Goal: Task Accomplishment & Management: Complete application form

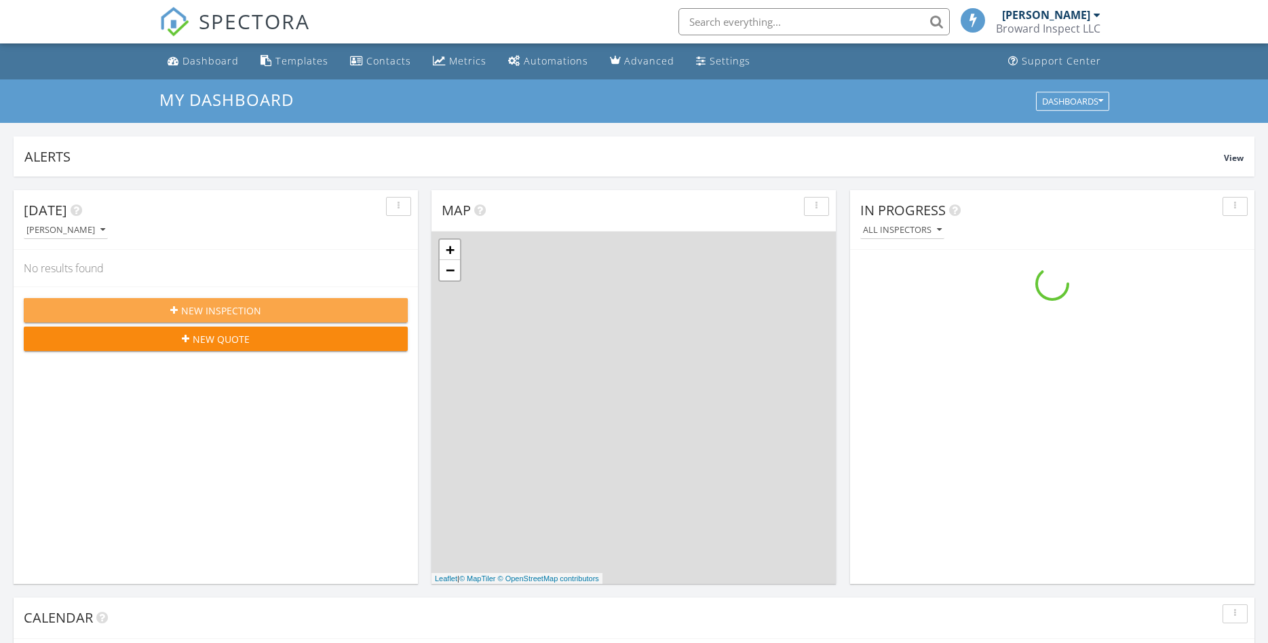
click at [257, 306] on span "New Inspection" at bounding box center [221, 310] width 80 height 14
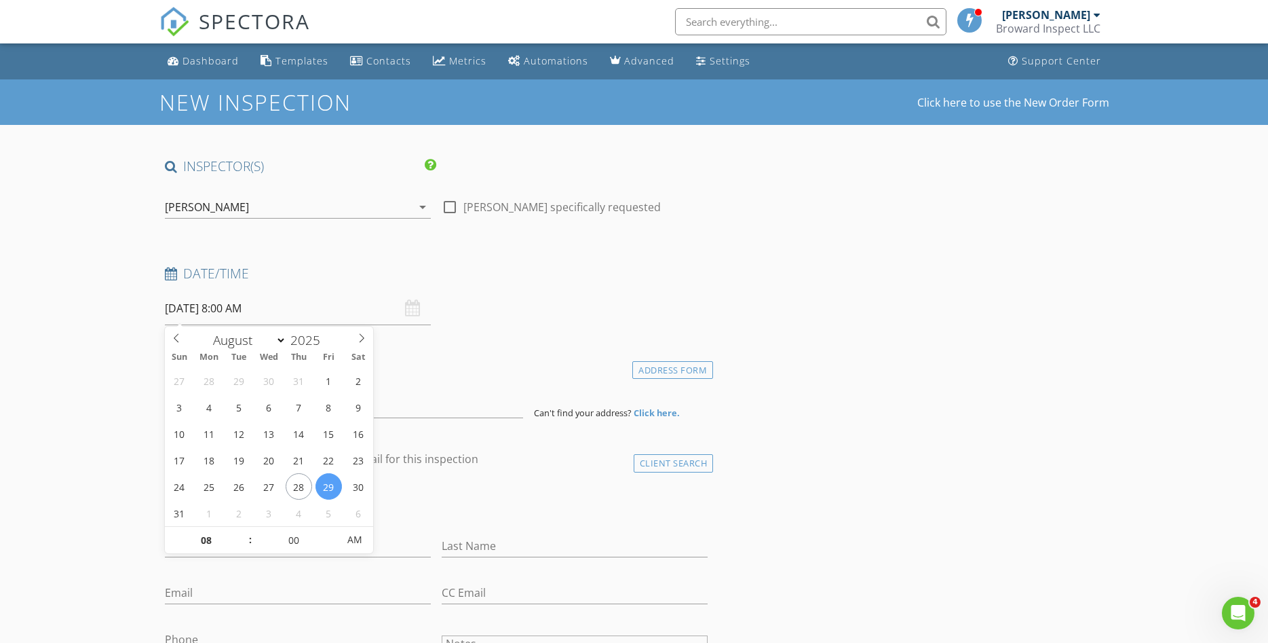
click at [217, 309] on input "08/29/2025 8:00 AM" at bounding box center [298, 308] width 266 height 33
type input "08/26/2025 8:00 AM"
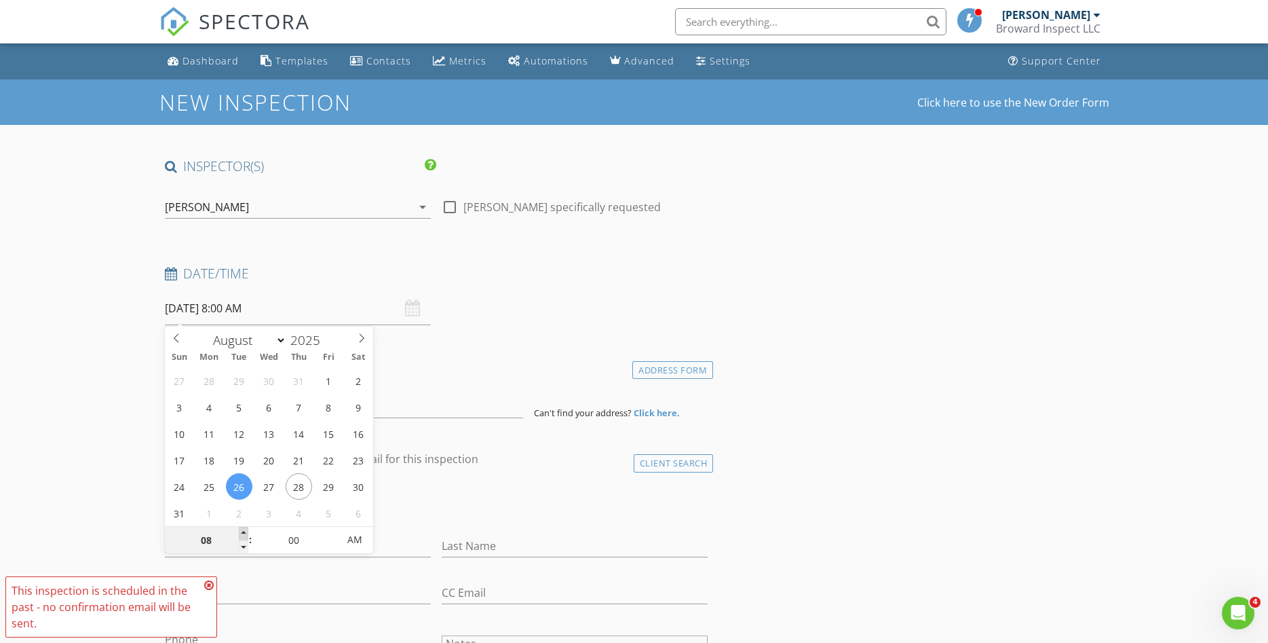
type input "09"
type input "08/26/2025 9:00 AM"
click at [242, 534] on span at bounding box center [244, 534] width 10 height 14
type input "10"
type input "08/26/2025 10:00 AM"
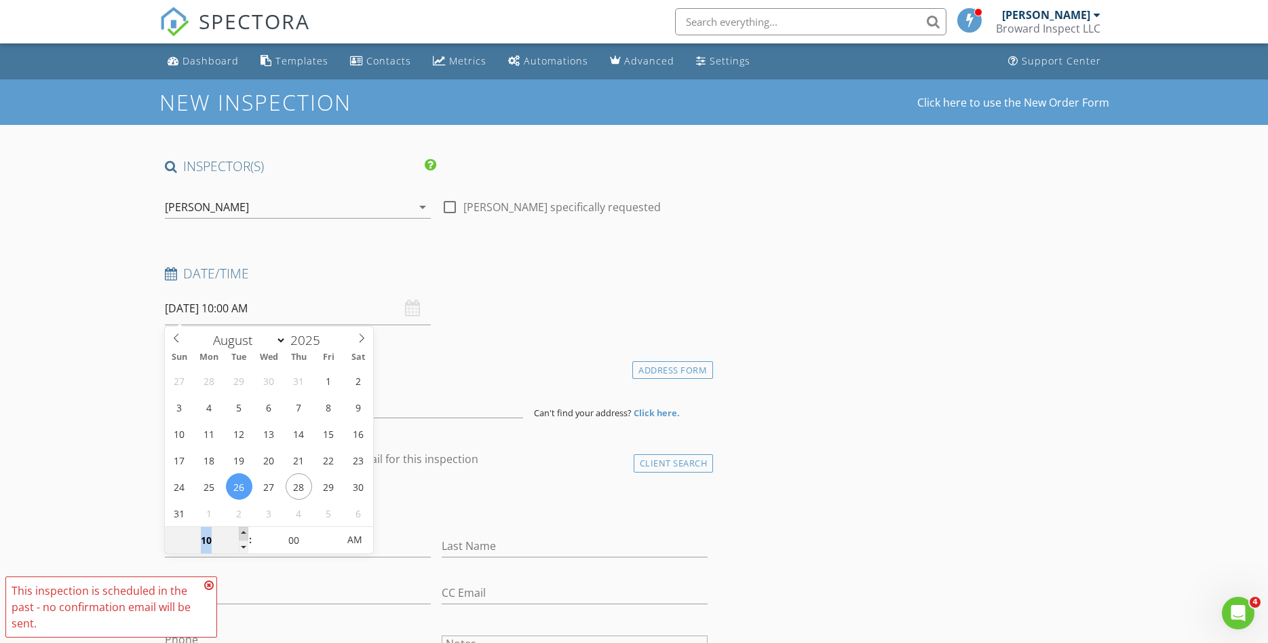
click at [242, 534] on span at bounding box center [244, 534] width 10 height 14
type input "09"
type input "08/26/2025 9:00 AM"
click at [243, 546] on span at bounding box center [244, 547] width 10 height 14
type input "05"
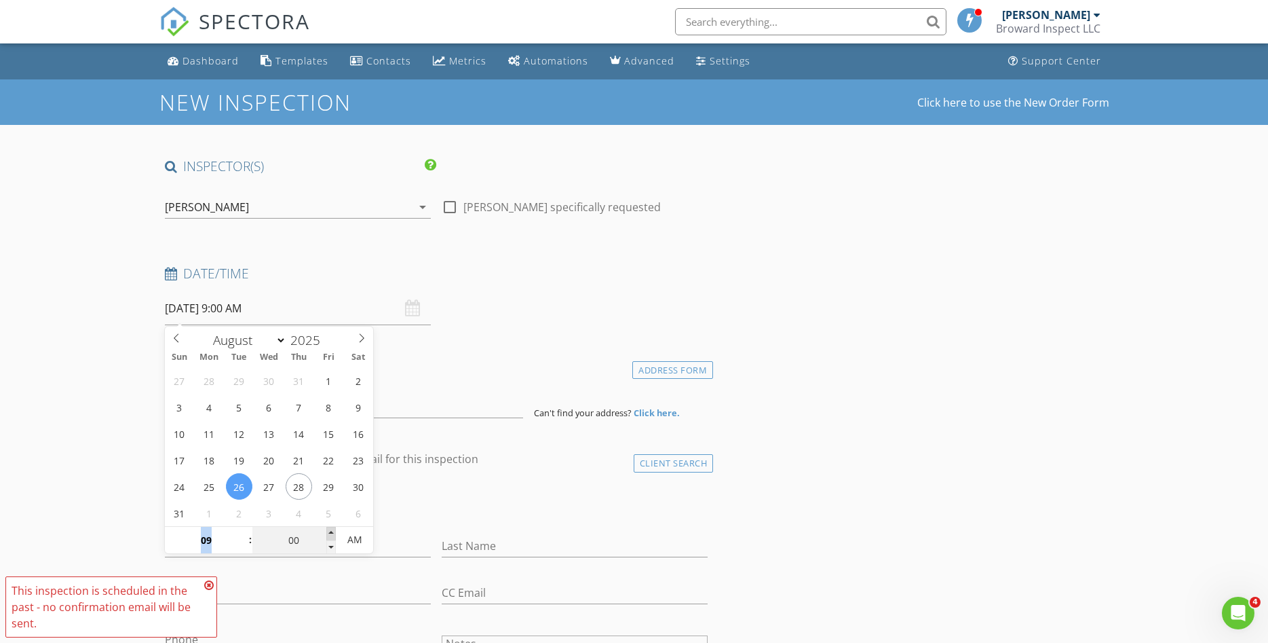
type input "08/26/2025 9:05 AM"
click at [329, 534] on span at bounding box center [331, 534] width 10 height 14
type input "10"
type input "08/26/2025 9:10 AM"
click at [329, 534] on span at bounding box center [331, 534] width 10 height 14
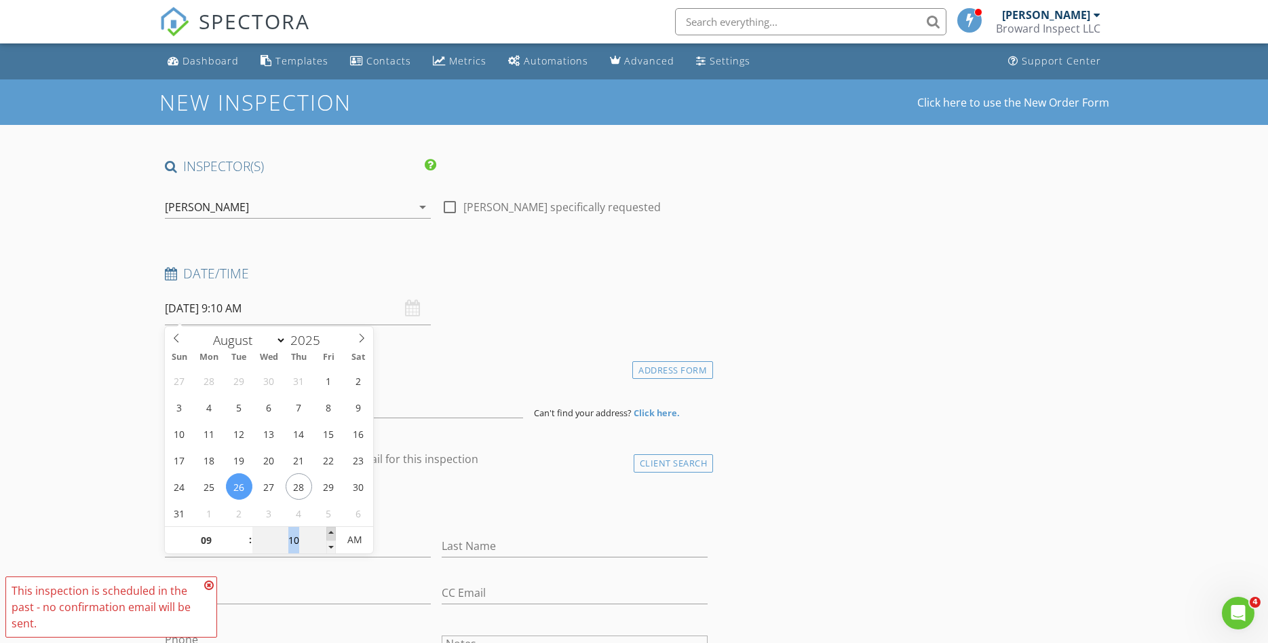
type input "15"
type input "08/26/2025 9:15 AM"
click at [329, 534] on span at bounding box center [331, 534] width 10 height 14
type input "20"
type input "08/26/2025 9:20 AM"
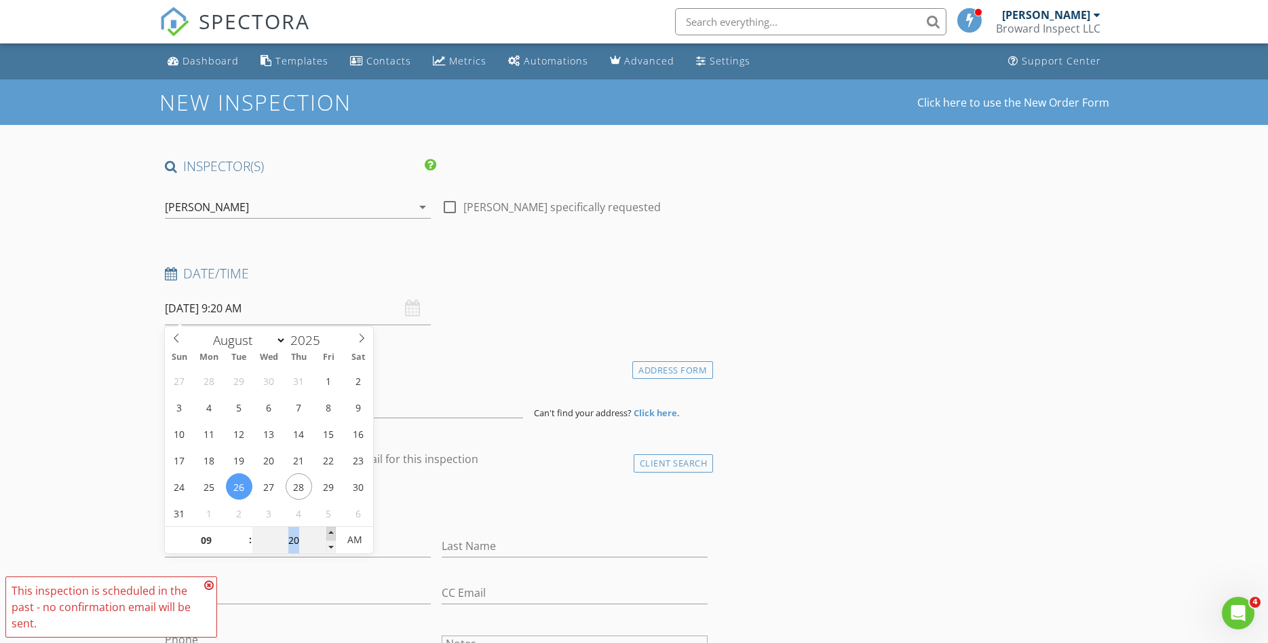
click at [329, 534] on span at bounding box center [331, 534] width 10 height 14
type input "25"
type input "08/26/2025 9:25 AM"
click at [329, 534] on span at bounding box center [331, 534] width 10 height 14
type input "30"
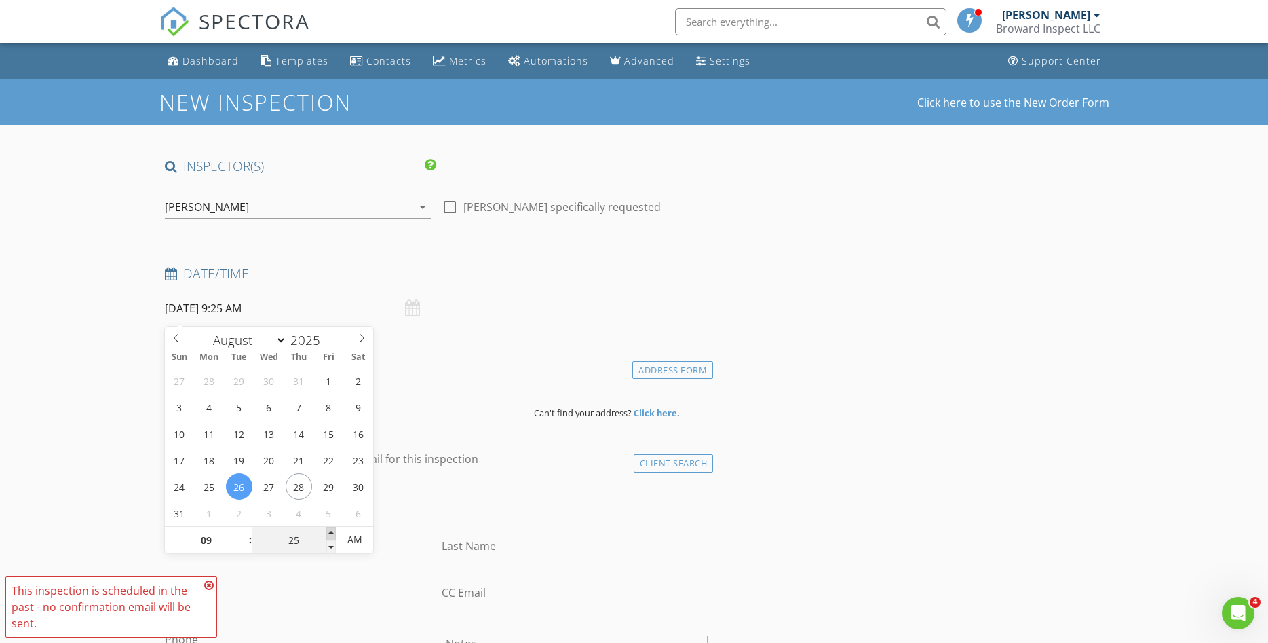
type input "[DATE] 9:30 AM"
click at [329, 534] on span at bounding box center [331, 534] width 10 height 14
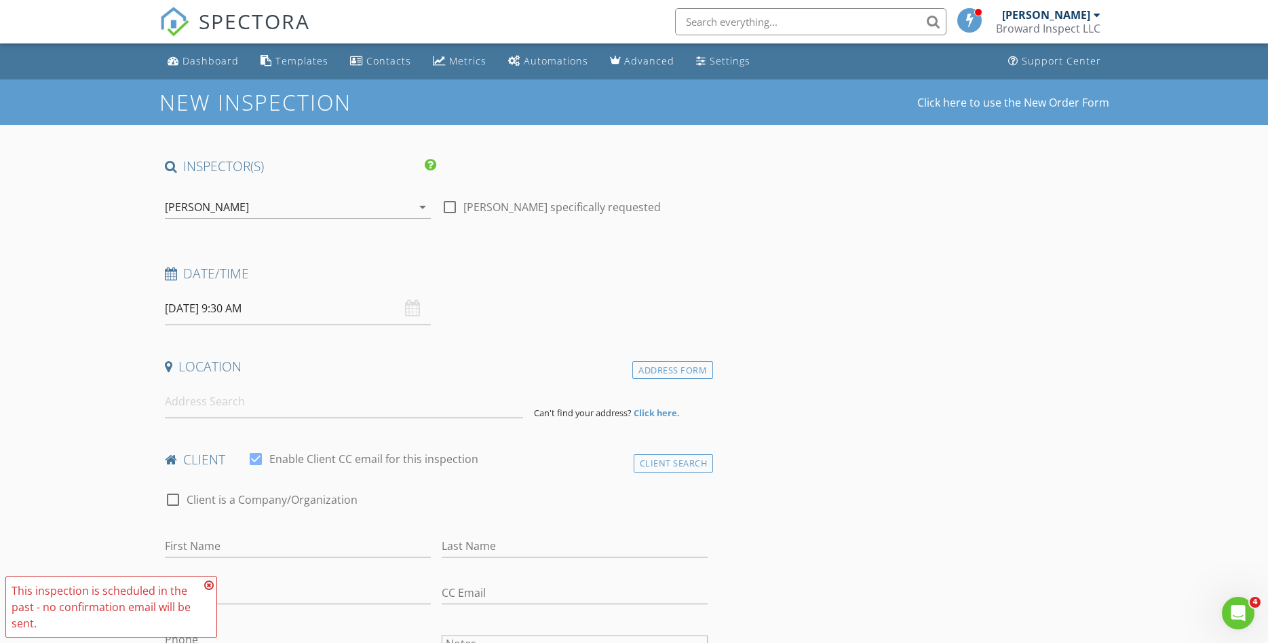
click at [197, 401] on input at bounding box center [344, 401] width 358 height 33
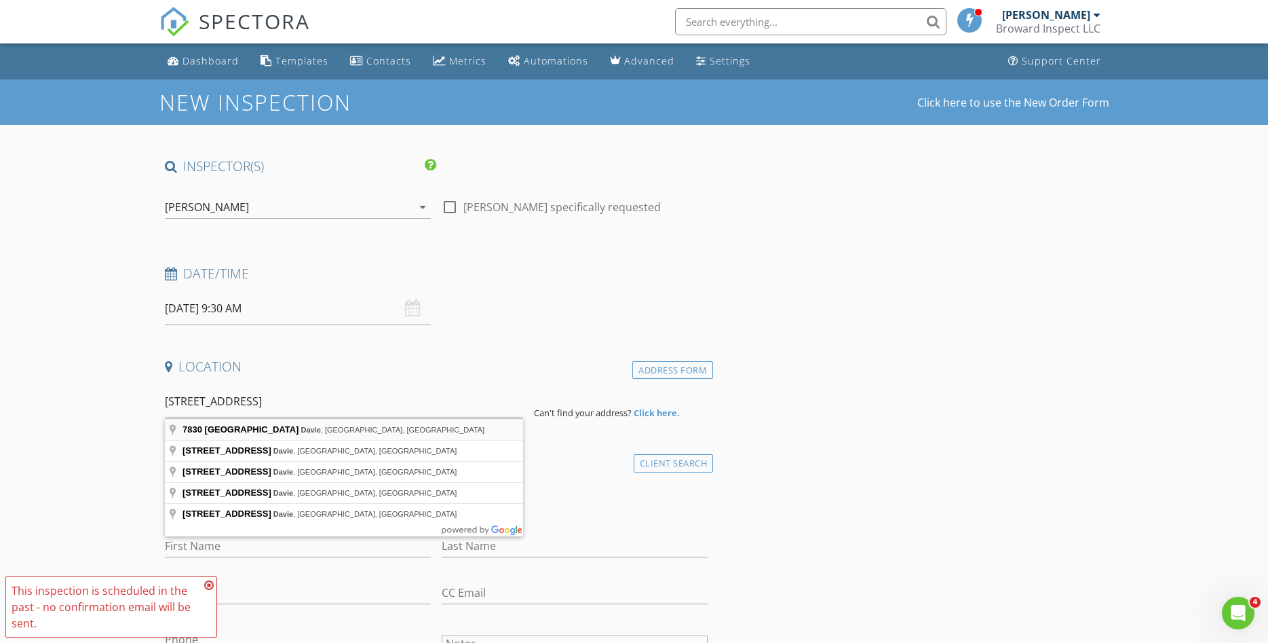
type input "7830 Northwest 33rd Street, Davie, FL, USA"
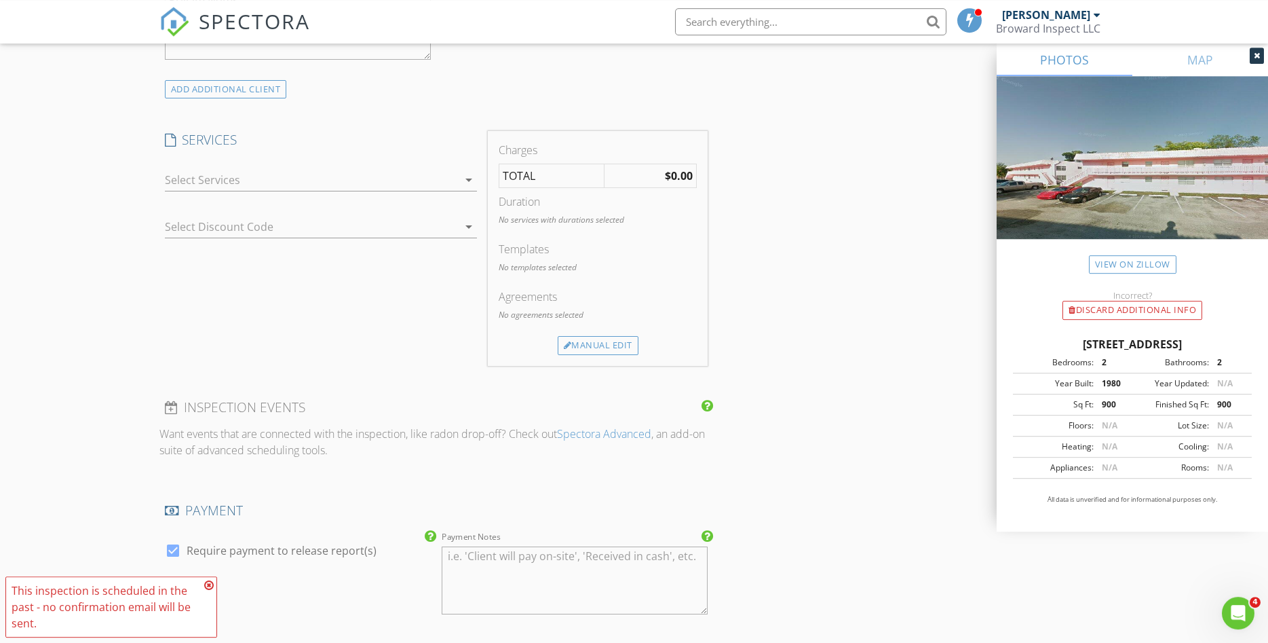
scroll to position [1038, 0]
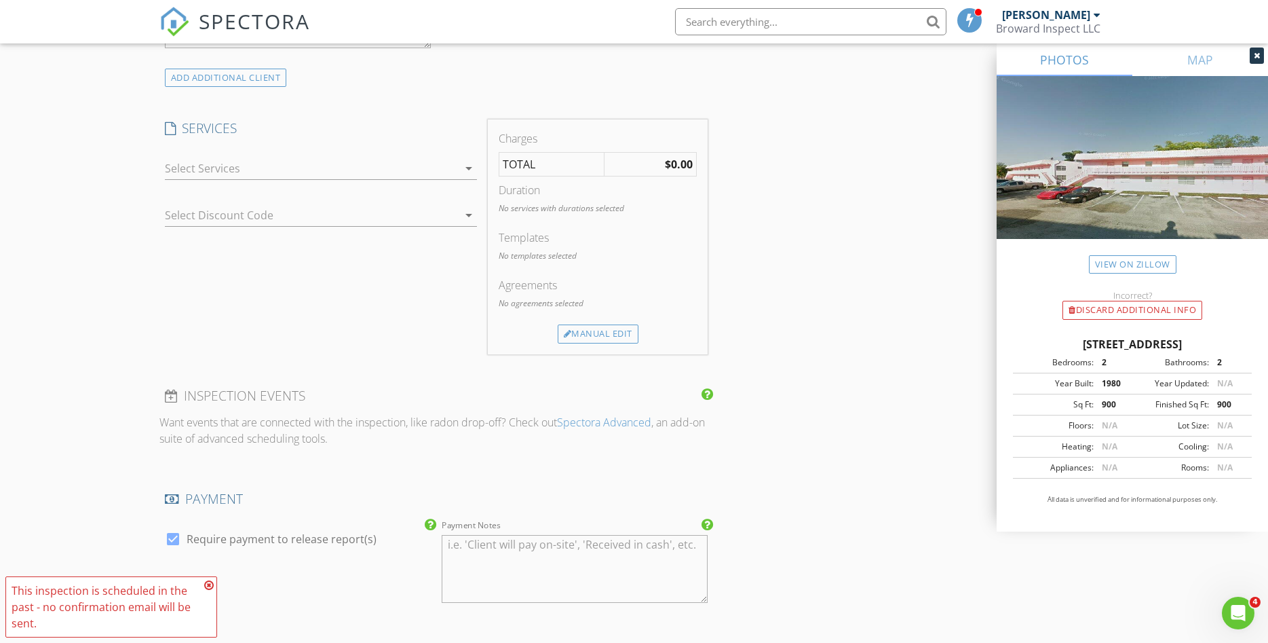
click at [190, 166] on div at bounding box center [311, 168] width 293 height 22
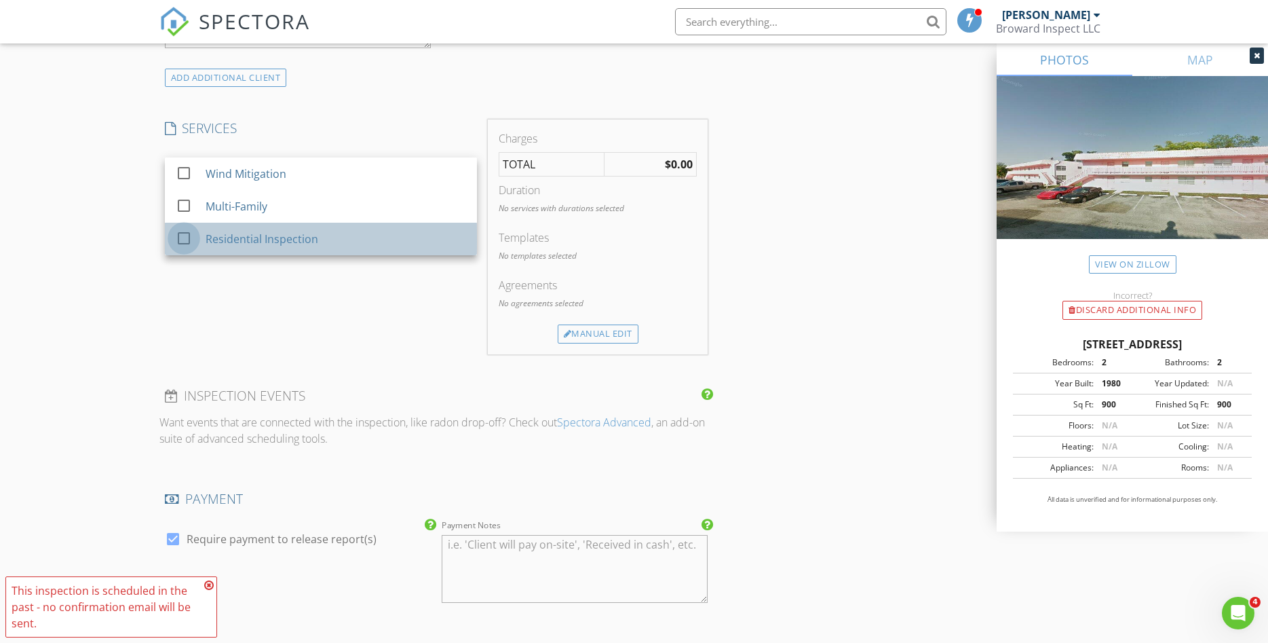
click at [181, 236] on div at bounding box center [183, 238] width 23 height 23
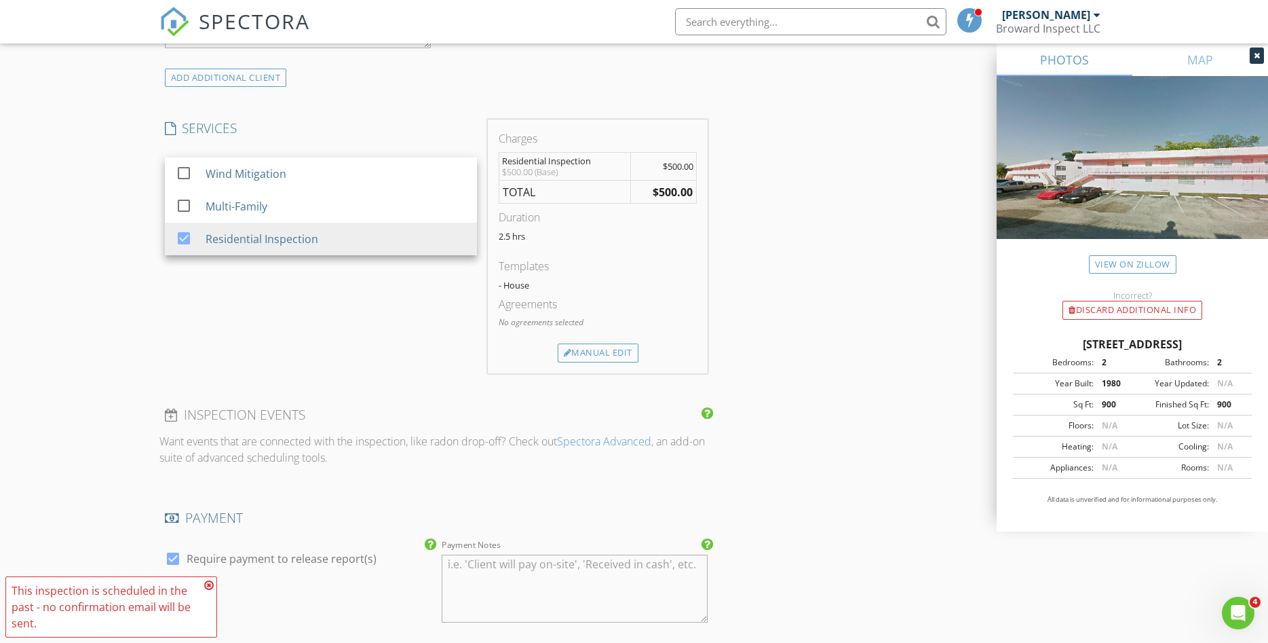
click at [79, 261] on div "New Inspection Click here to use the New Order Form INSPECTOR(S) check_box Pedr…" at bounding box center [634, 218] width 1268 height 2355
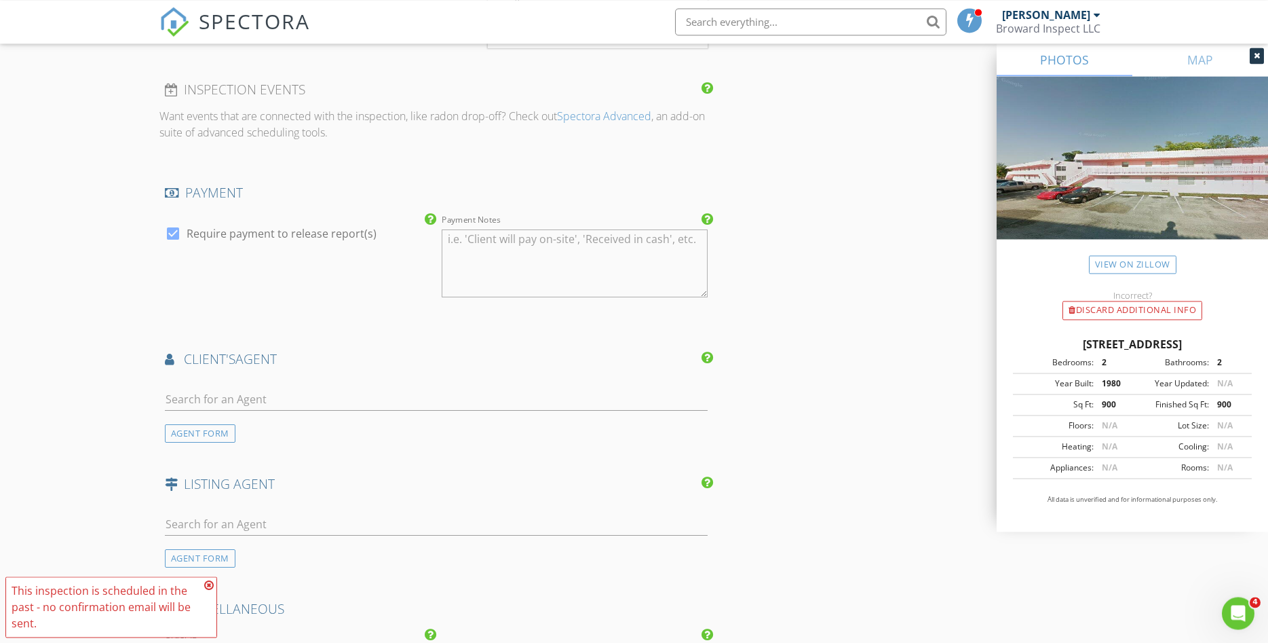
scroll to position [1385, 0]
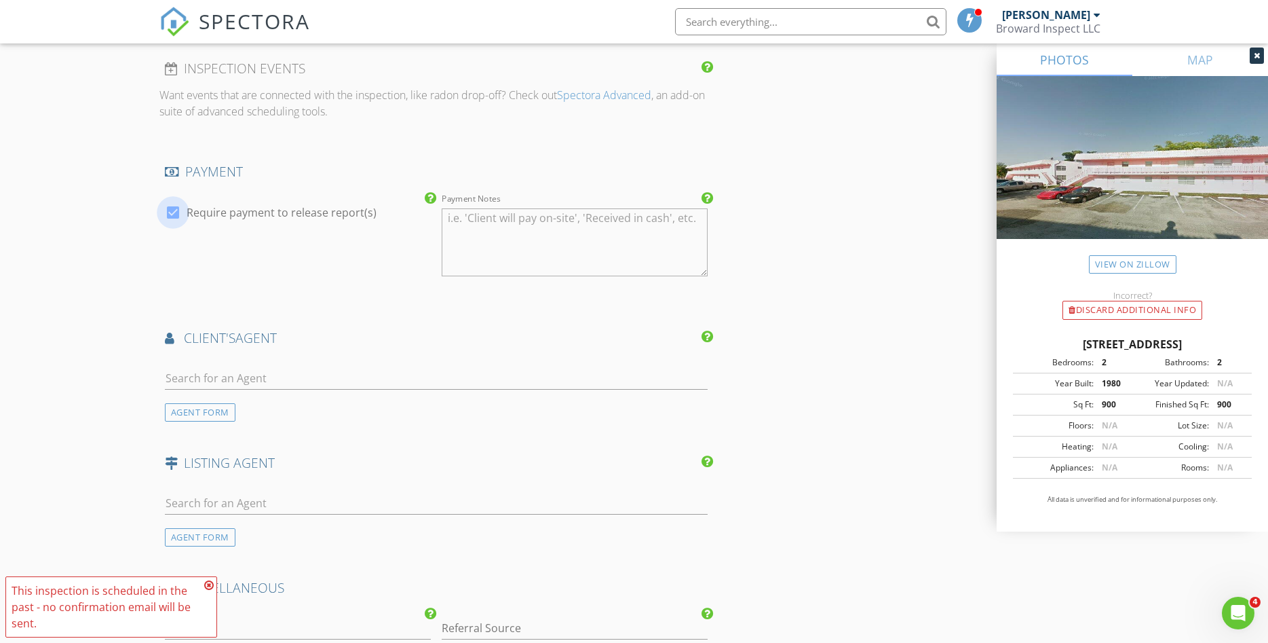
click at [170, 213] on div at bounding box center [173, 212] width 23 height 23
checkbox input "false"
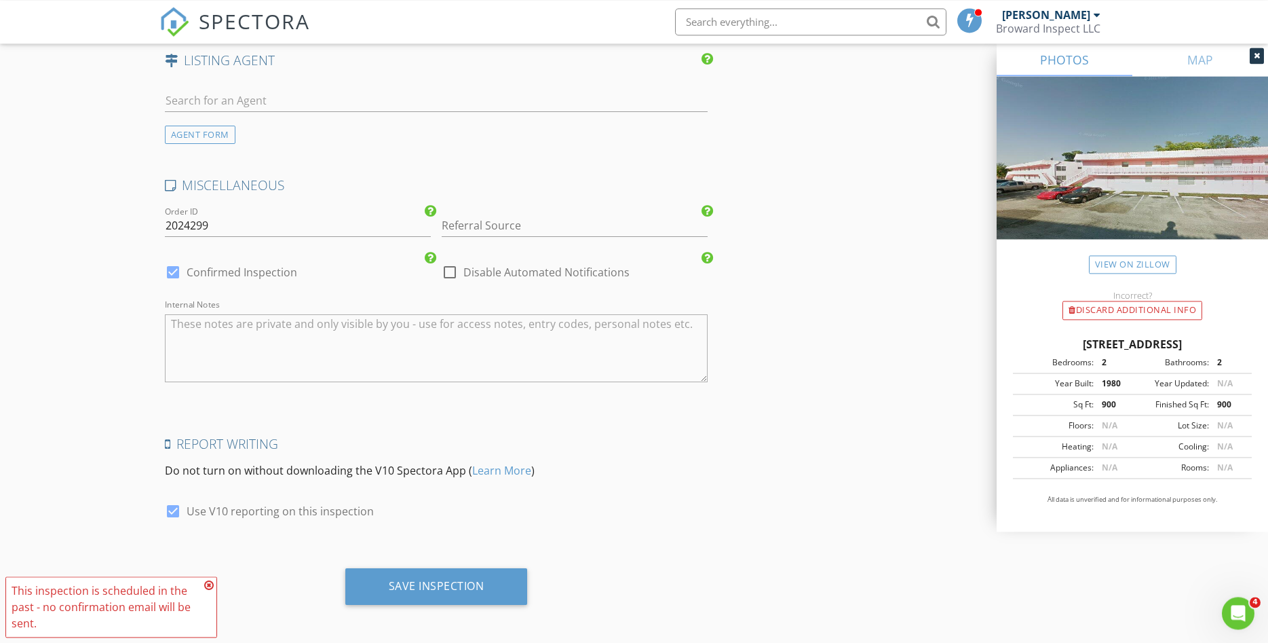
scroll to position [1792, 0]
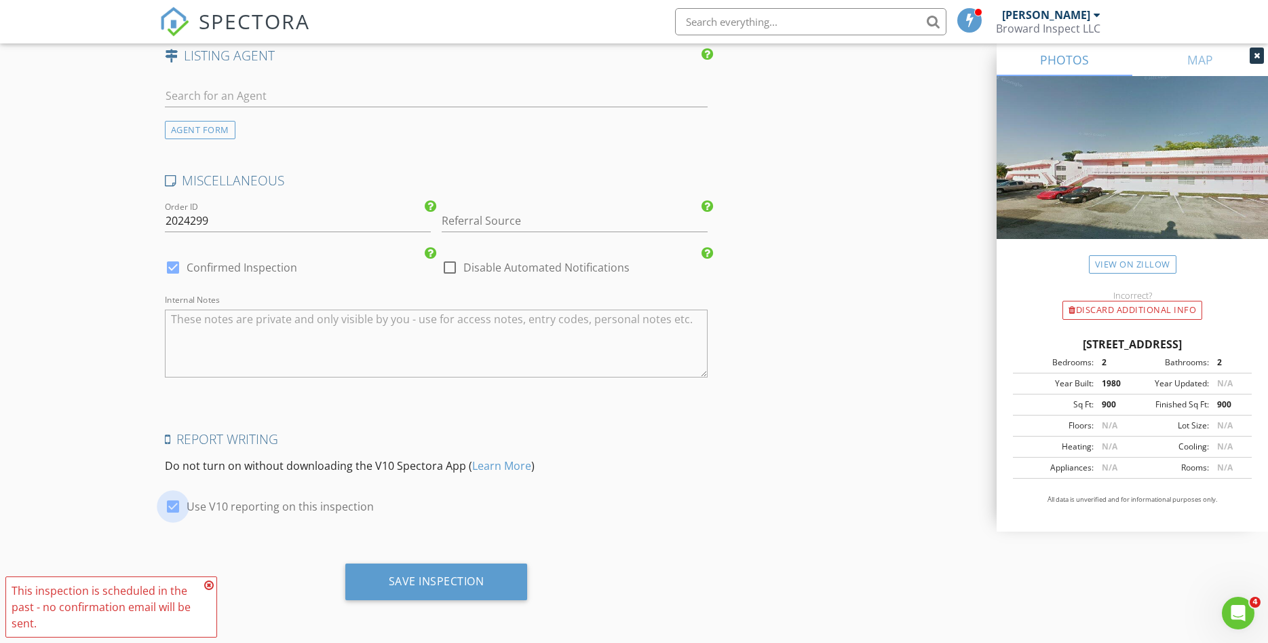
click at [170, 508] on div at bounding box center [173, 506] width 23 height 23
checkbox input "false"
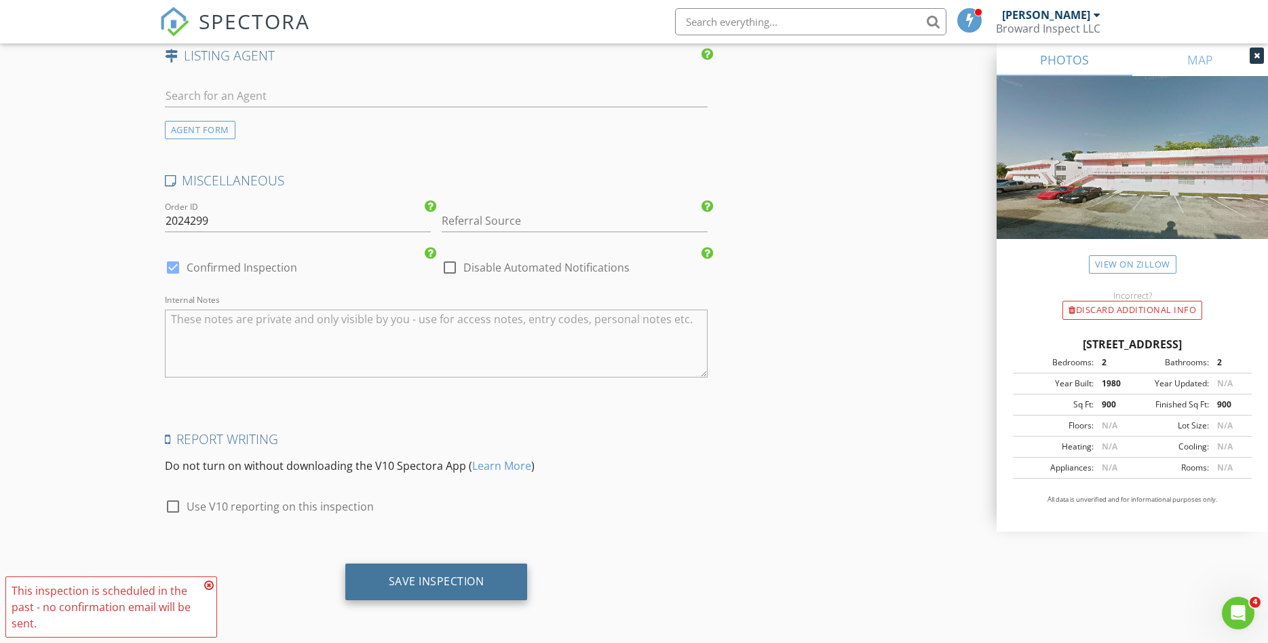
click at [415, 579] on div "Save Inspection" at bounding box center [437, 581] width 96 height 14
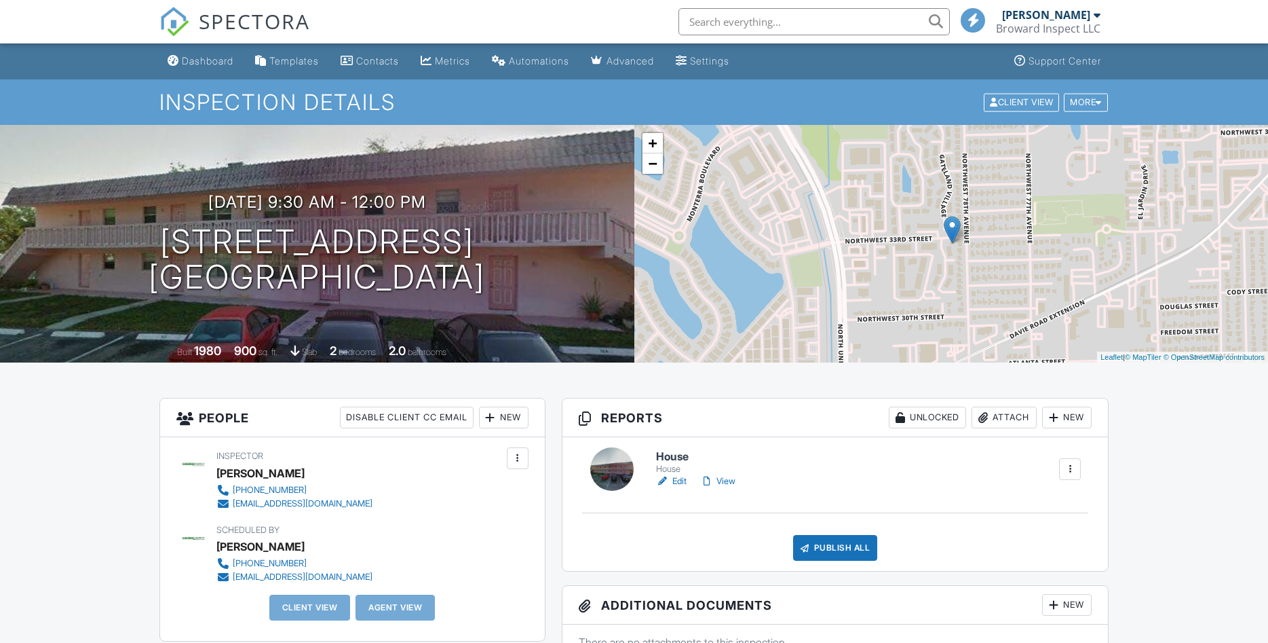
click at [687, 485] on link "Edit" at bounding box center [671, 481] width 31 height 14
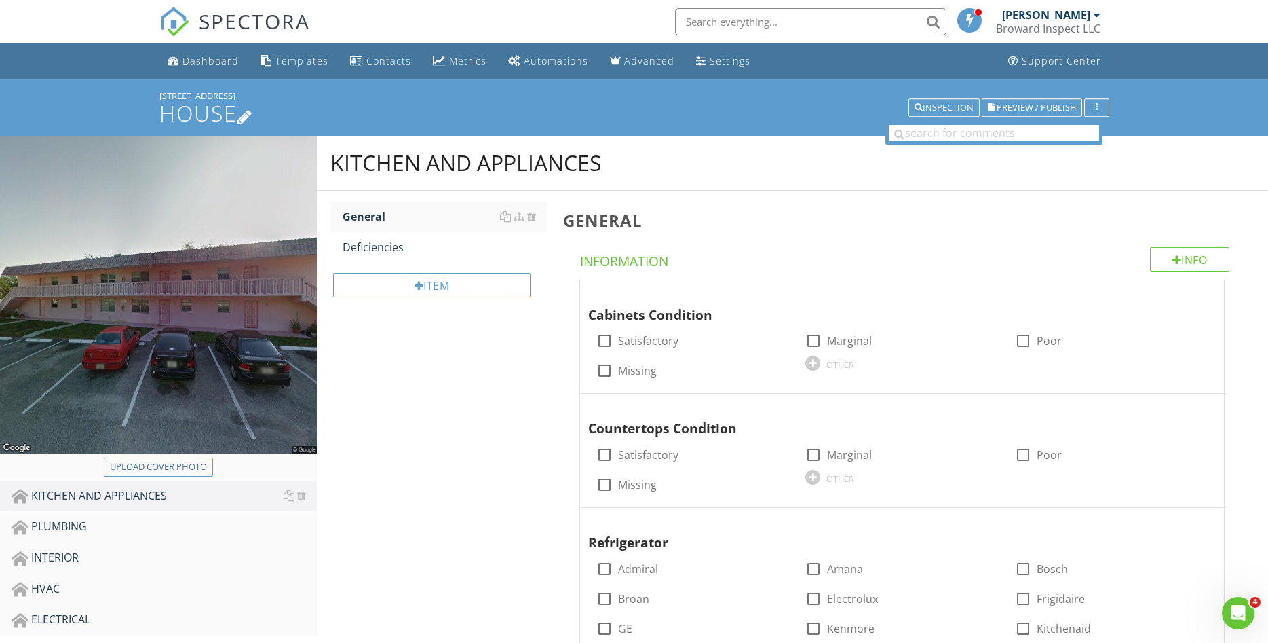
click at [253, 118] on icon at bounding box center [246, 116] width 16 height 18
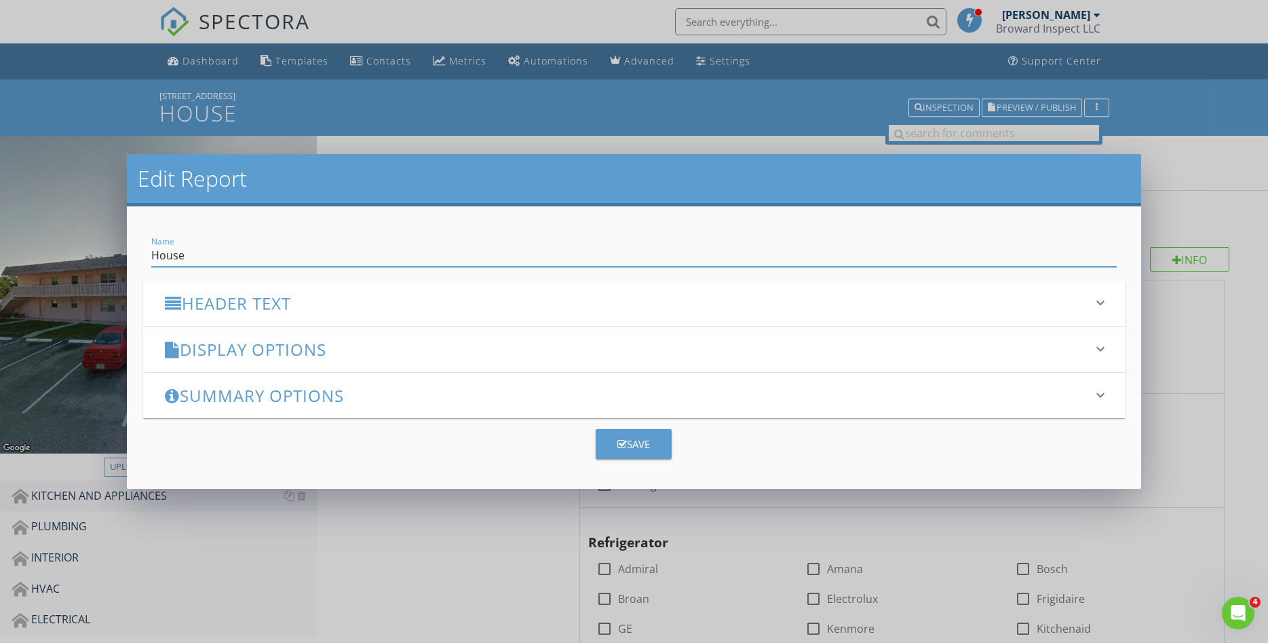
drag, startPoint x: 200, startPoint y: 256, endPoint x: 156, endPoint y: 255, distance: 44.1
click at [187, 255] on input "House" at bounding box center [634, 255] width 966 height 22
drag, startPoint x: 156, startPoint y: 255, endPoint x: 129, endPoint y: 255, distance: 27.2
click at [151, 255] on input "House" at bounding box center [634, 255] width 966 height 22
drag, startPoint x: 185, startPoint y: 256, endPoint x: 136, endPoint y: 256, distance: 49.5
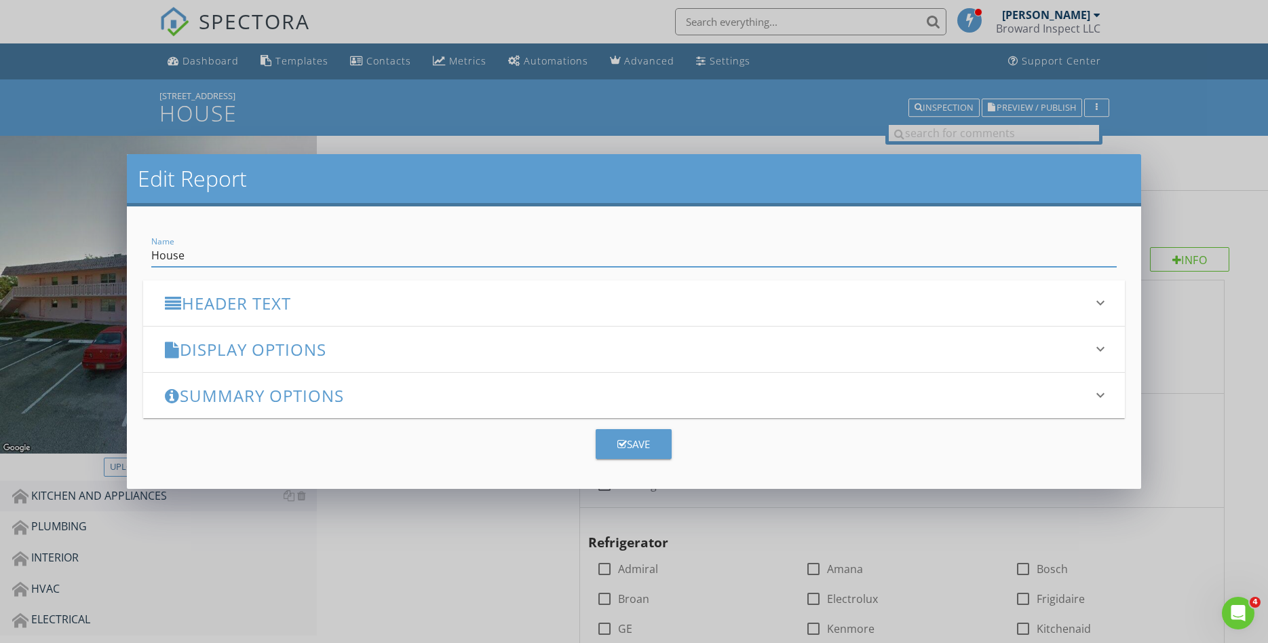
click at [151, 256] on input "House" at bounding box center [634, 255] width 966 height 22
type input "[STREET_ADDRESS]"
click at [652, 445] on button "Save" at bounding box center [634, 444] width 76 height 30
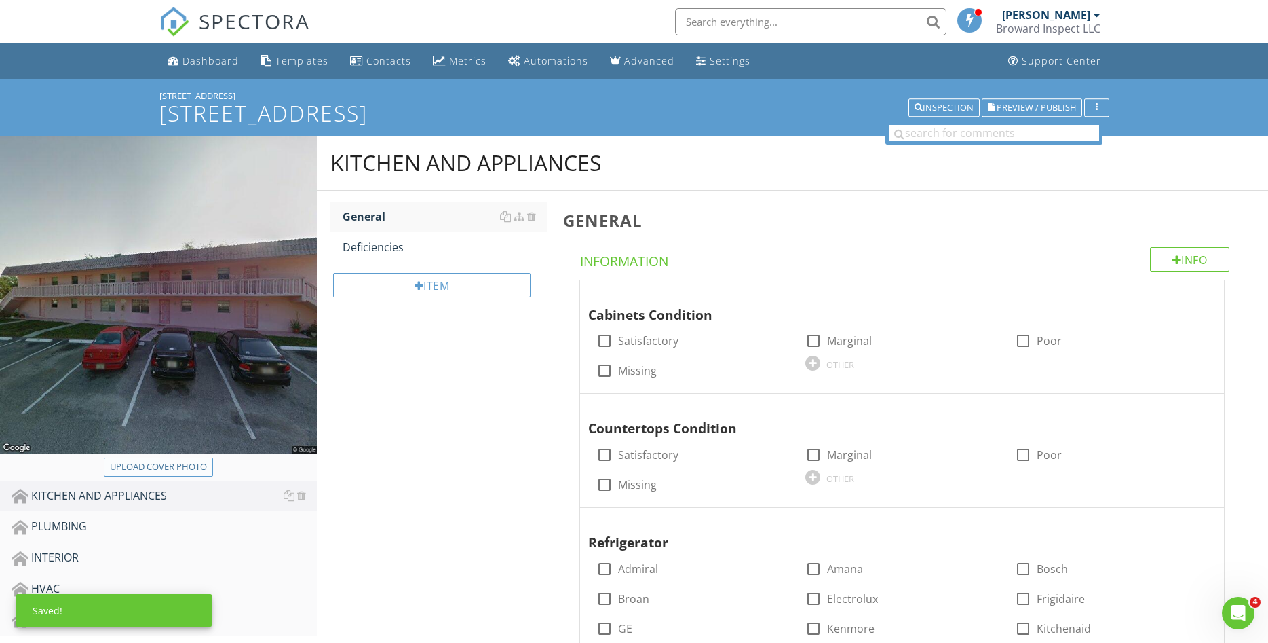
click at [166, 466] on div "Upload cover photo" at bounding box center [158, 467] width 97 height 14
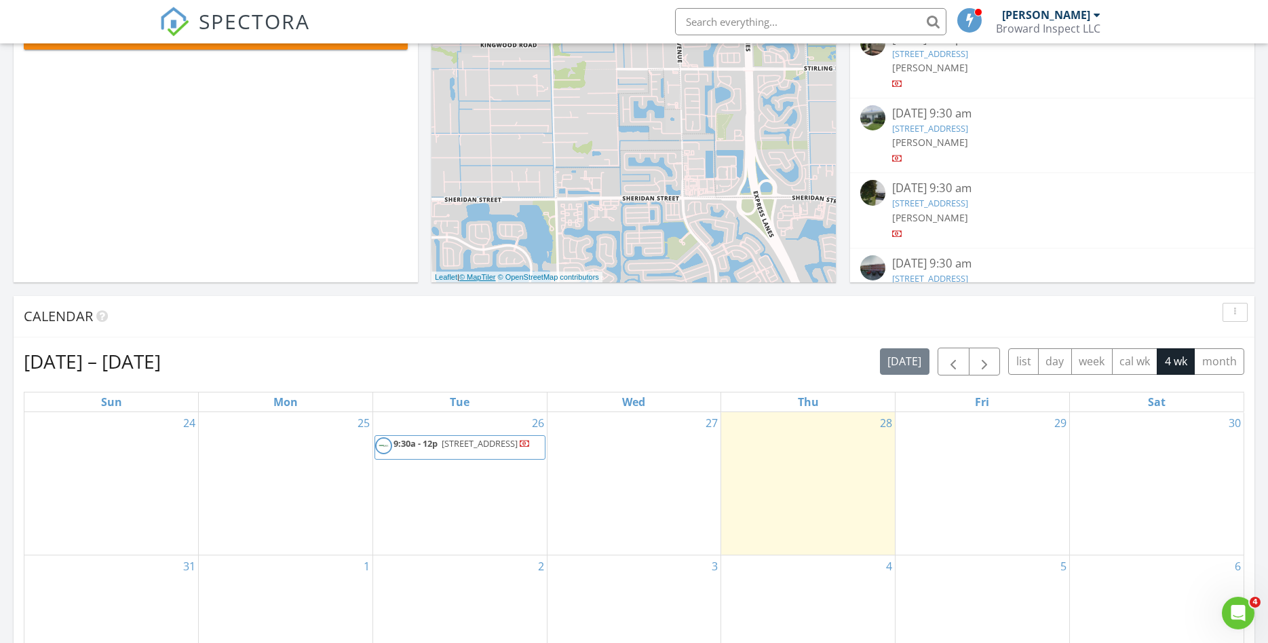
scroll to position [485, 0]
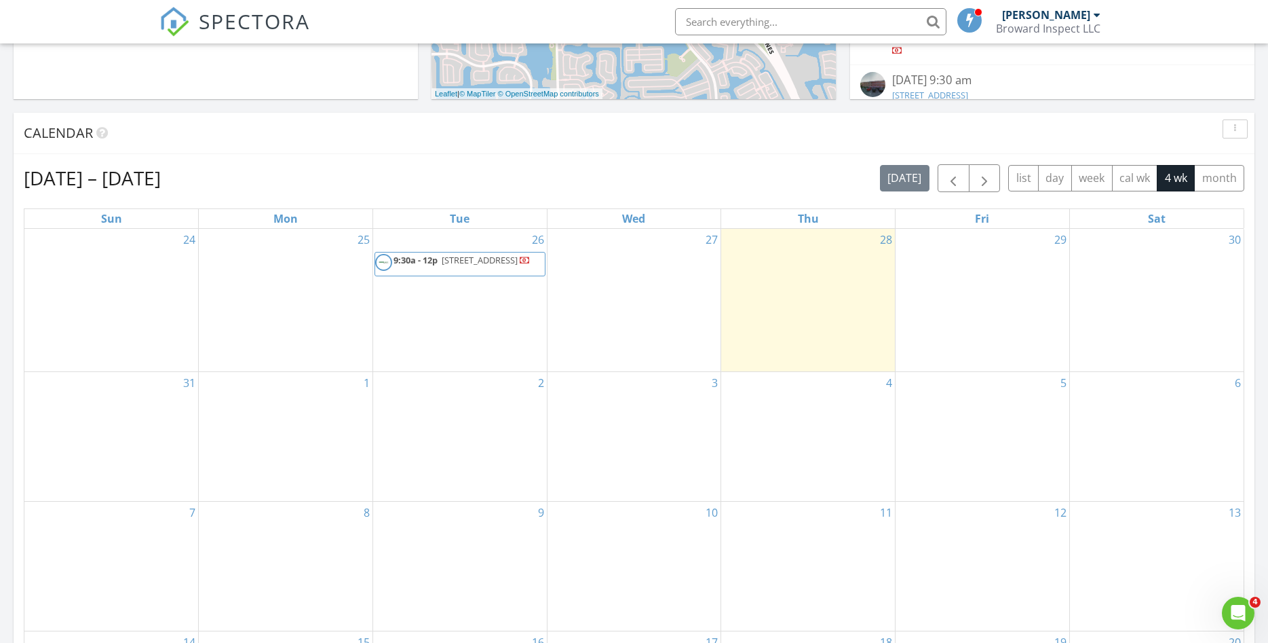
click at [452, 266] on span "[STREET_ADDRESS]" at bounding box center [480, 260] width 76 height 12
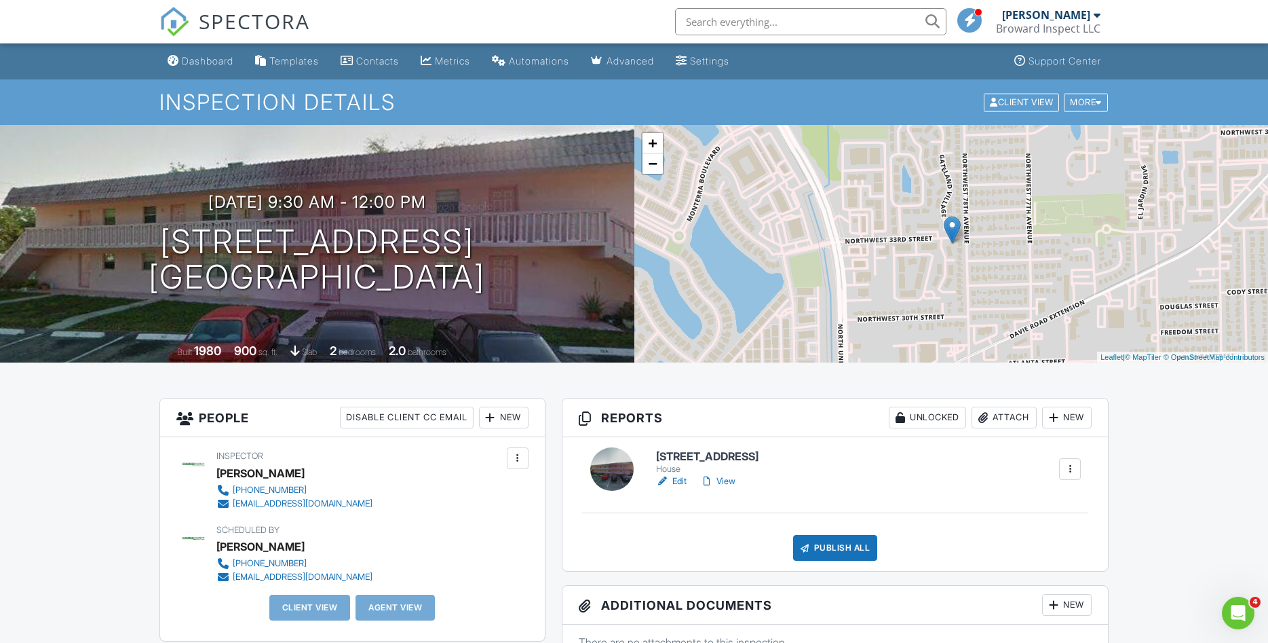
click at [681, 481] on link "Edit" at bounding box center [671, 481] width 31 height 14
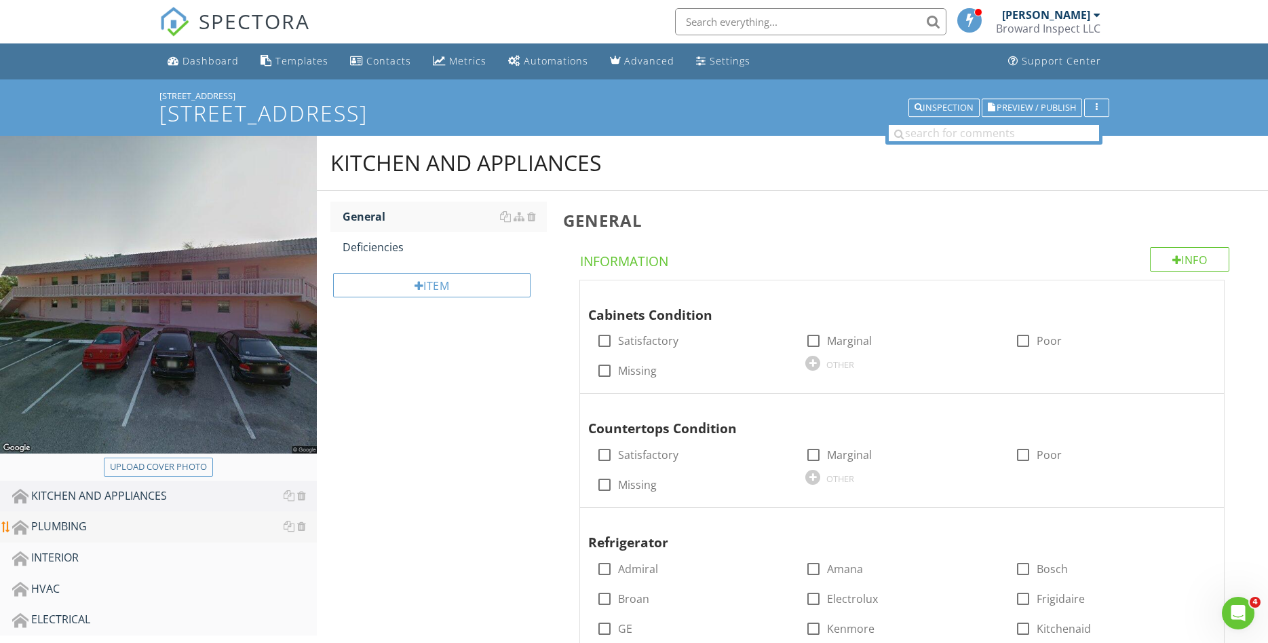
click at [58, 524] on div "PLUMBING" at bounding box center [164, 527] width 305 height 18
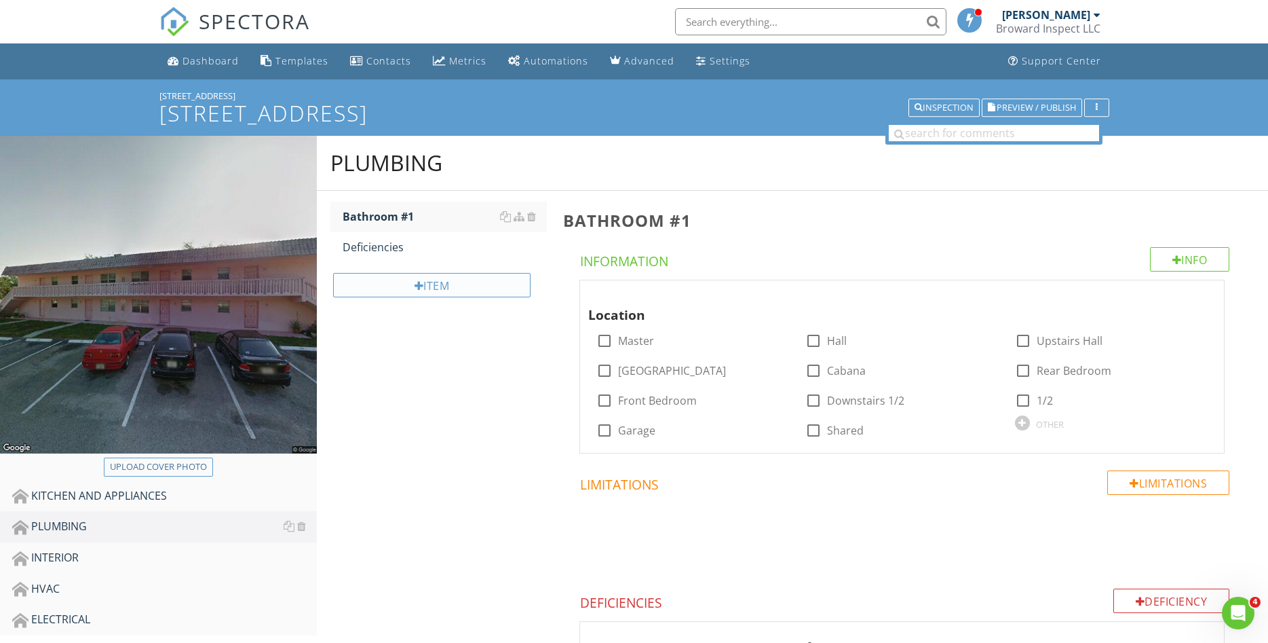
click at [436, 284] on div "Item" at bounding box center [431, 285] width 197 height 24
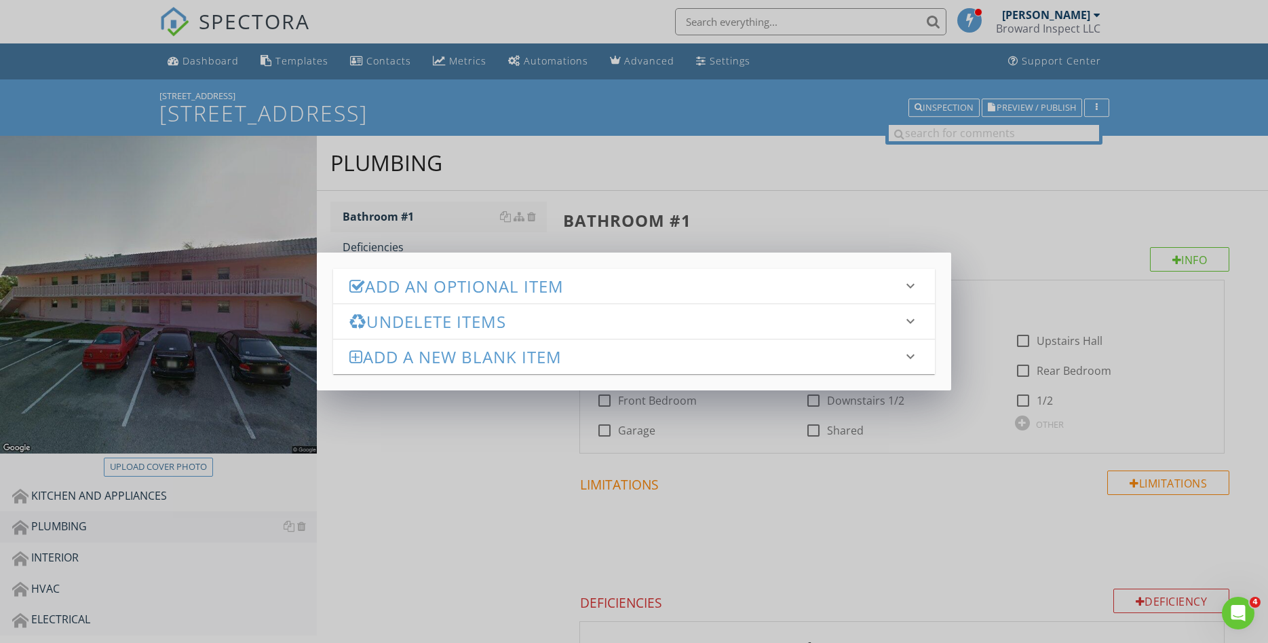
click at [491, 282] on h3 "Add an Optional Item" at bounding box center [626, 286] width 553 height 18
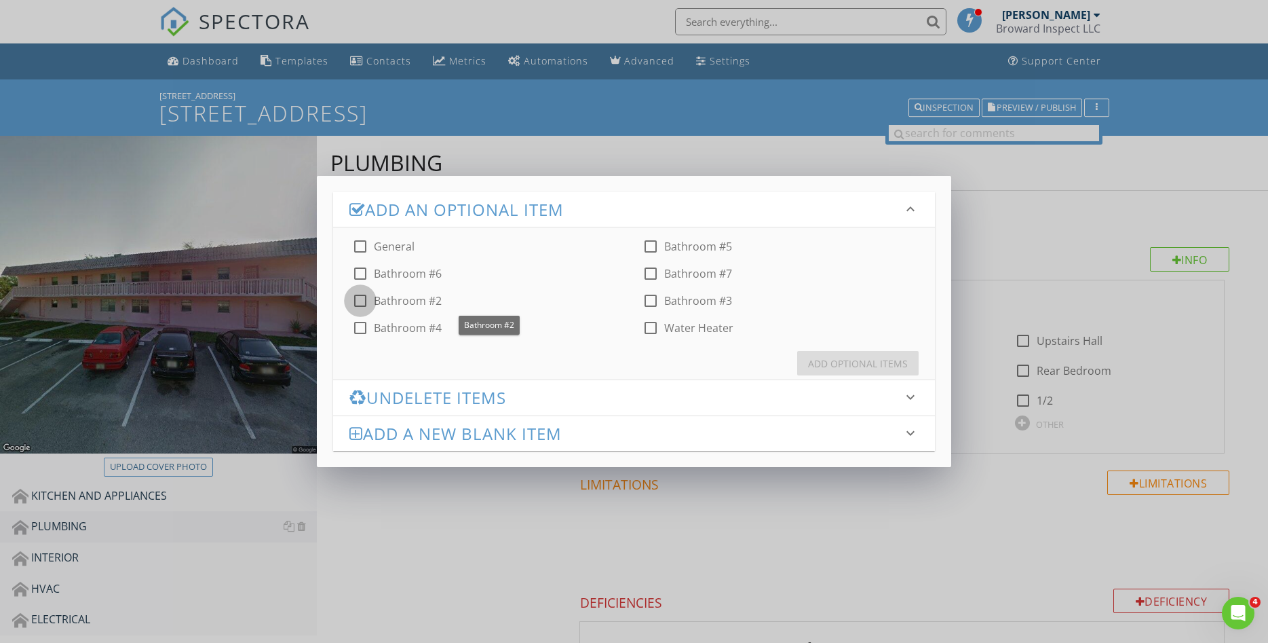
click at [369, 299] on div at bounding box center [360, 300] width 23 height 23
checkbox input "true"
click at [649, 330] on div at bounding box center [650, 327] width 23 height 23
checkbox input "true"
click at [832, 362] on div "Add Optional Items" at bounding box center [858, 363] width 100 height 14
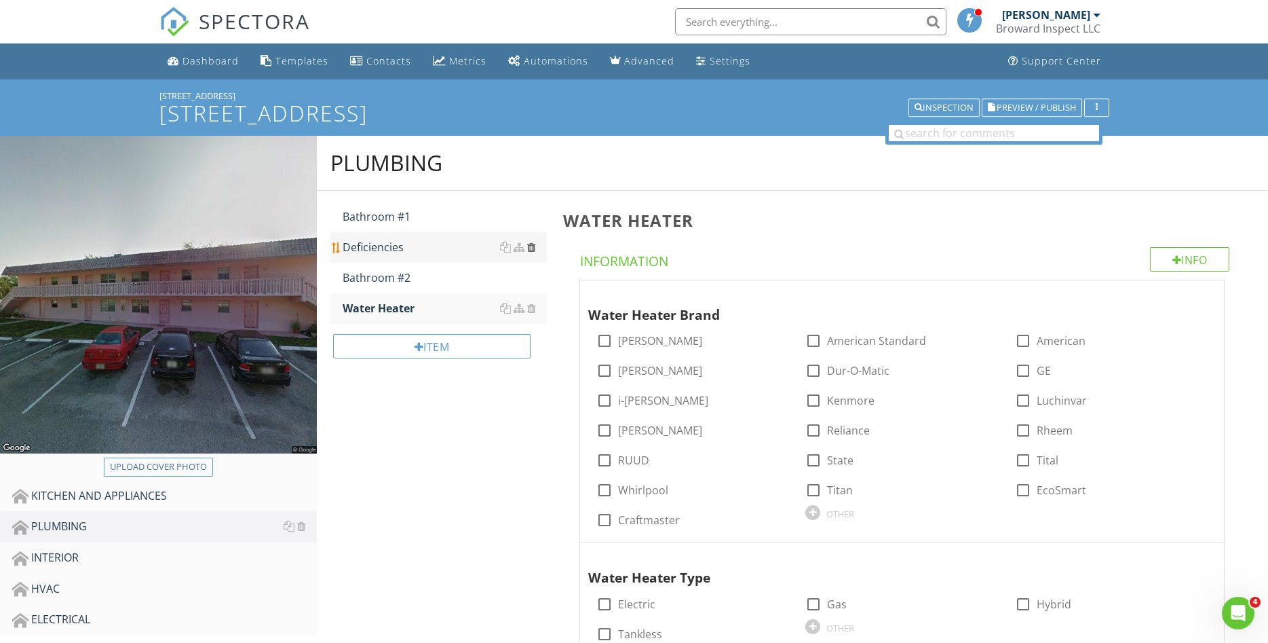
click at [532, 250] on div at bounding box center [531, 247] width 9 height 11
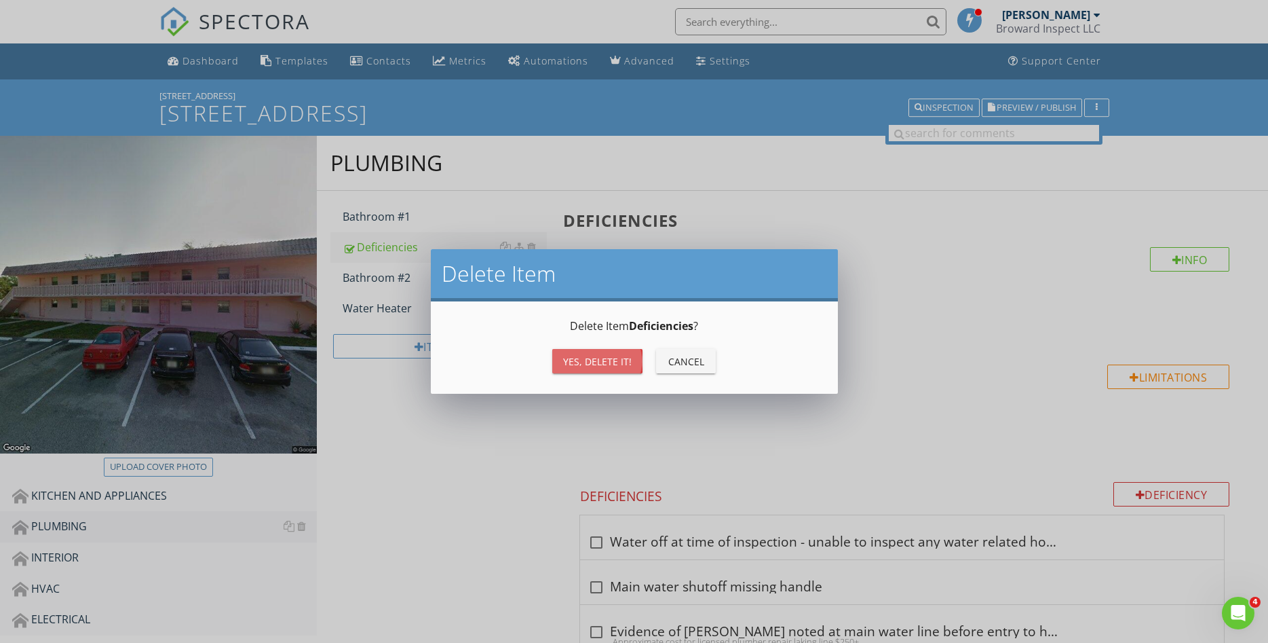
click at [574, 365] on div "Yes, Delete it!" at bounding box center [597, 361] width 69 height 14
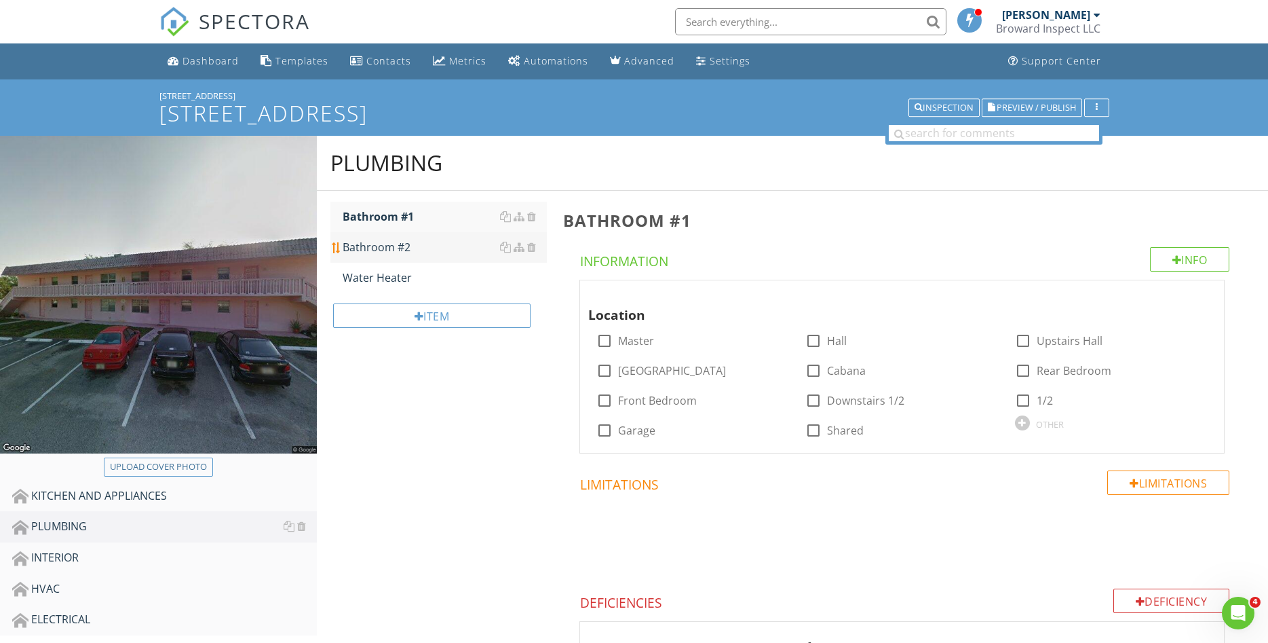
click at [433, 248] on div "Bathroom #2" at bounding box center [445, 247] width 204 height 16
click at [814, 343] on div at bounding box center [813, 340] width 23 height 23
click at [1200, 294] on div at bounding box center [1200, 293] width 16 height 14
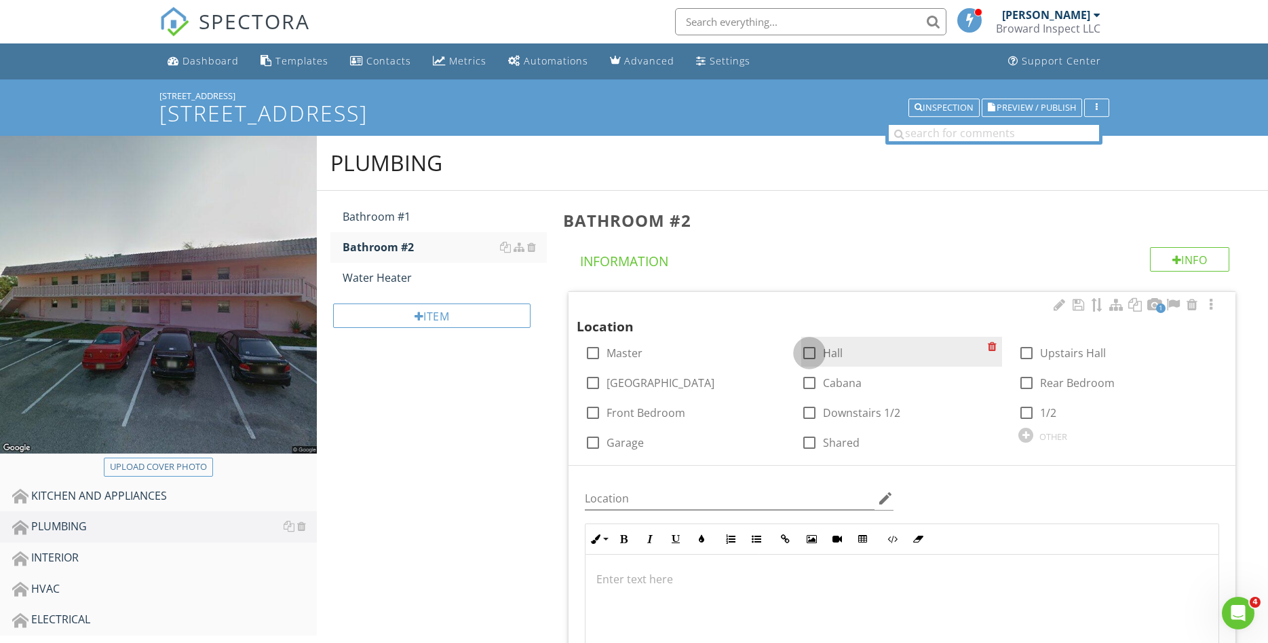
click at [808, 347] on div at bounding box center [809, 352] width 23 height 23
checkbox input "true"
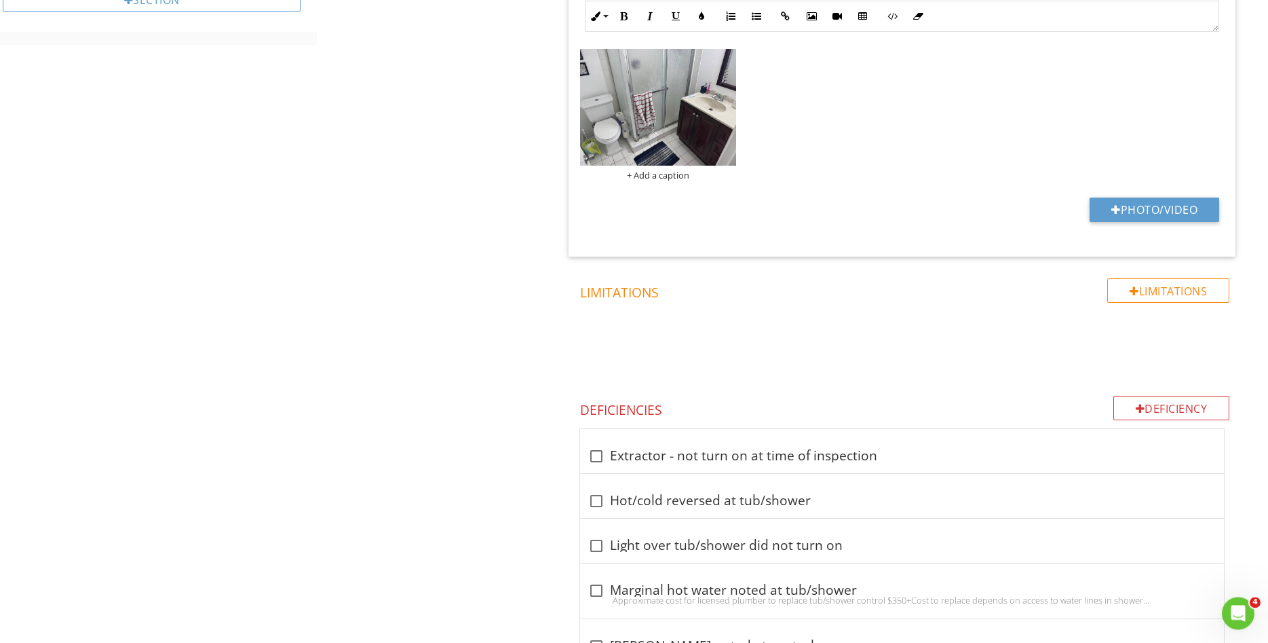
scroll to position [761, 0]
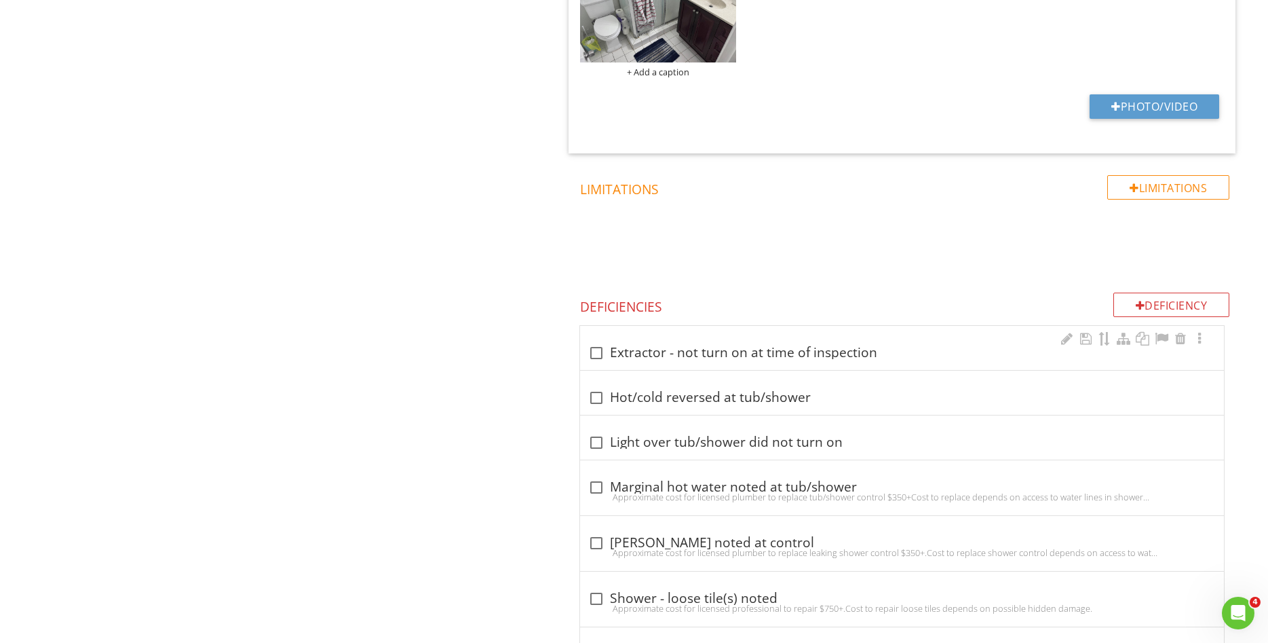
click at [603, 354] on div at bounding box center [596, 352] width 23 height 23
checkbox input "true"
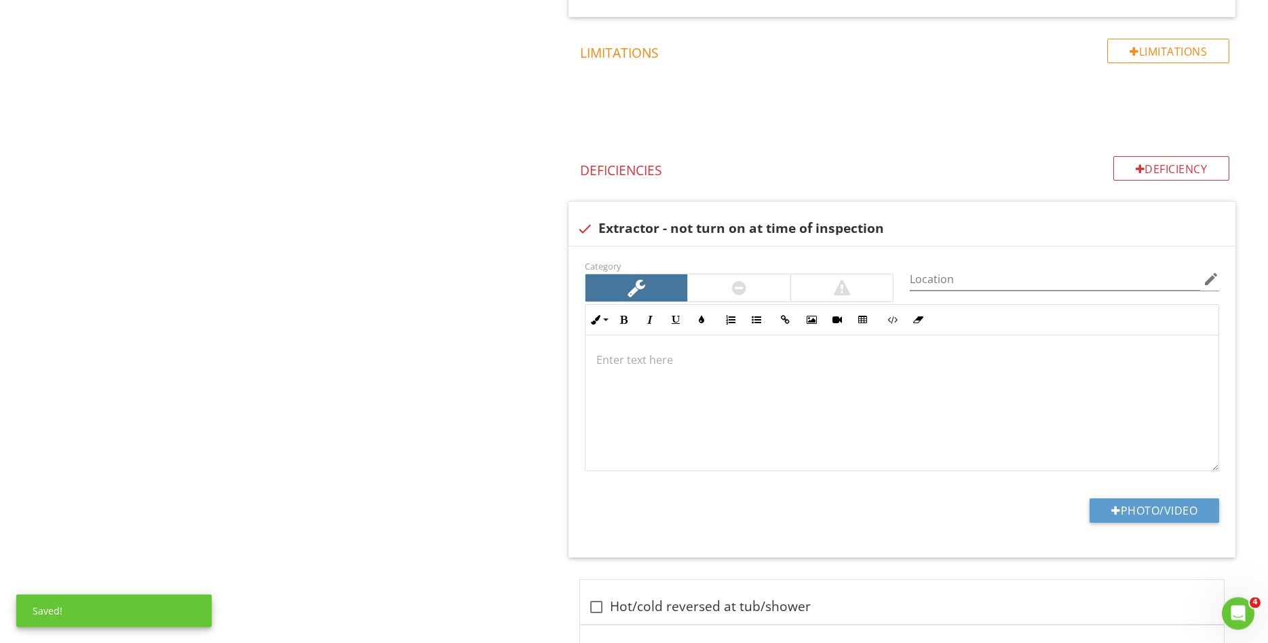
scroll to position [900, 0]
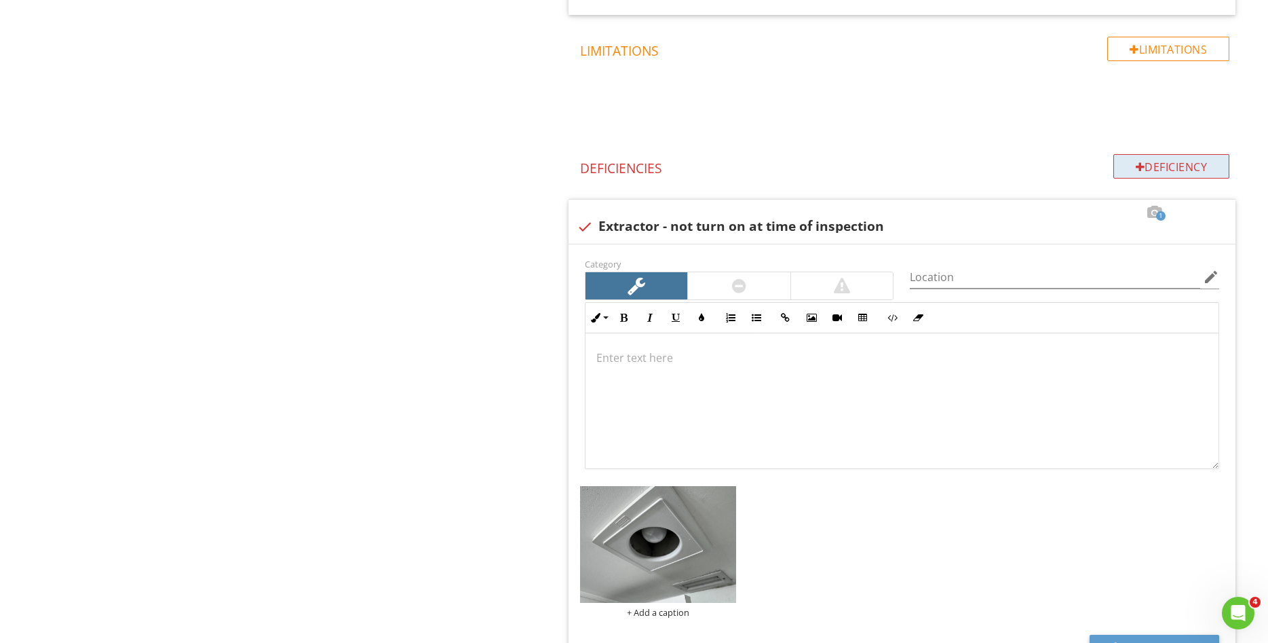
click at [1165, 167] on div "Deficiency" at bounding box center [1172, 166] width 117 height 24
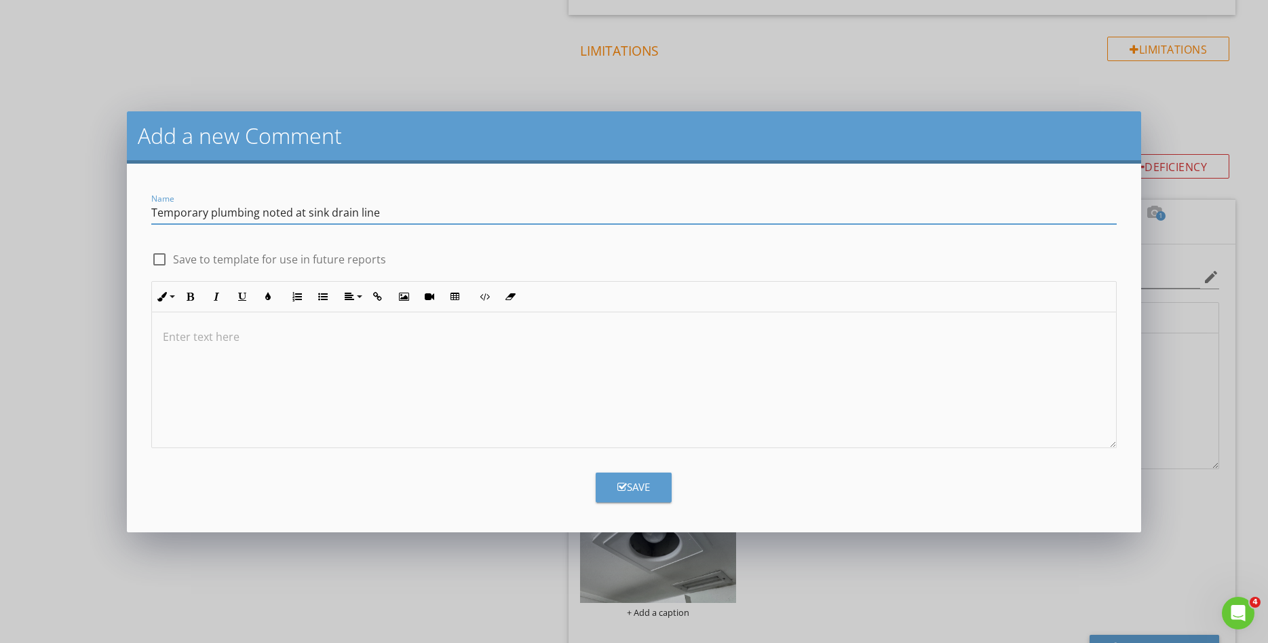
type input "Temporary plumbing noted at sink drain line"
click at [635, 490] on div "Save" at bounding box center [634, 487] width 33 height 16
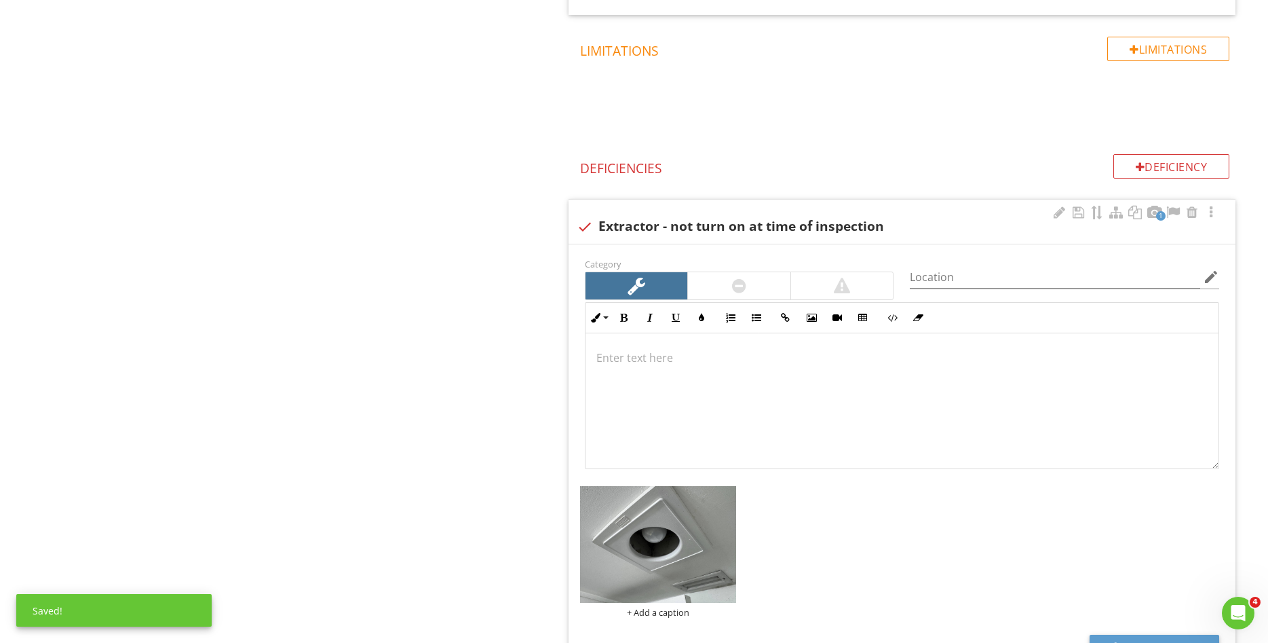
scroll to position [2223, 0]
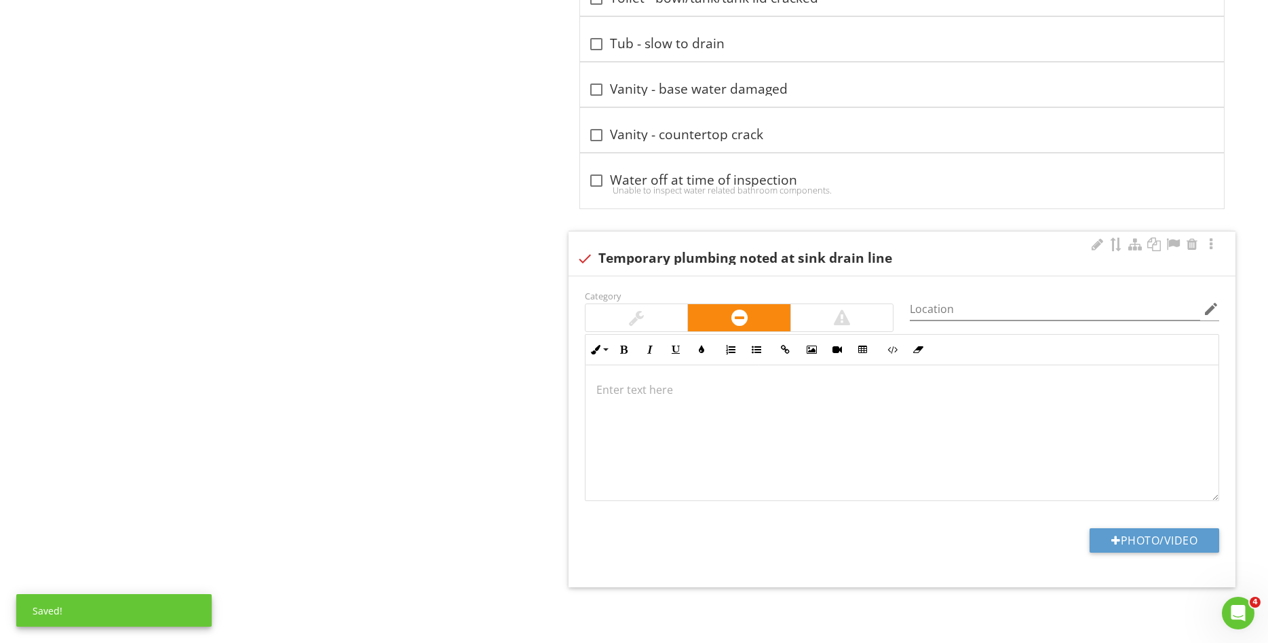
click at [654, 318] on div at bounding box center [637, 317] width 102 height 27
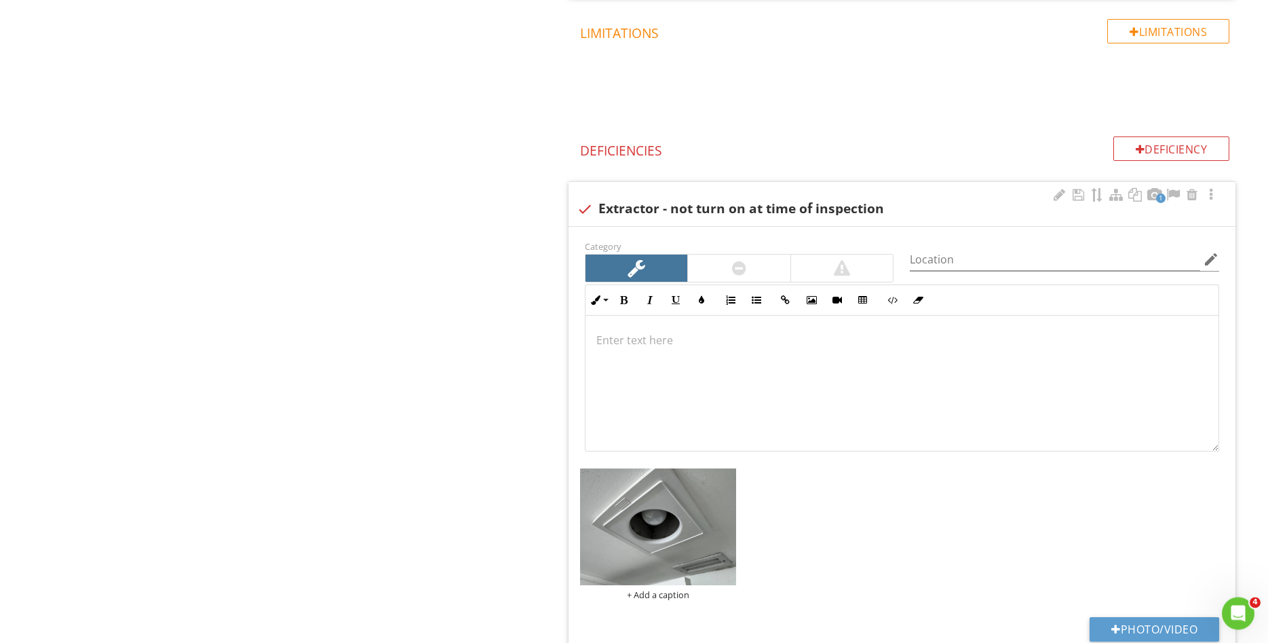
scroll to position [838, 0]
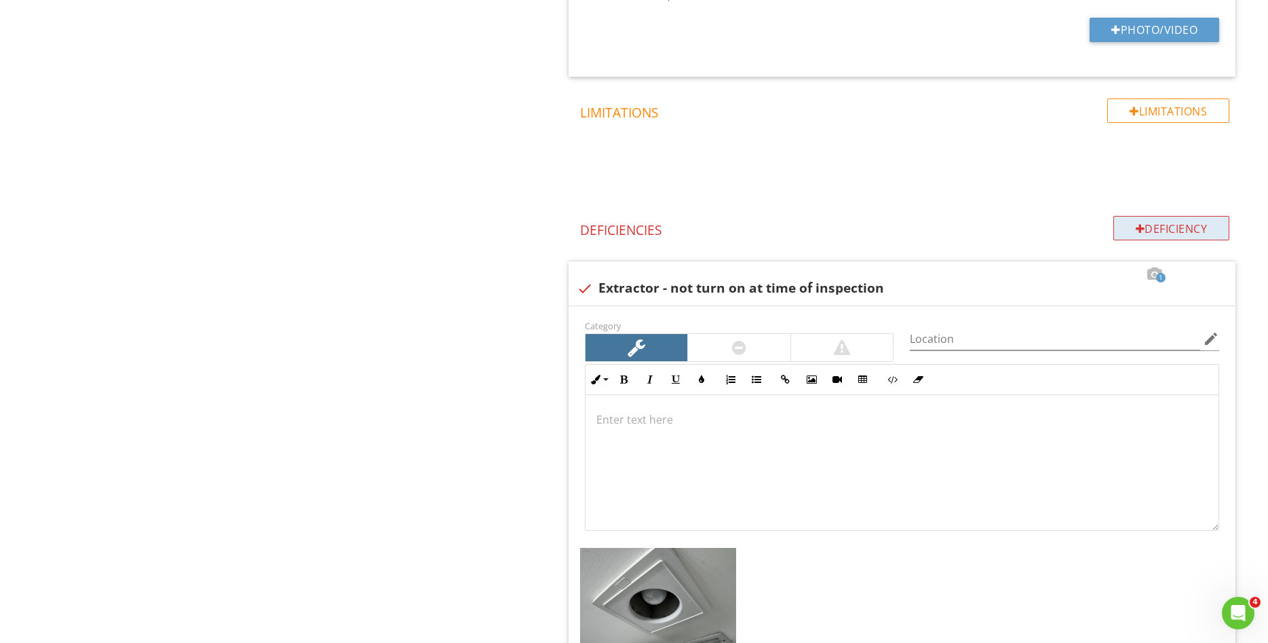
click at [1180, 225] on div "Deficiency" at bounding box center [1172, 228] width 117 height 24
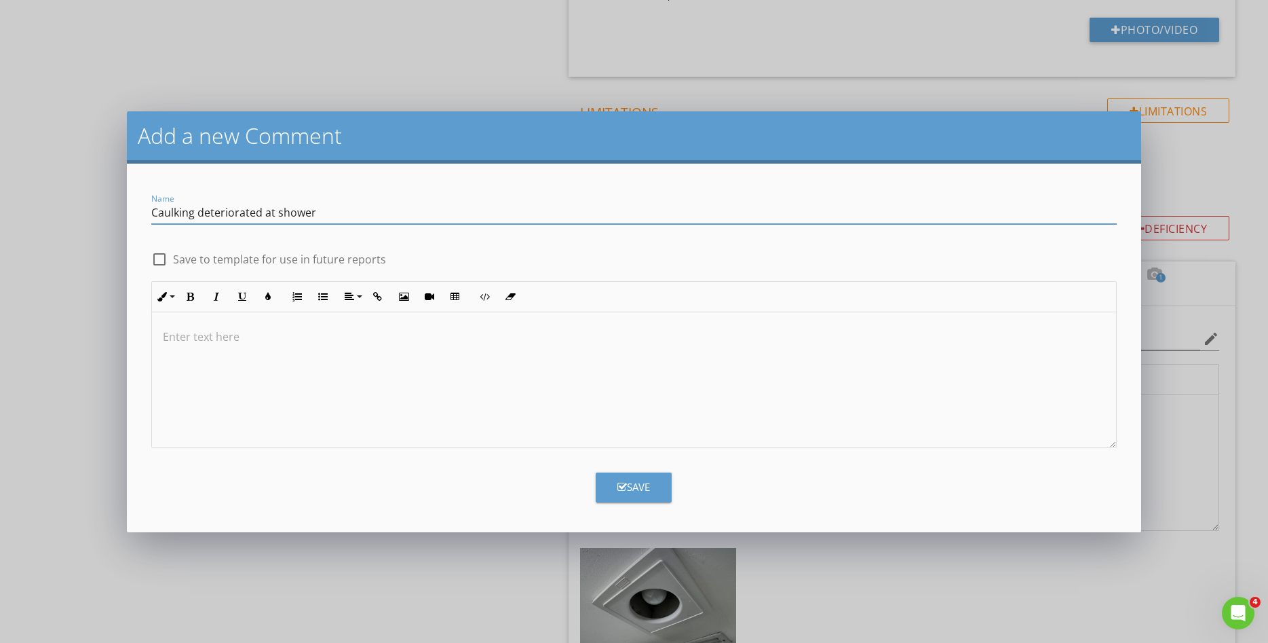
type input "Caulking deteriorated at shower"
click at [625, 493] on div "Save" at bounding box center [634, 487] width 33 height 16
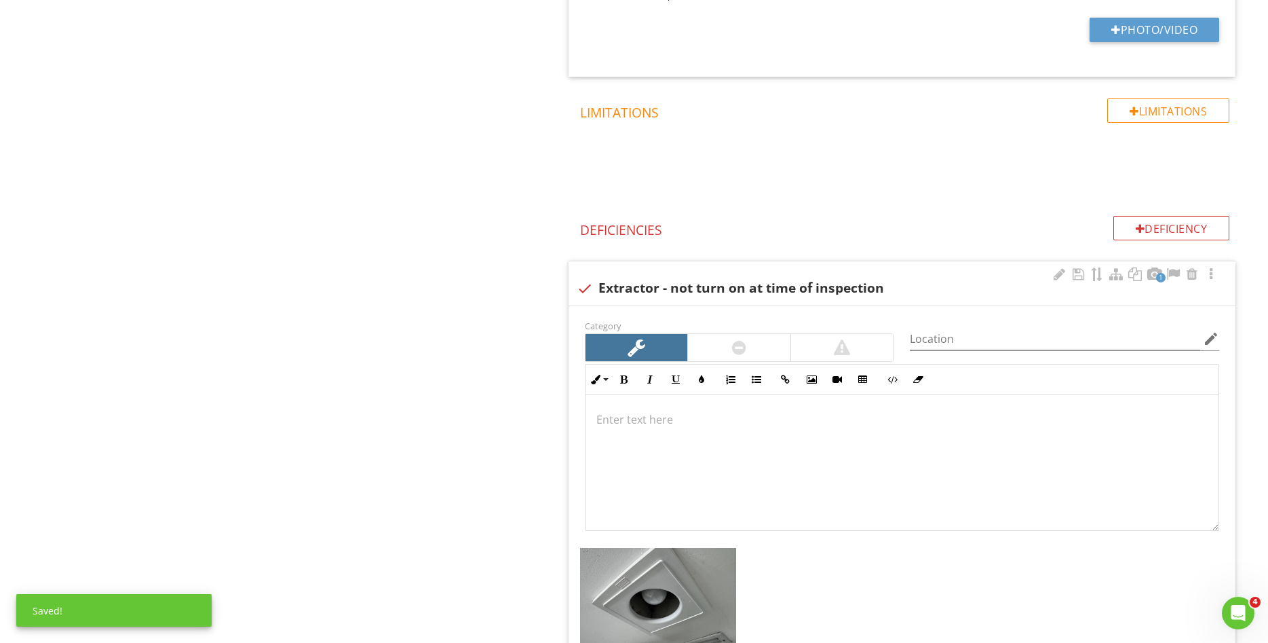
scroll to position [1, 0]
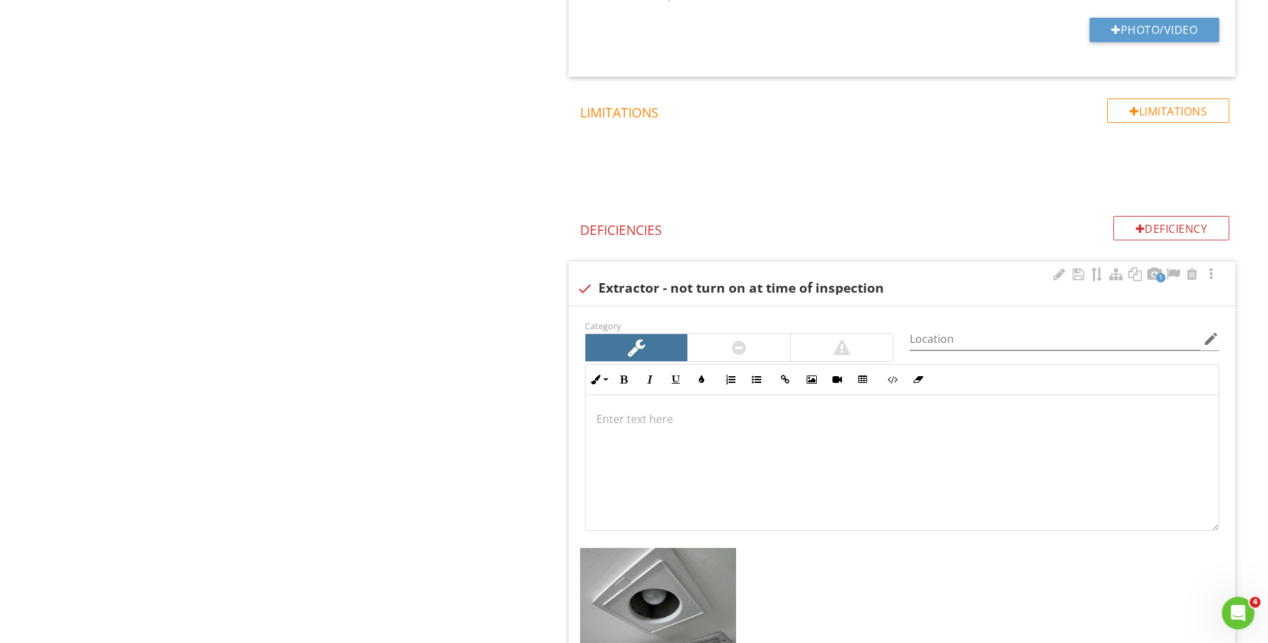
click at [969, 439] on div at bounding box center [902, 462] width 633 height 136
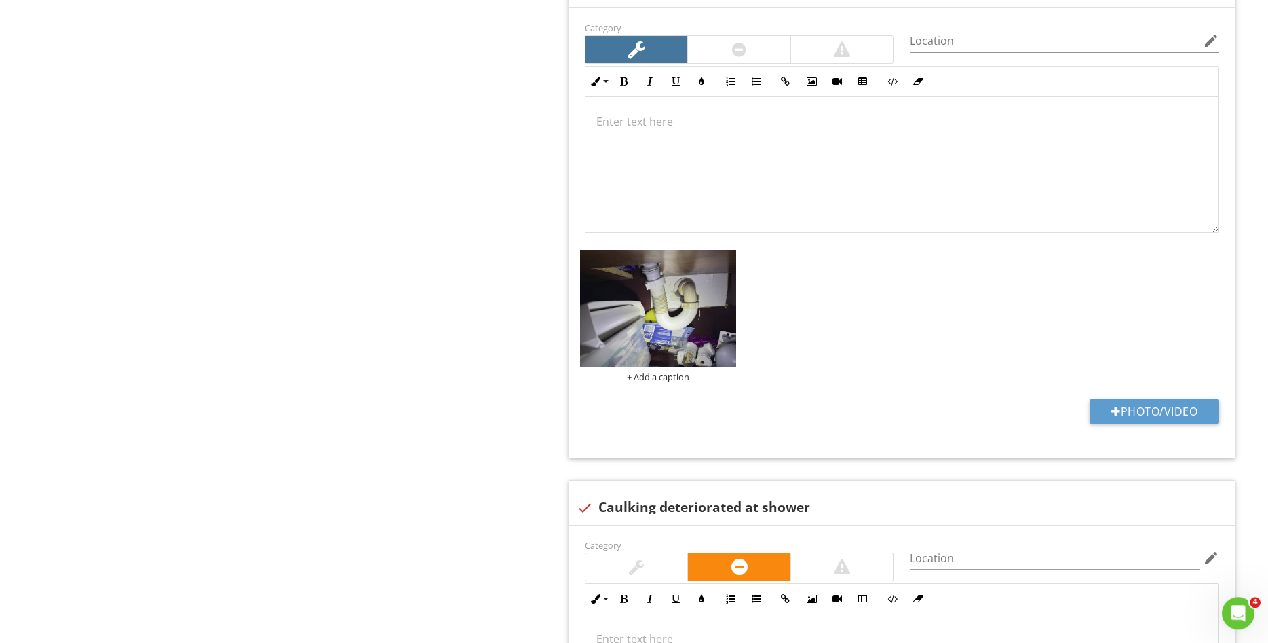
scroll to position [2740, 0]
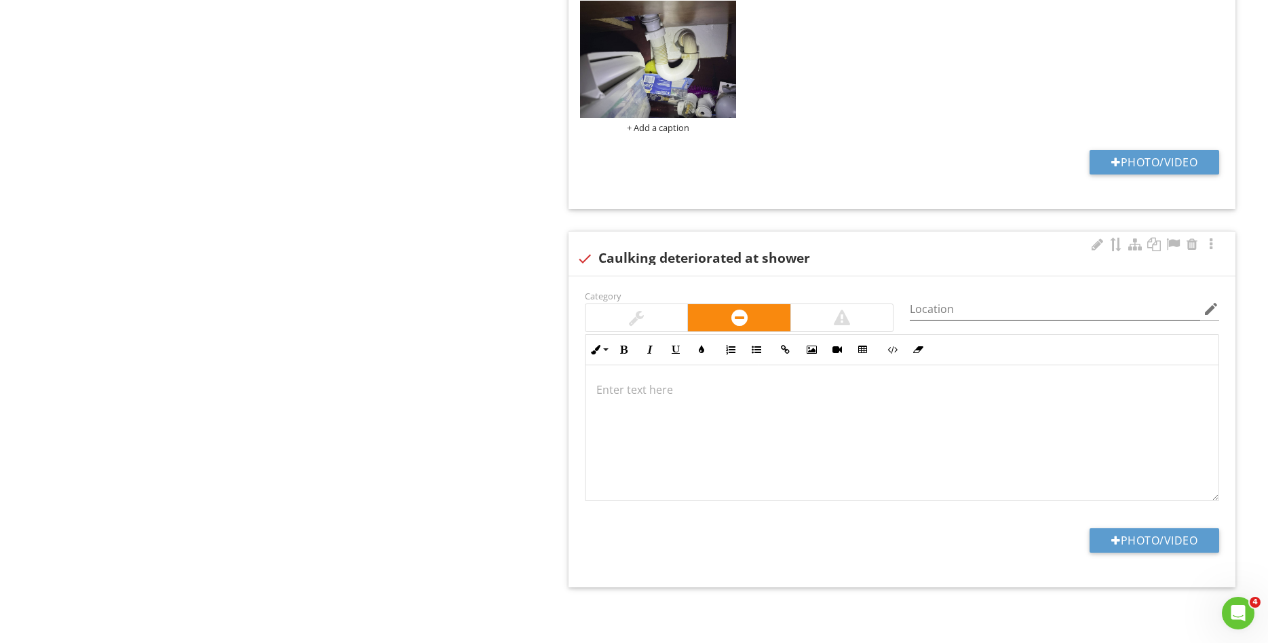
click at [637, 319] on div at bounding box center [636, 317] width 15 height 16
click at [637, 319] on div at bounding box center [637, 317] width 18 height 19
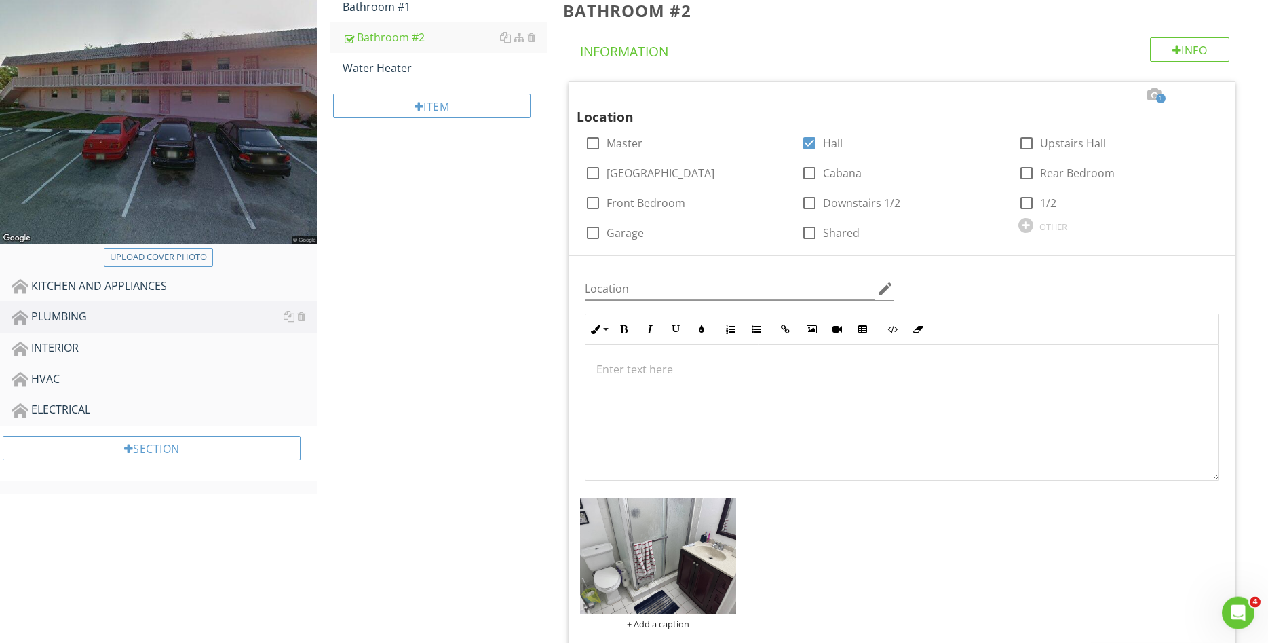
scroll to position [40, 0]
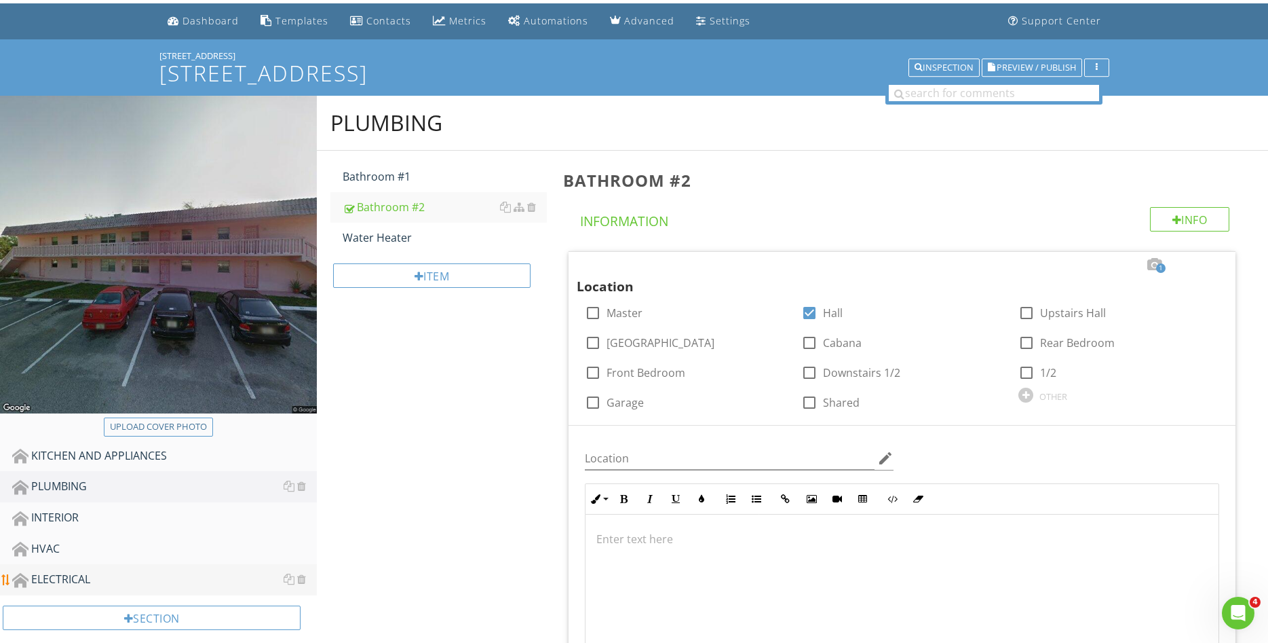
click at [105, 592] on link "ELECTRICAL" at bounding box center [164, 579] width 305 height 31
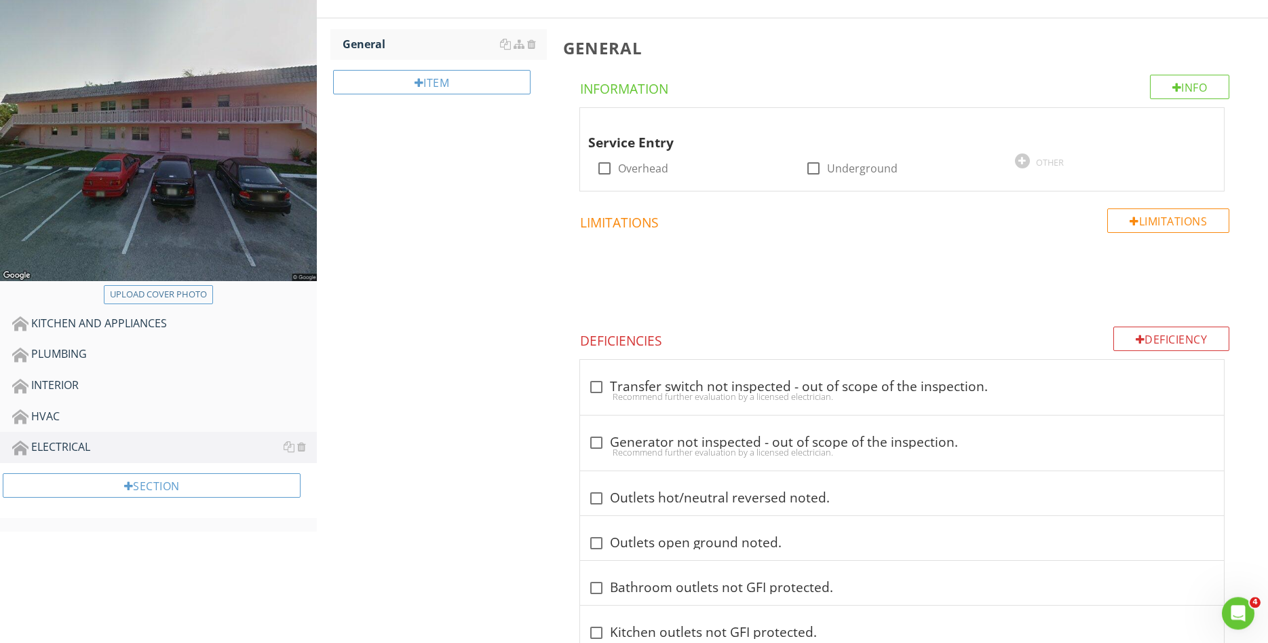
scroll to position [317, 0]
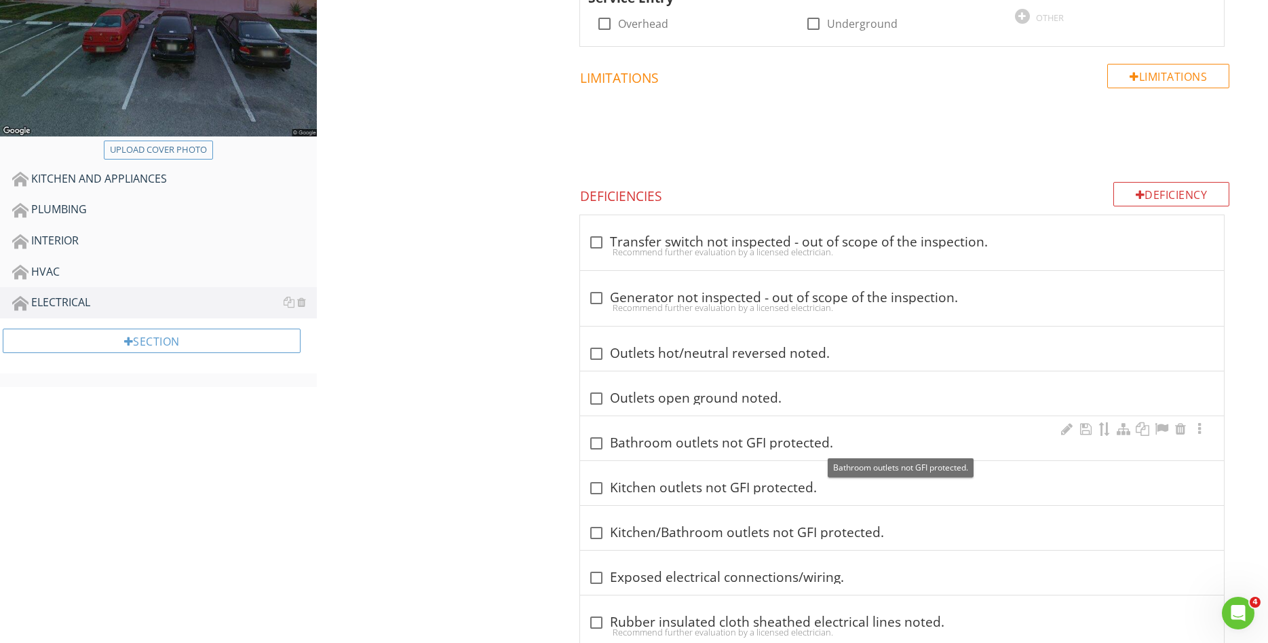
click at [595, 446] on div at bounding box center [596, 443] width 23 height 23
click at [595, 445] on div "check_box_outline_blank Bathroom outlets not GFI protected." at bounding box center [902, 438] width 644 height 44
checkbox input "true"
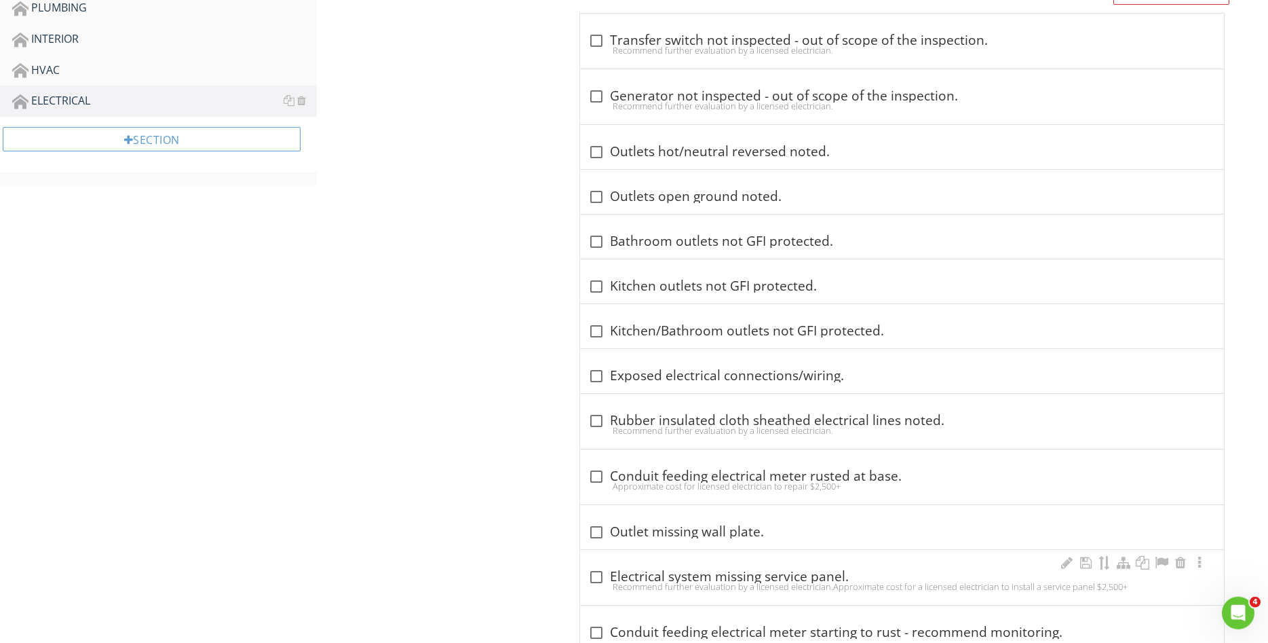
scroll to position [511, 0]
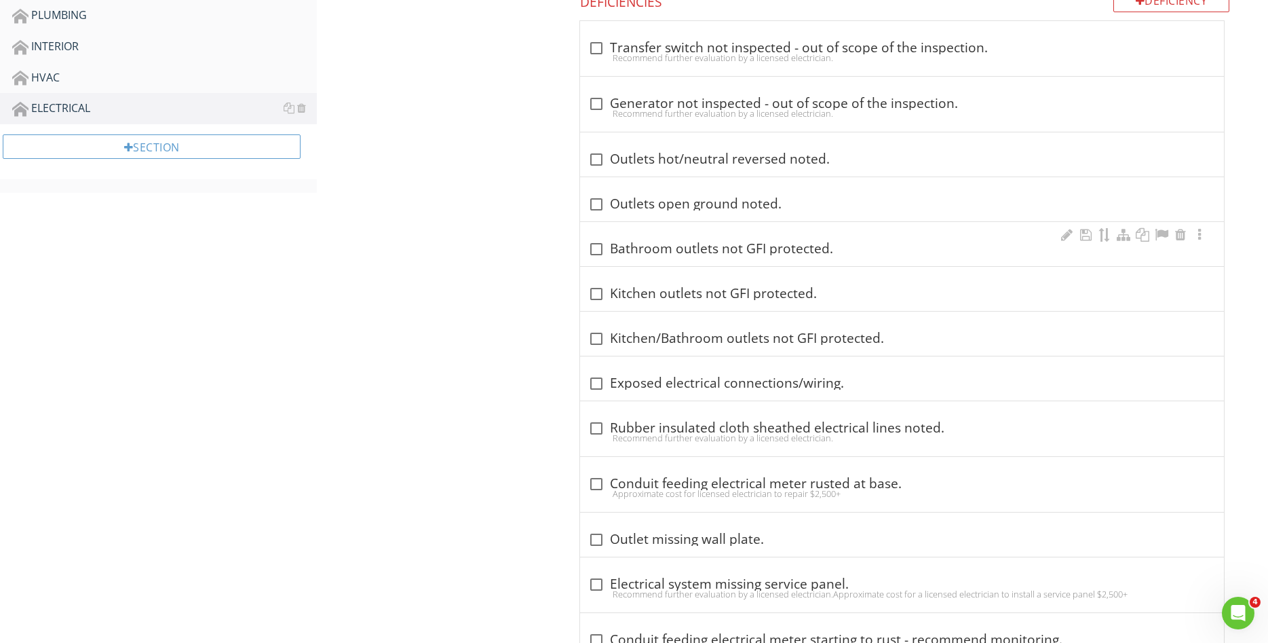
click at [599, 254] on div at bounding box center [596, 249] width 23 height 23
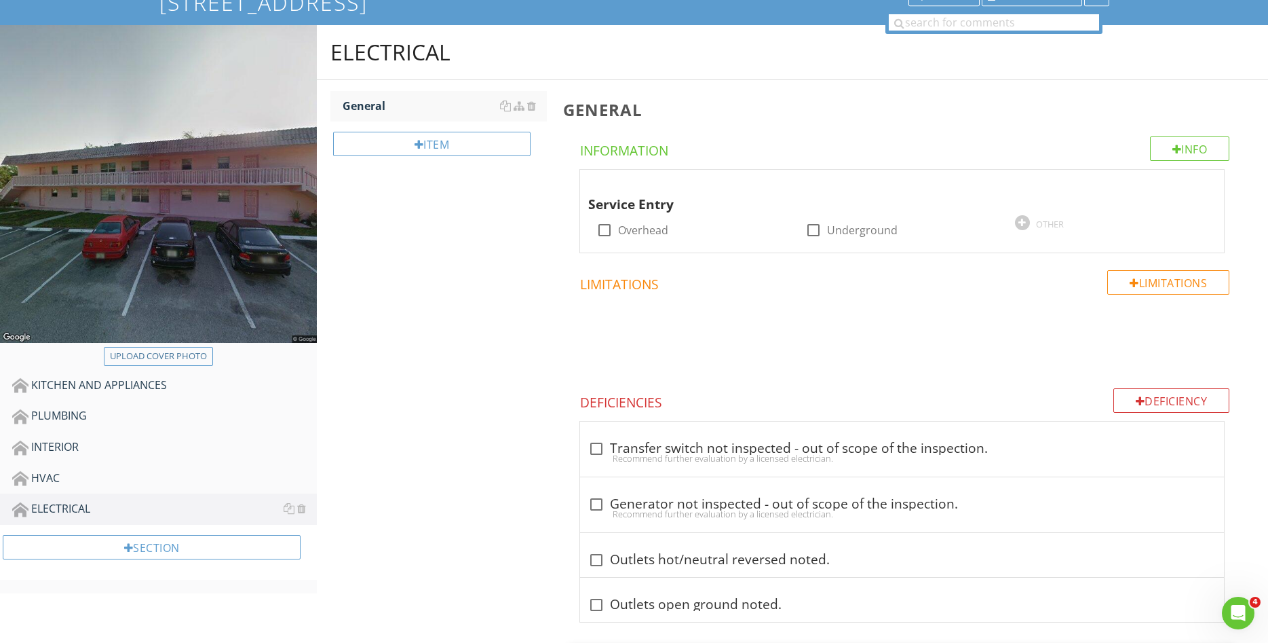
scroll to position [0, 0]
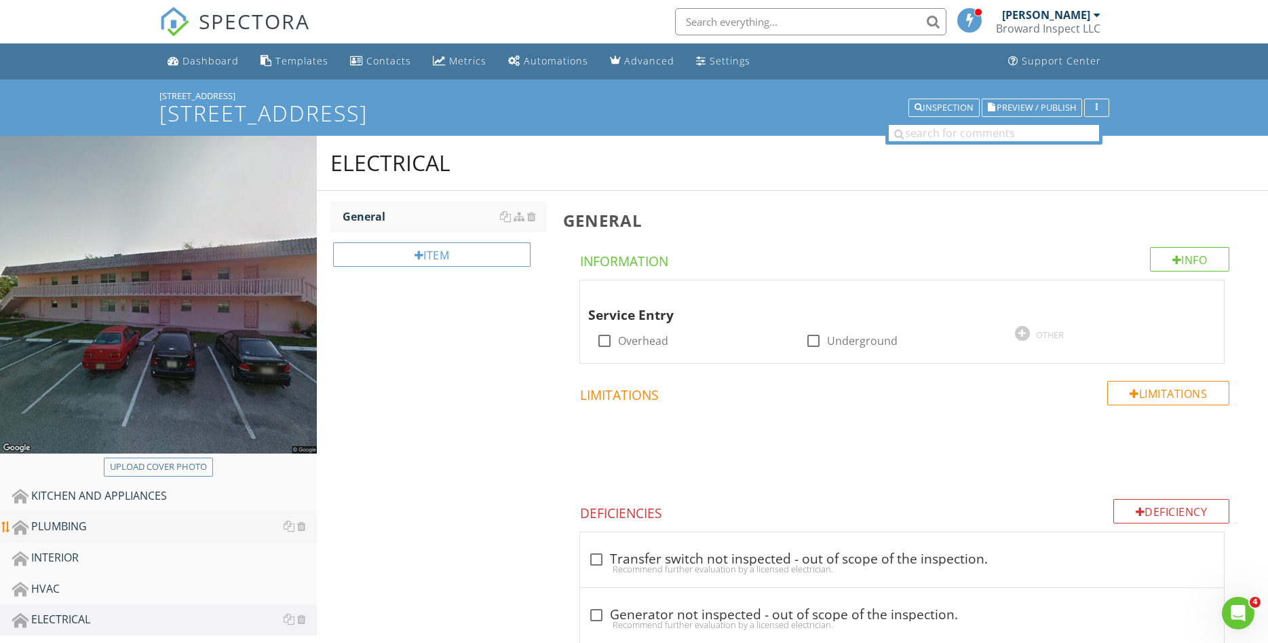
click at [66, 525] on div "PLUMBING" at bounding box center [164, 527] width 305 height 18
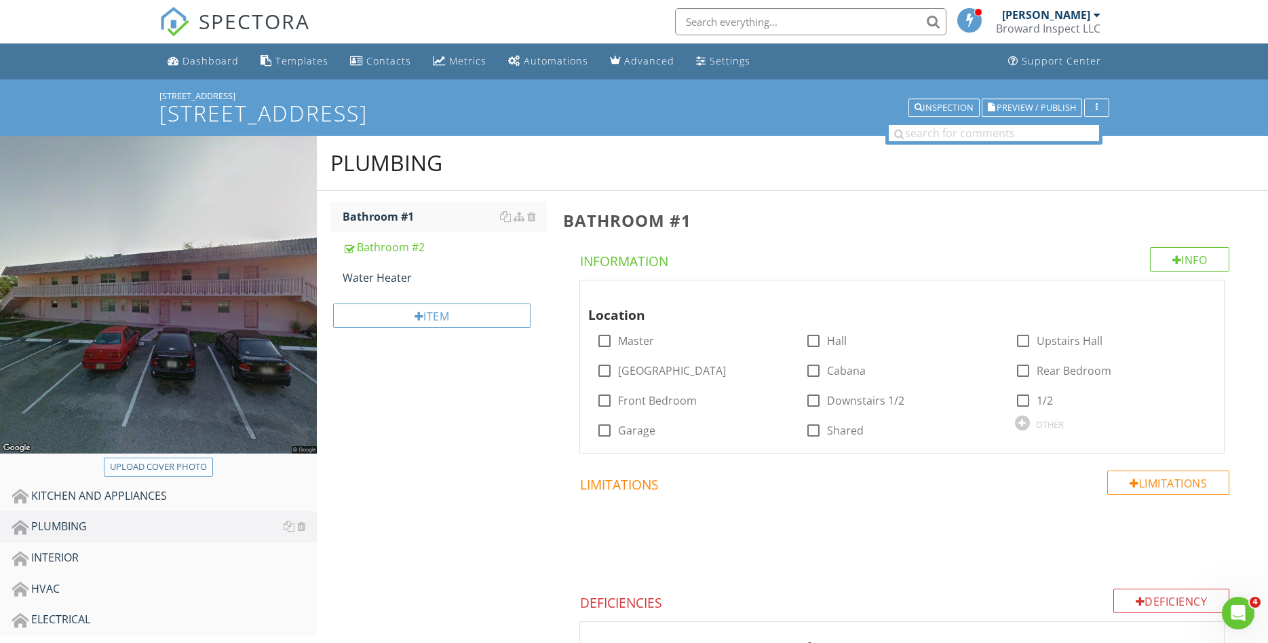
click at [175, 462] on div "Upload cover photo" at bounding box center [158, 467] width 97 height 14
type input "C:\fakepath\IMG_3794.JPG"
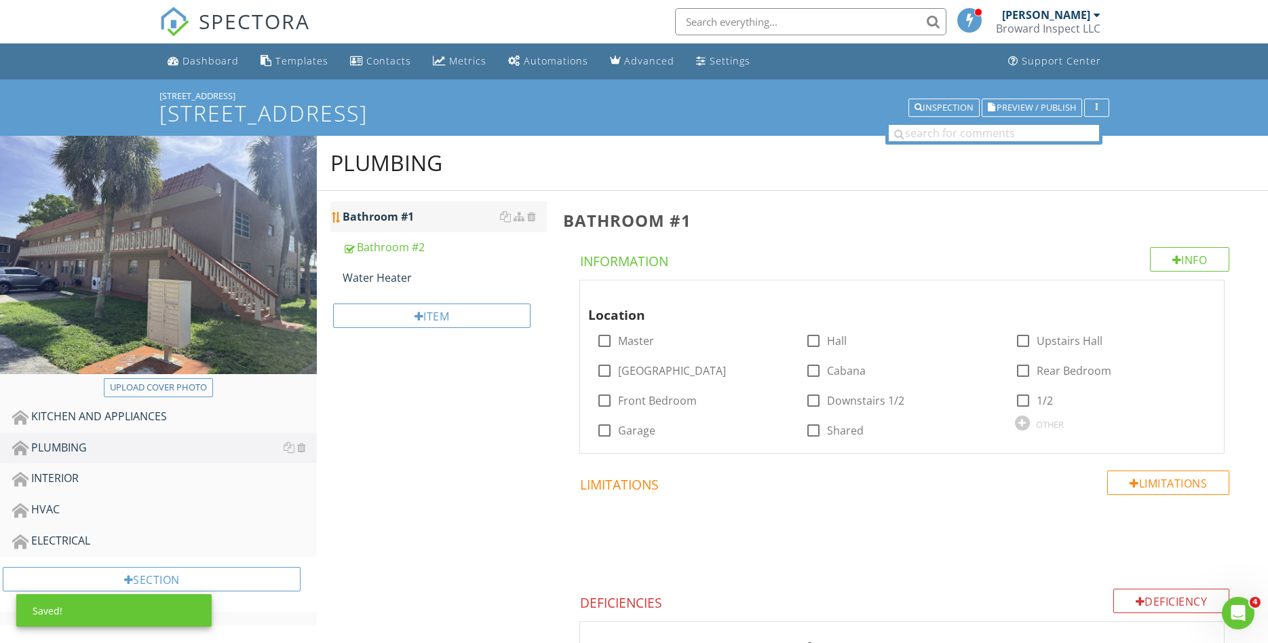
click at [445, 219] on div "Bathroom #1" at bounding box center [445, 216] width 204 height 16
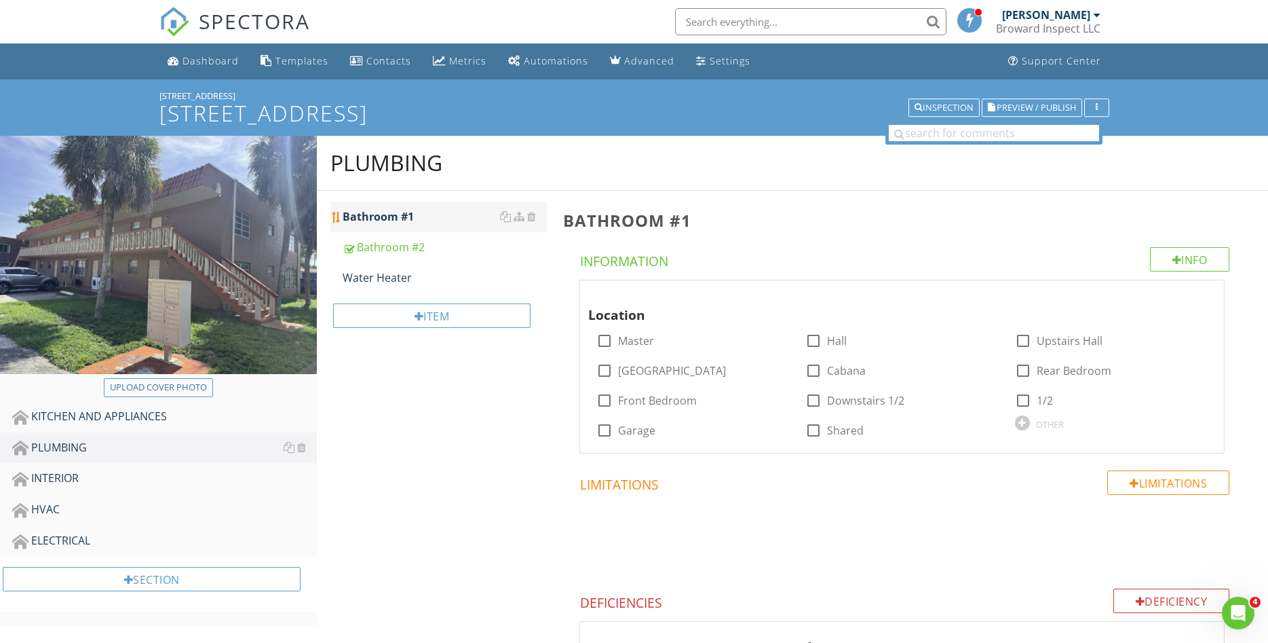
click at [428, 209] on div "Bathroom #1" at bounding box center [445, 216] width 204 height 16
click at [605, 336] on div at bounding box center [604, 340] width 23 height 23
checkbox input "true"
click at [1199, 295] on div at bounding box center [1200, 293] width 16 height 14
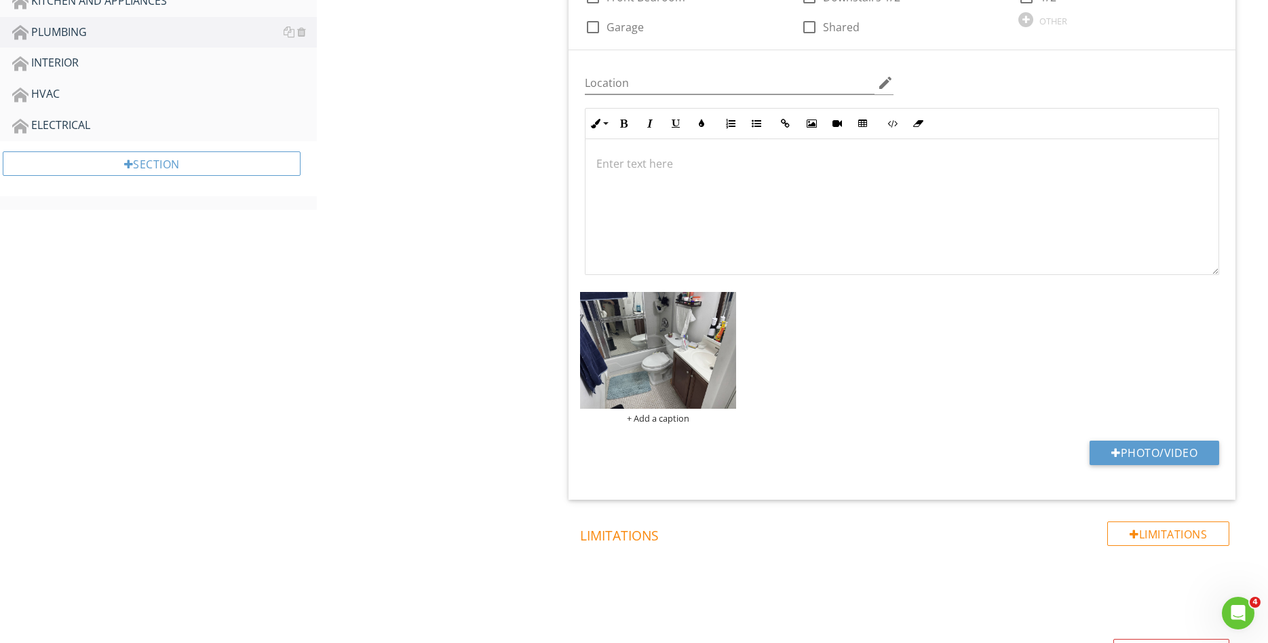
scroll to position [692, 0]
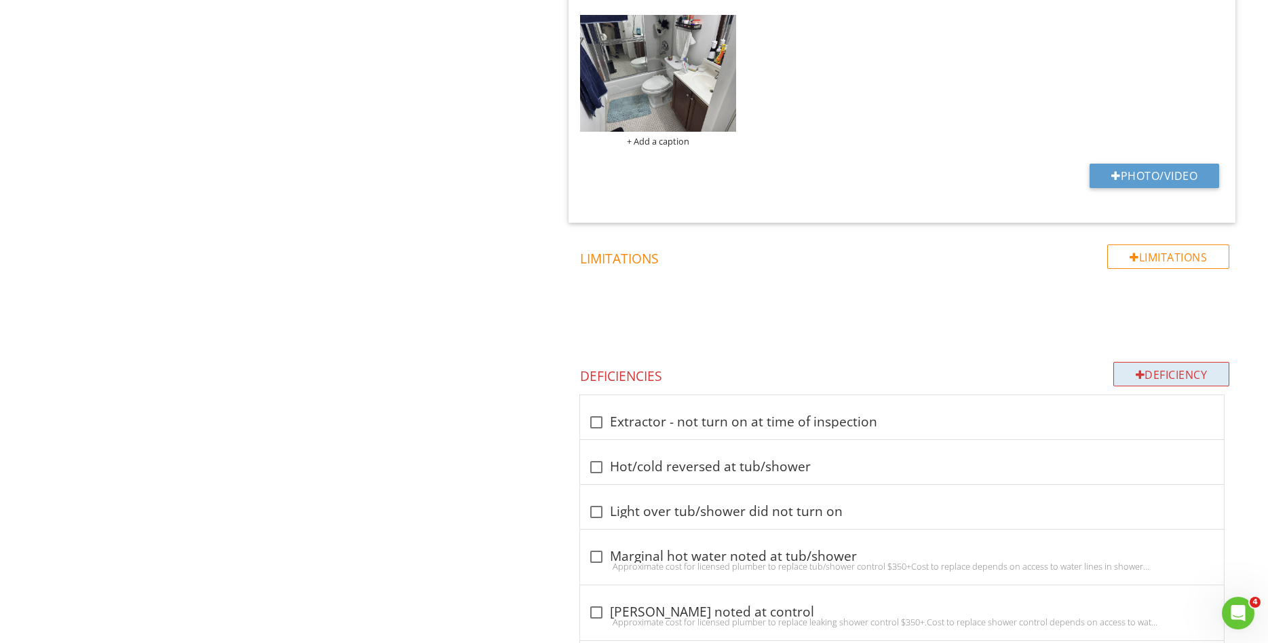
click at [1173, 383] on div "Deficiency" at bounding box center [1172, 374] width 117 height 24
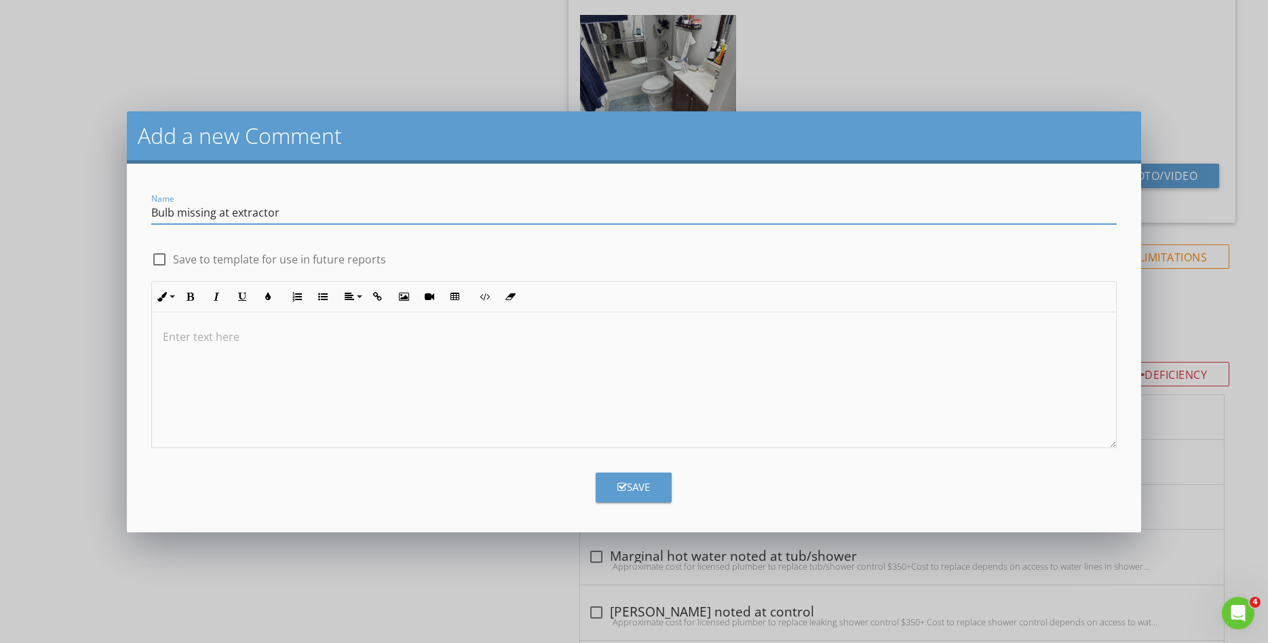
type input "Bulb missing at extractor"
click at [616, 492] on button "Save" at bounding box center [634, 487] width 76 height 30
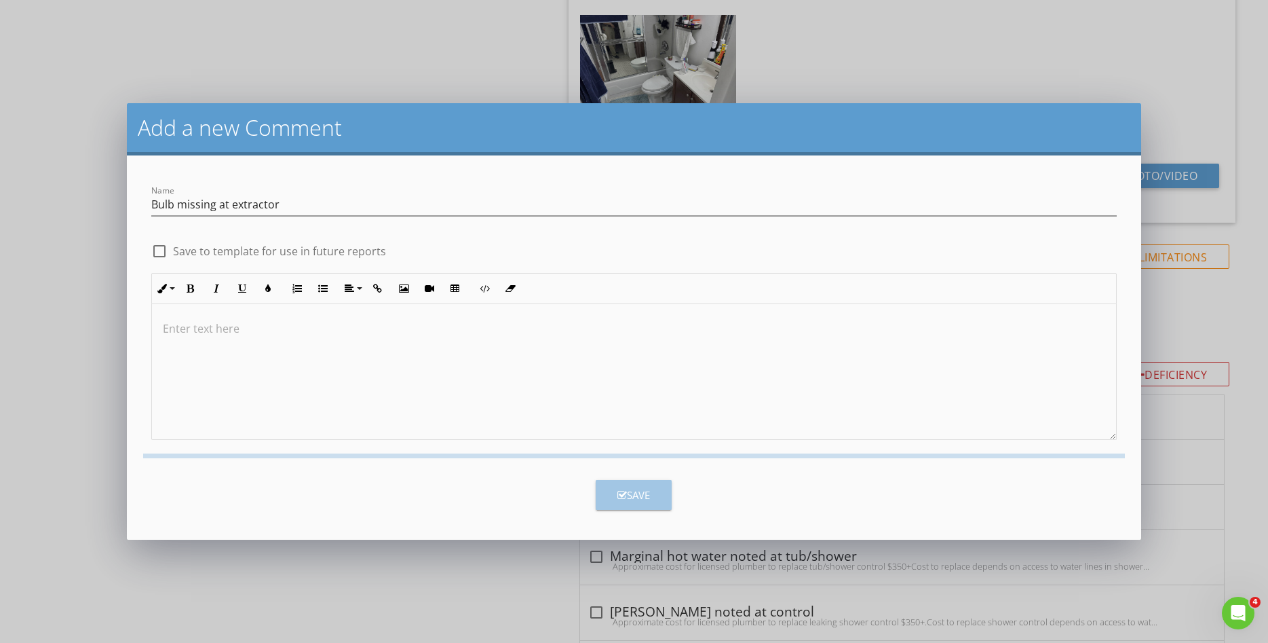
click at [616, 492] on button "Save" at bounding box center [634, 495] width 76 height 30
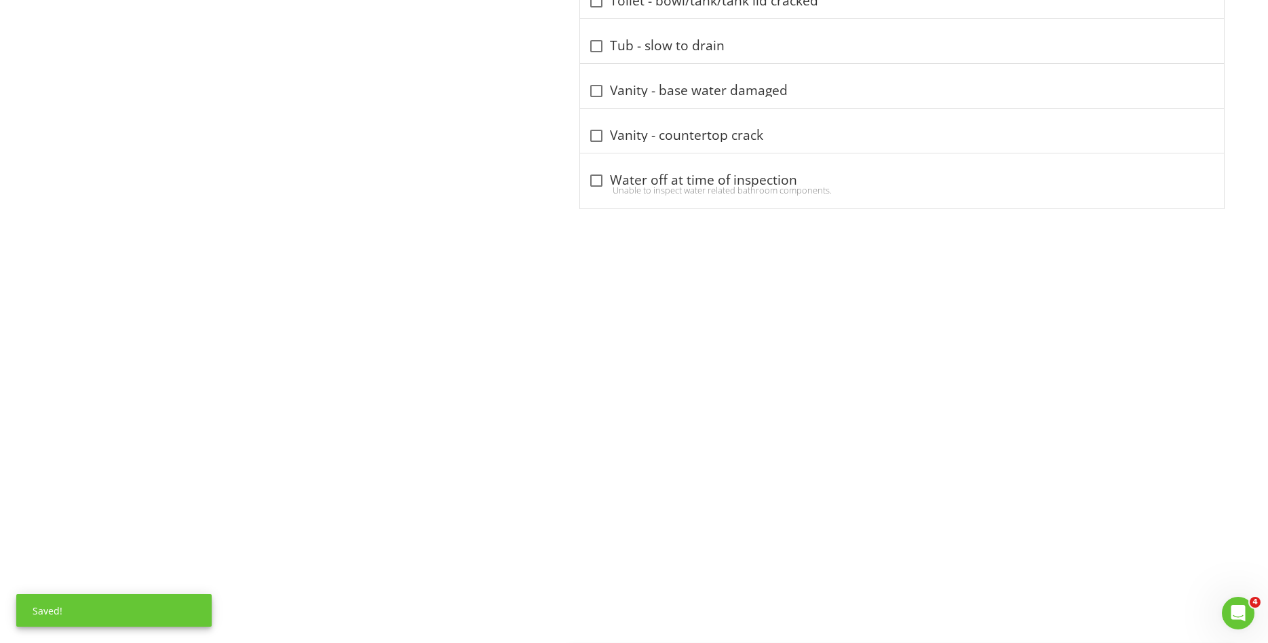
scroll to position [1959, 0]
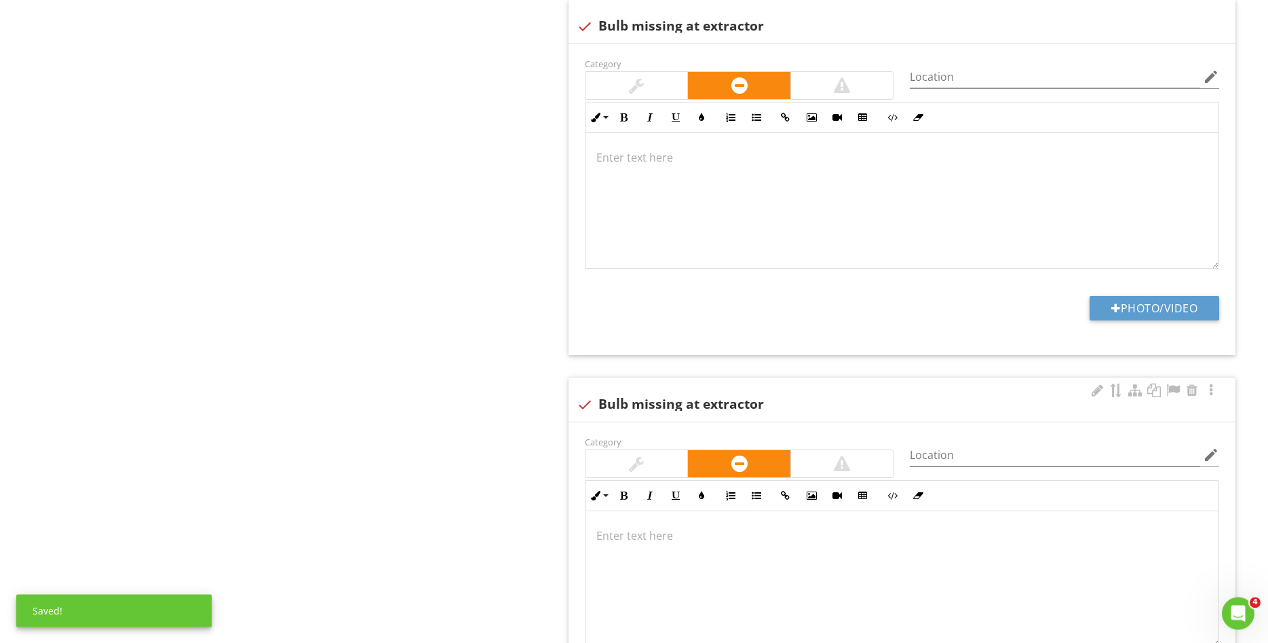
click at [646, 463] on div at bounding box center [637, 463] width 102 height 27
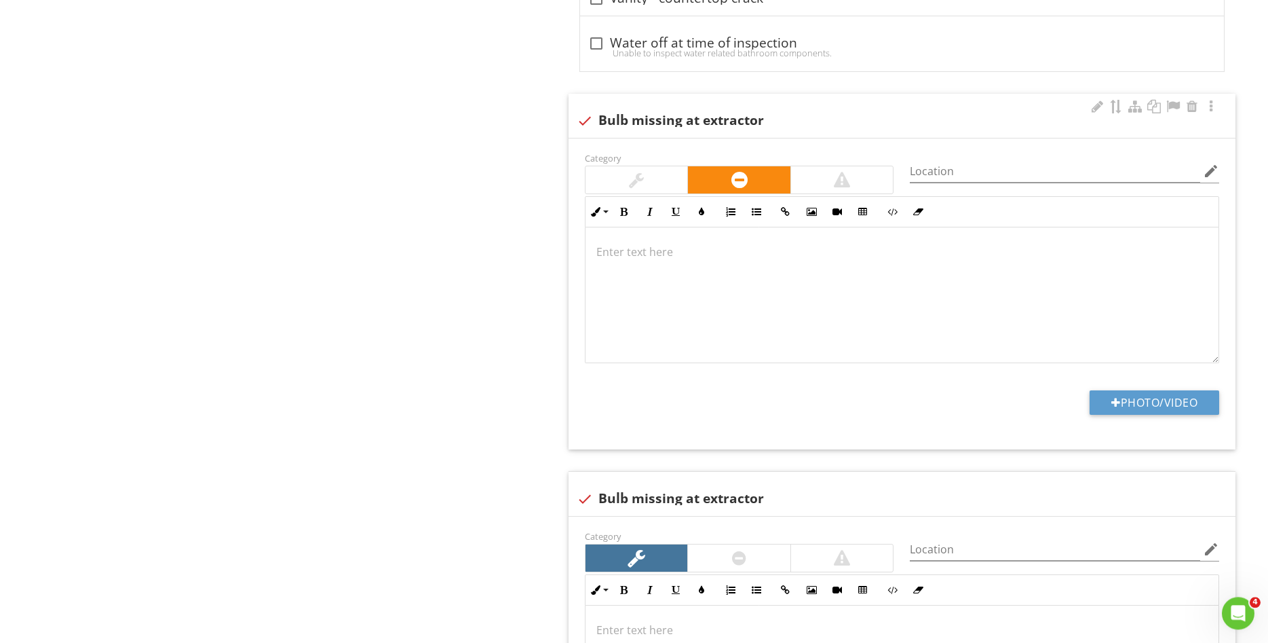
scroll to position [1821, 0]
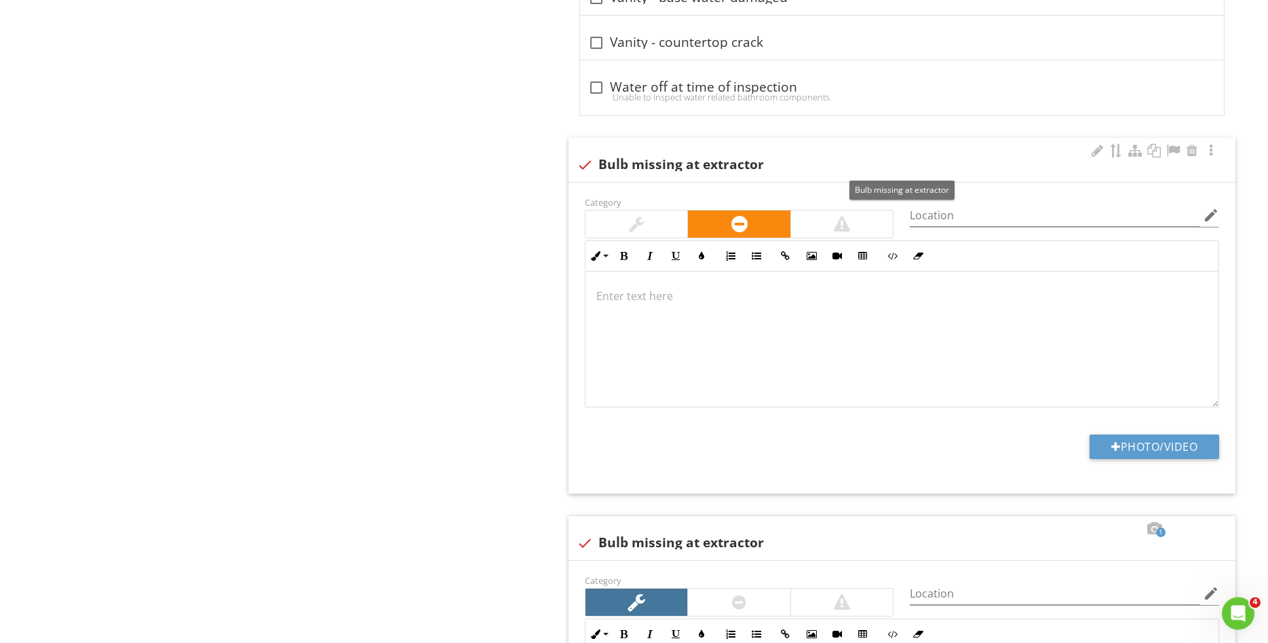
click at [584, 164] on div at bounding box center [584, 164] width 23 height 23
checkbox input "true"
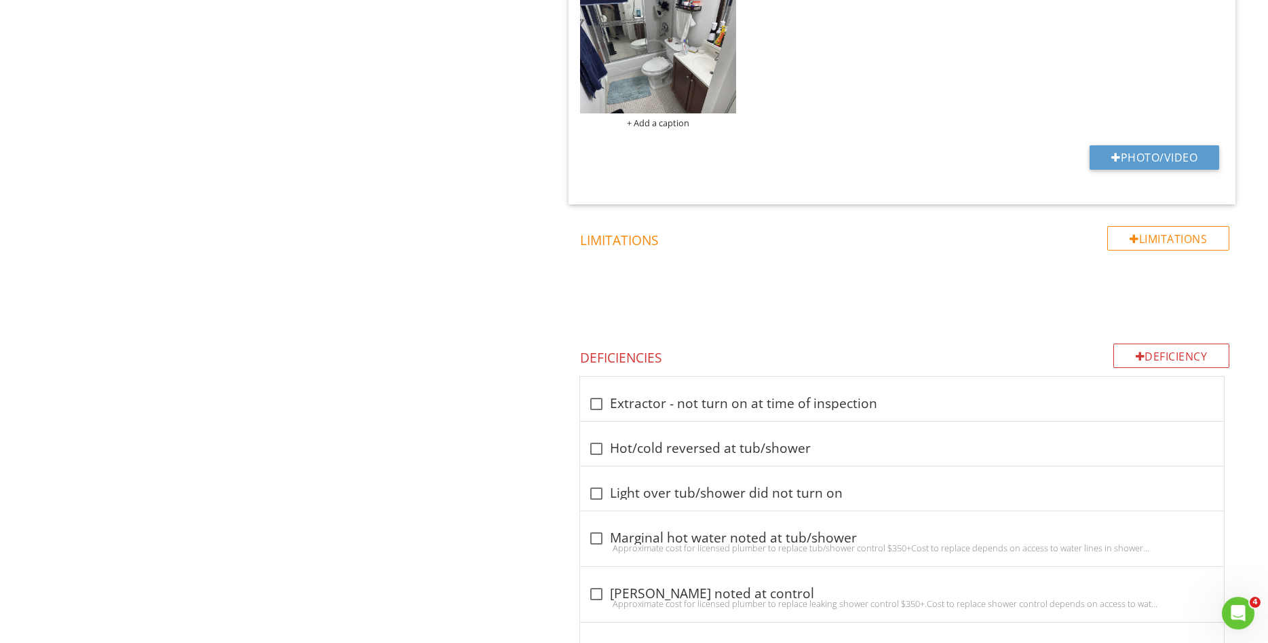
scroll to position [713, 0]
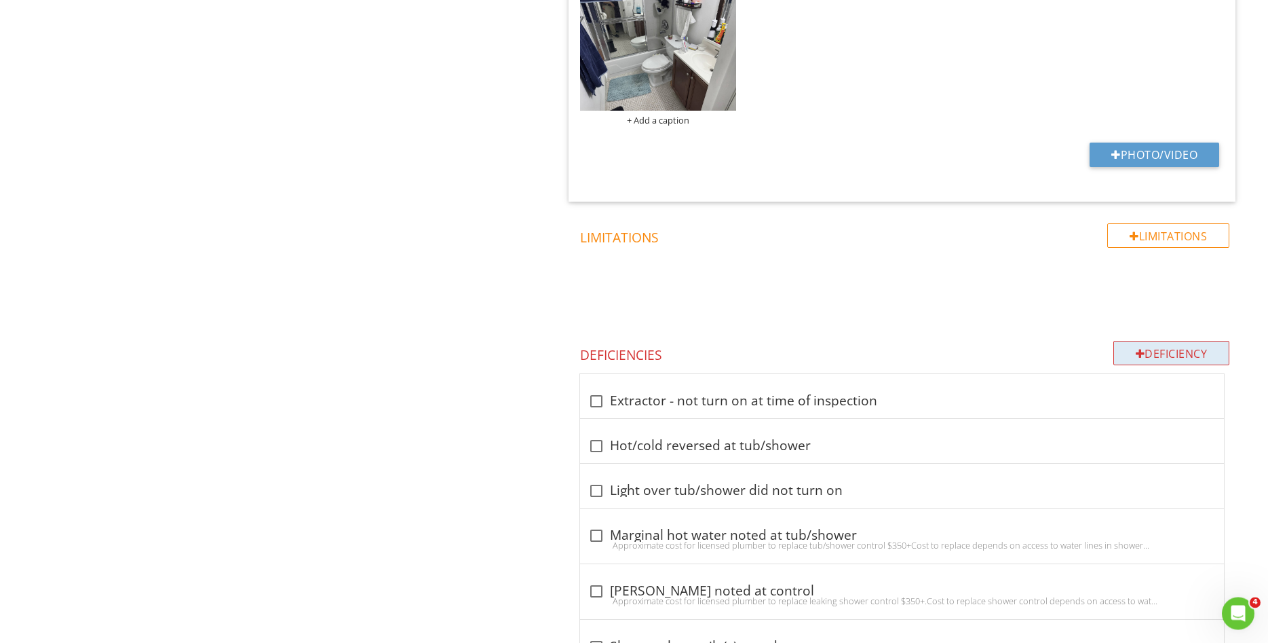
click at [1153, 356] on div "Deficiency" at bounding box center [1172, 353] width 117 height 24
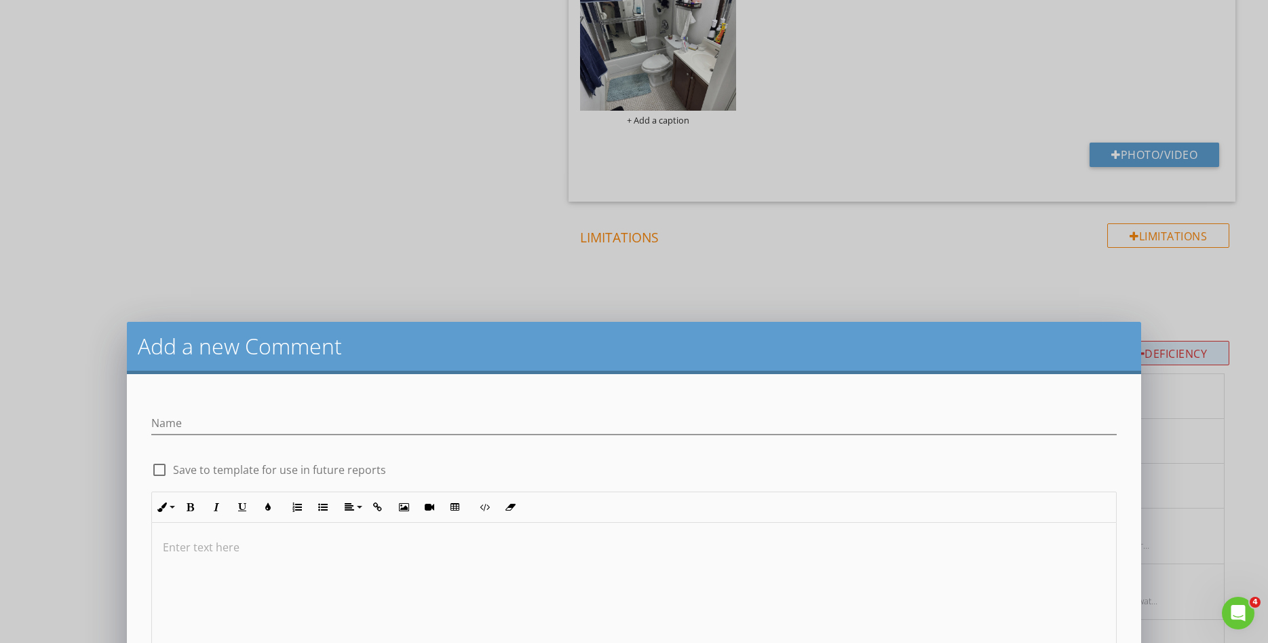
scroll to position [1, 0]
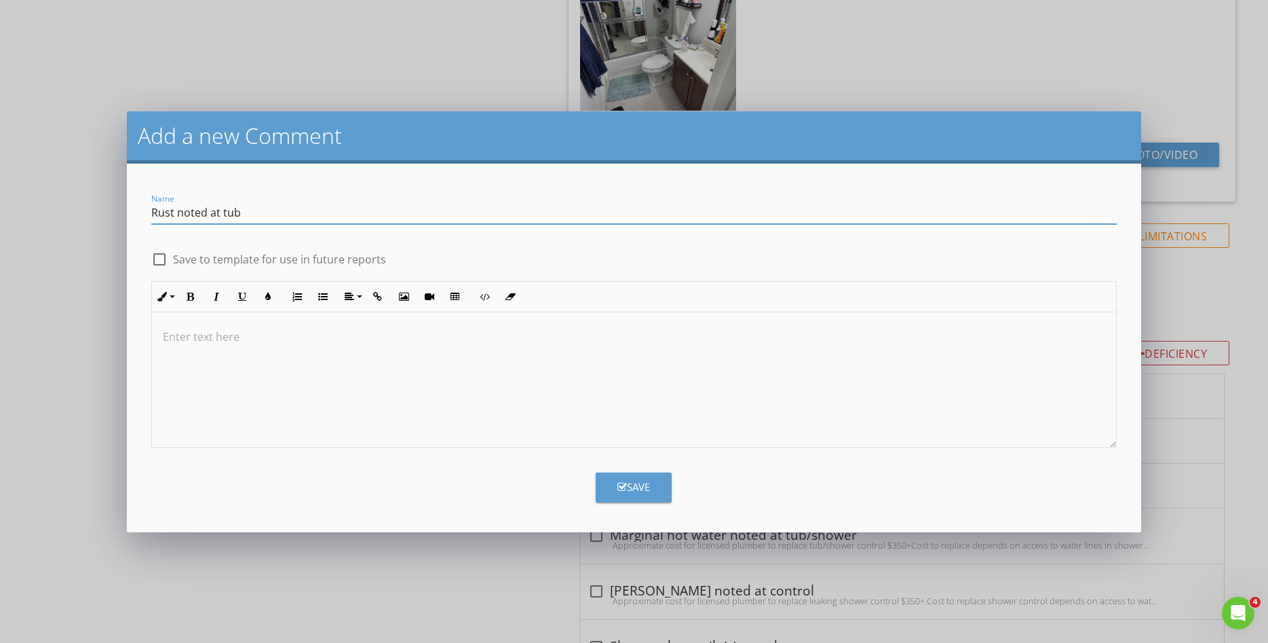
type input "Rust noted at tub"
click at [641, 485] on div "Save" at bounding box center [634, 487] width 33 height 16
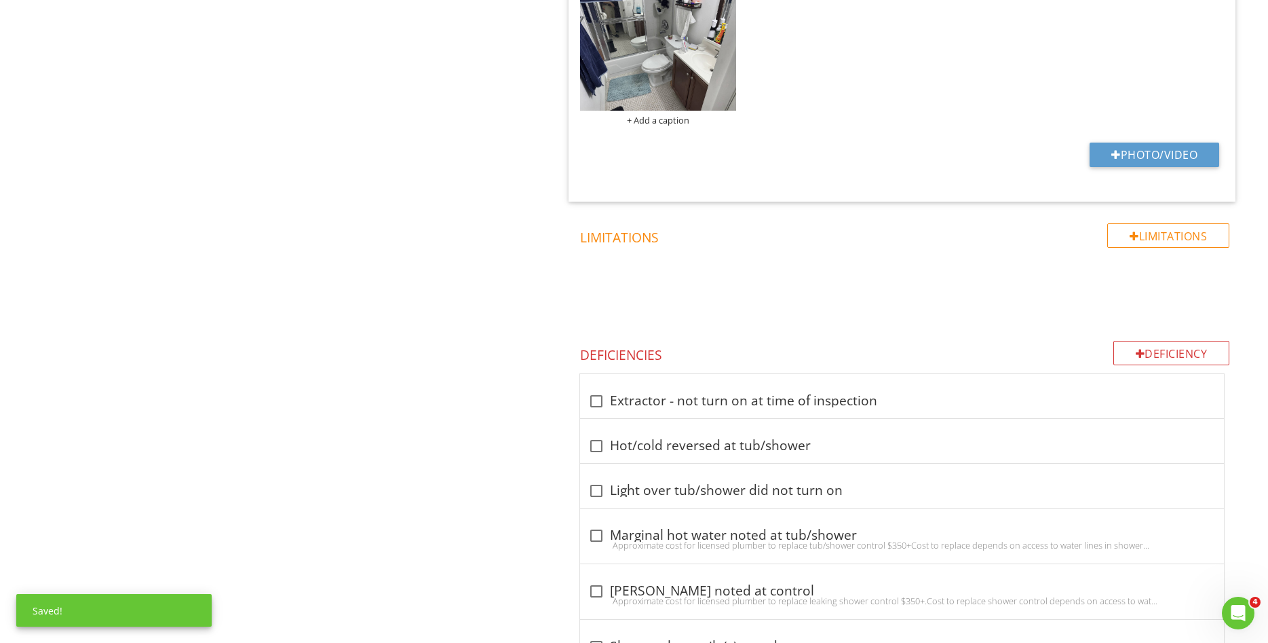
scroll to position [2312, 0]
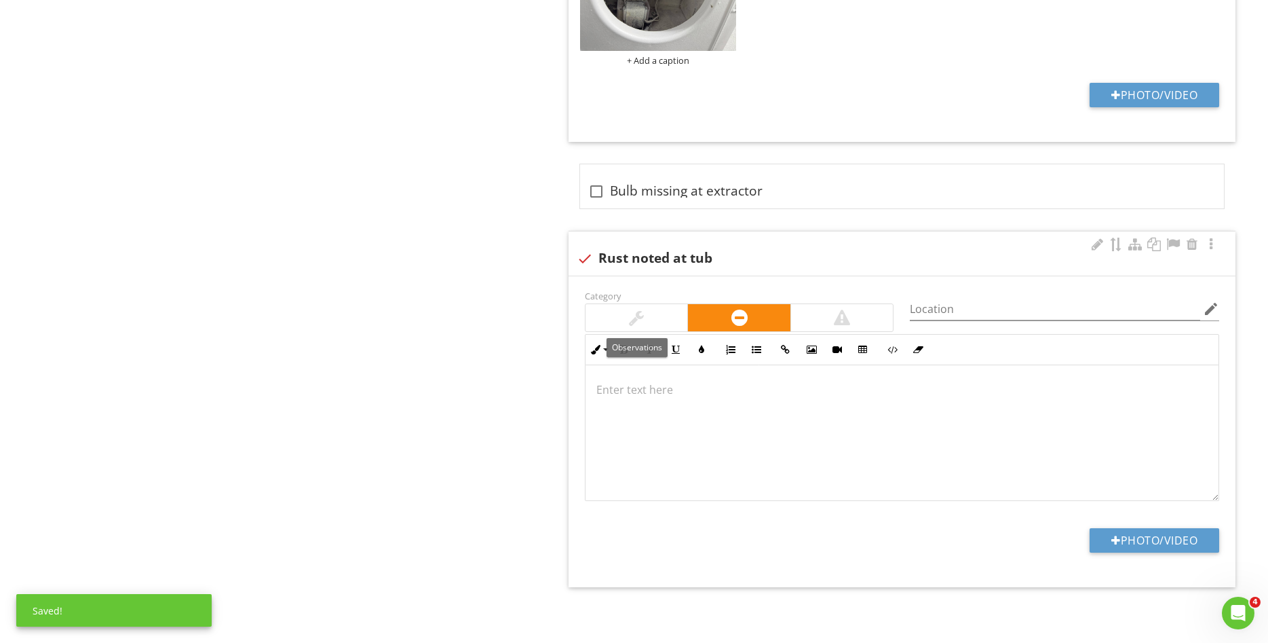
click at [633, 320] on div at bounding box center [636, 317] width 15 height 16
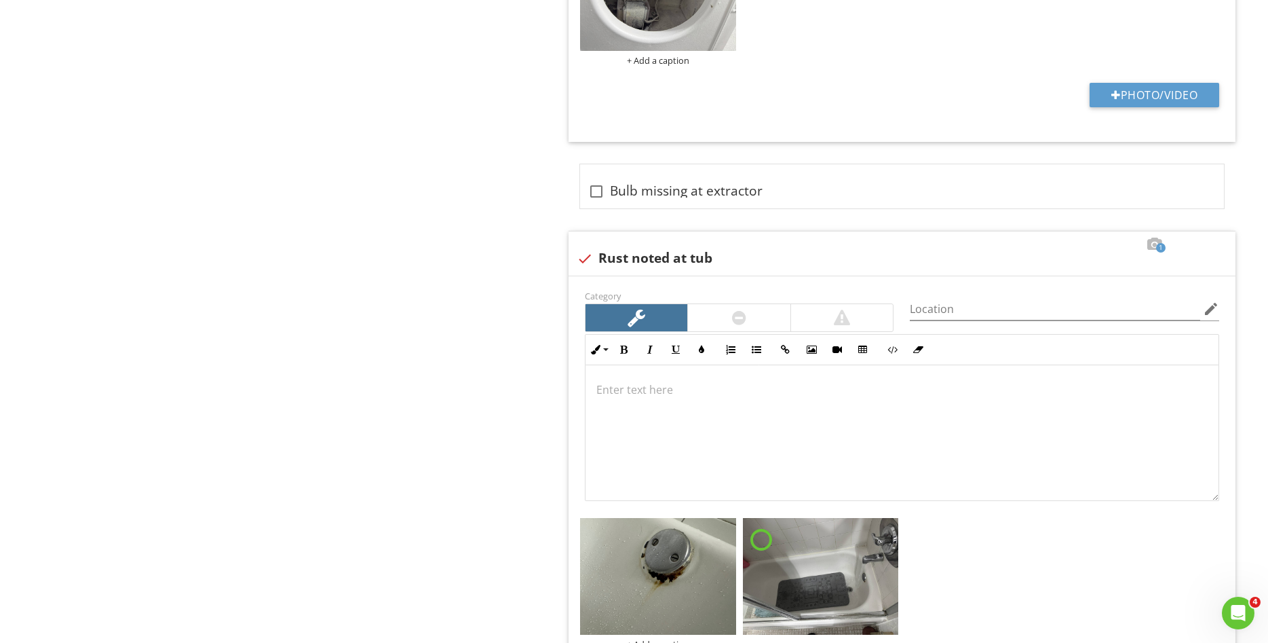
click at [805, 588] on img at bounding box center [821, 576] width 156 height 117
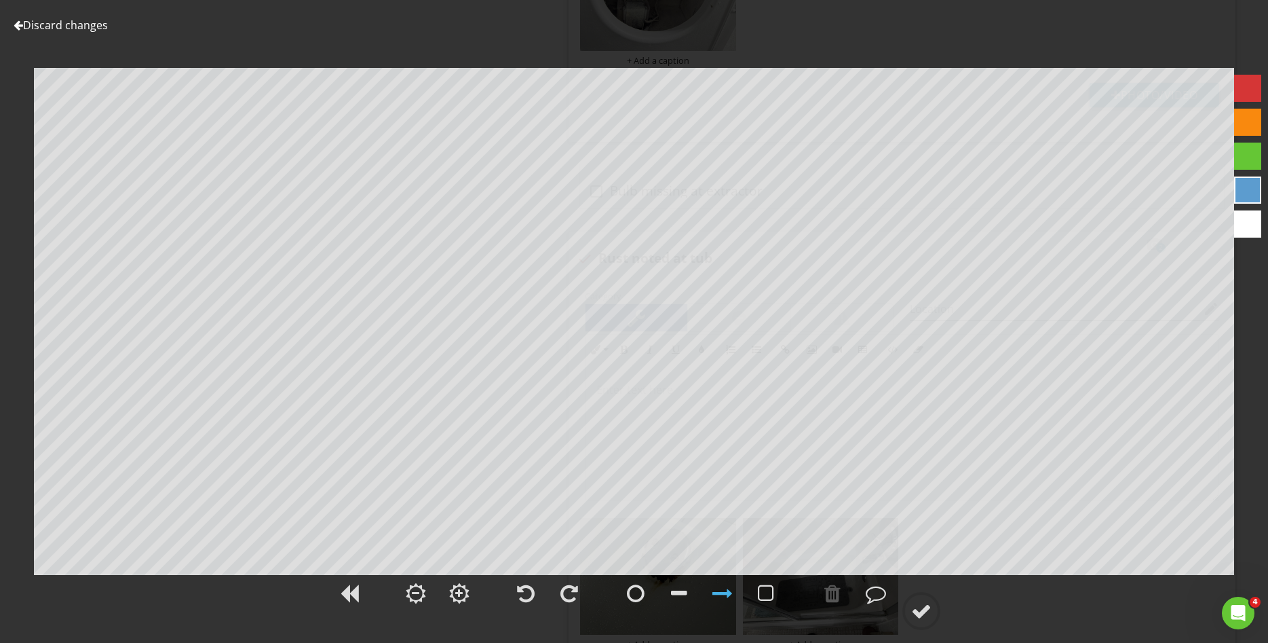
click at [1247, 90] on div at bounding box center [1248, 88] width 27 height 27
click at [921, 617] on div at bounding box center [921, 611] width 20 height 20
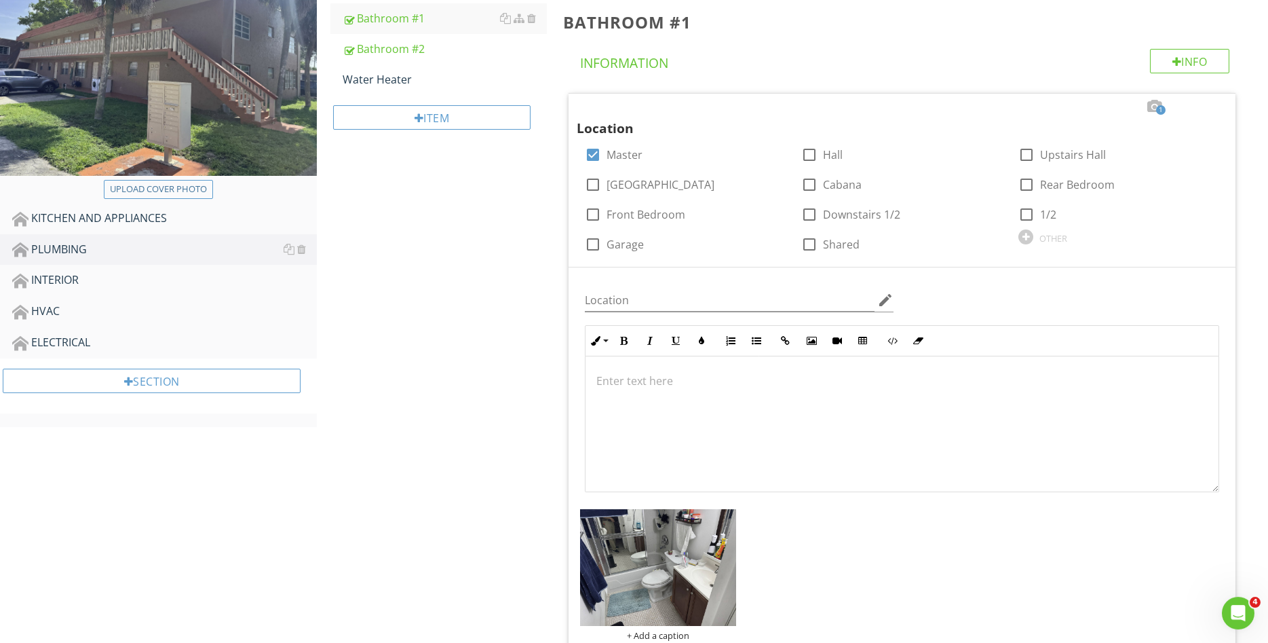
scroll to position [0, 0]
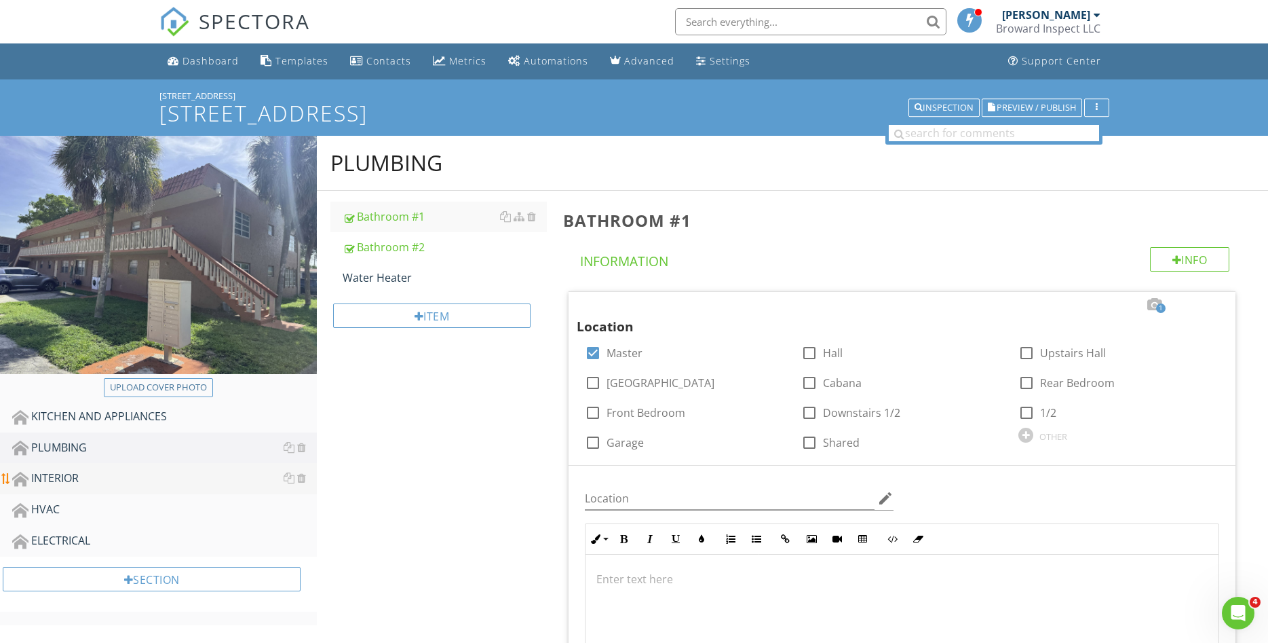
click at [95, 477] on div "INTERIOR" at bounding box center [164, 479] width 305 height 18
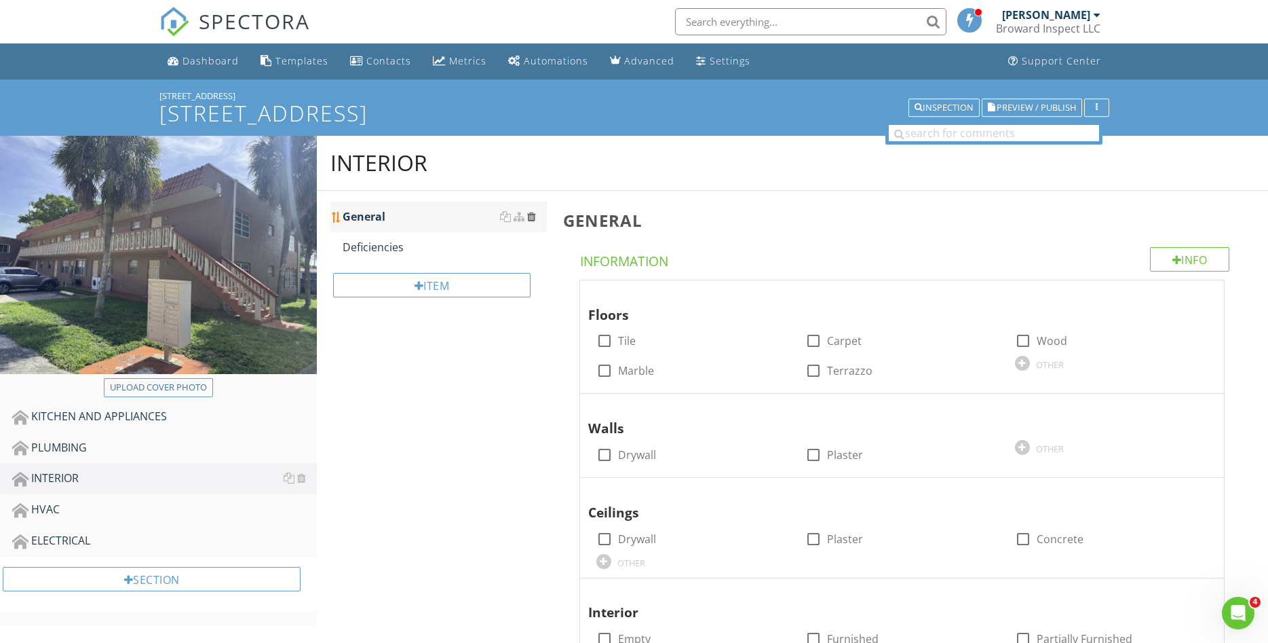
click at [532, 219] on div at bounding box center [531, 216] width 9 height 11
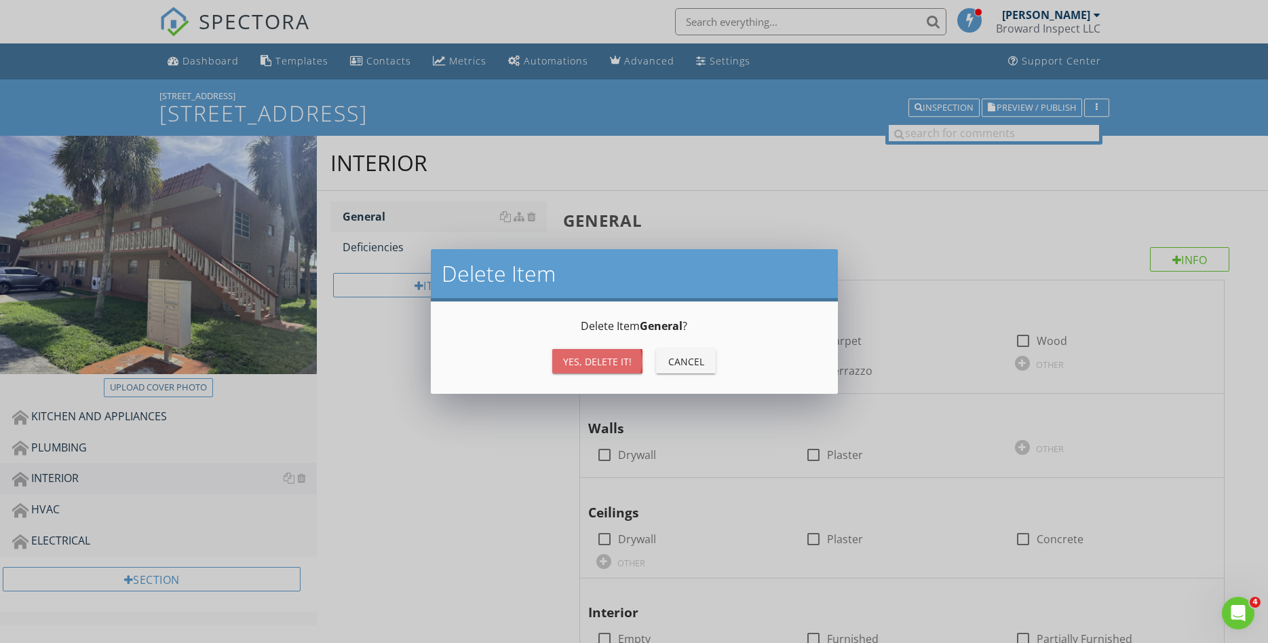
click at [601, 365] on div "Yes, Delete it!" at bounding box center [597, 361] width 69 height 14
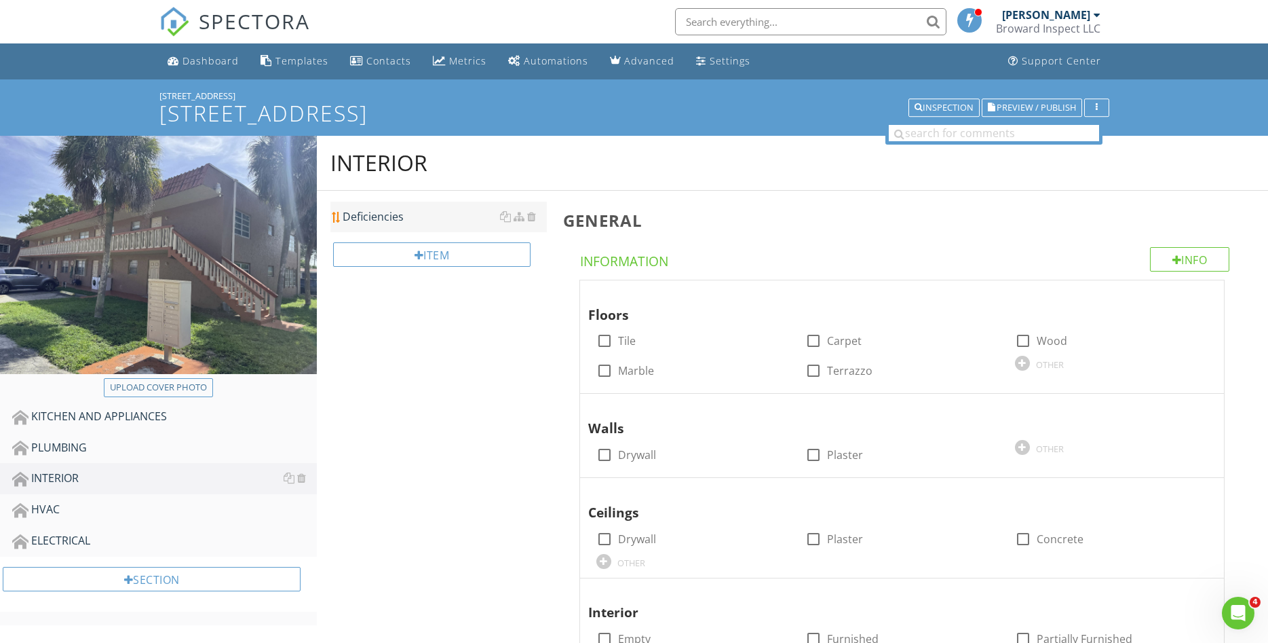
click at [417, 217] on div "Deficiencies" at bounding box center [445, 216] width 204 height 16
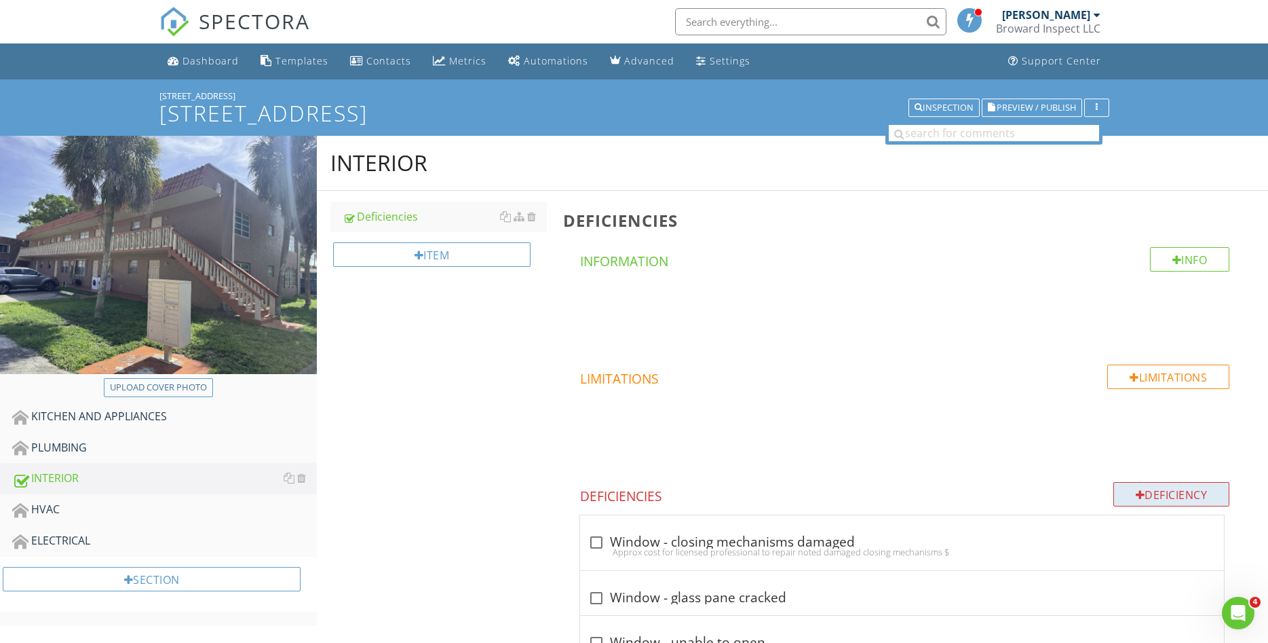
click at [1163, 495] on div "Deficiency" at bounding box center [1172, 494] width 117 height 24
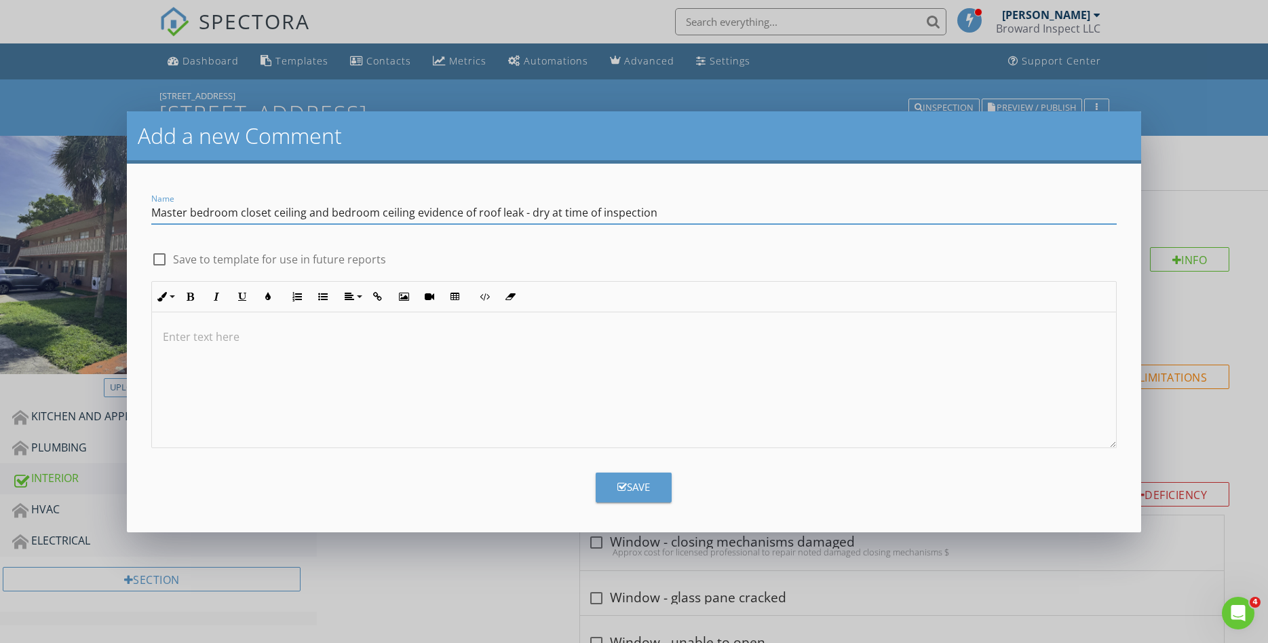
type input "Master bedroom closet ceiling and bedroom ceiling evidence of roof leak - dry a…"
click at [648, 489] on div "Save" at bounding box center [634, 487] width 33 height 16
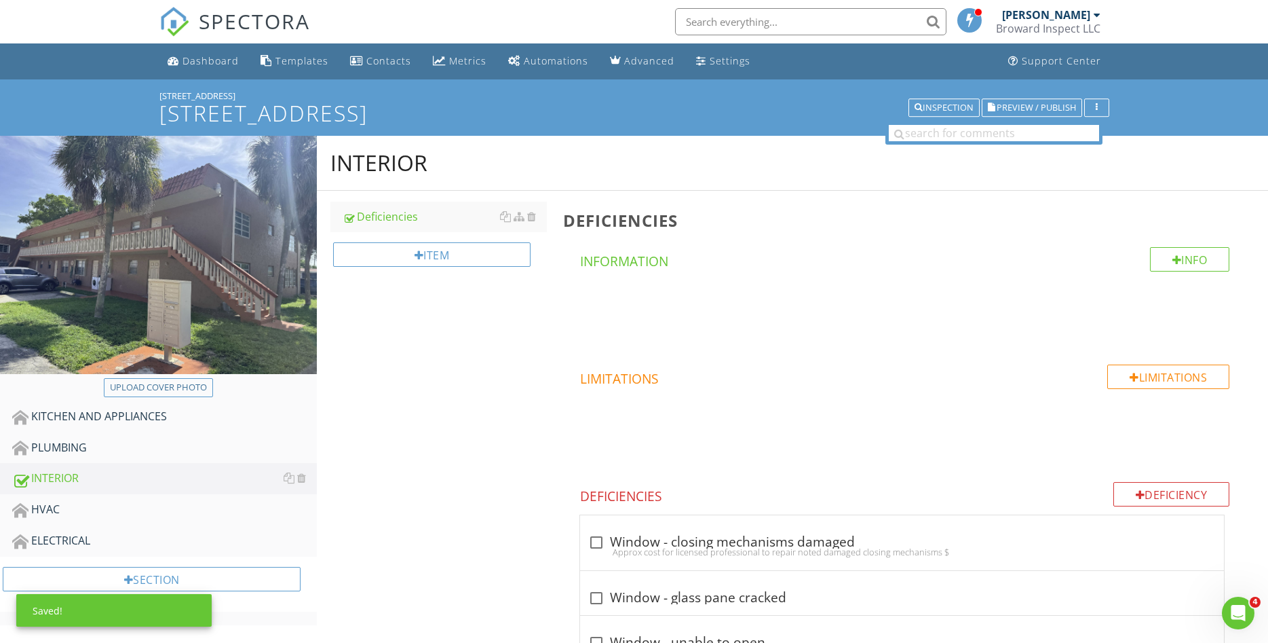
scroll to position [1110, 0]
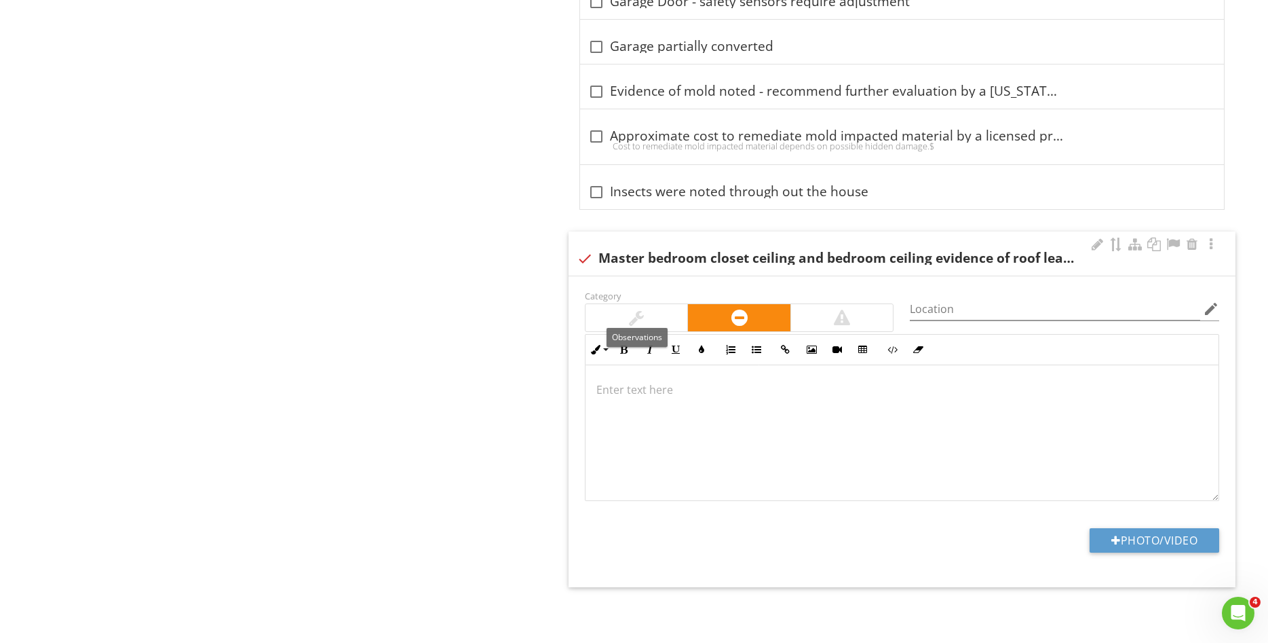
click at [671, 320] on div at bounding box center [637, 317] width 102 height 27
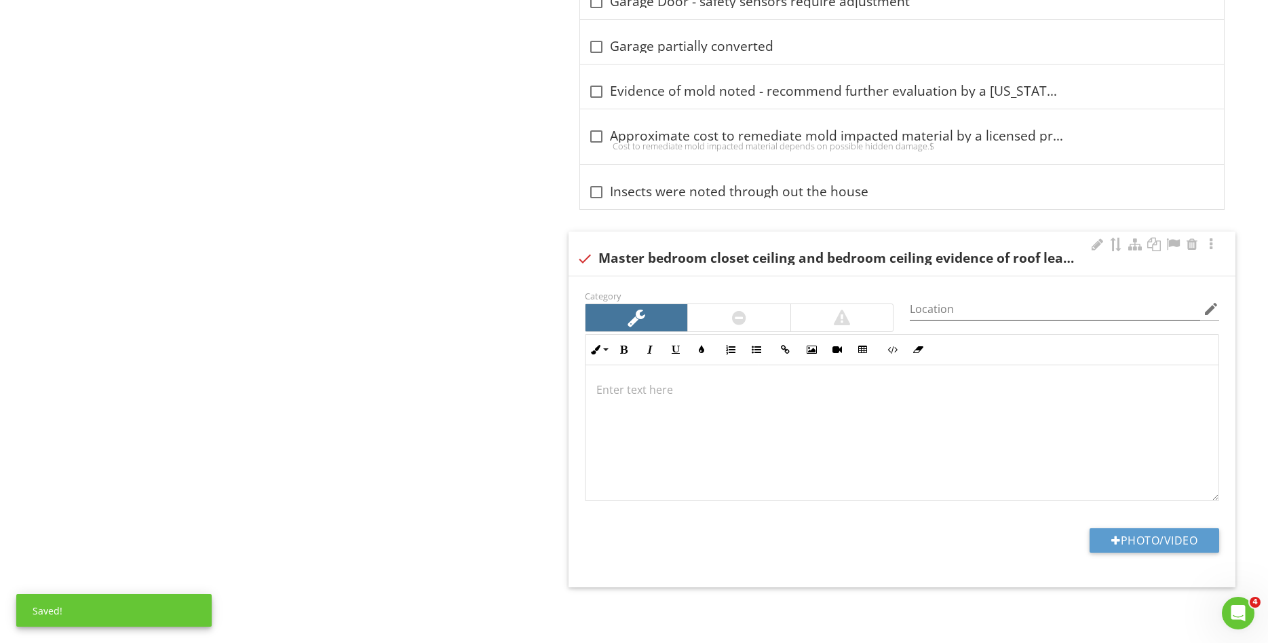
click at [656, 389] on p at bounding box center [903, 389] width 612 height 16
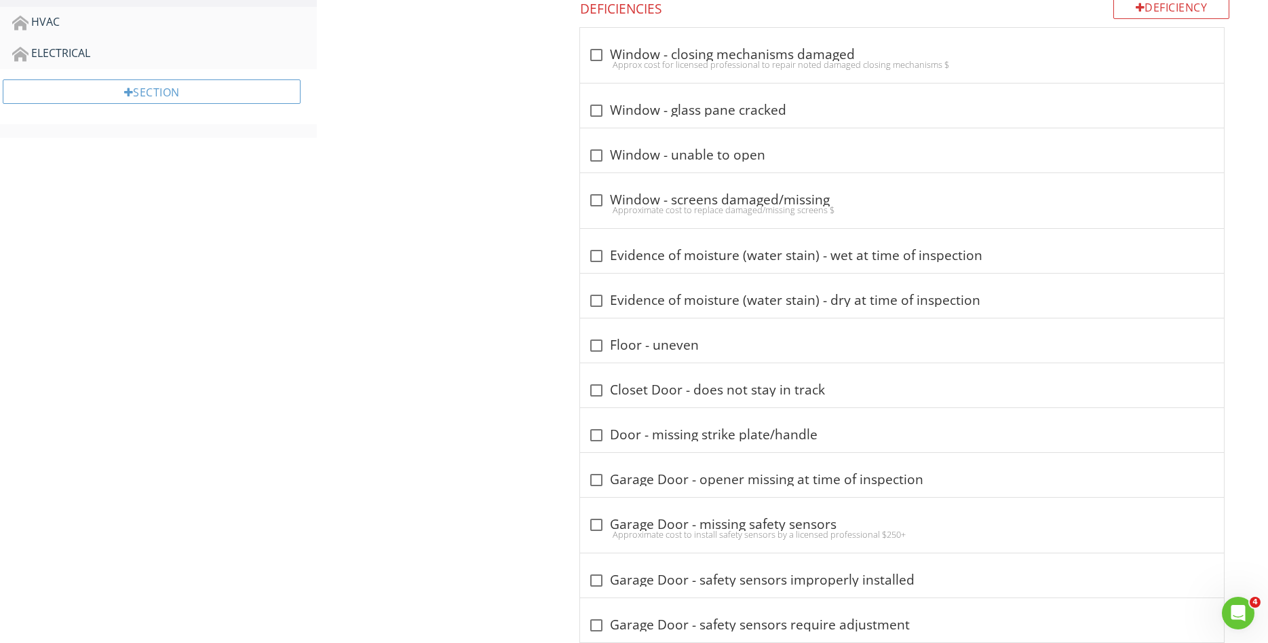
scroll to position [3, 0]
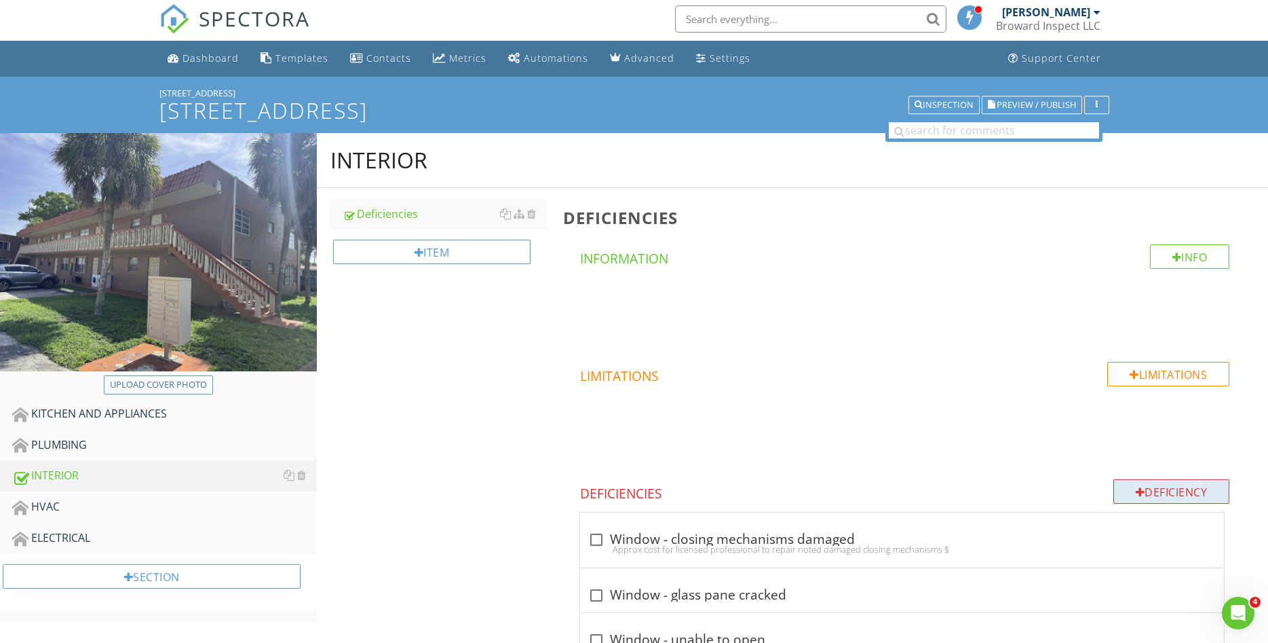
click at [1167, 487] on div "Deficiency" at bounding box center [1172, 491] width 117 height 24
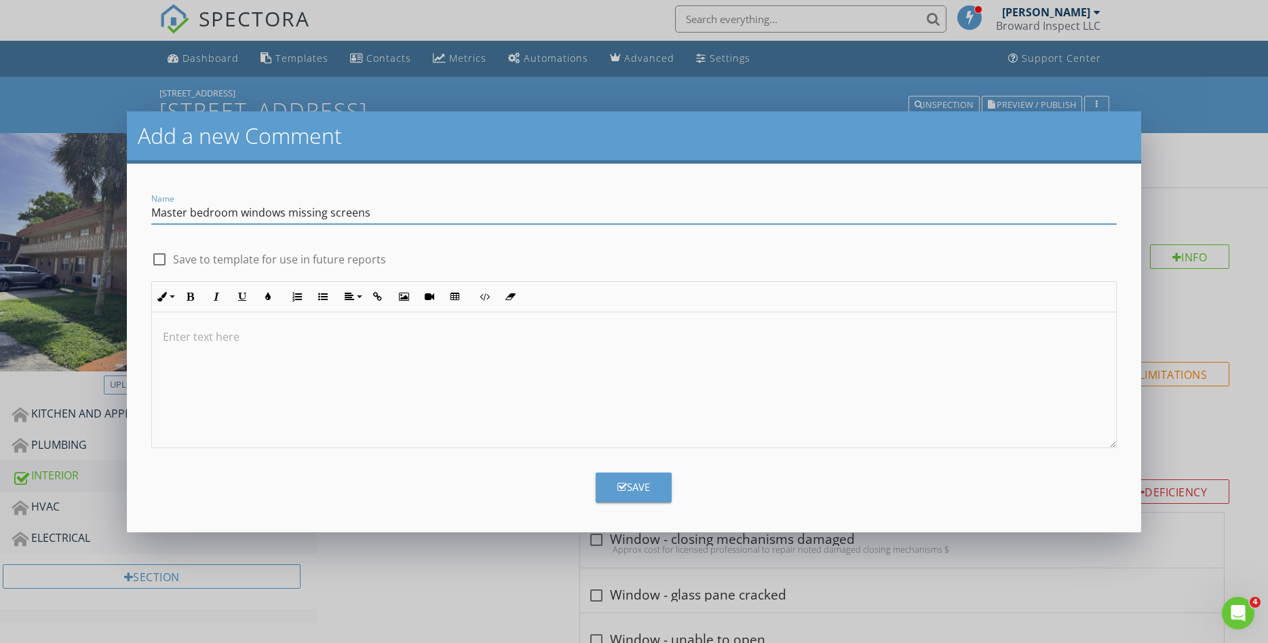
type input "Master bedroom windows missing screens"
click at [624, 487] on icon "button" at bounding box center [623, 487] width 10 height 10
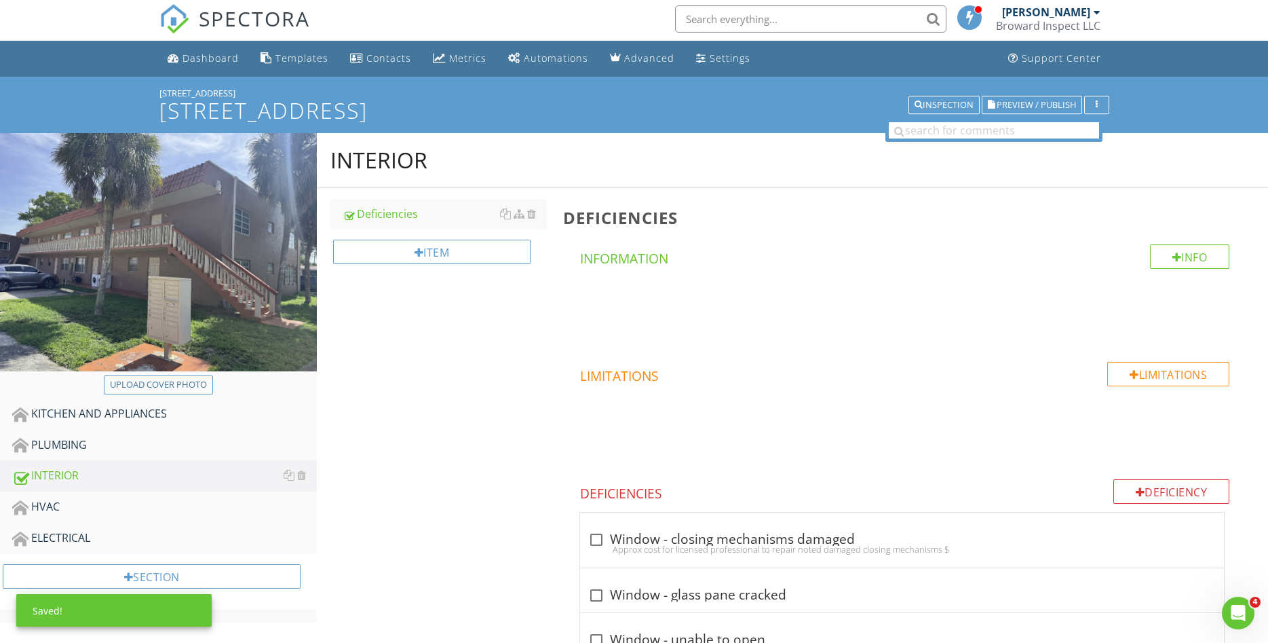
scroll to position [1638, 0]
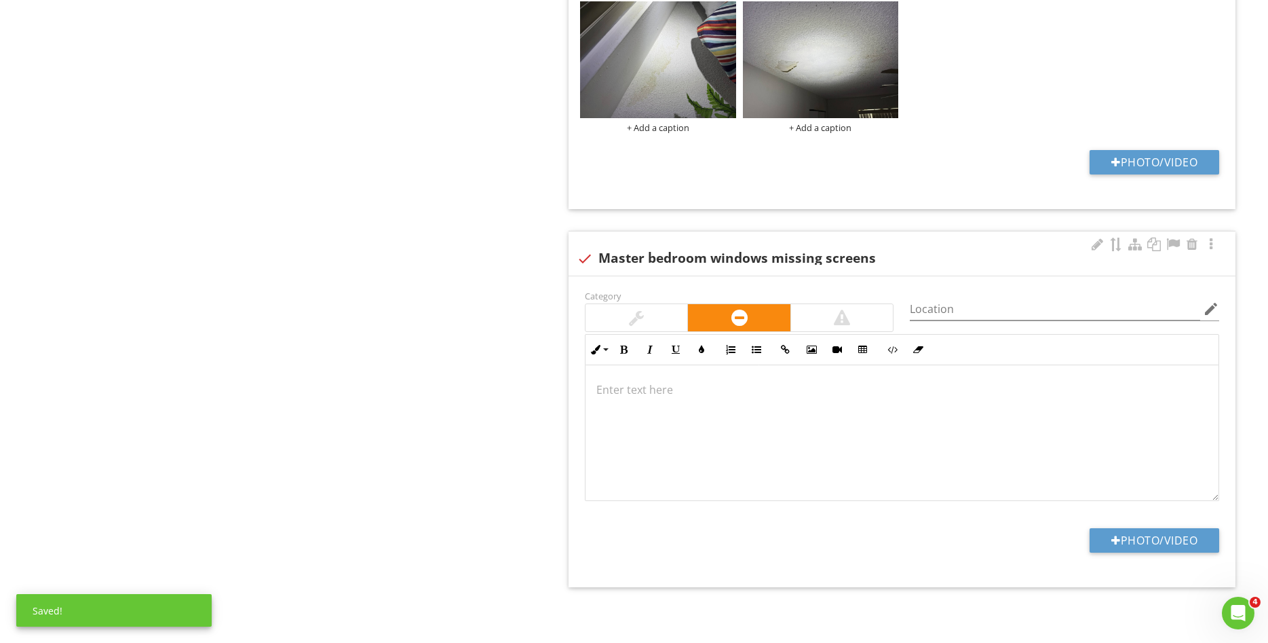
click at [645, 328] on div at bounding box center [637, 317] width 102 height 27
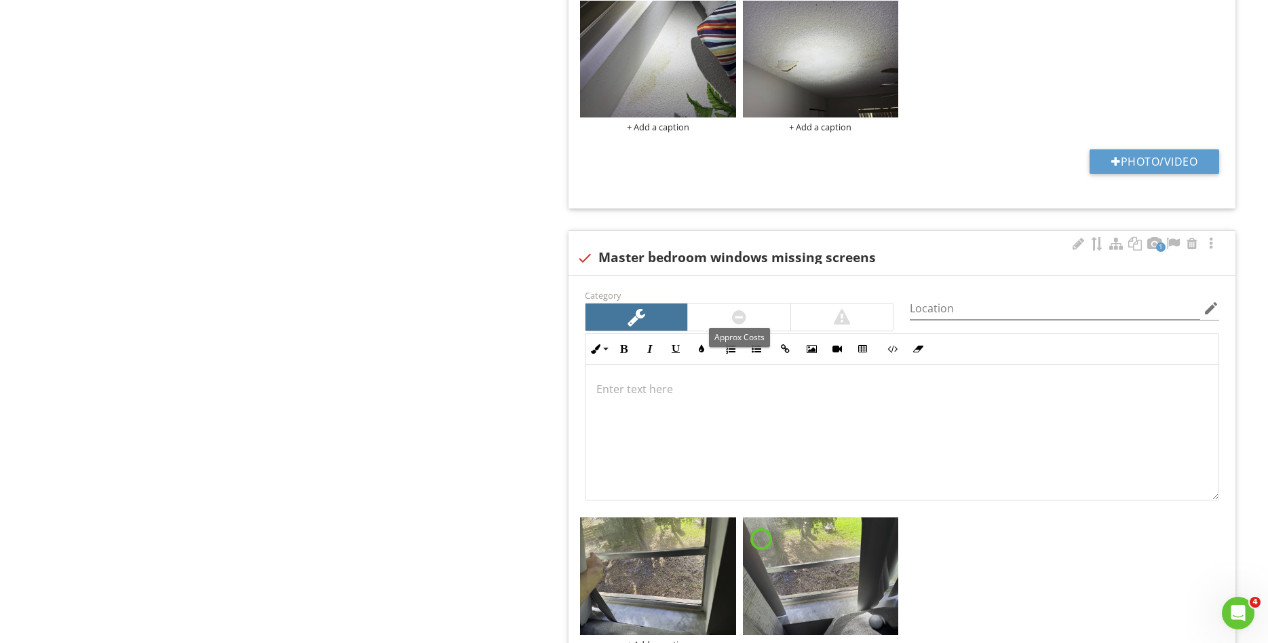
click at [758, 313] on div at bounding box center [739, 316] width 102 height 27
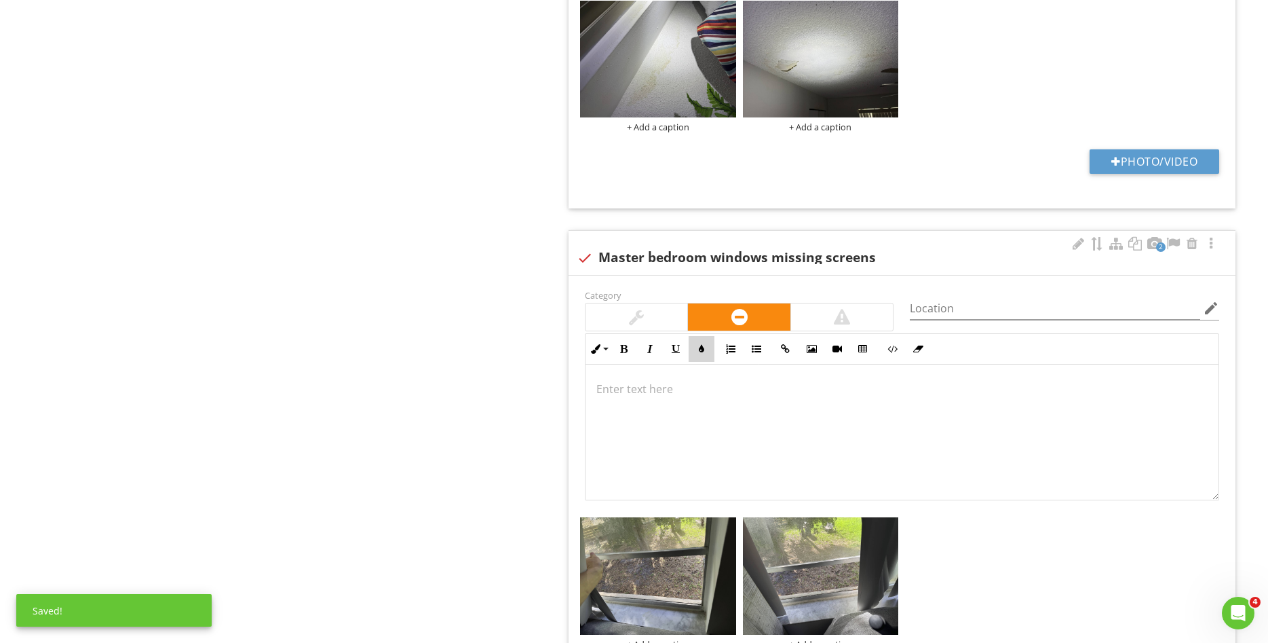
click at [699, 346] on icon "button" at bounding box center [702, 349] width 10 height 10
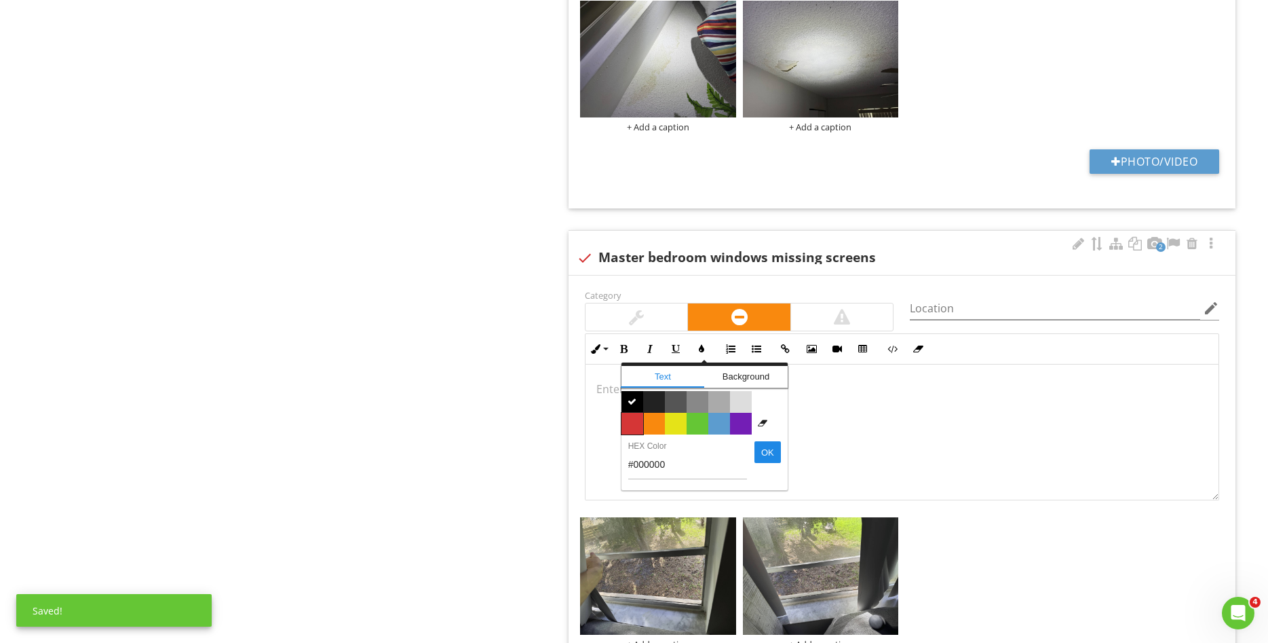
click at [631, 426] on span "Color #d53636" at bounding box center [633, 424] width 22 height 22
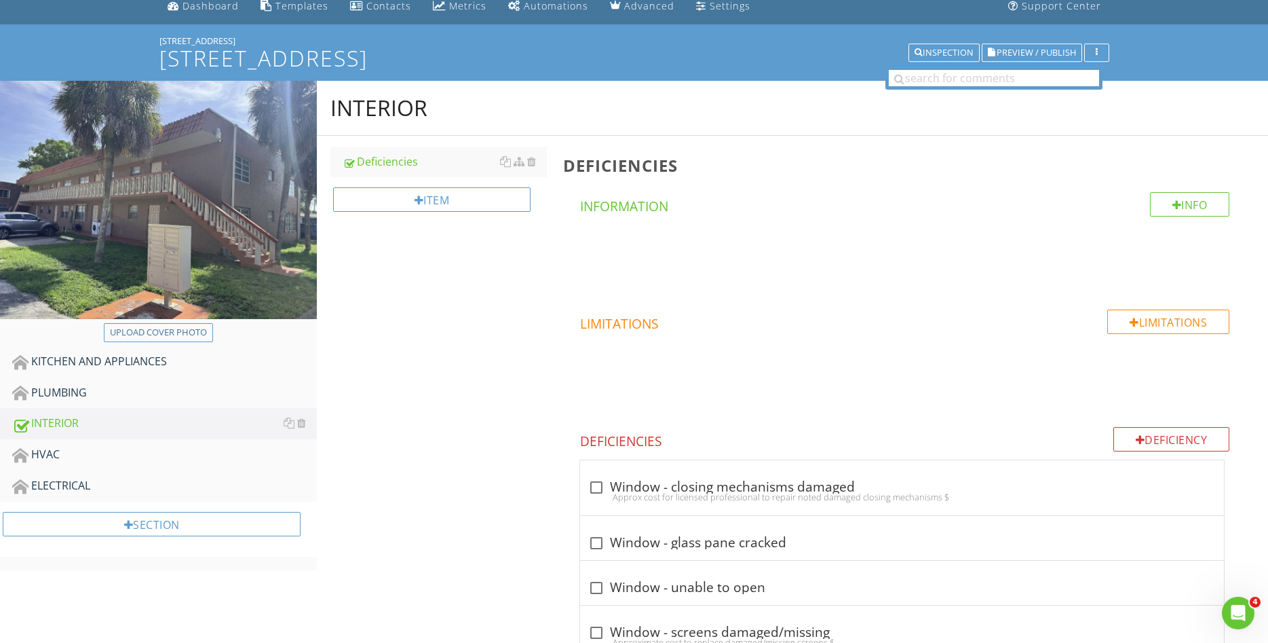
scroll to position [46, 0]
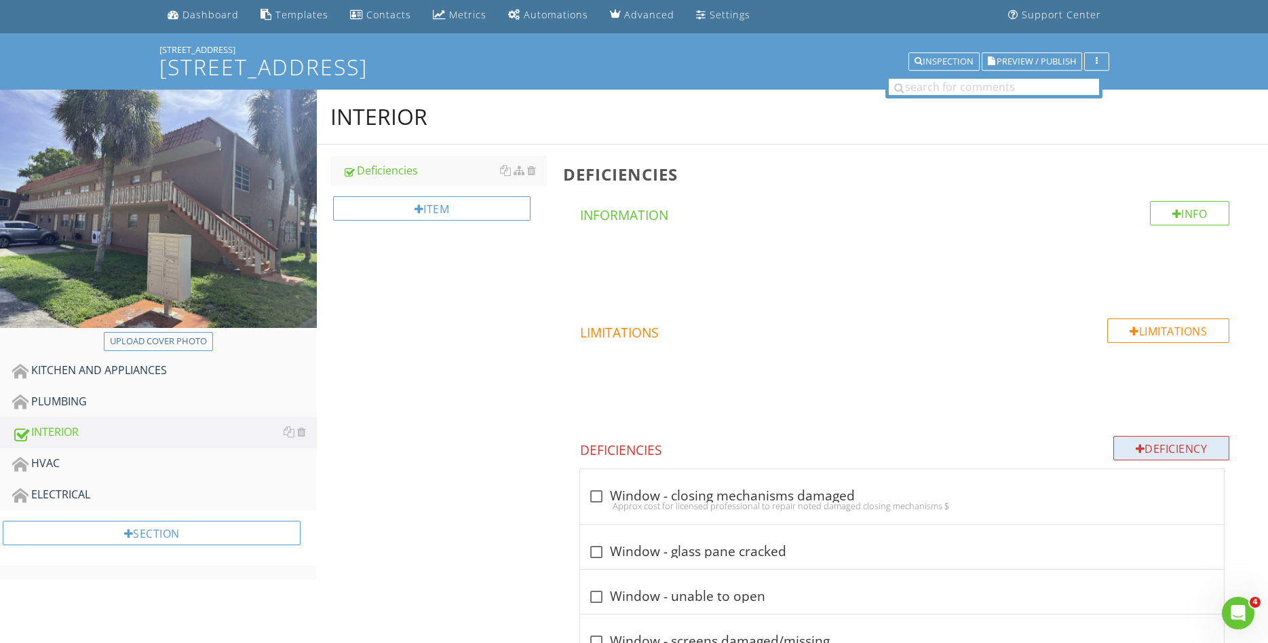
click at [1142, 446] on div "Deficiency" at bounding box center [1172, 448] width 117 height 24
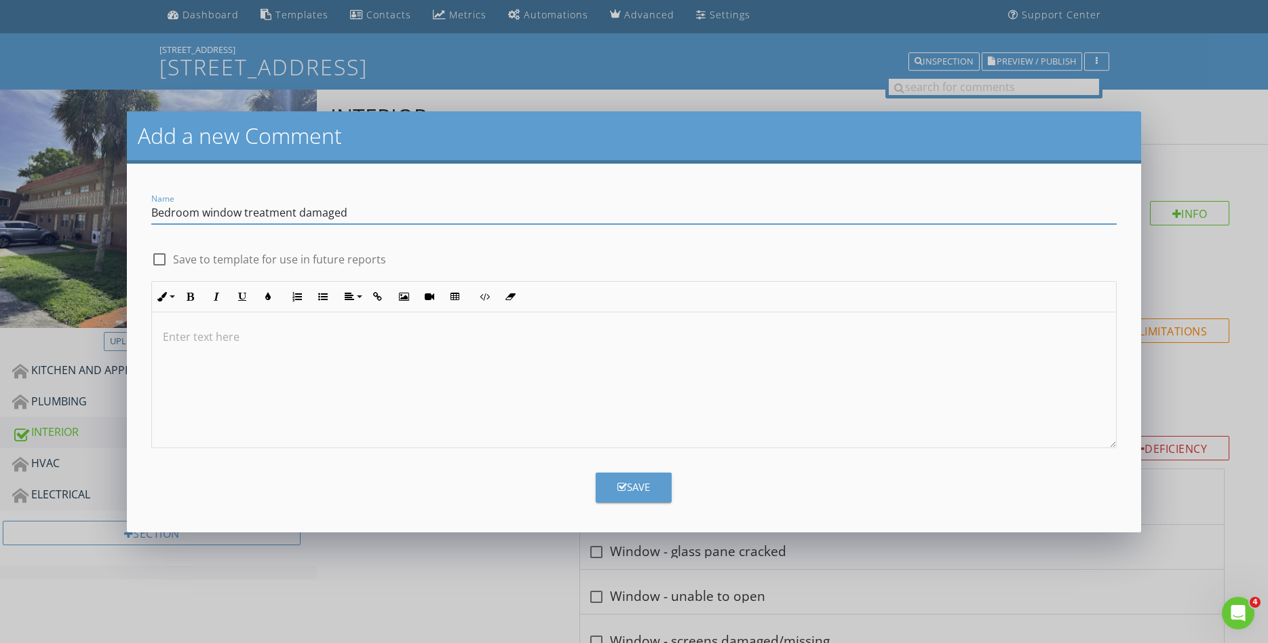
type input "Bedroom window treatment damaged"
click at [641, 491] on div "Save" at bounding box center [634, 487] width 33 height 16
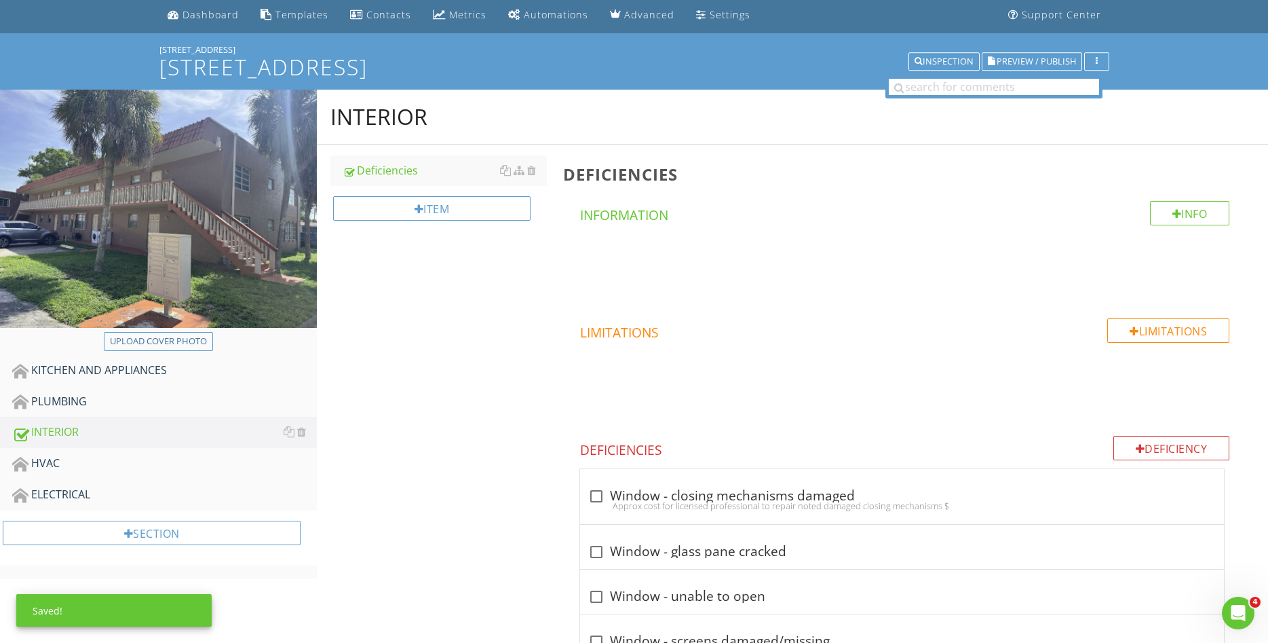
scroll to position [2166, 0]
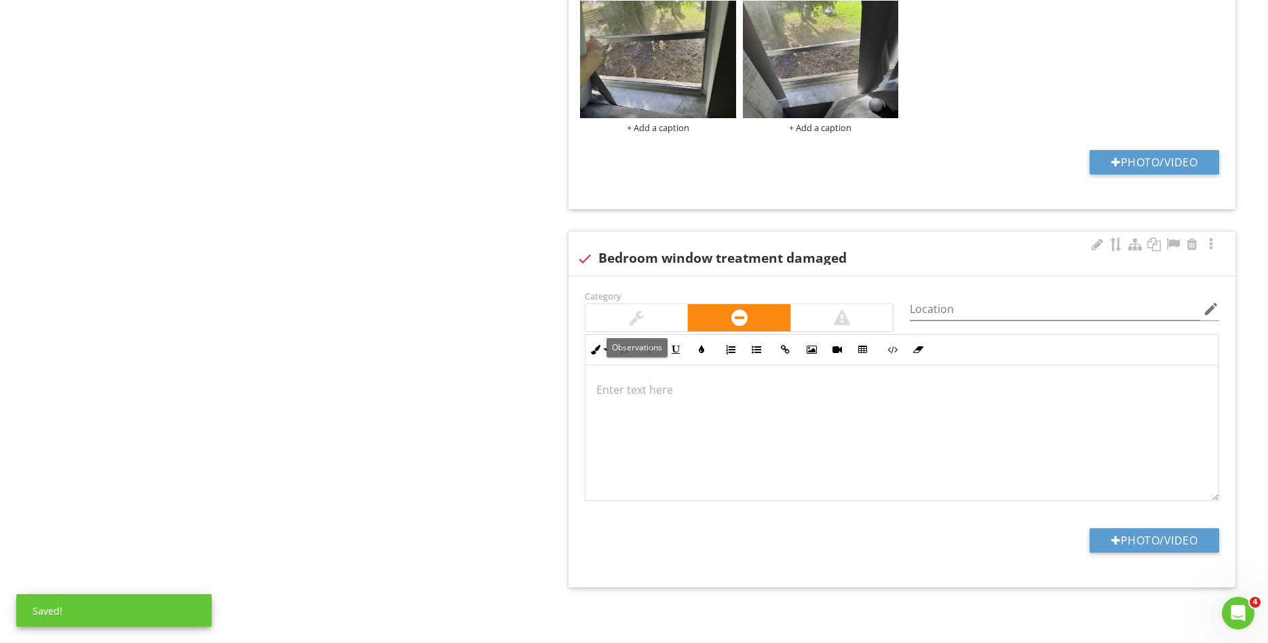
click at [660, 323] on div at bounding box center [637, 317] width 102 height 27
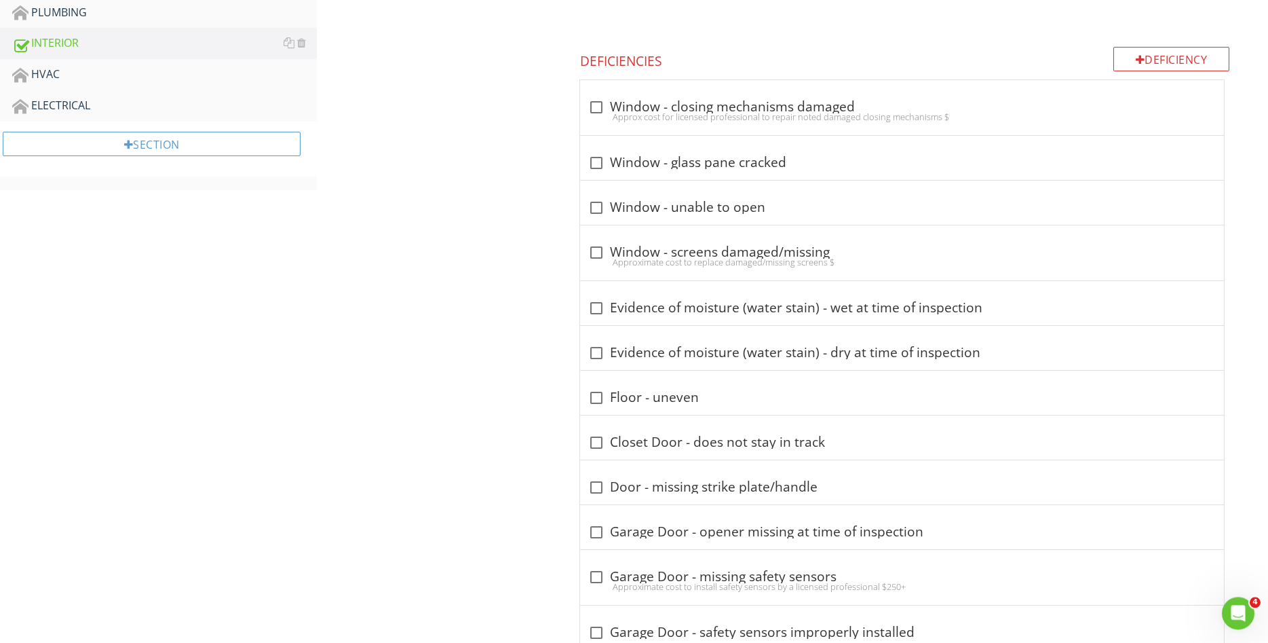
scroll to position [366, 0]
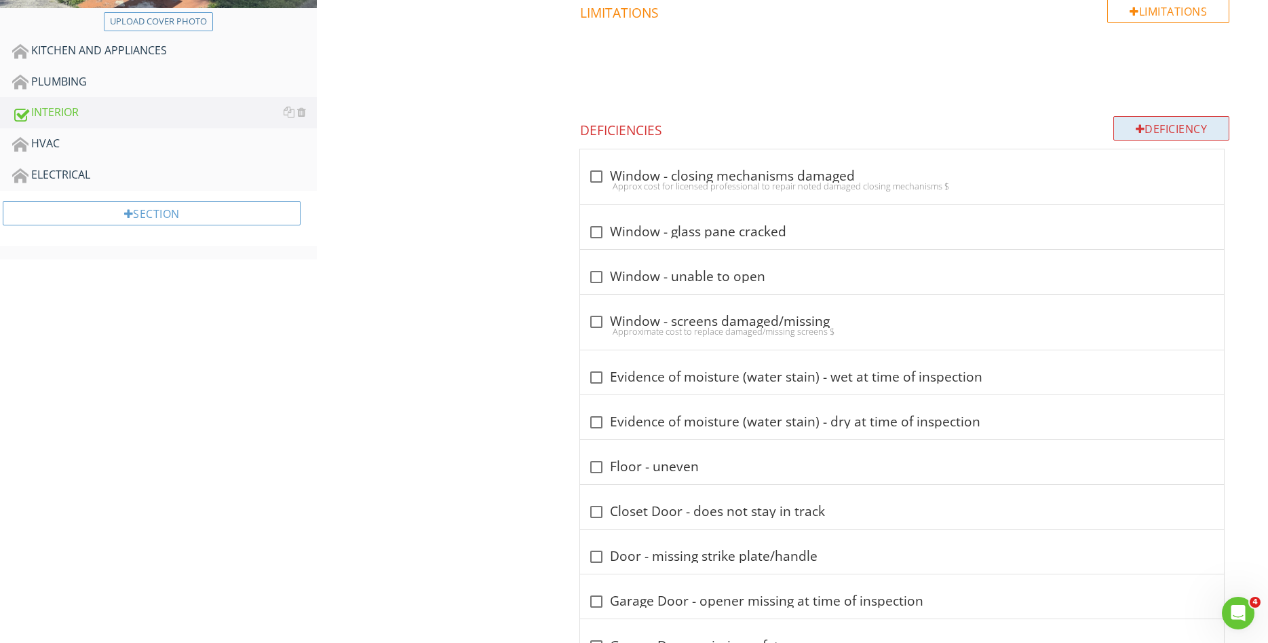
click at [1159, 121] on div "Deficiency" at bounding box center [1172, 128] width 117 height 24
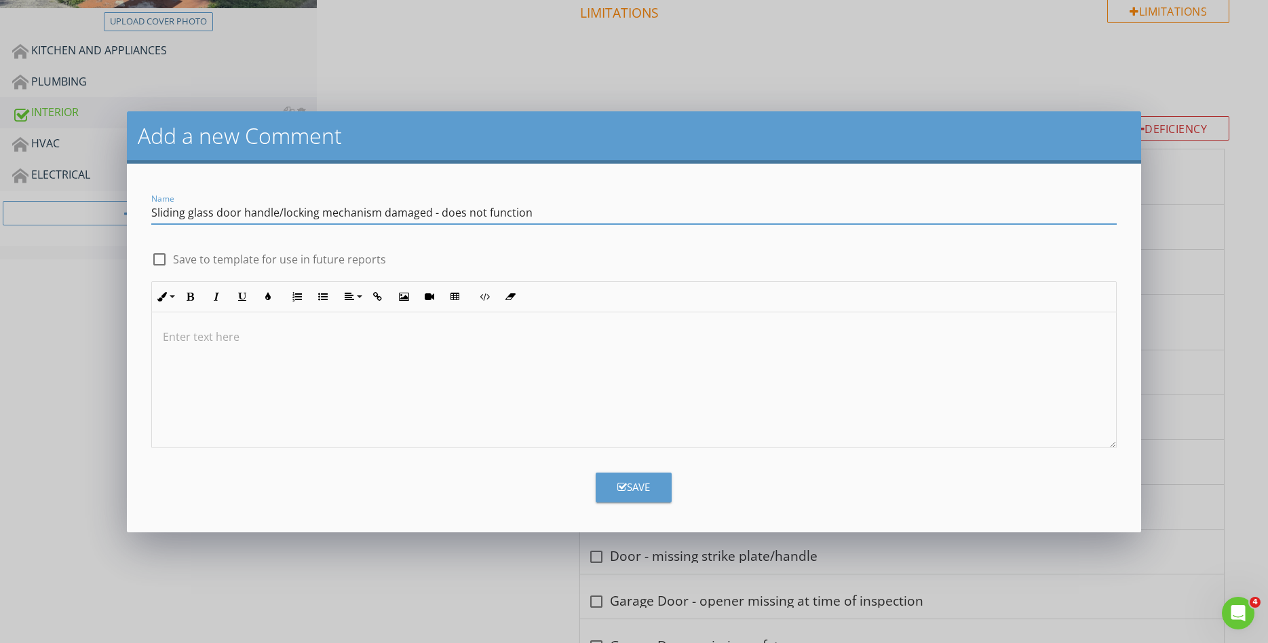
type input "Sliding glass door handle/locking mechanism damaged - does not function"
click at [644, 493] on div "Save" at bounding box center [634, 487] width 33 height 16
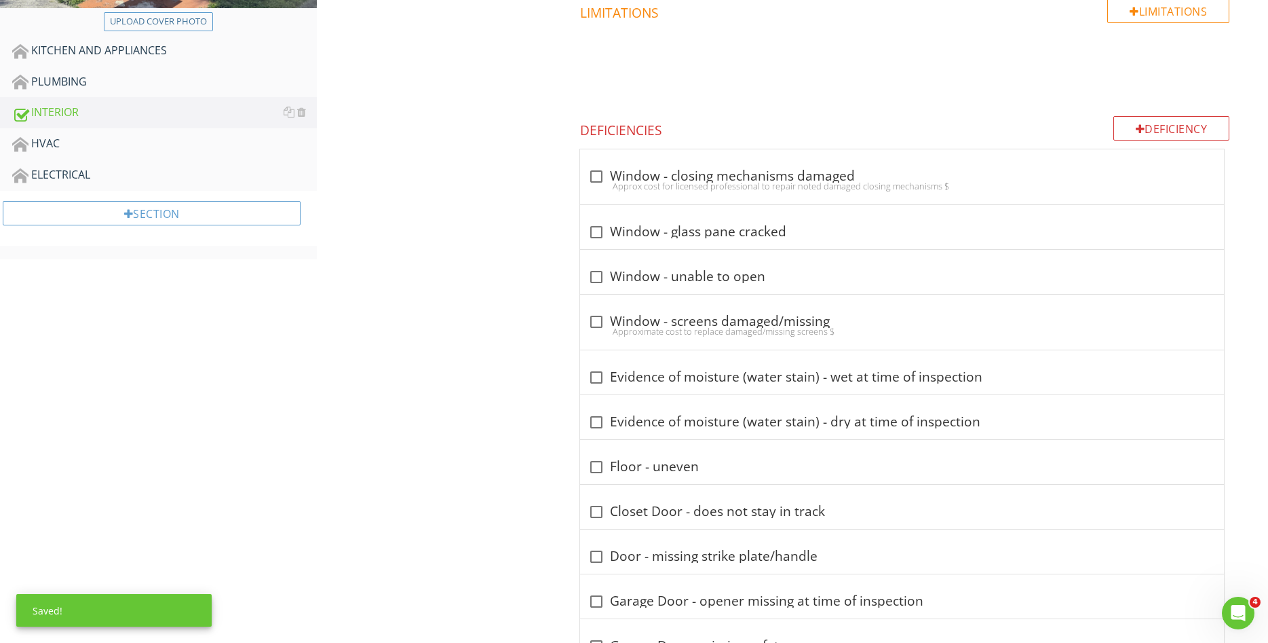
scroll to position [2682, 0]
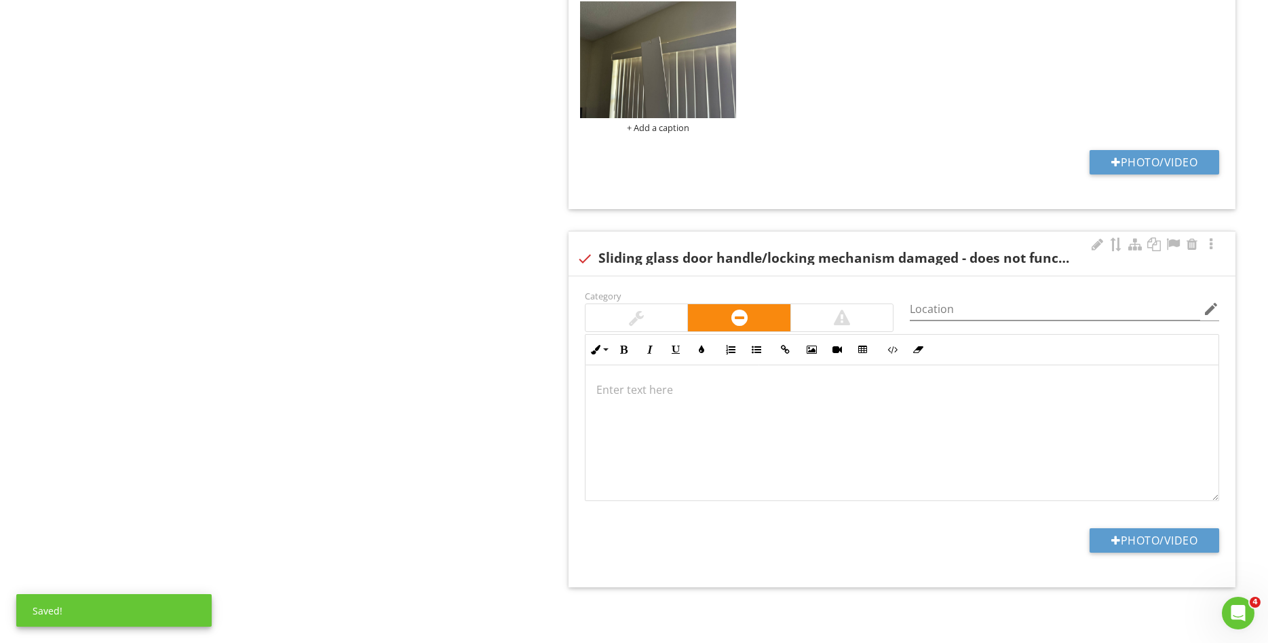
click at [643, 311] on div at bounding box center [636, 317] width 15 height 16
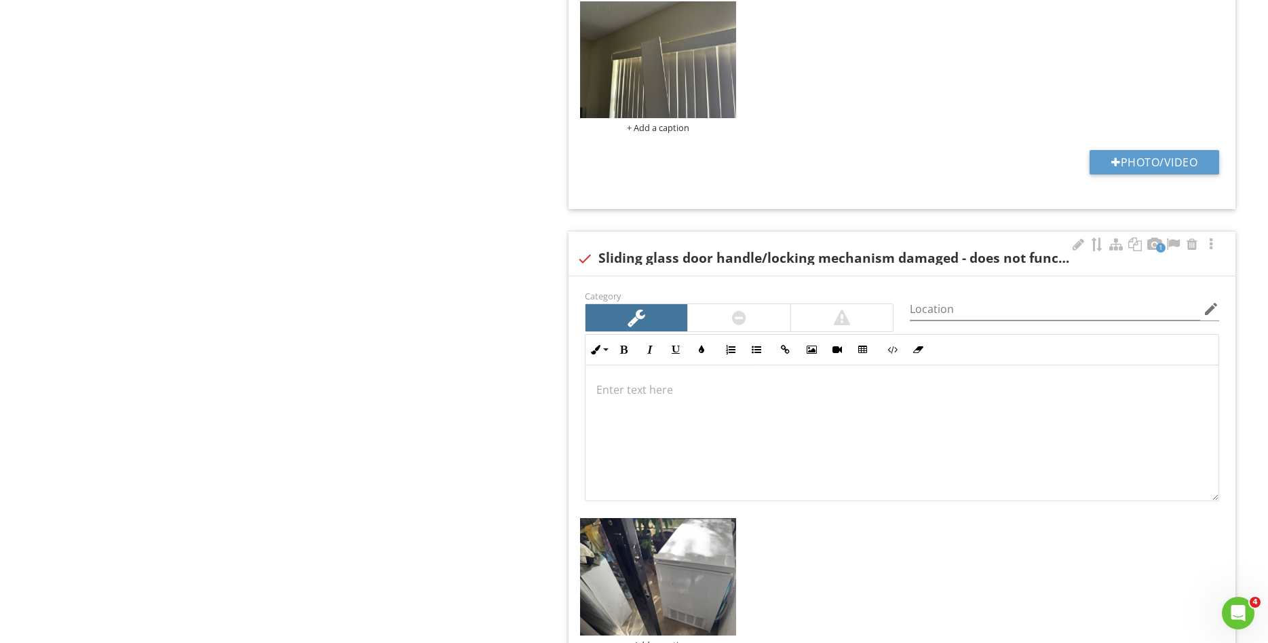
click at [747, 309] on div at bounding box center [739, 317] width 102 height 27
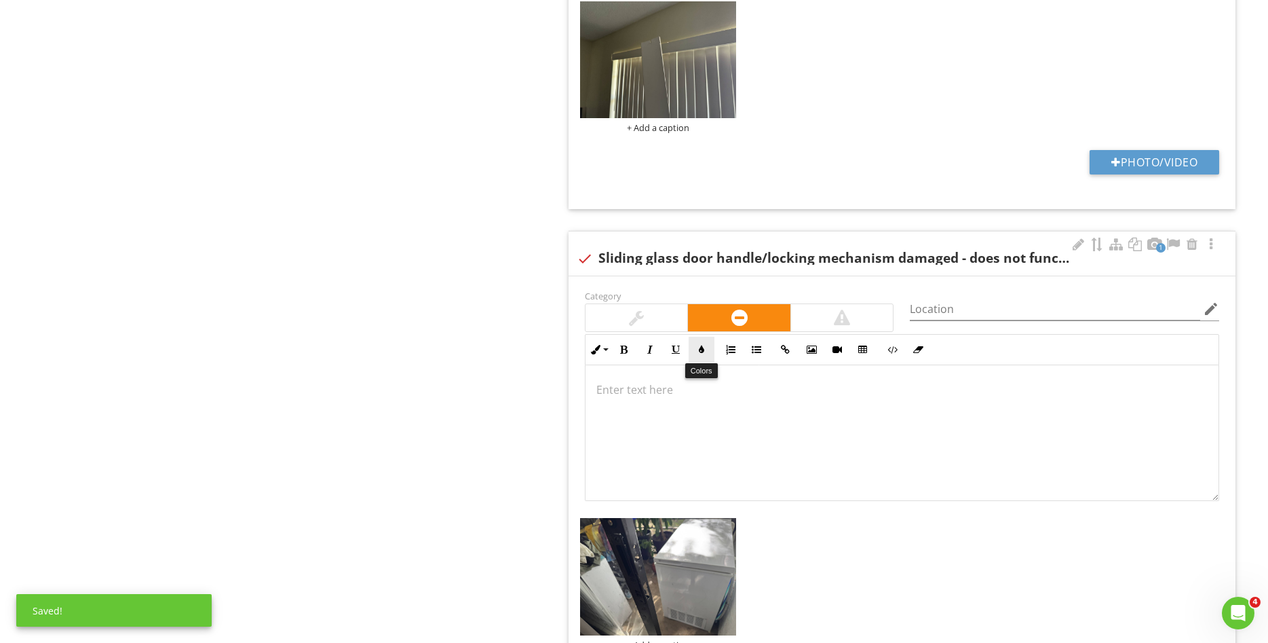
click at [701, 354] on icon "button" at bounding box center [702, 350] width 10 height 10
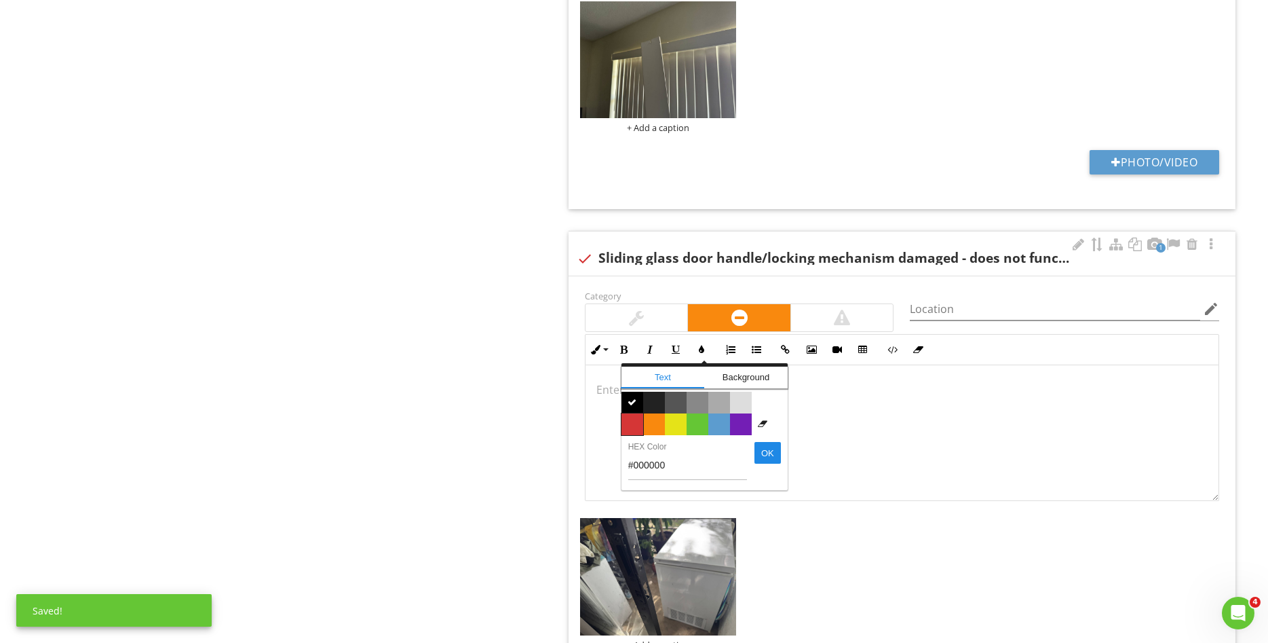
click at [626, 426] on span "Color #d53636" at bounding box center [633, 424] width 22 height 22
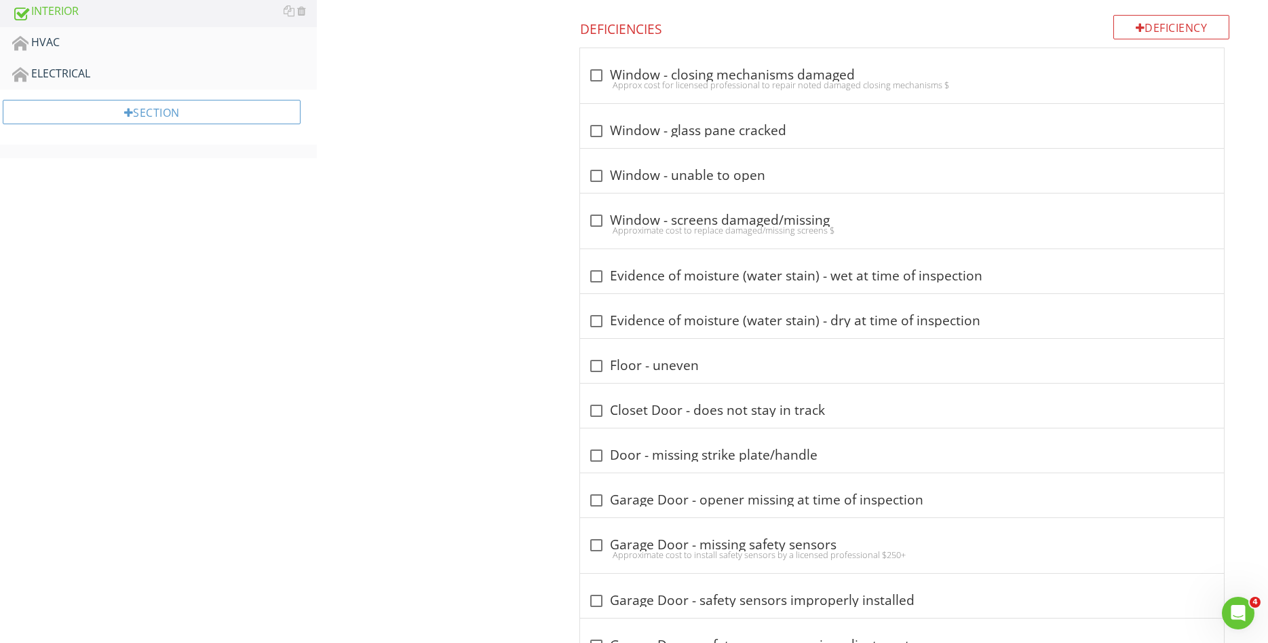
scroll to position [0, 0]
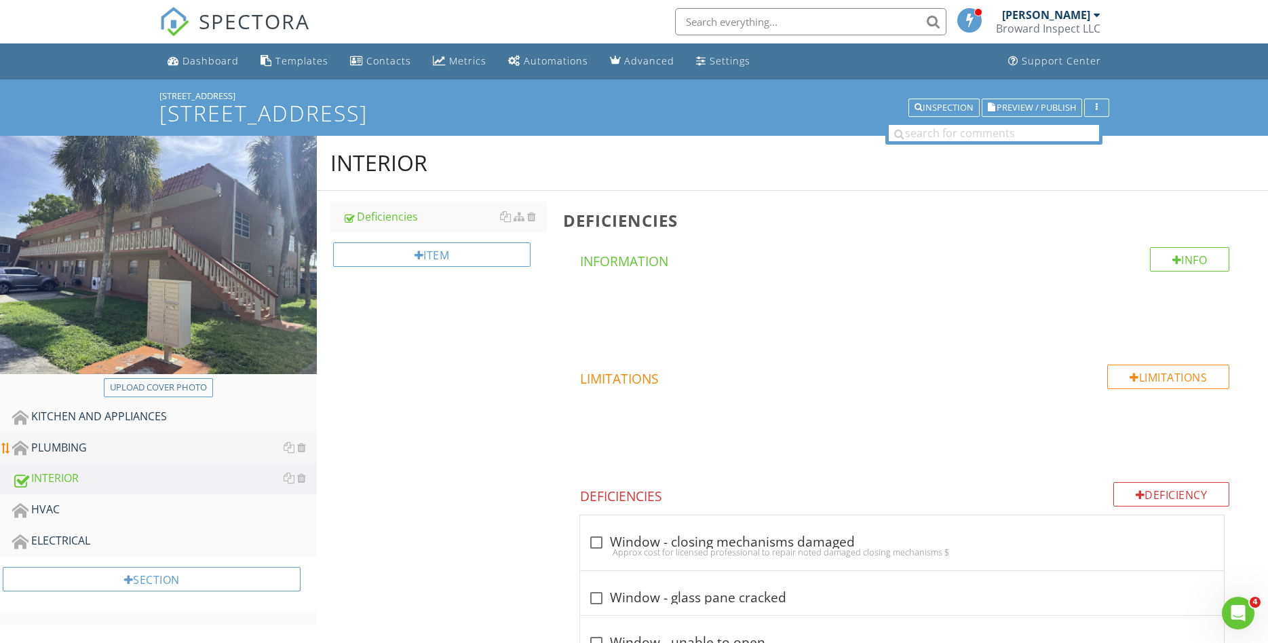
click at [82, 449] on div "PLUMBING" at bounding box center [164, 448] width 305 height 18
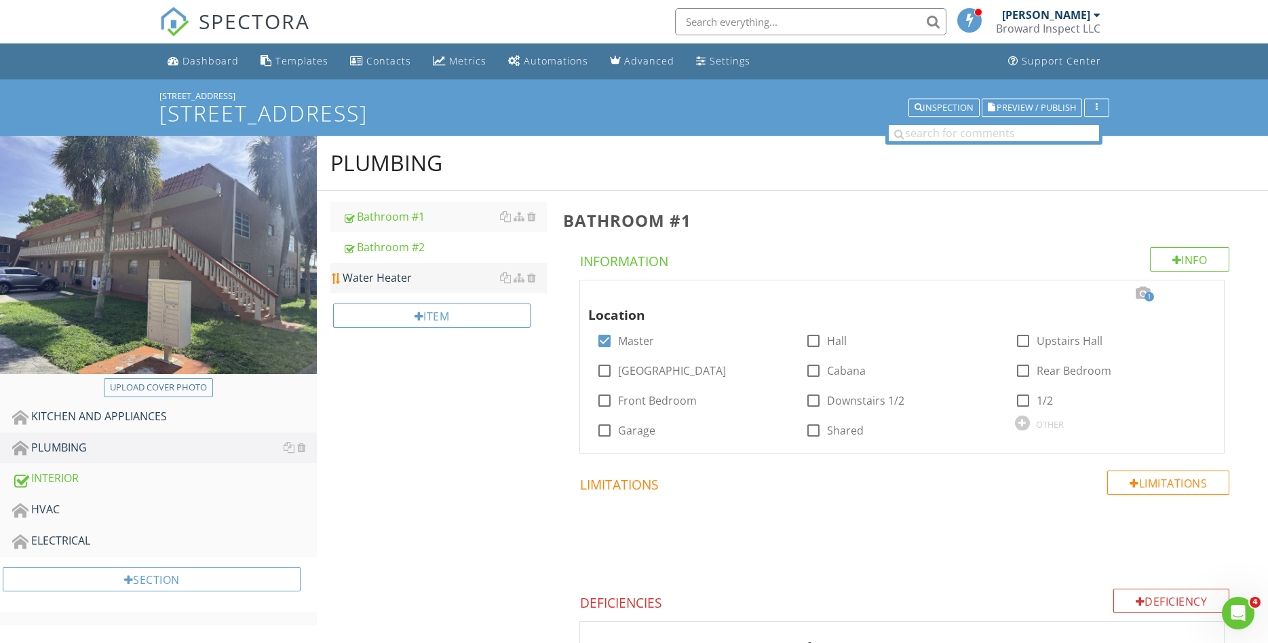
click at [400, 278] on div "Water Heater" at bounding box center [445, 277] width 204 height 16
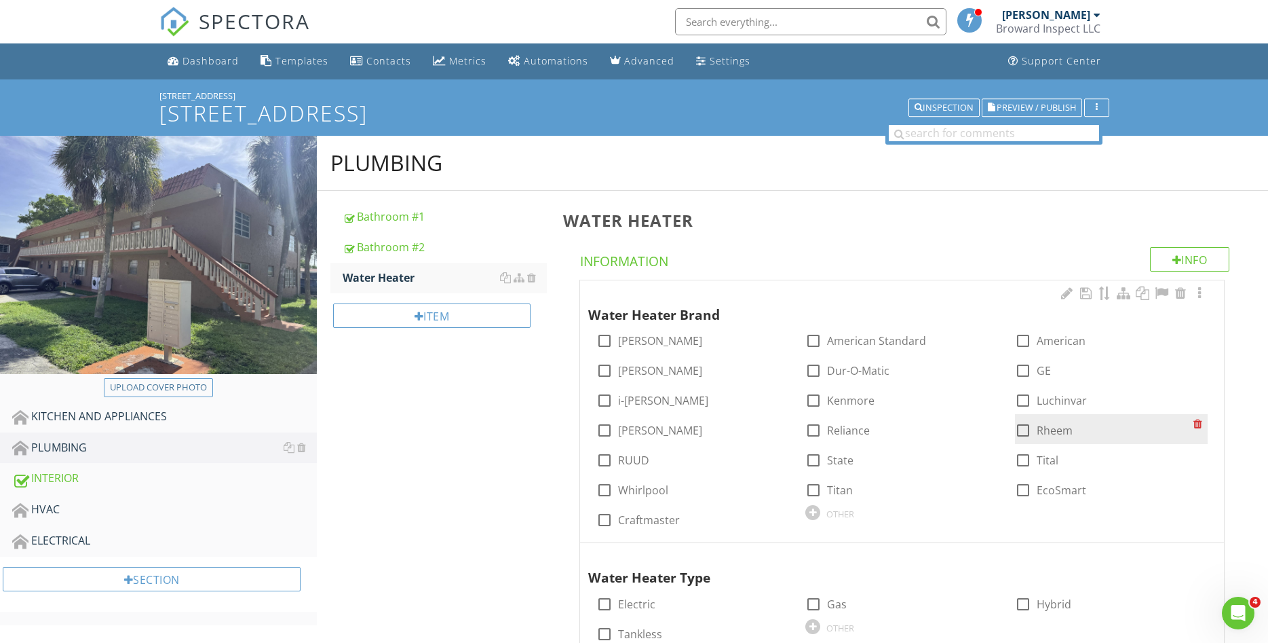
click at [1026, 429] on div at bounding box center [1023, 430] width 23 height 23
checkbox input "true"
click at [1201, 292] on div at bounding box center [1200, 293] width 16 height 14
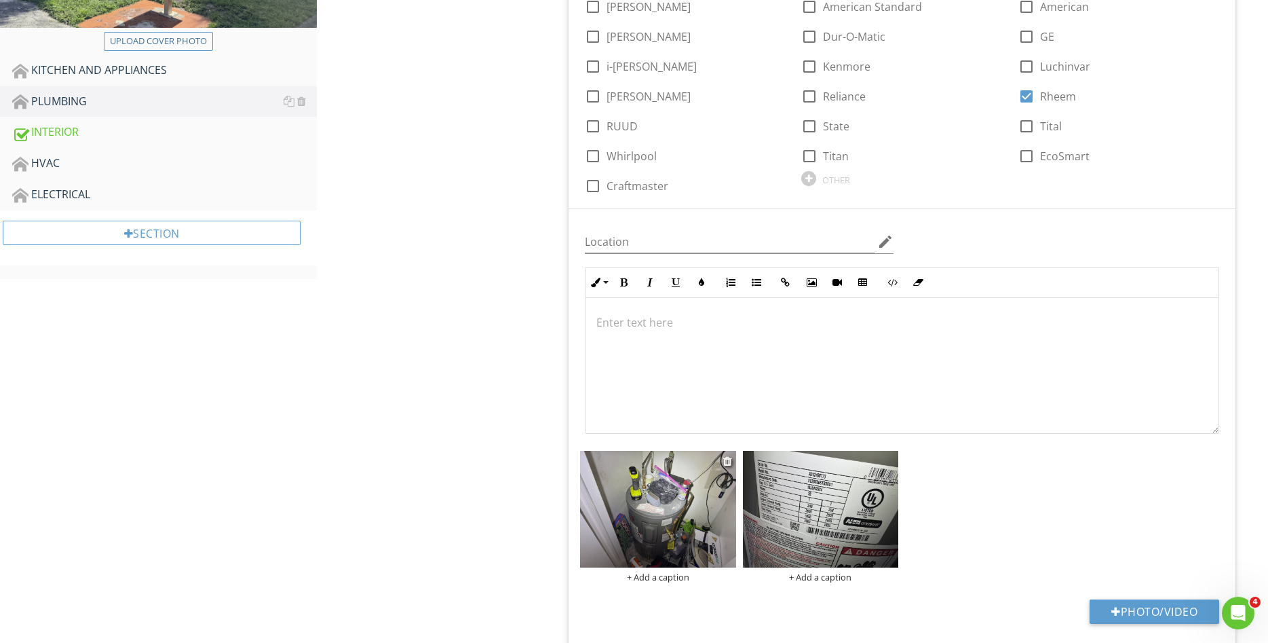
scroll to position [831, 0]
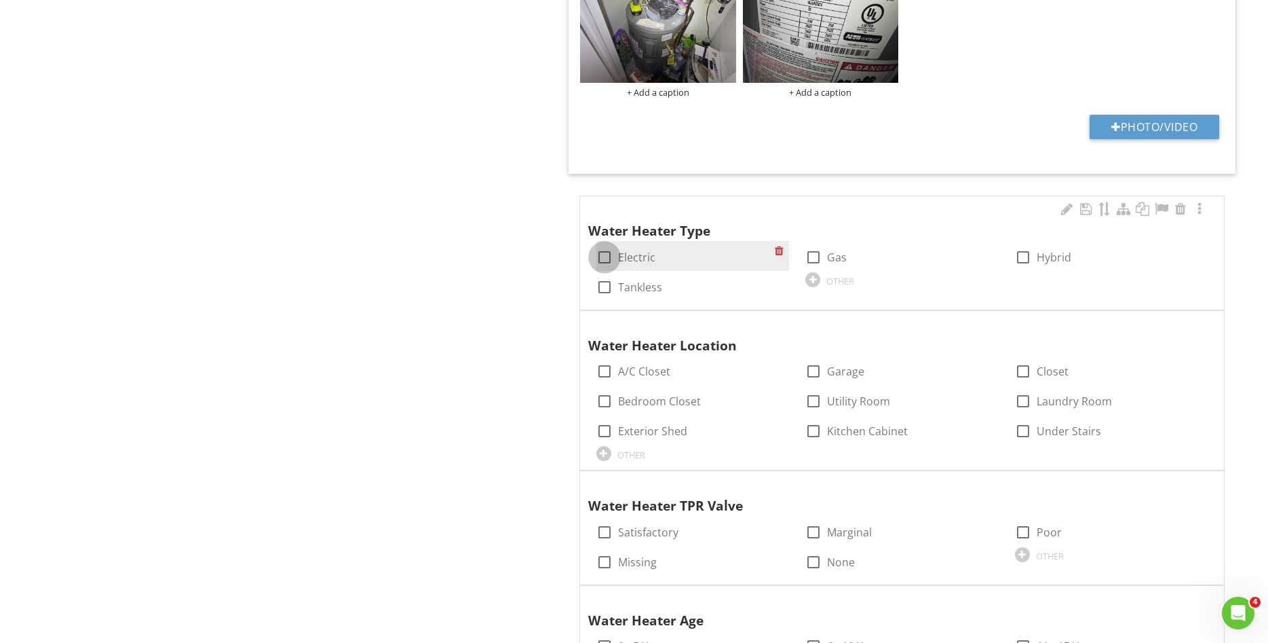
click at [603, 259] on div at bounding box center [604, 257] width 23 height 23
checkbox input "true"
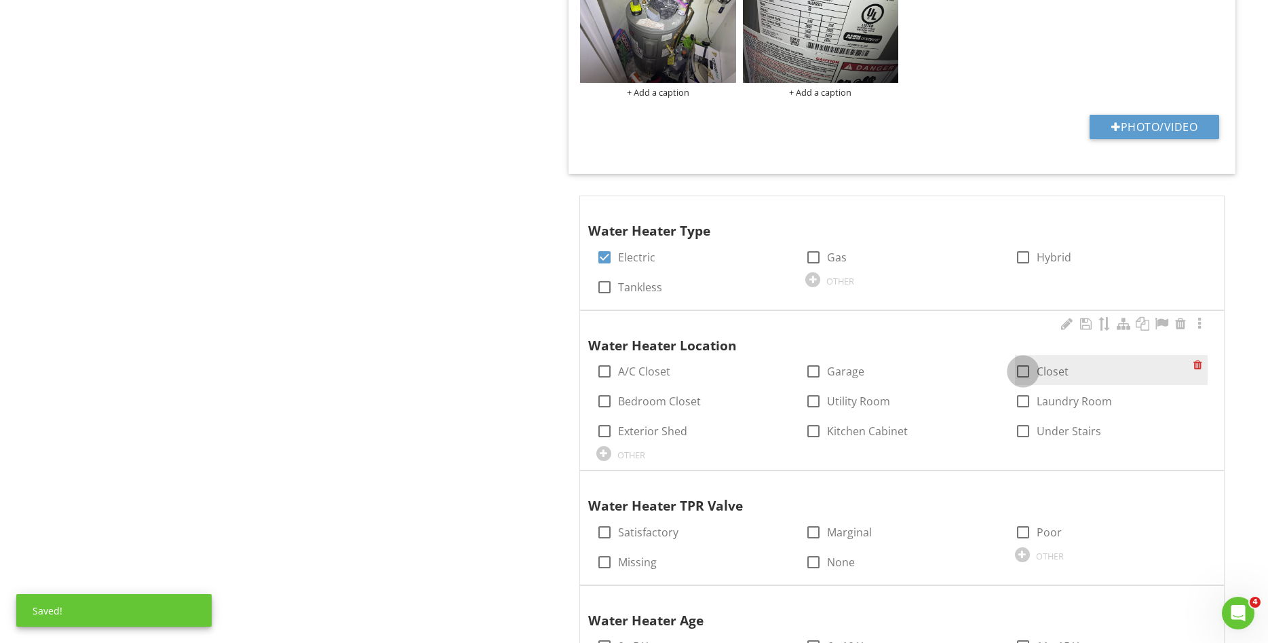
click at [1026, 371] on div at bounding box center [1023, 371] width 23 height 23
checkbox input "true"
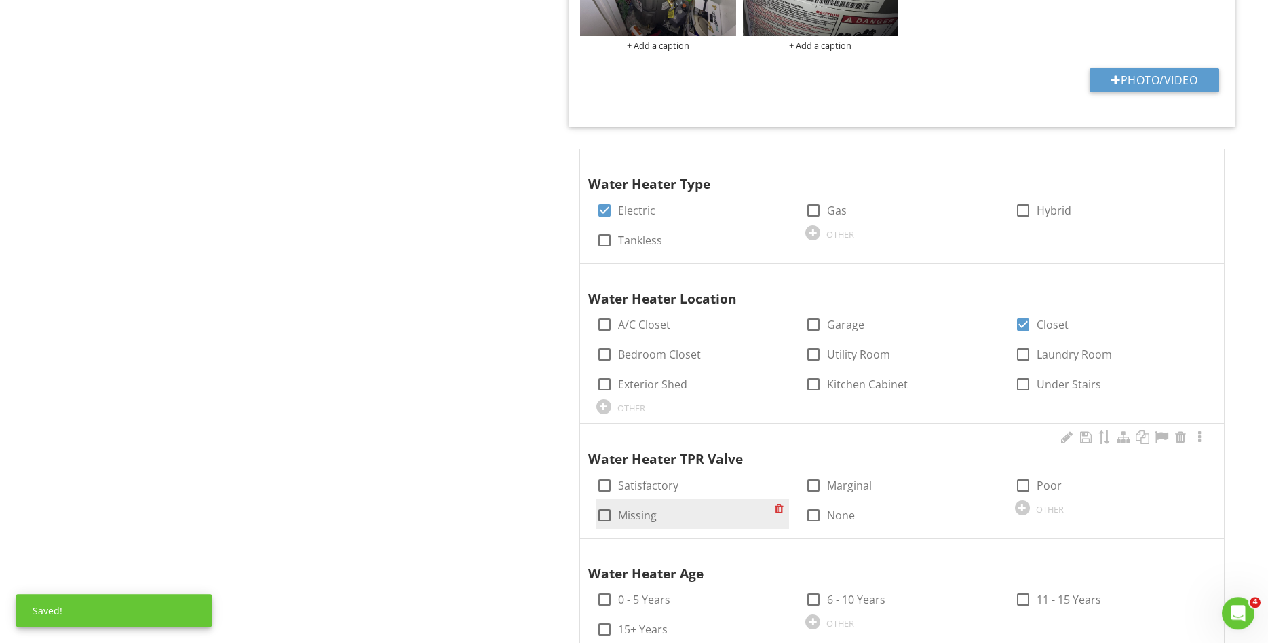
scroll to position [1108, 0]
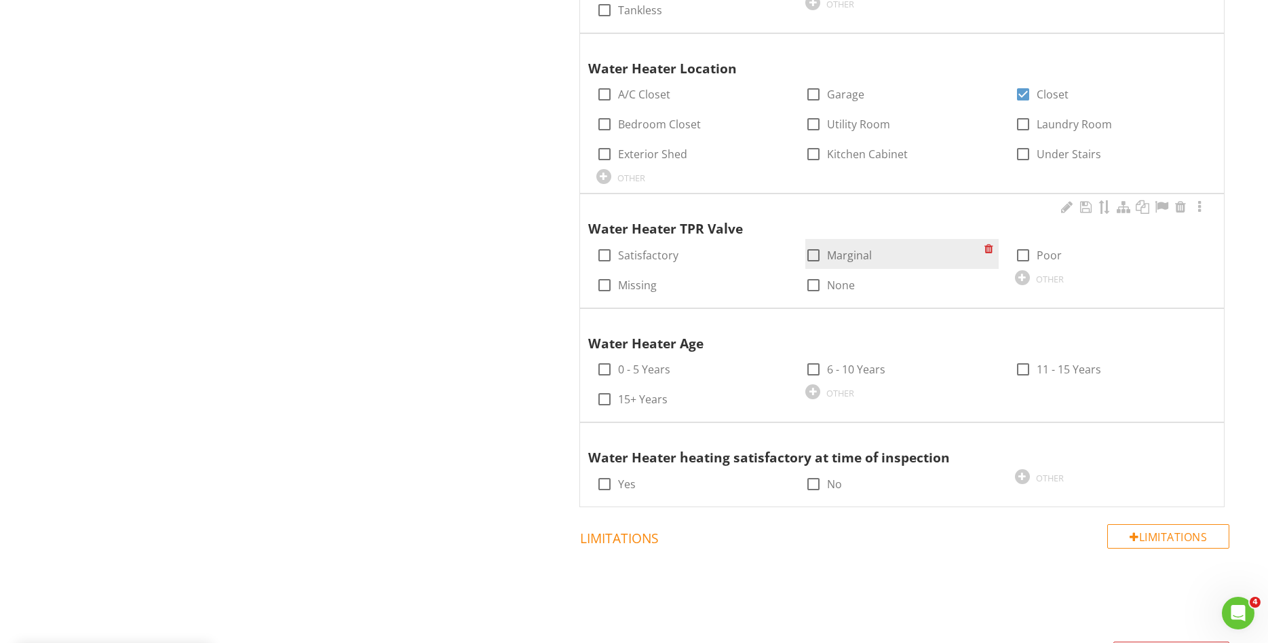
click at [811, 251] on div at bounding box center [813, 255] width 23 height 23
checkbox input "true"
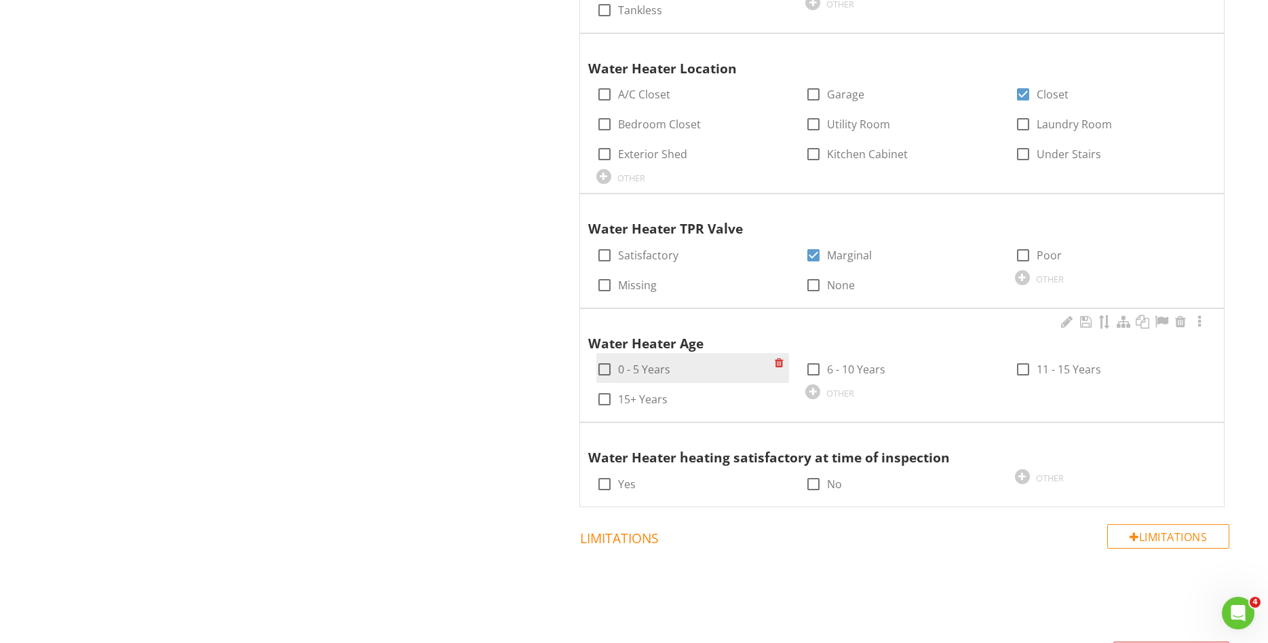
click at [604, 366] on div at bounding box center [604, 369] width 23 height 23
checkbox input "true"
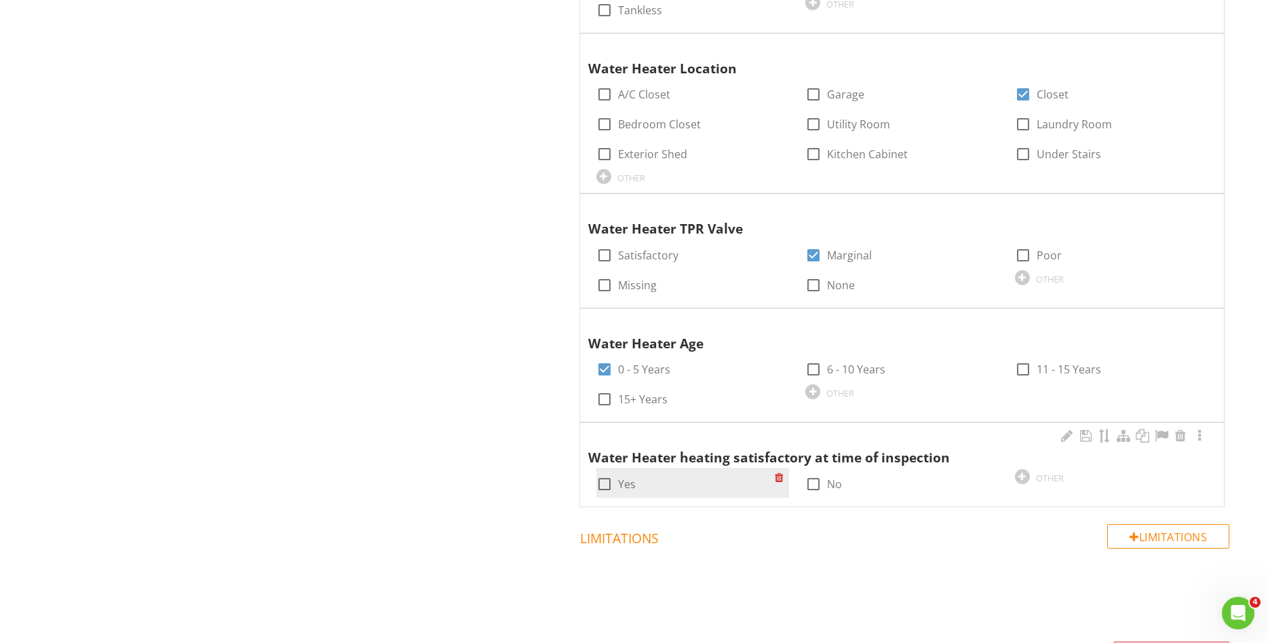
click at [605, 485] on div at bounding box center [604, 483] width 23 height 23
checkbox input "true"
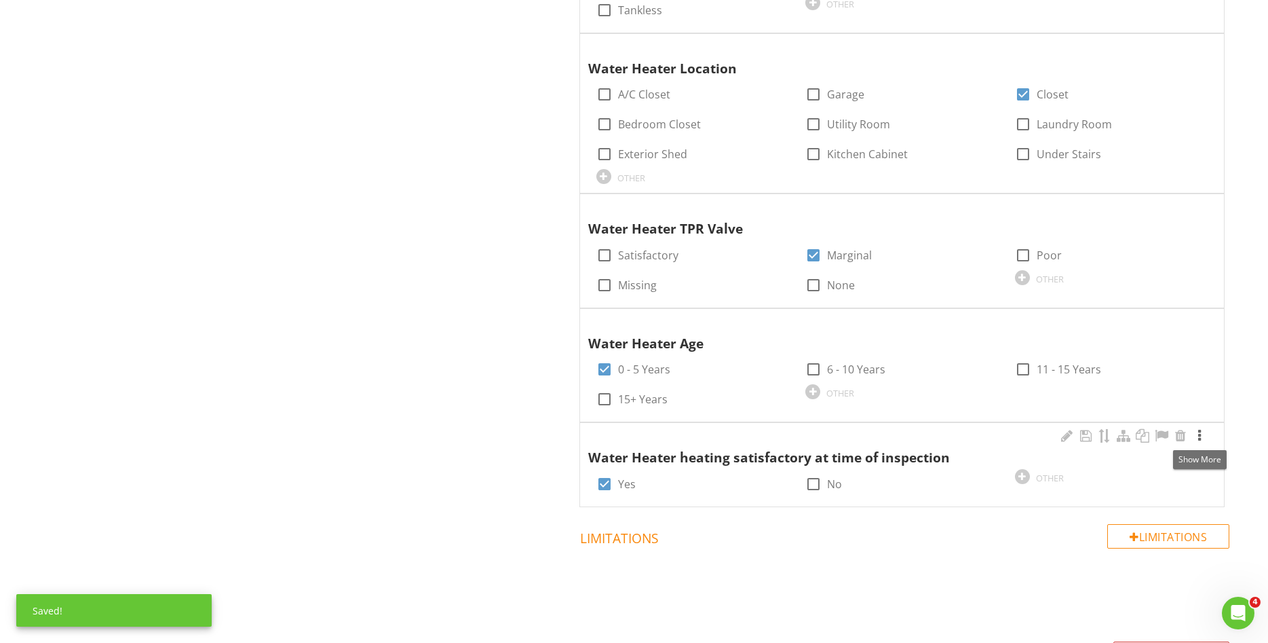
click at [1201, 439] on div at bounding box center [1200, 436] width 16 height 14
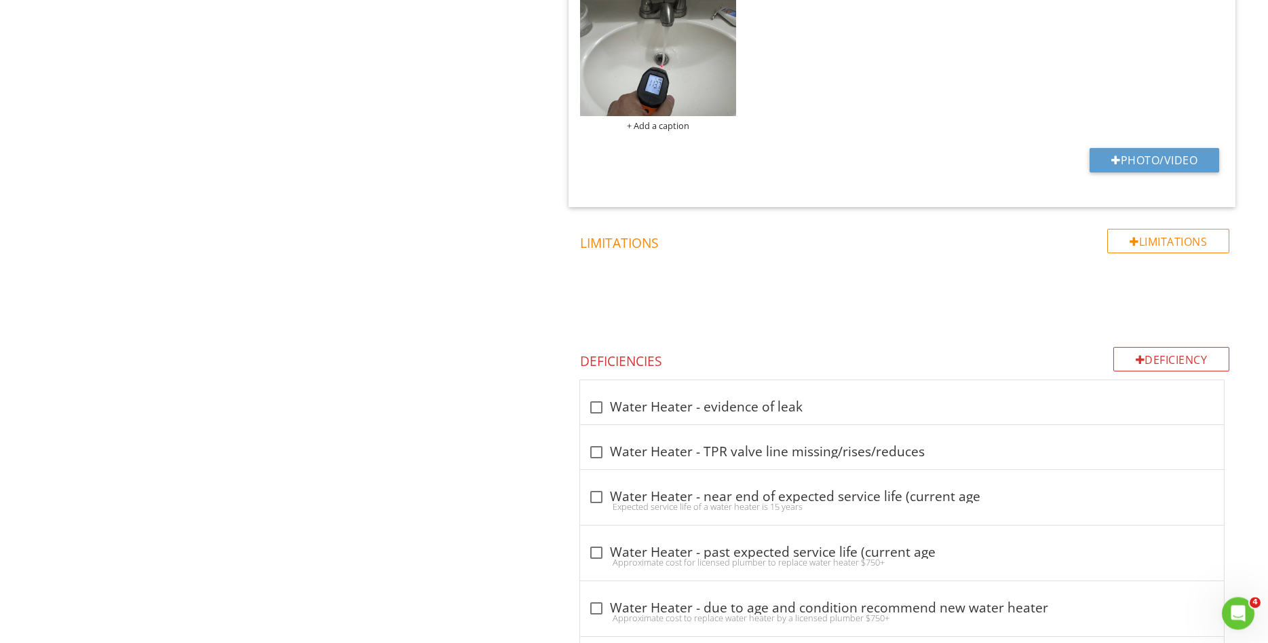
scroll to position [1951, 0]
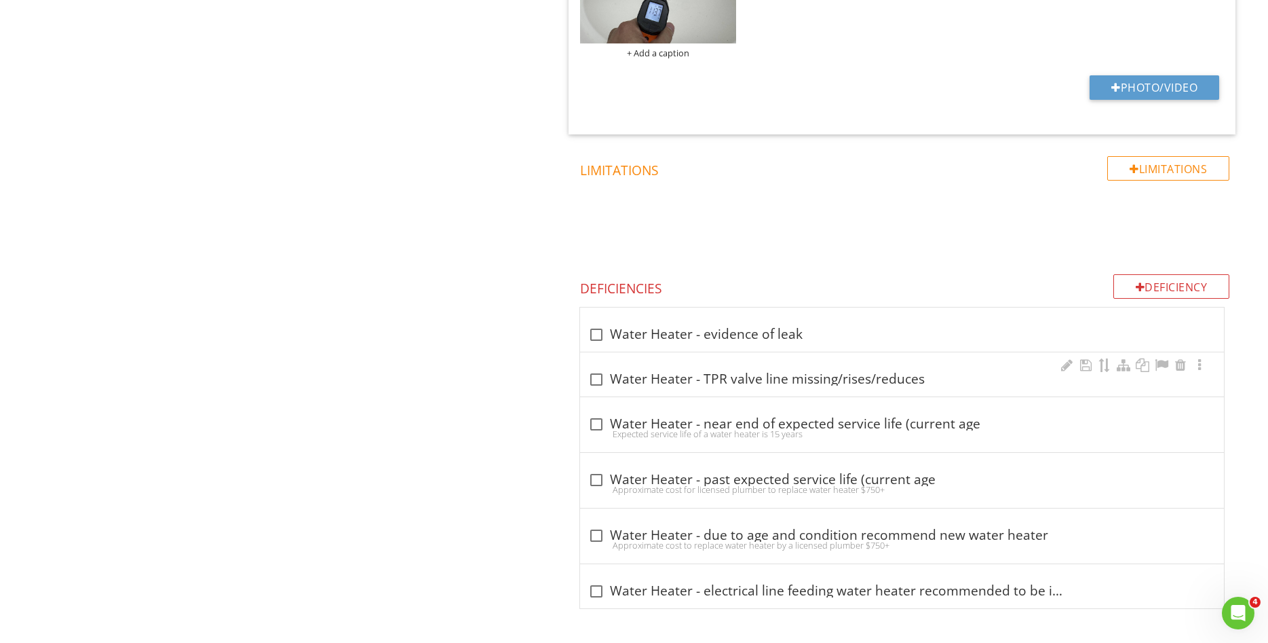
click at [599, 378] on div at bounding box center [596, 379] width 23 height 23
checkbox input "true"
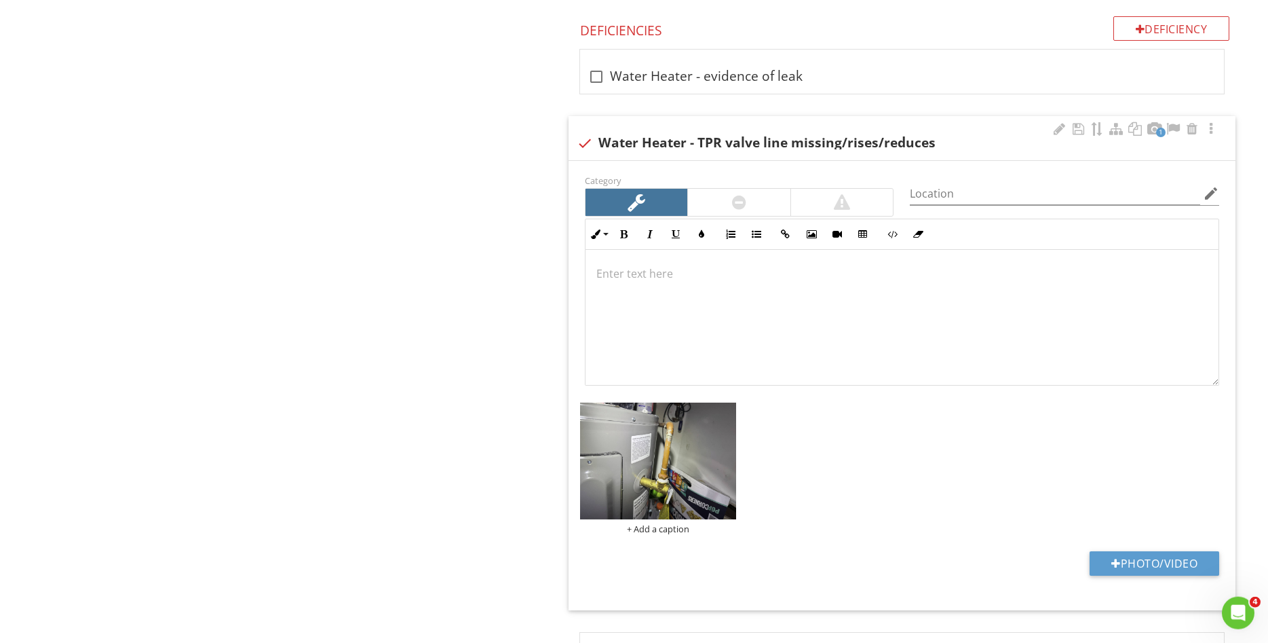
scroll to position [2447, 0]
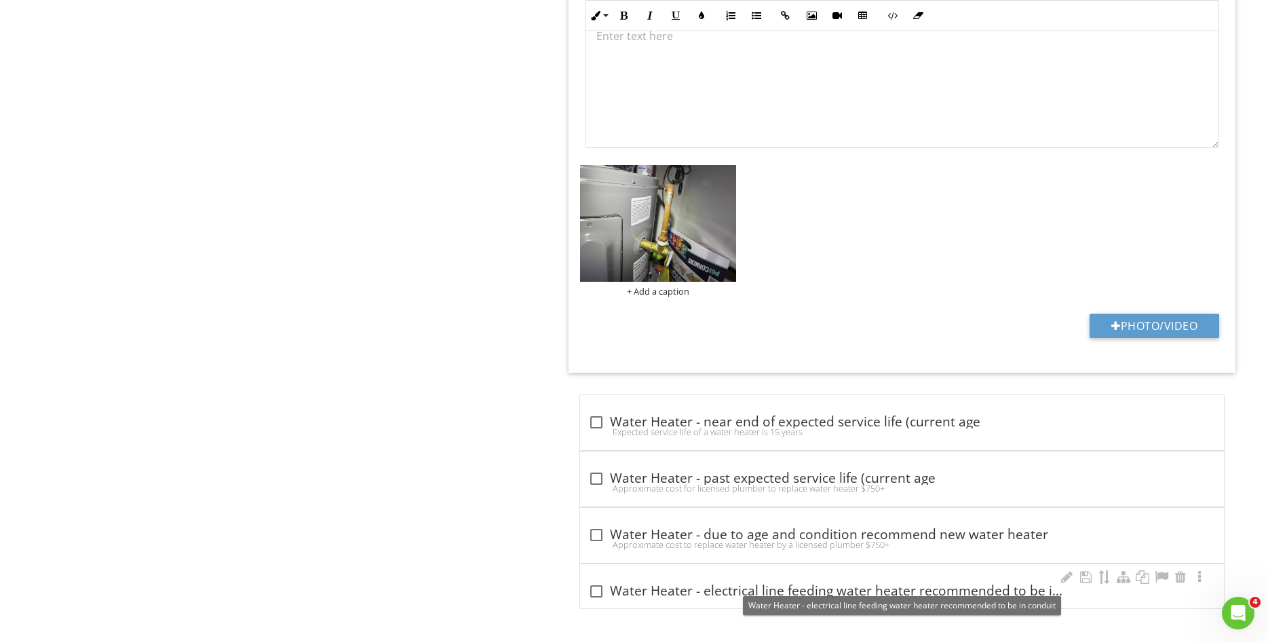
click at [597, 594] on div at bounding box center [596, 591] width 23 height 23
checkbox input "true"
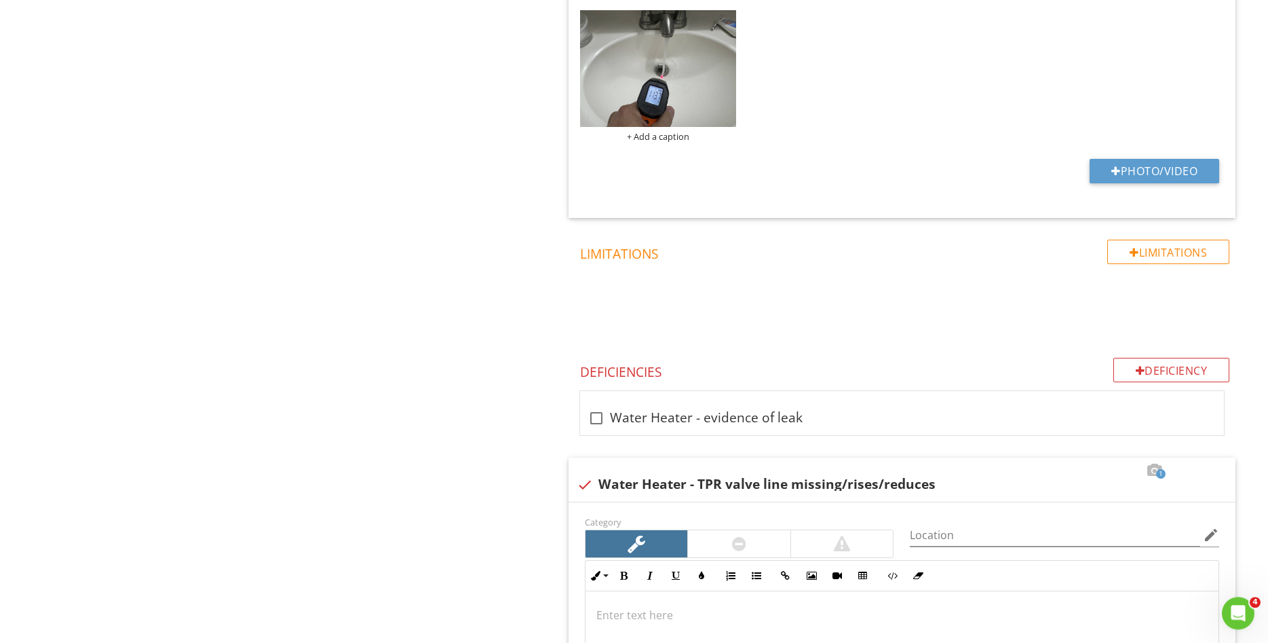
scroll to position [1685, 0]
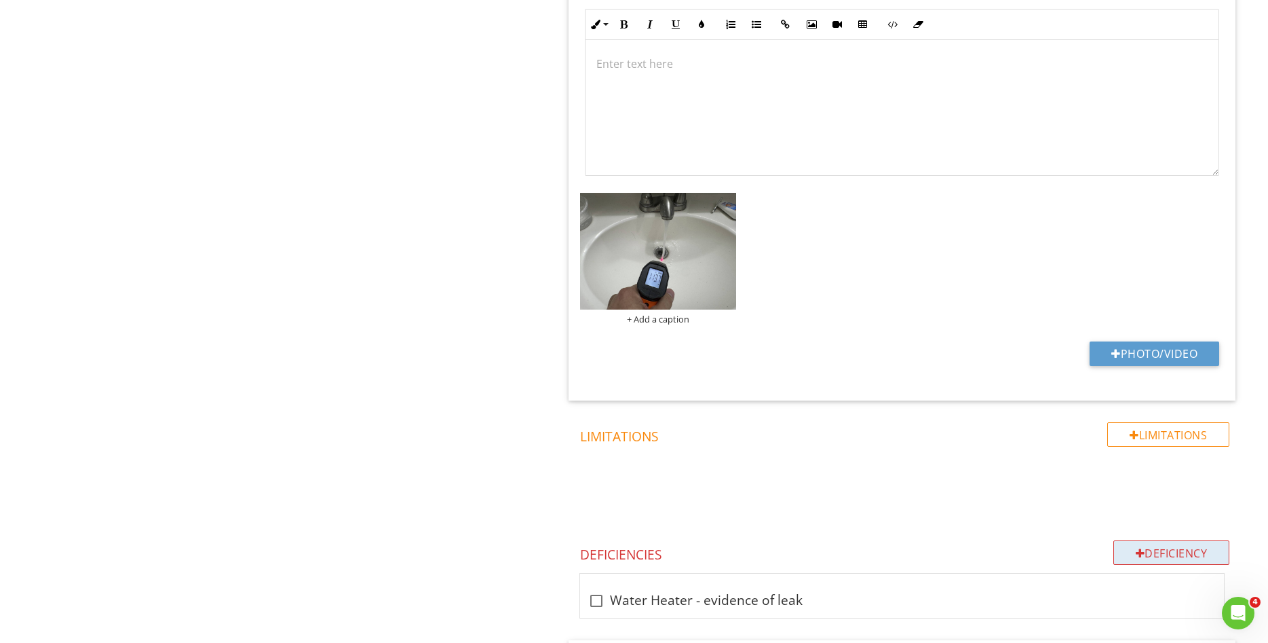
click at [1144, 554] on div "Deficiency" at bounding box center [1172, 552] width 117 height 24
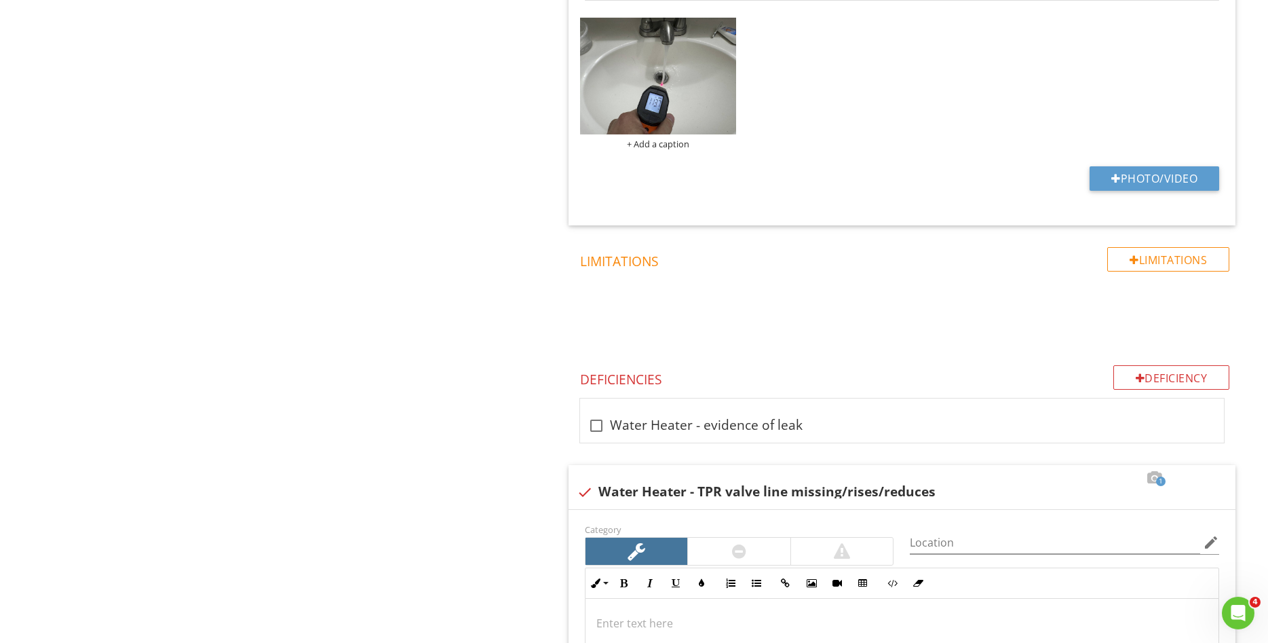
scroll to position [1902, 0]
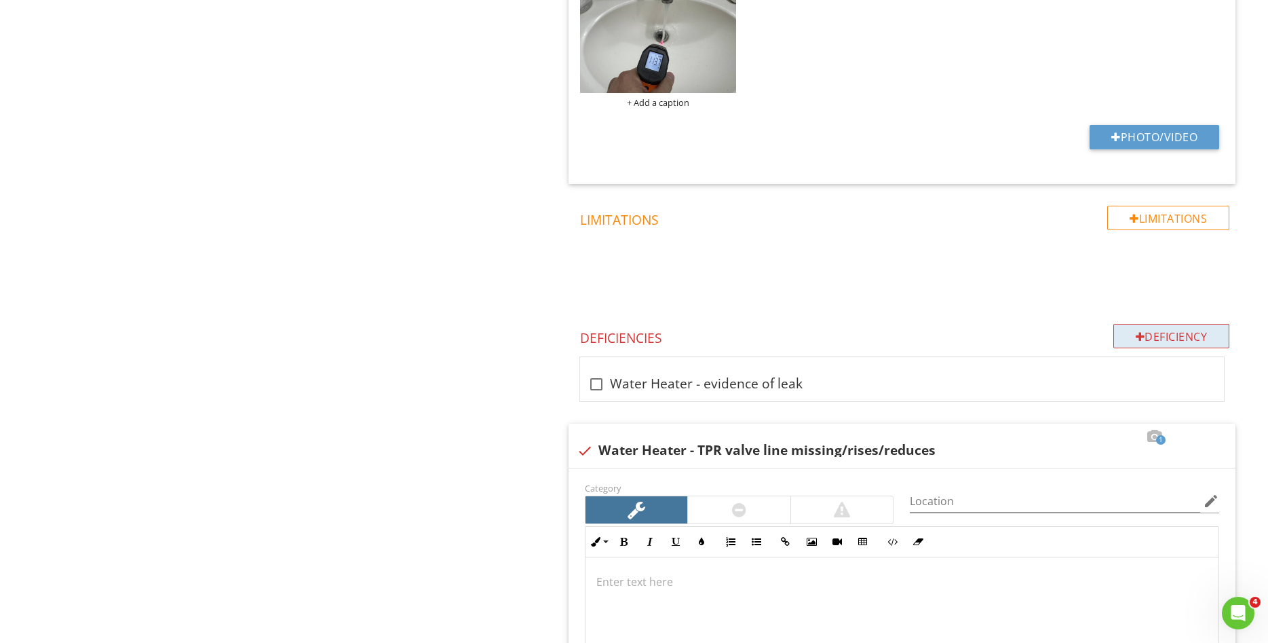
click at [1171, 332] on div "Deficiency" at bounding box center [1172, 336] width 117 height 24
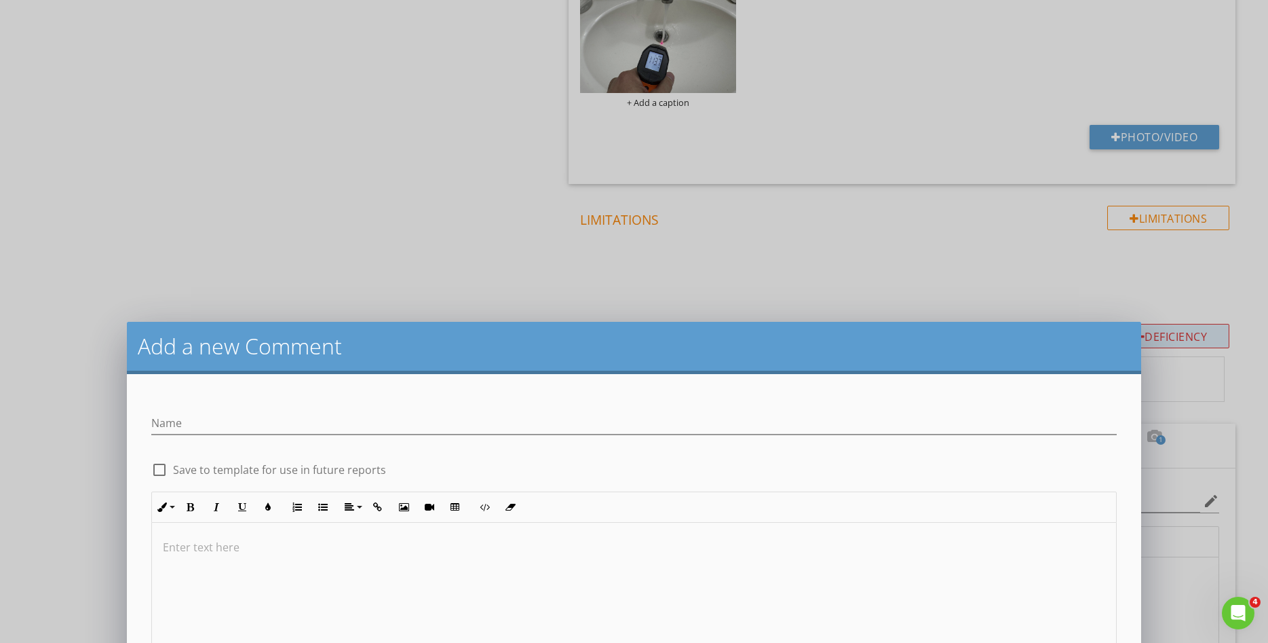
scroll to position [1, 0]
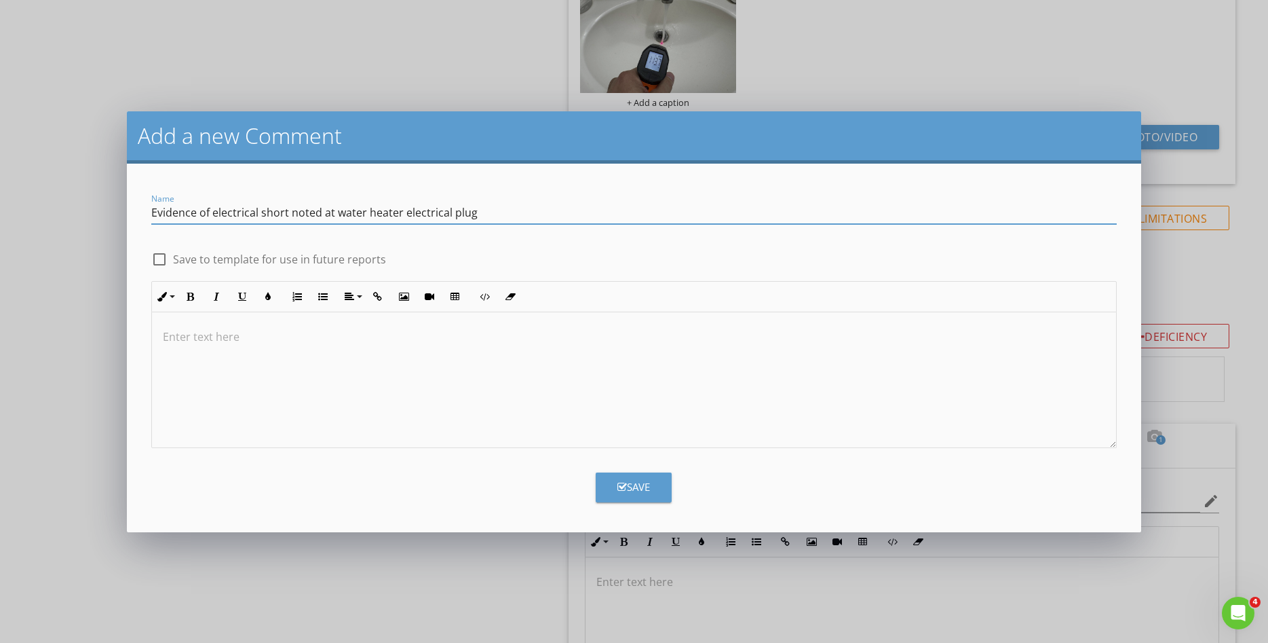
type input "Evidence of electrical short noted at water heater electrical plug"
click at [609, 481] on button "Save" at bounding box center [634, 487] width 76 height 30
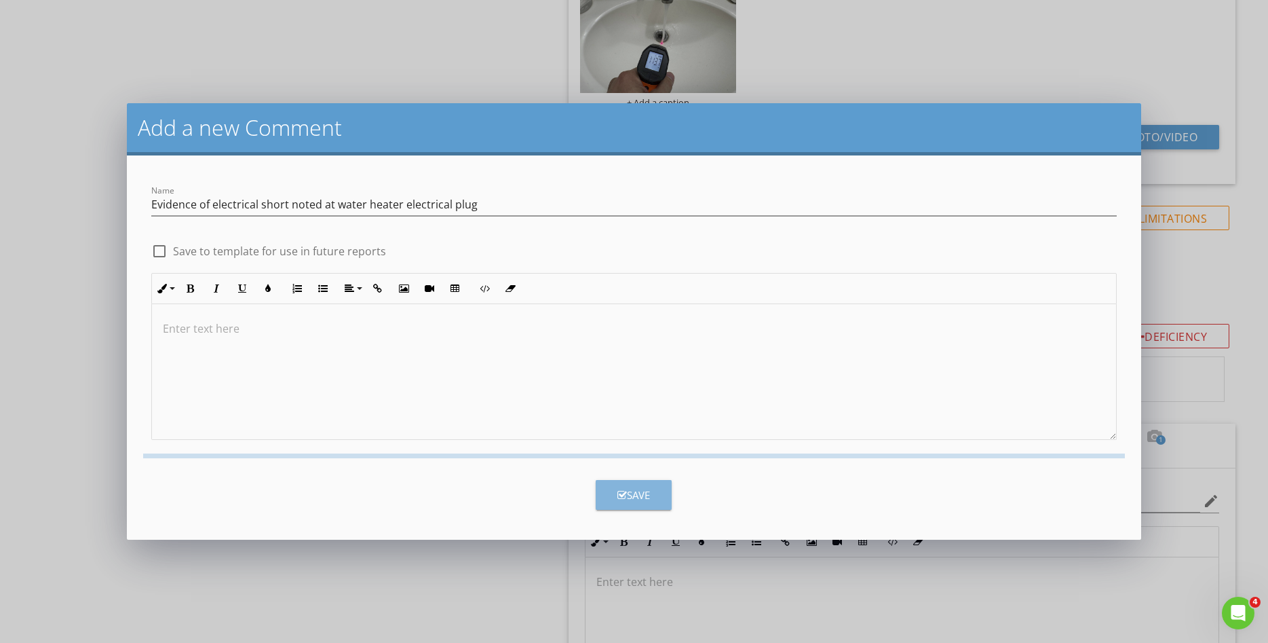
click at [609, 481] on button "Save" at bounding box center [634, 495] width 76 height 30
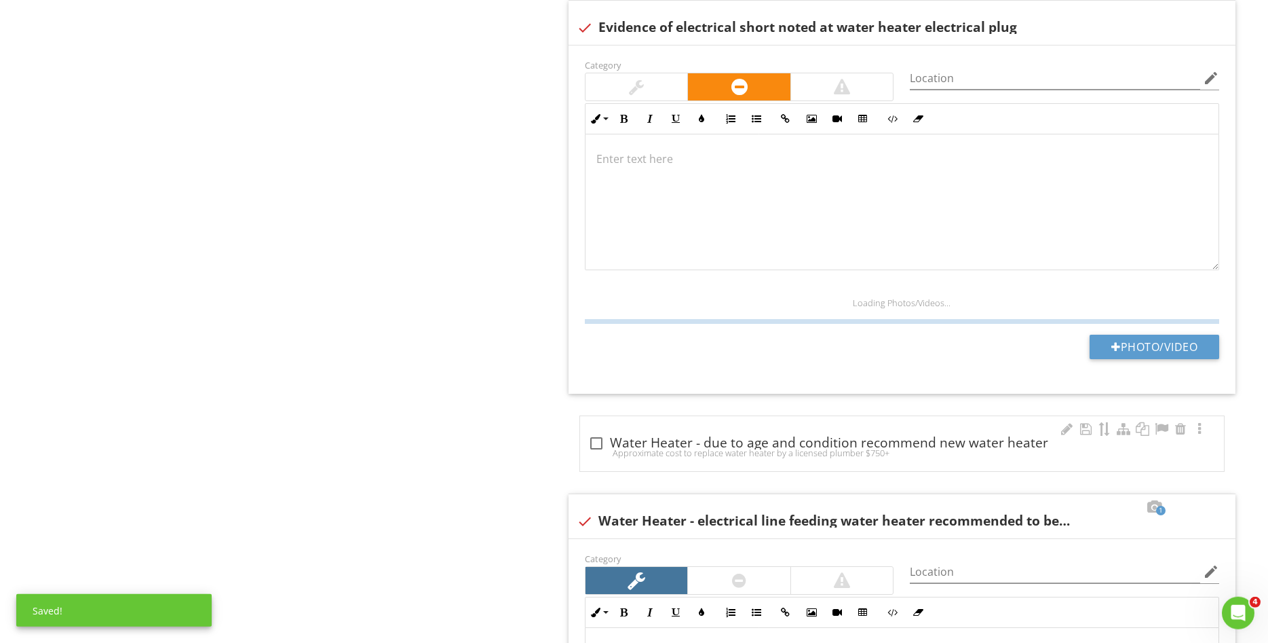
scroll to position [3353, 0]
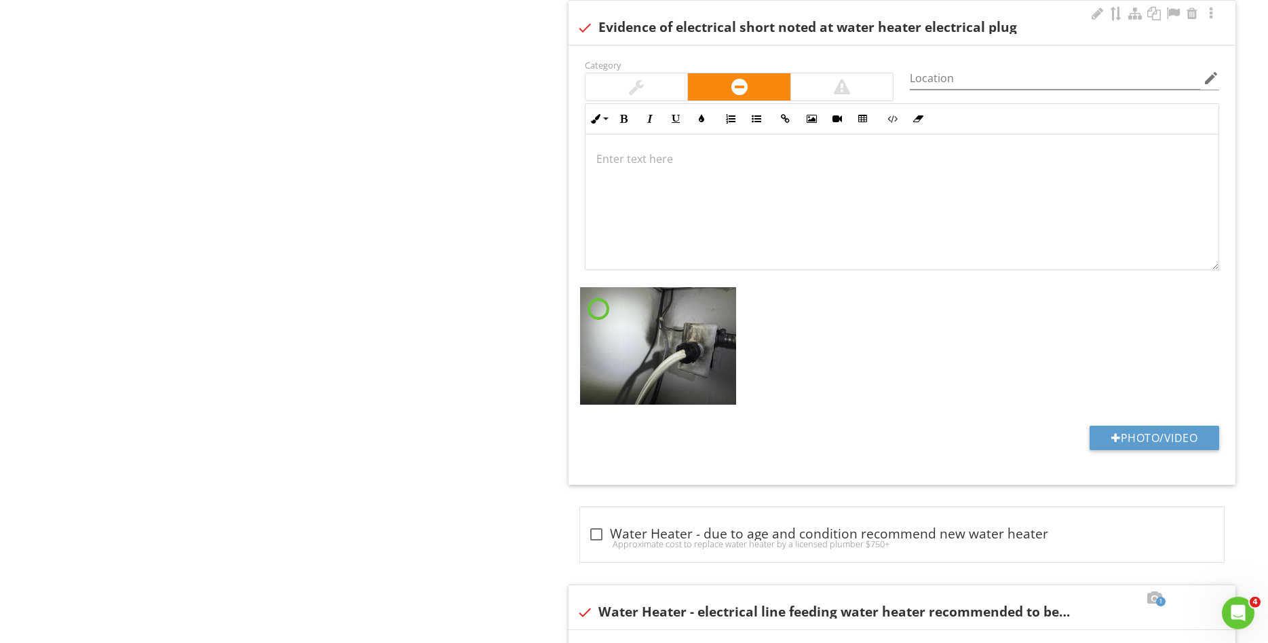
click at [633, 89] on div at bounding box center [636, 87] width 15 height 16
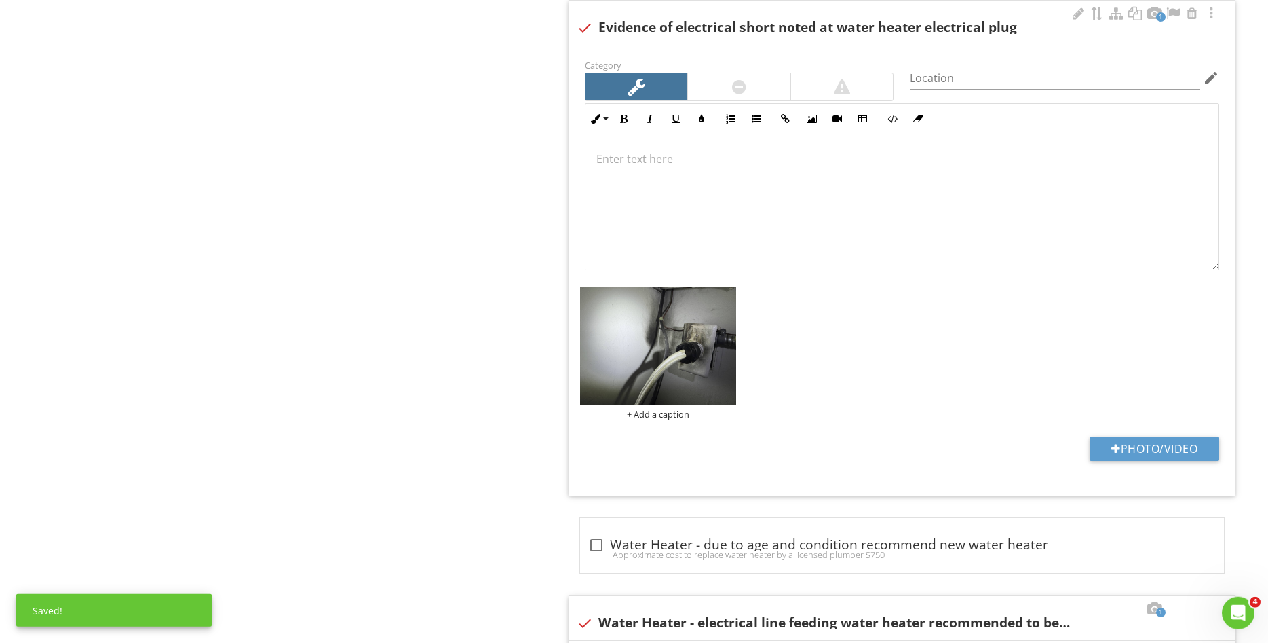
click at [637, 156] on p at bounding box center [903, 159] width 612 height 16
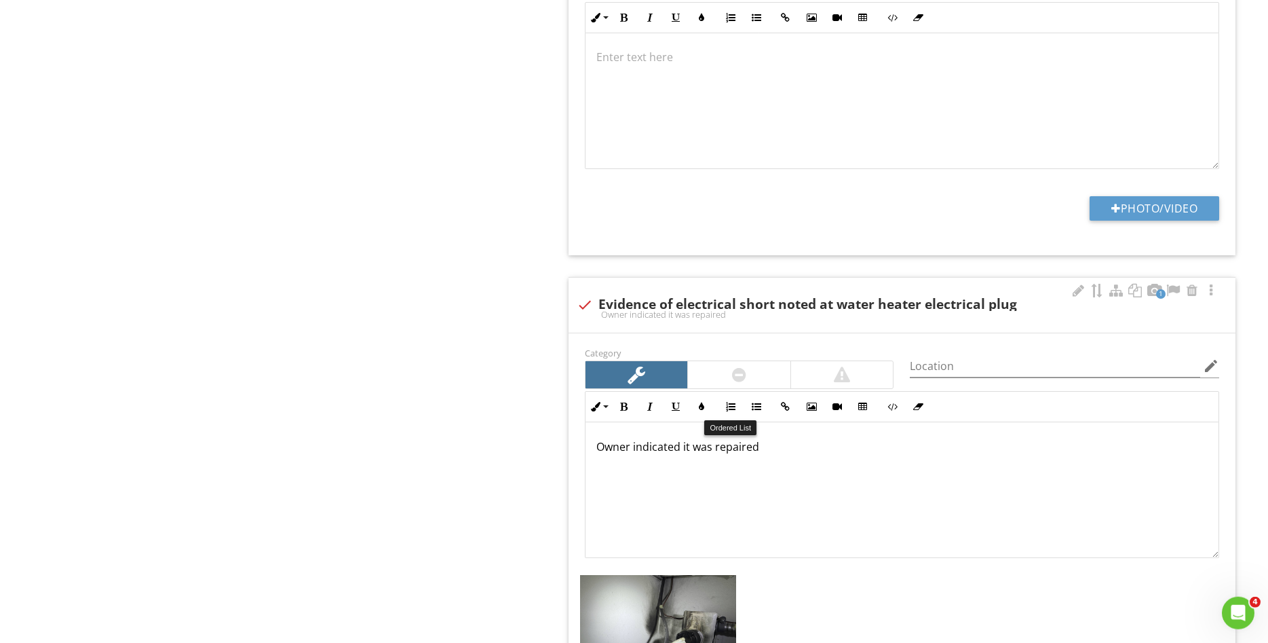
scroll to position [2661, 0]
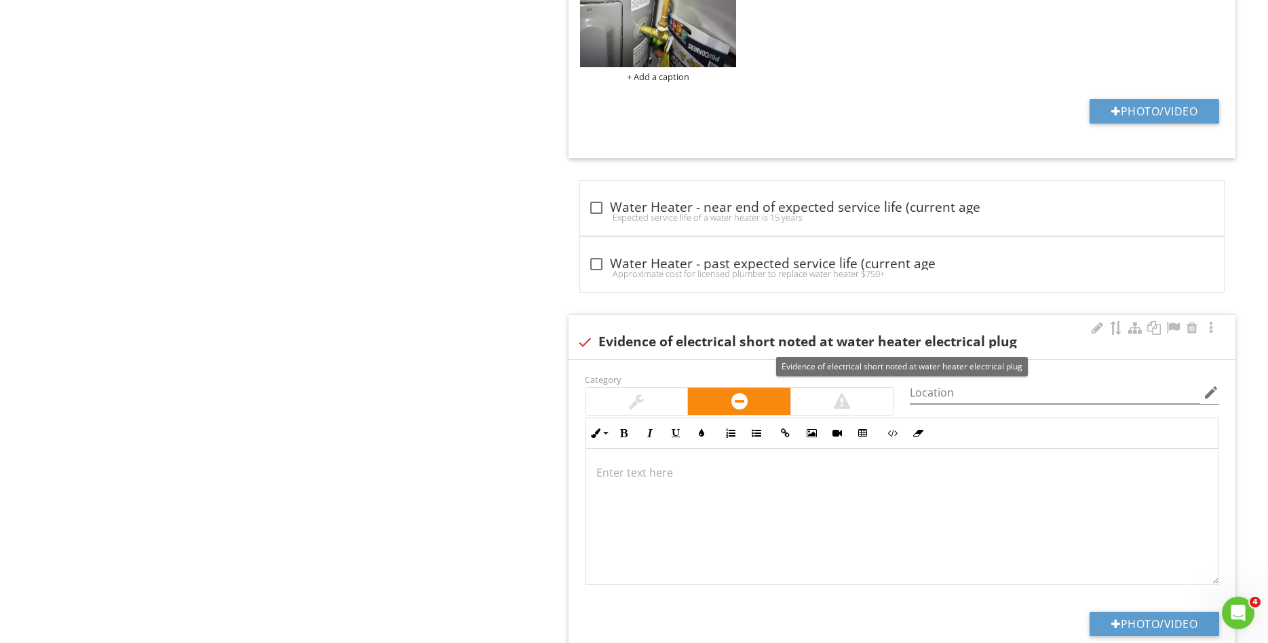
click at [588, 345] on div at bounding box center [584, 342] width 23 height 23
checkbox input "true"
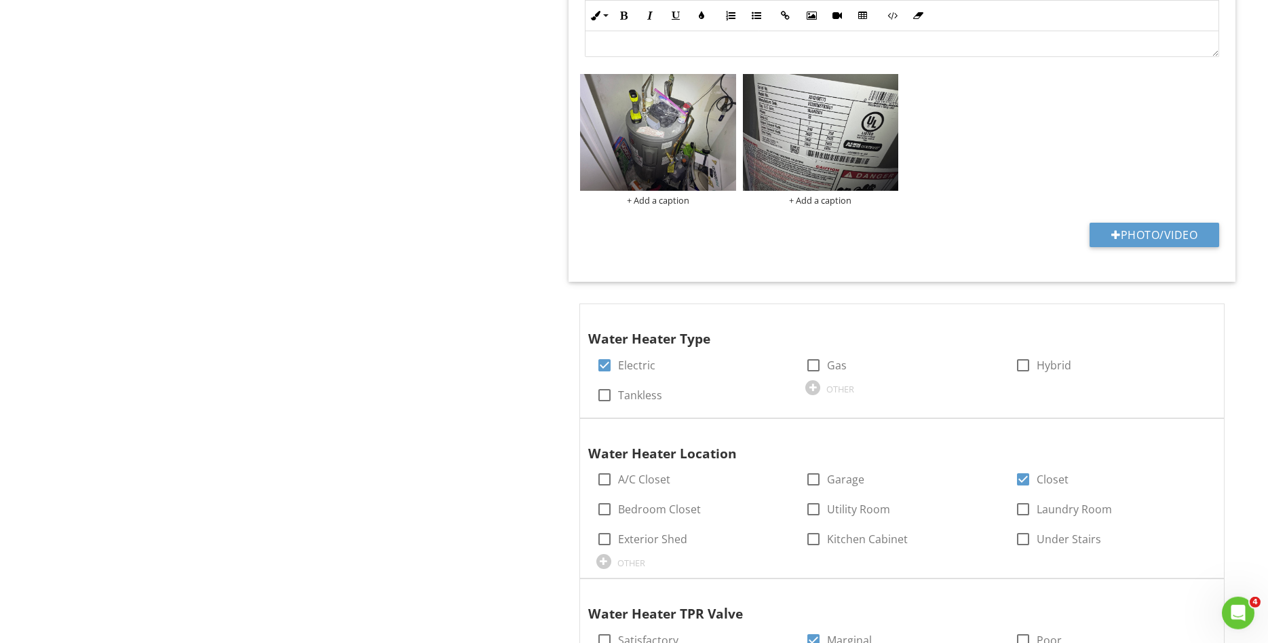
scroll to position [238, 0]
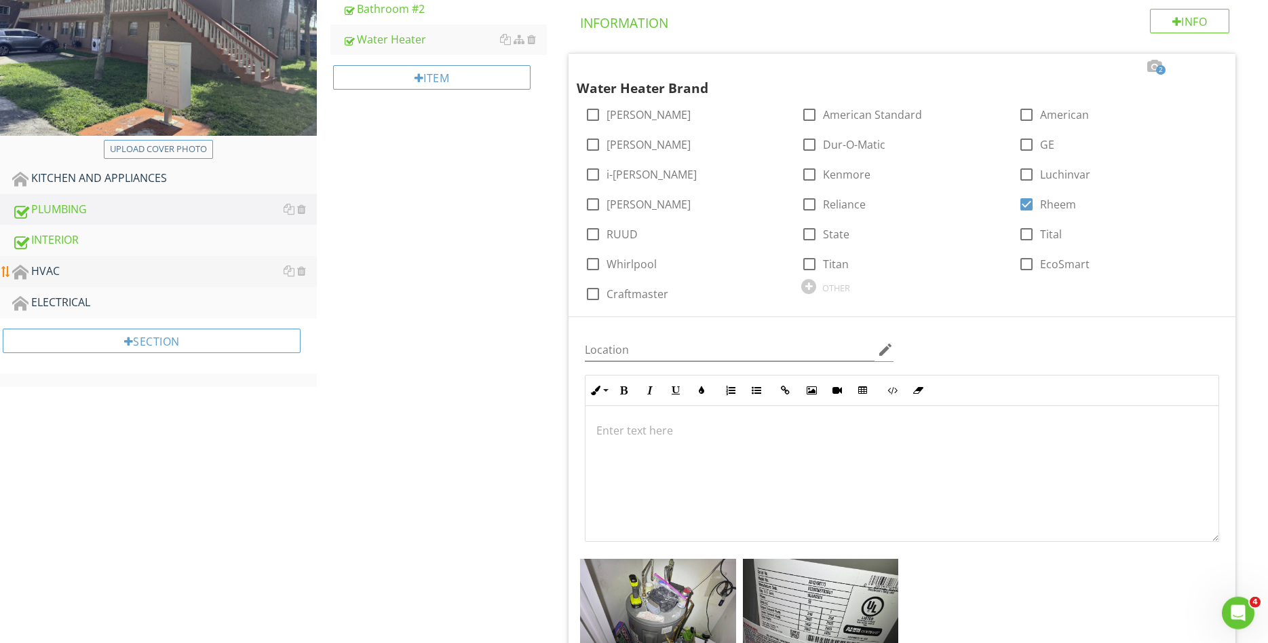
drag, startPoint x: 115, startPoint y: 244, endPoint x: 248, endPoint y: 256, distance: 133.6
click at [114, 244] on div "INTERIOR" at bounding box center [164, 240] width 305 height 18
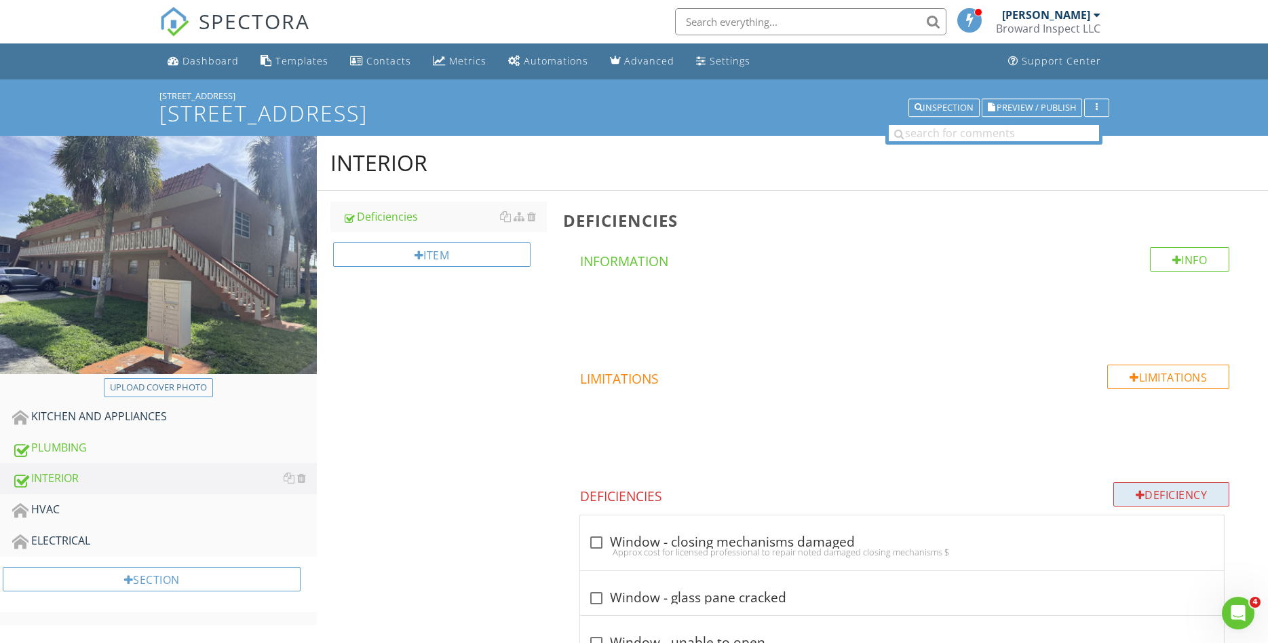
click at [1150, 492] on div "Deficiency" at bounding box center [1172, 494] width 117 height 24
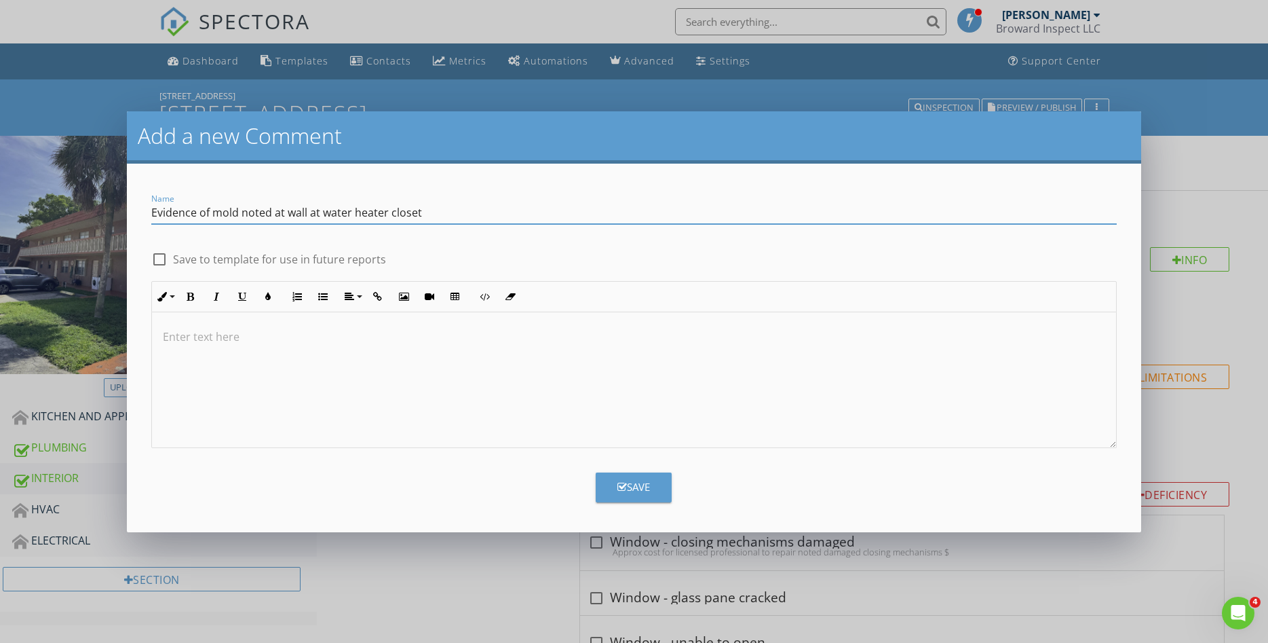
type input "Evidence of mold noted at wall at water heater closet"
click at [654, 493] on button "Save" at bounding box center [634, 487] width 76 height 30
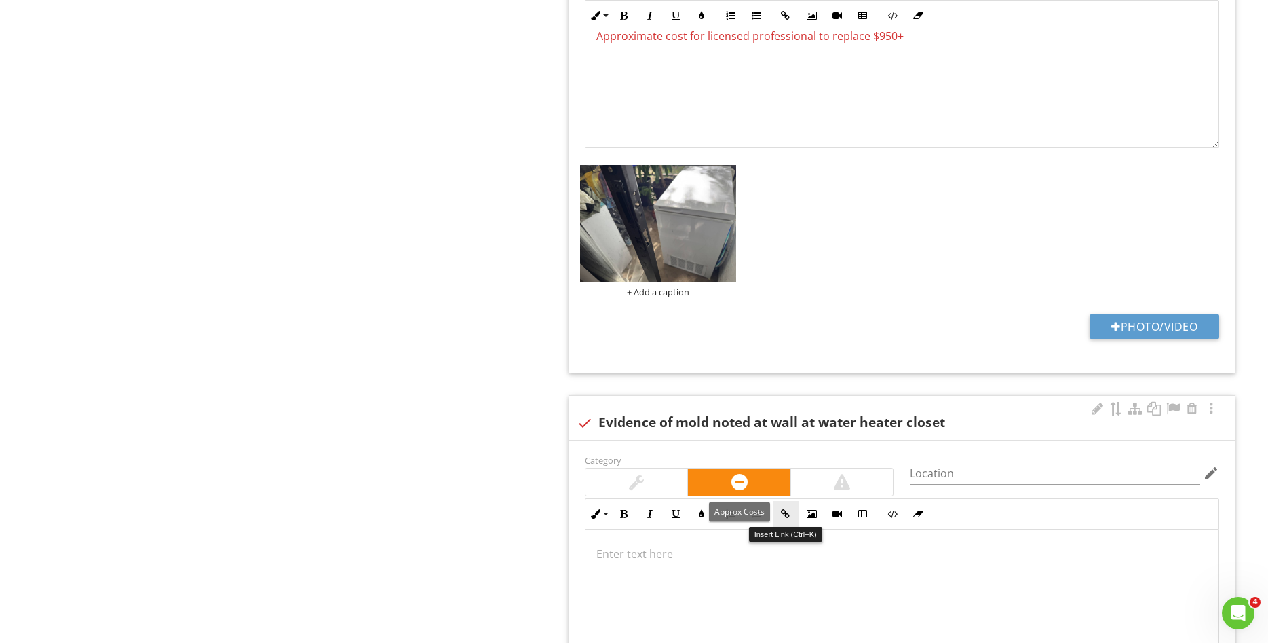
scroll to position [3210, 0]
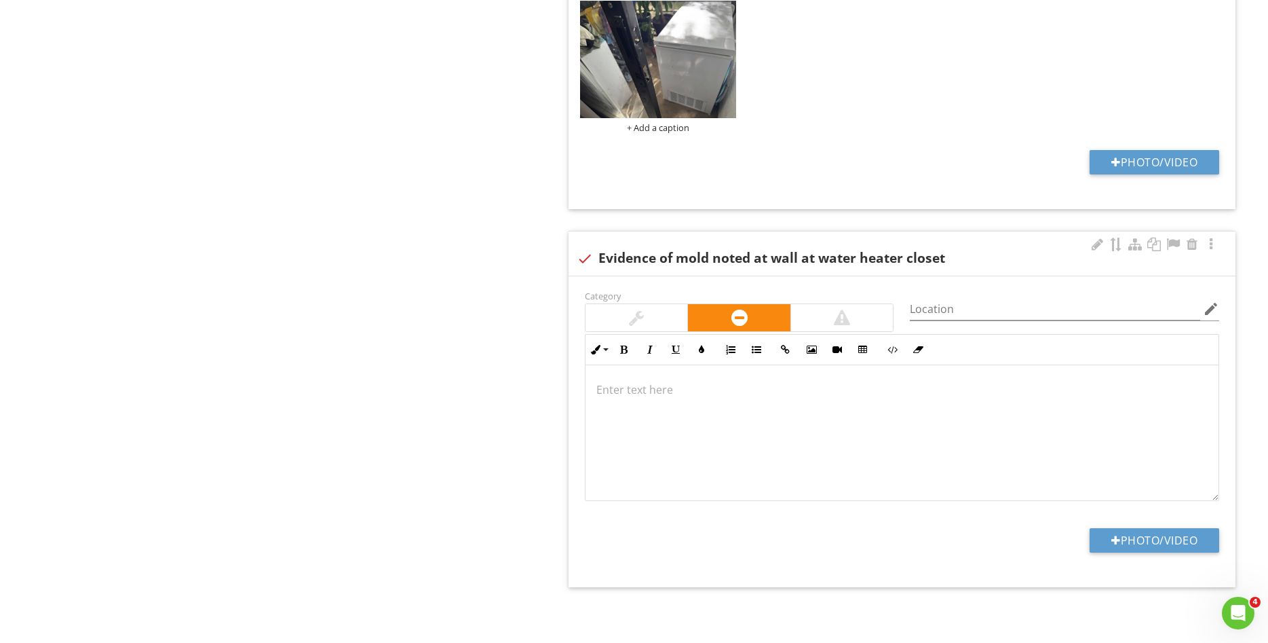
click at [653, 320] on div at bounding box center [637, 317] width 102 height 27
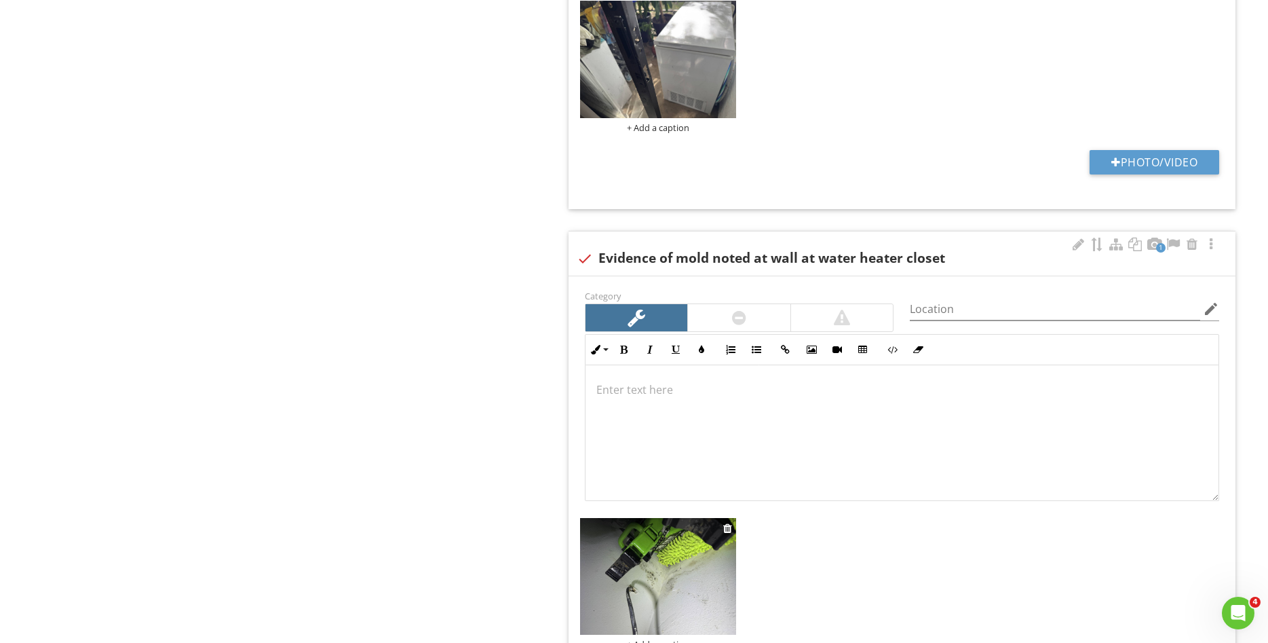
click at [633, 582] on img at bounding box center [658, 576] width 156 height 117
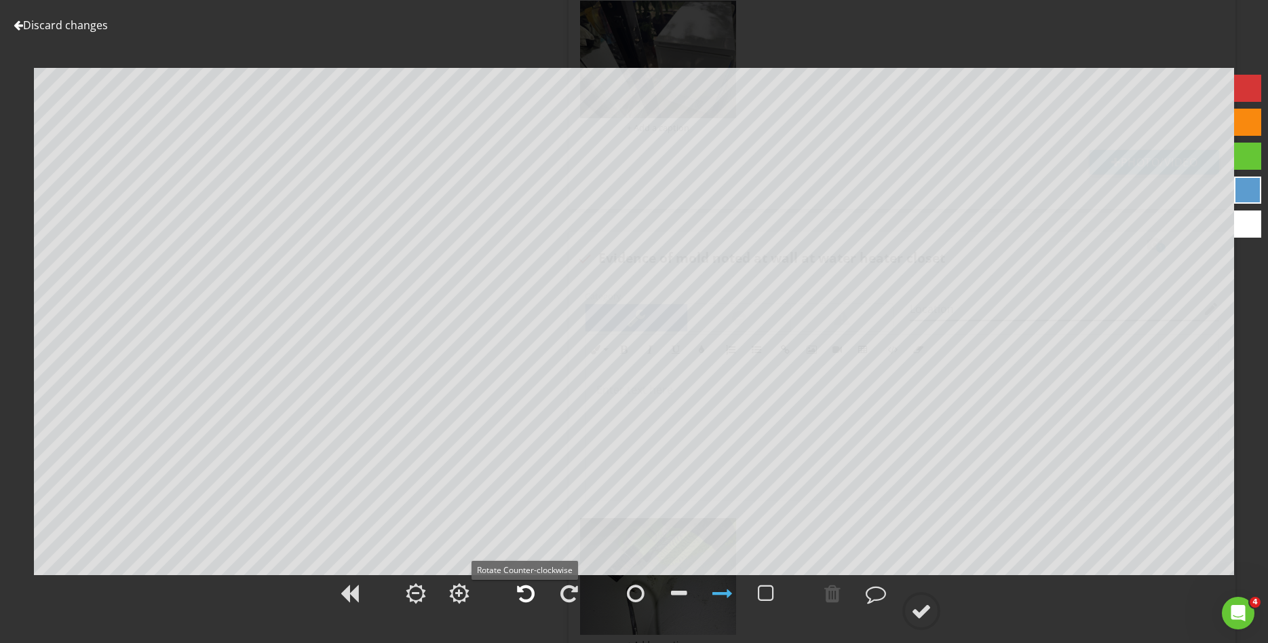
click at [533, 597] on div at bounding box center [526, 593] width 18 height 20
click at [531, 597] on div at bounding box center [526, 593] width 18 height 20
click at [922, 613] on div at bounding box center [921, 611] width 20 height 20
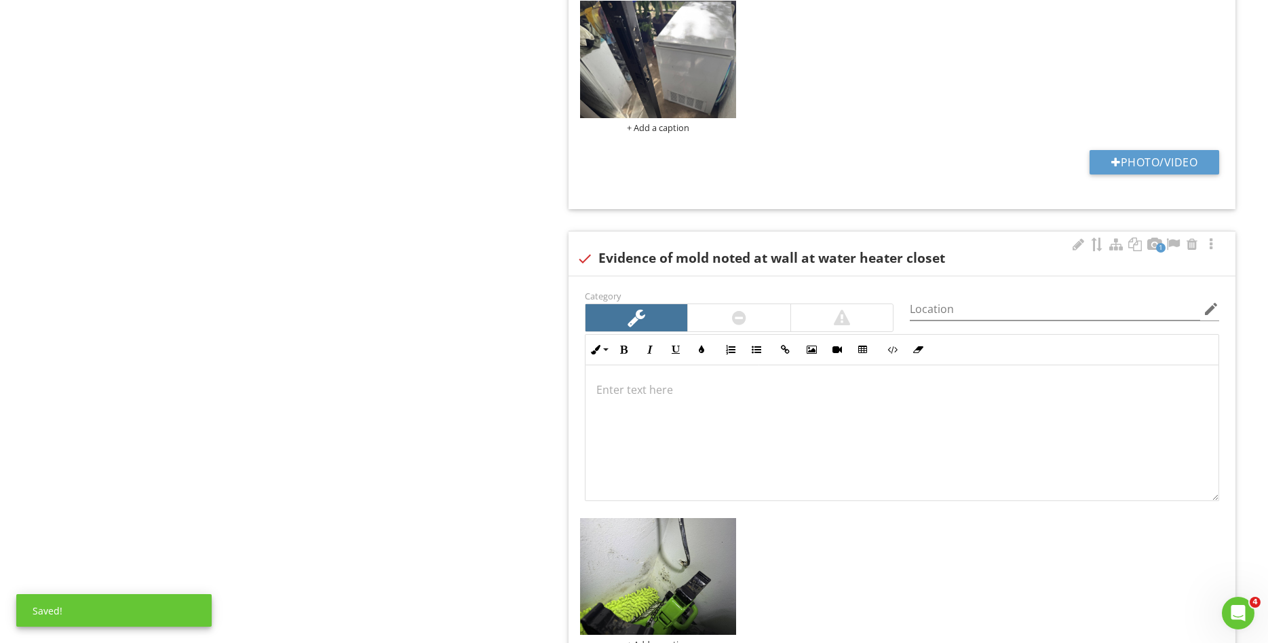
click at [694, 389] on p at bounding box center [903, 389] width 612 height 16
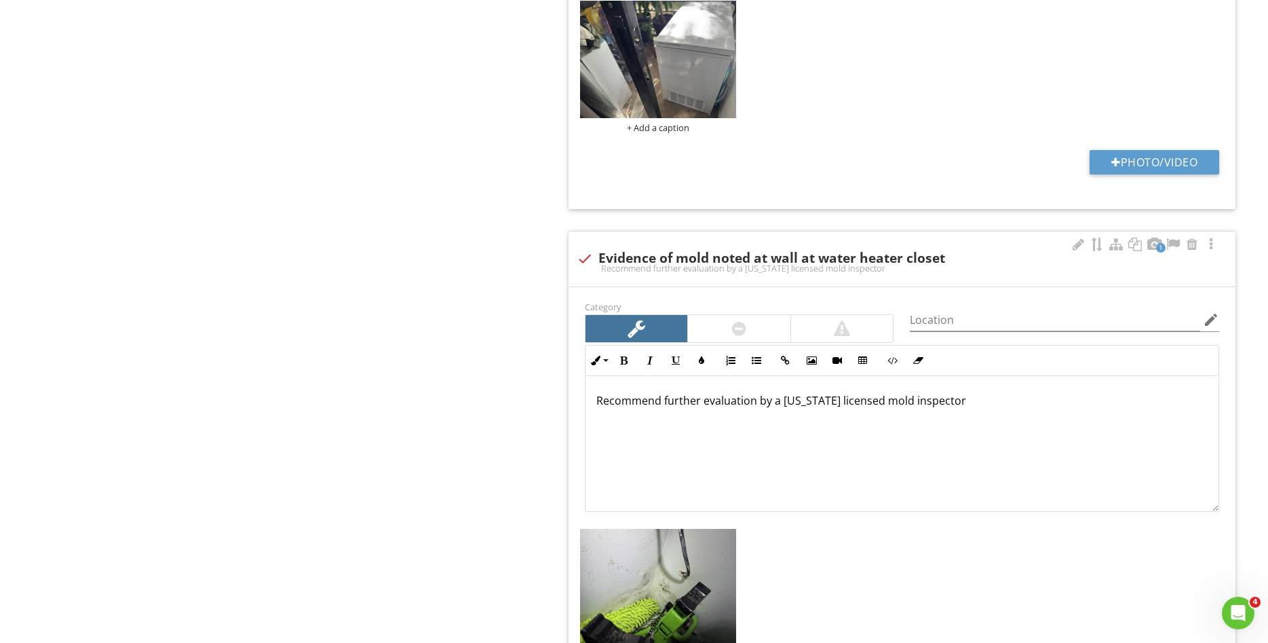
click at [839, 446] on div "Recommend further evaluation by a Florida licensed mold inspector" at bounding box center [902, 444] width 633 height 136
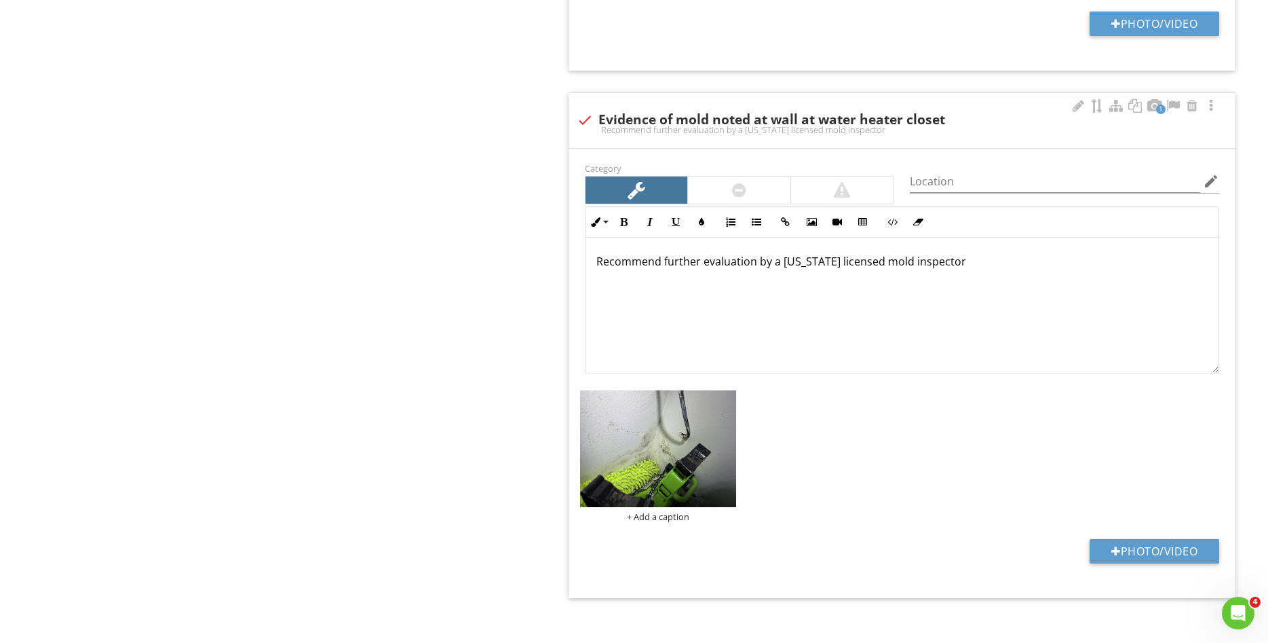
click at [965, 453] on div "+ Add a caption" at bounding box center [902, 456] width 651 height 138
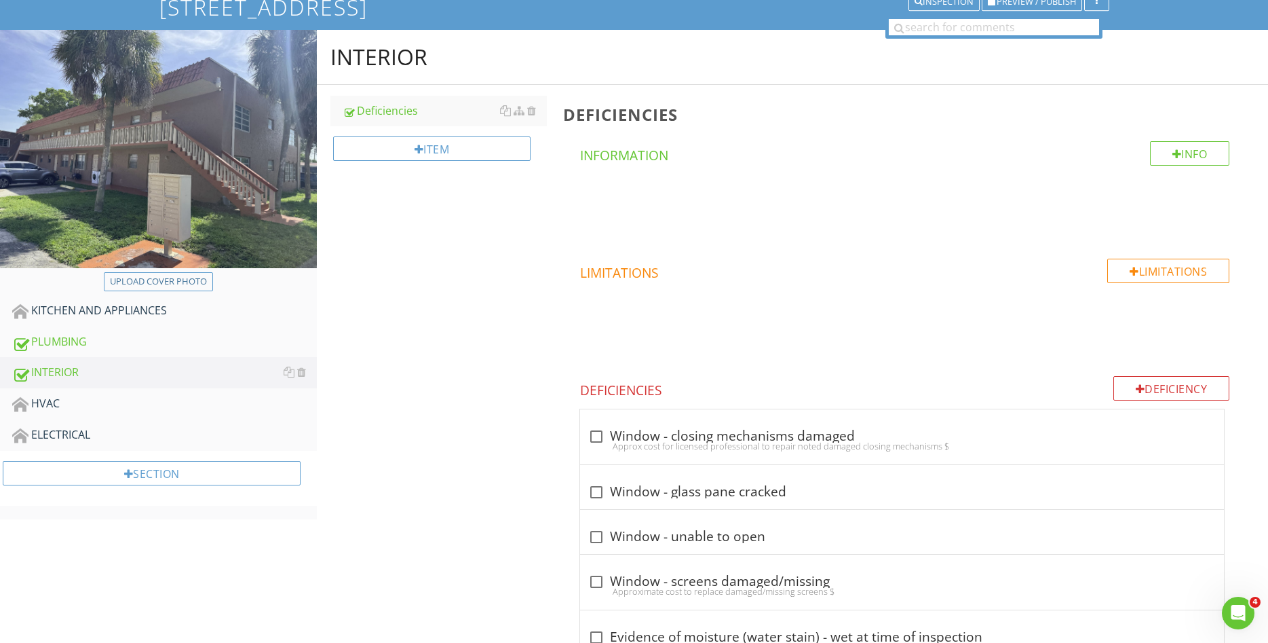
scroll to position [0, 0]
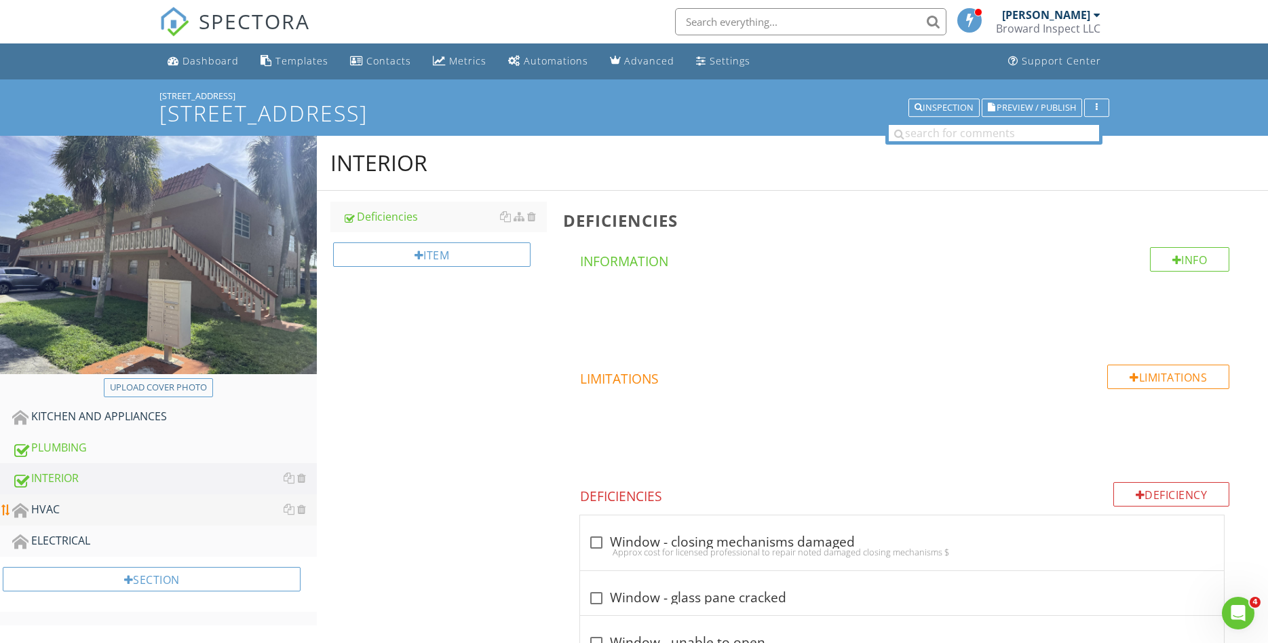
click at [88, 525] on link "HVAC" at bounding box center [164, 509] width 305 height 31
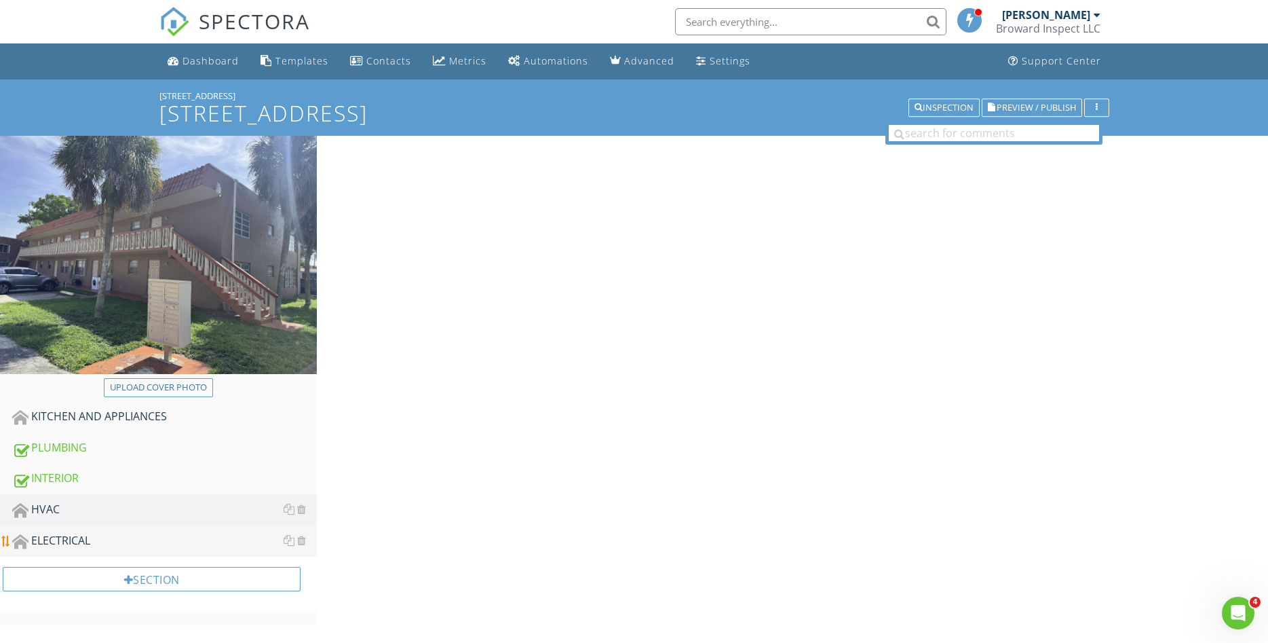
click at [94, 535] on div "ELECTRICAL" at bounding box center [164, 541] width 305 height 18
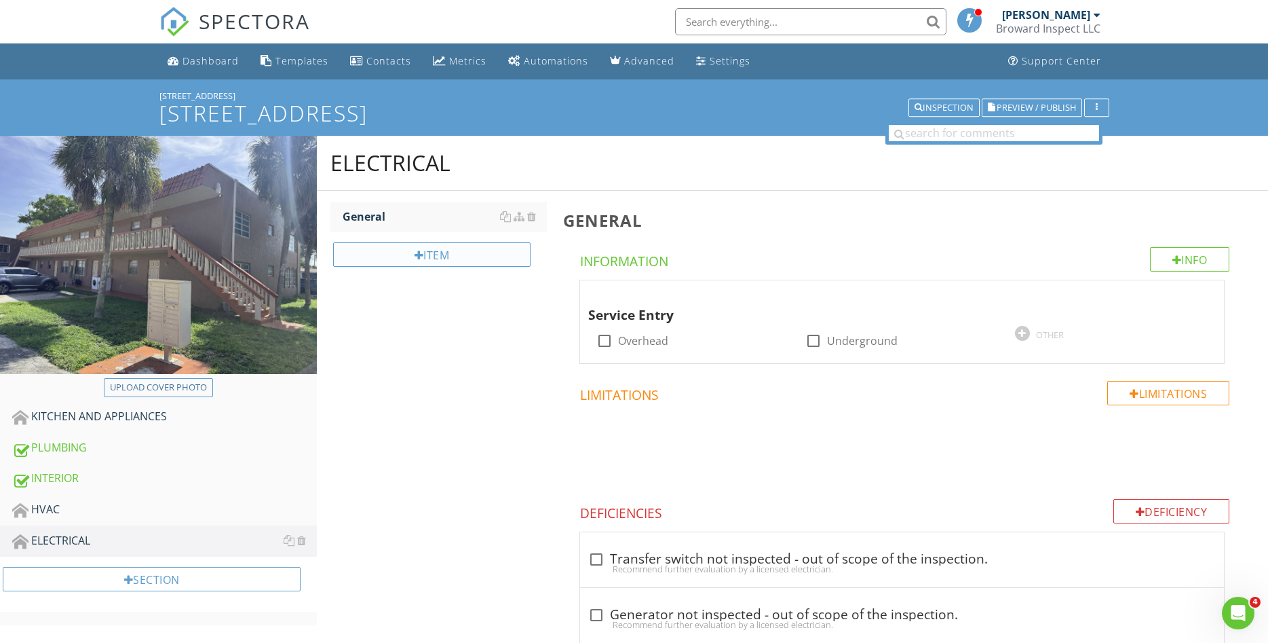
click at [499, 250] on div "Item" at bounding box center [431, 254] width 197 height 24
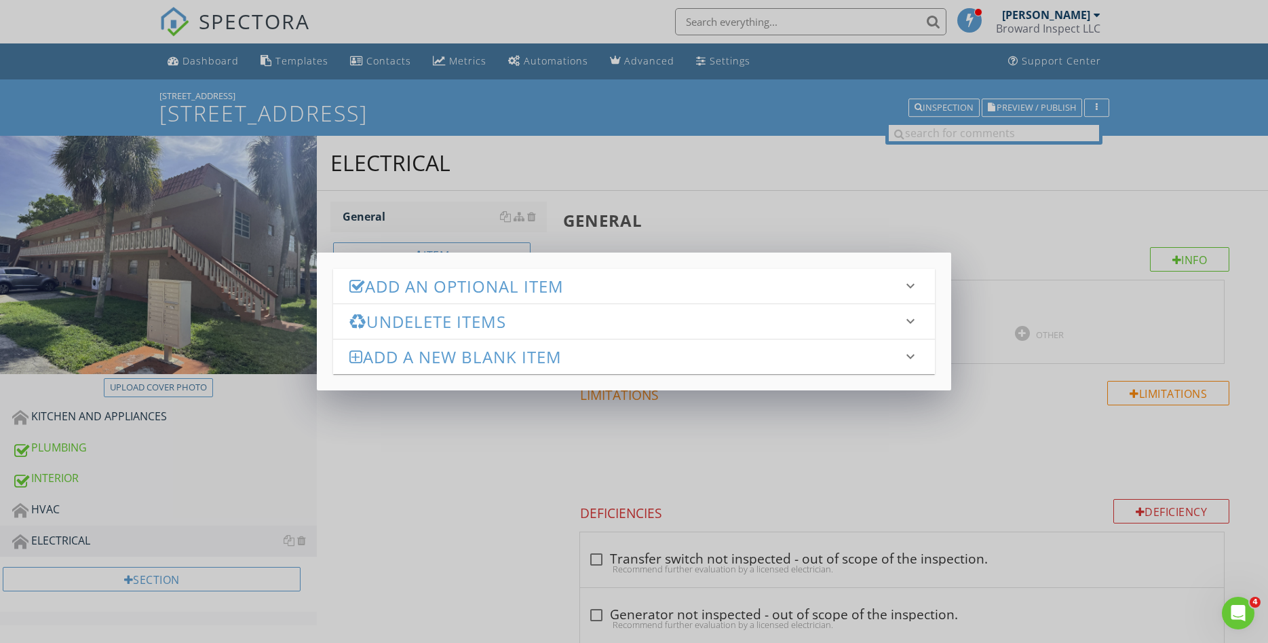
click at [547, 287] on h3 "Add an Optional Item" at bounding box center [626, 286] width 553 height 18
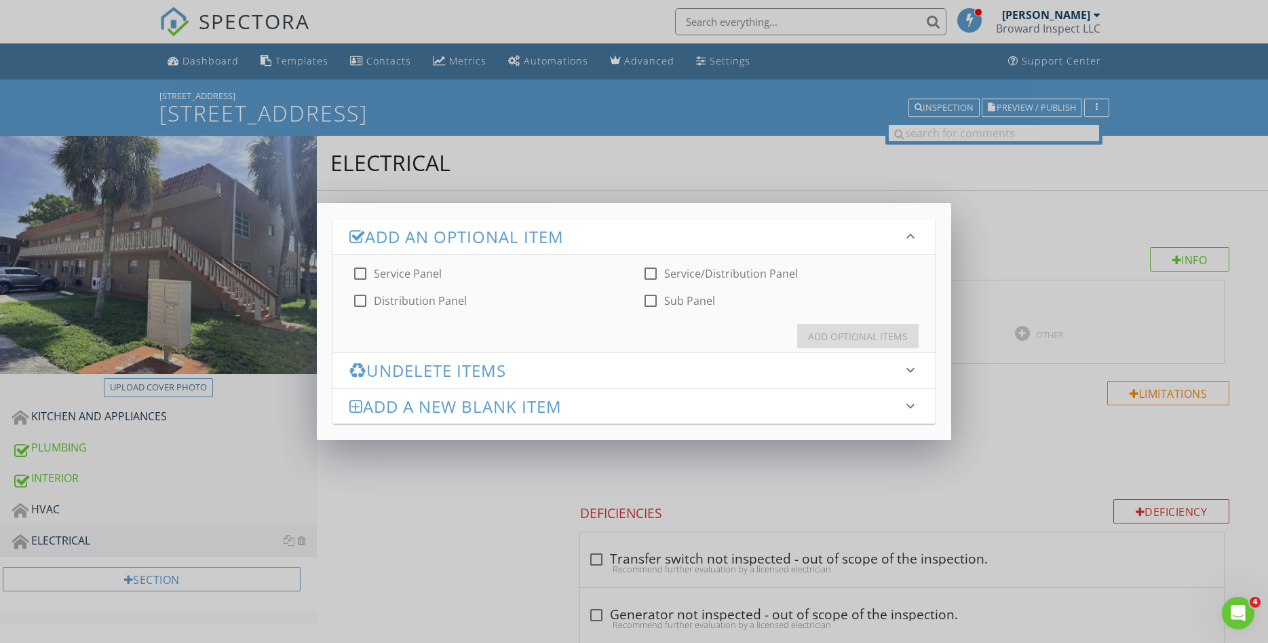
click at [364, 301] on div at bounding box center [360, 300] width 23 height 23
checkbox input "true"
click at [840, 342] on div "Add Optional Items" at bounding box center [858, 336] width 100 height 14
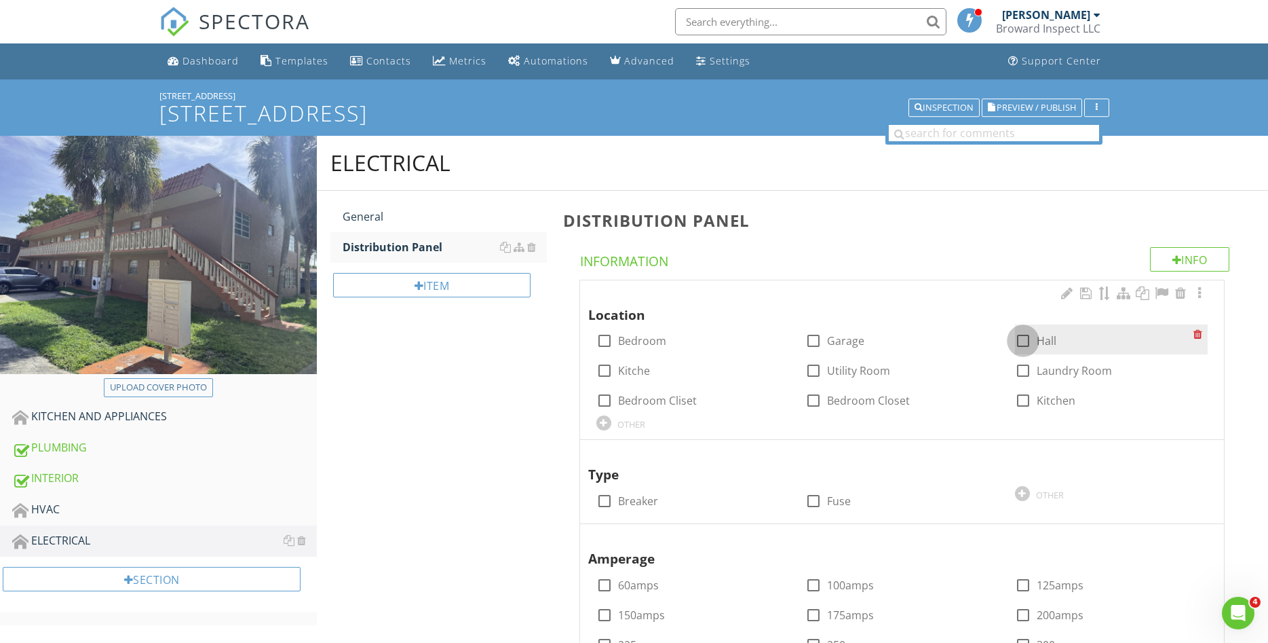
click at [1023, 345] on div at bounding box center [1023, 340] width 23 height 23
checkbox input "true"
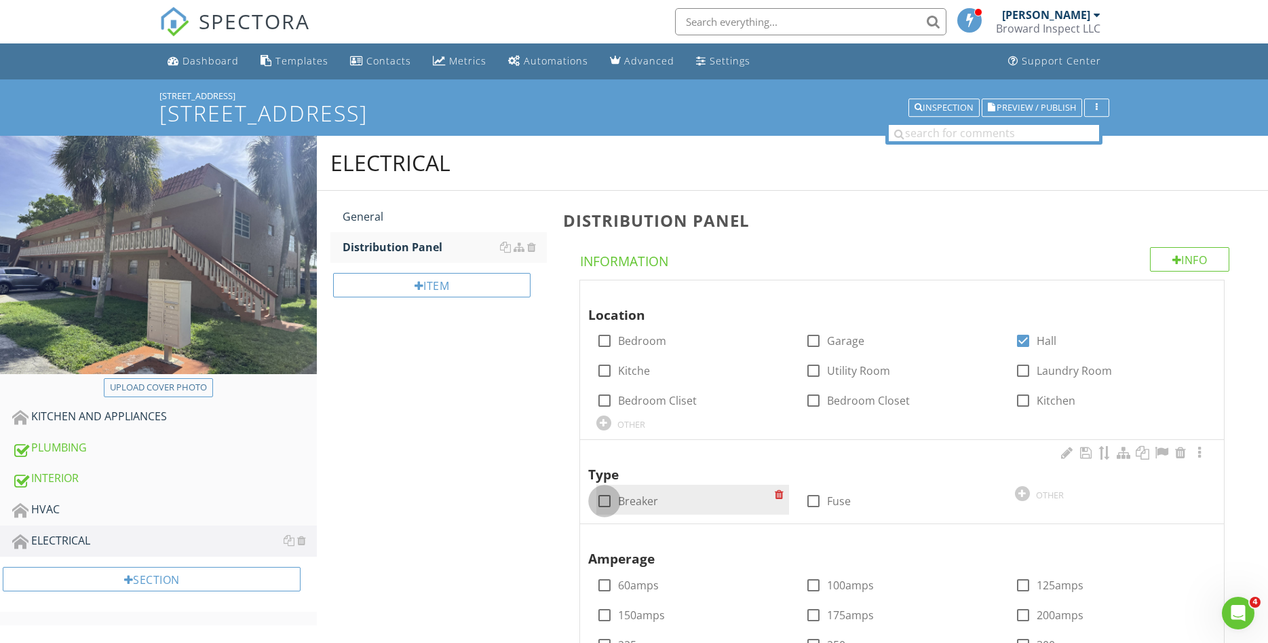
click at [611, 502] on div at bounding box center [604, 500] width 23 height 23
checkbox input "true"
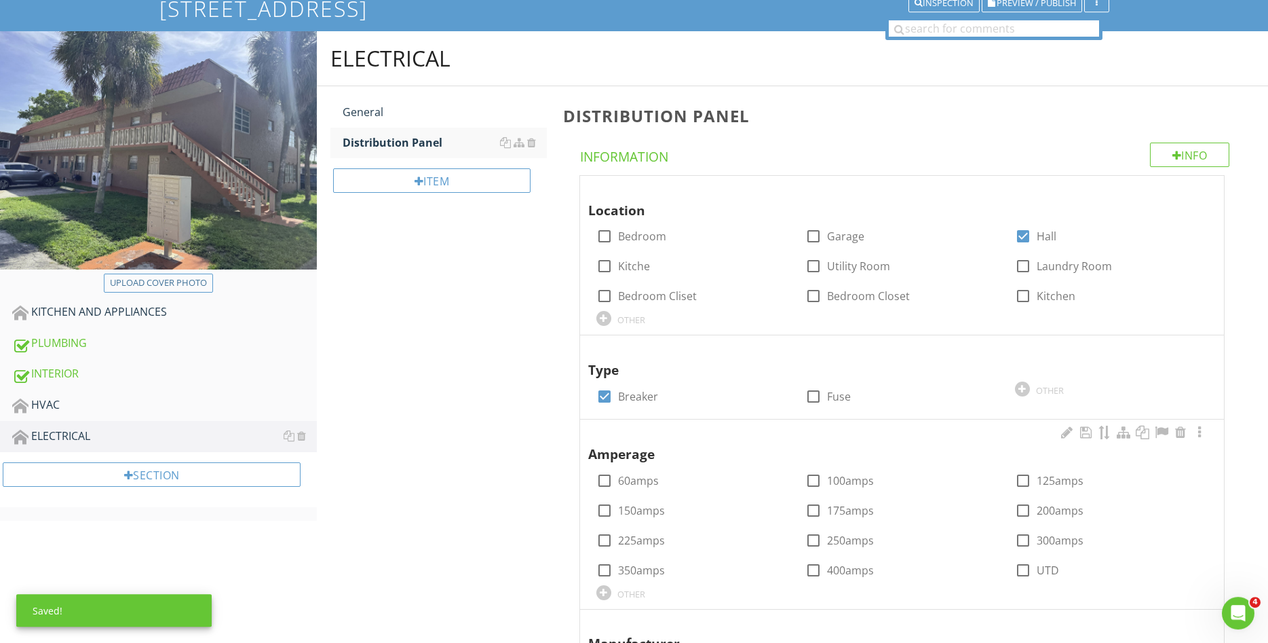
scroll to position [346, 0]
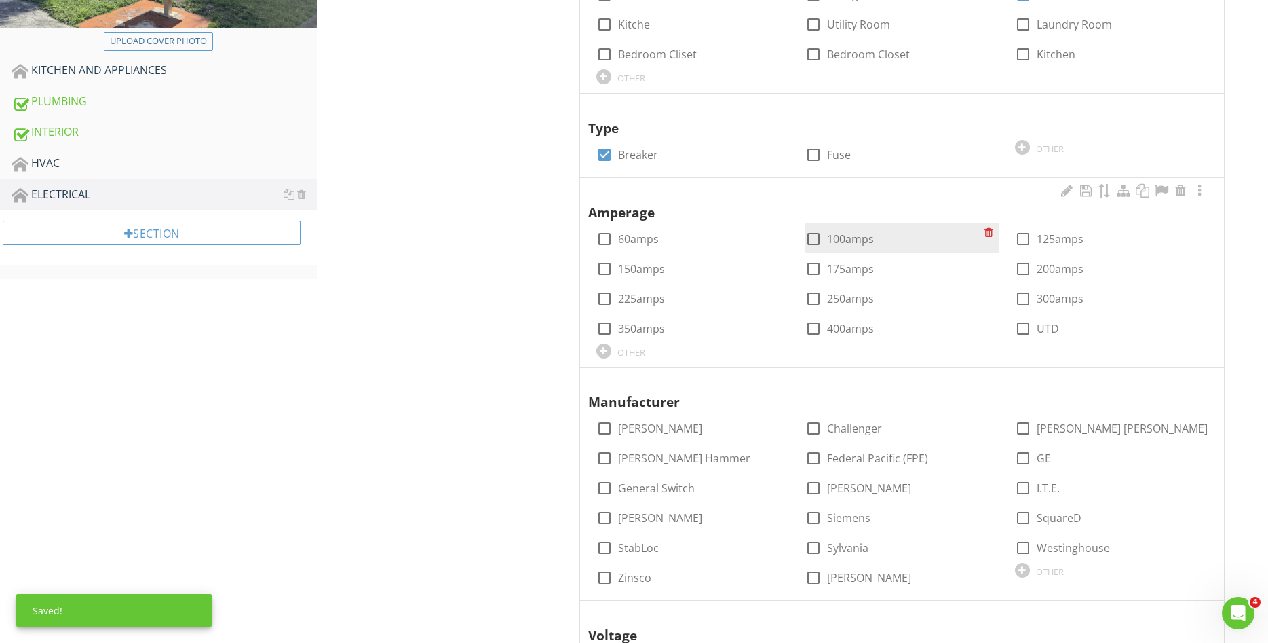
click at [813, 244] on div at bounding box center [813, 238] width 23 height 23
checkbox input "true"
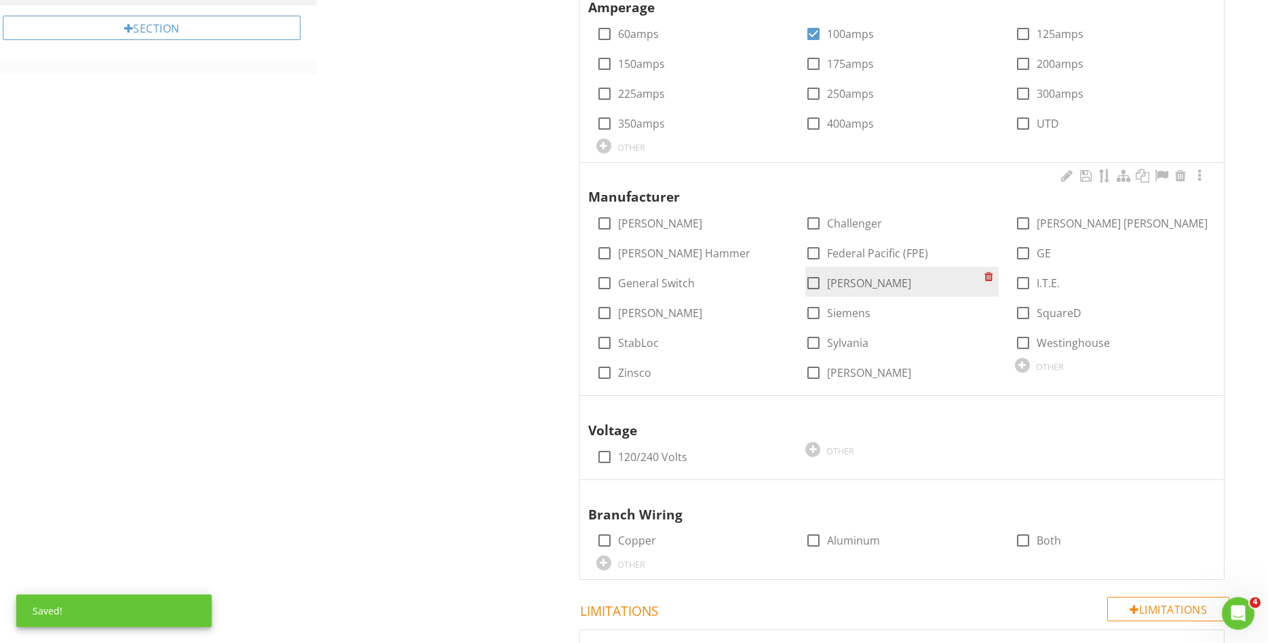
scroll to position [623, 0]
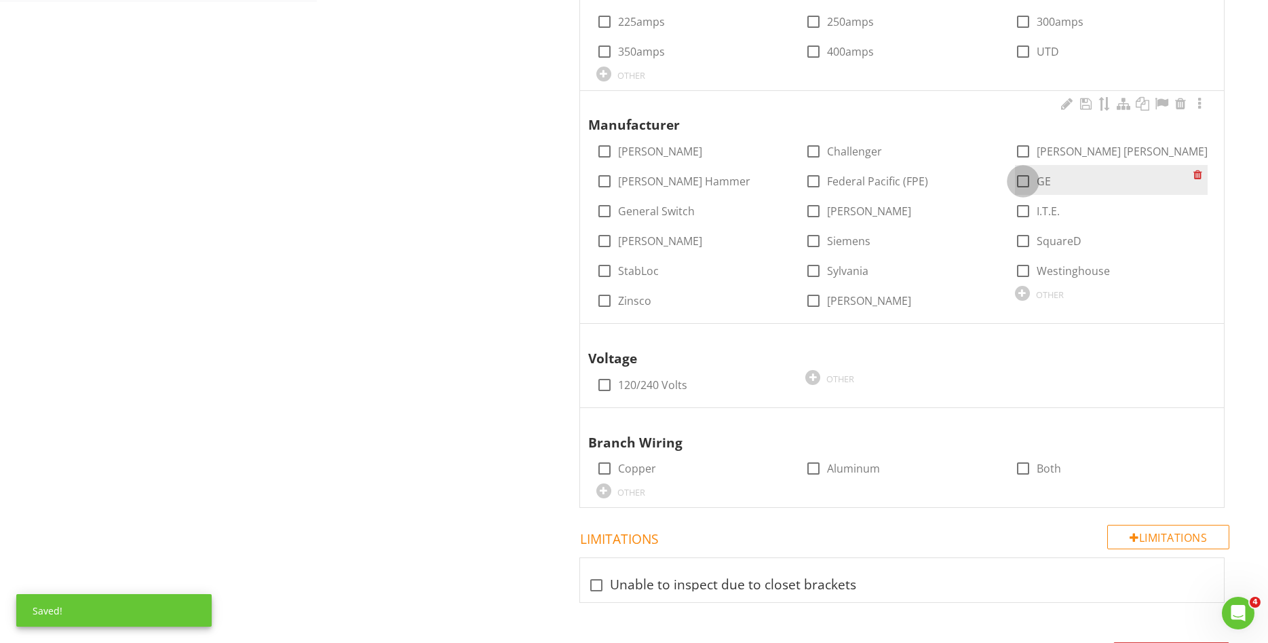
click at [1024, 183] on div at bounding box center [1023, 181] width 23 height 23
checkbox input "true"
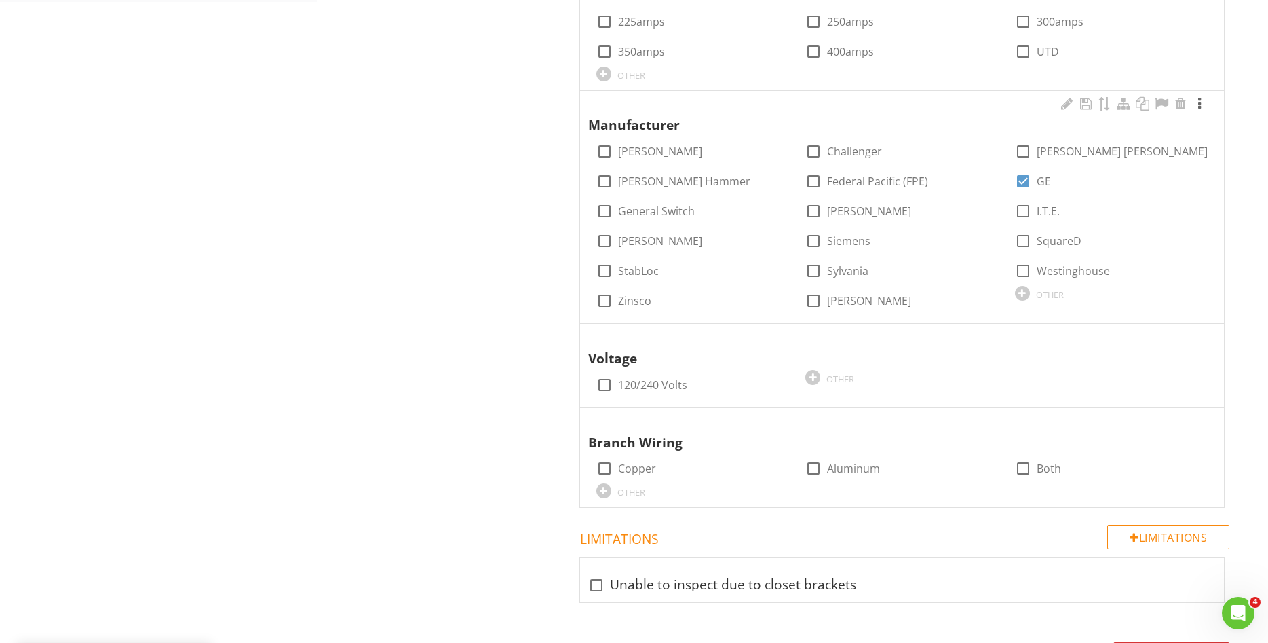
click at [1199, 106] on div at bounding box center [1200, 104] width 16 height 14
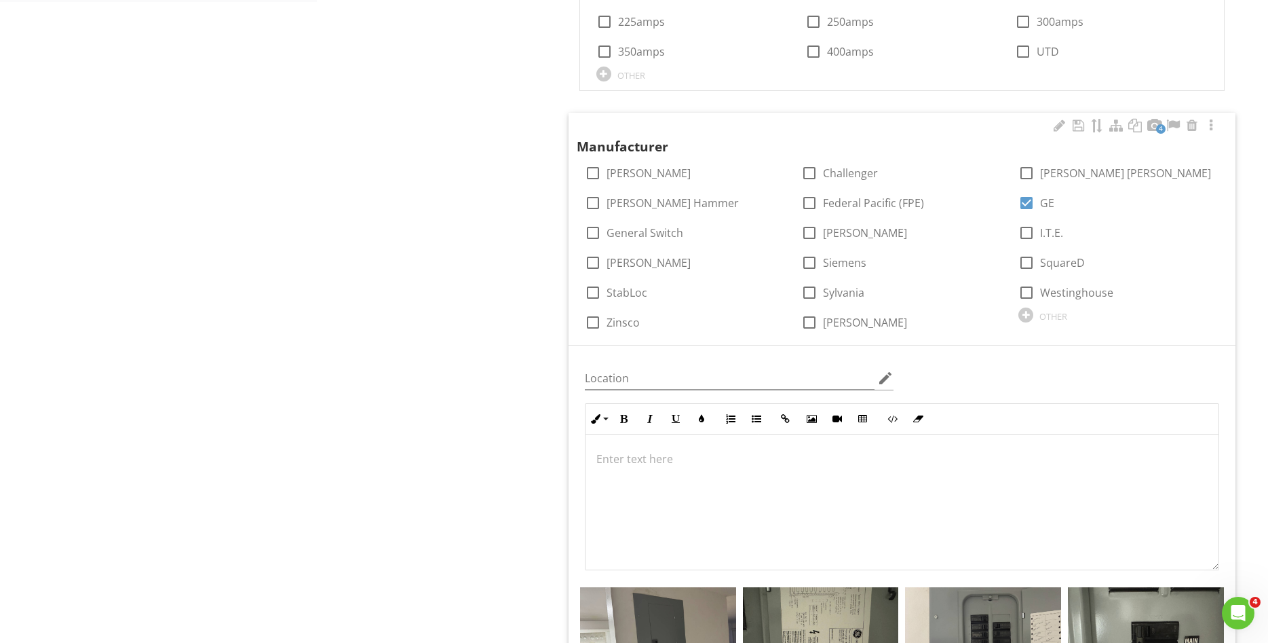
scroll to position [1, 0]
click at [940, 496] on div at bounding box center [902, 502] width 633 height 136
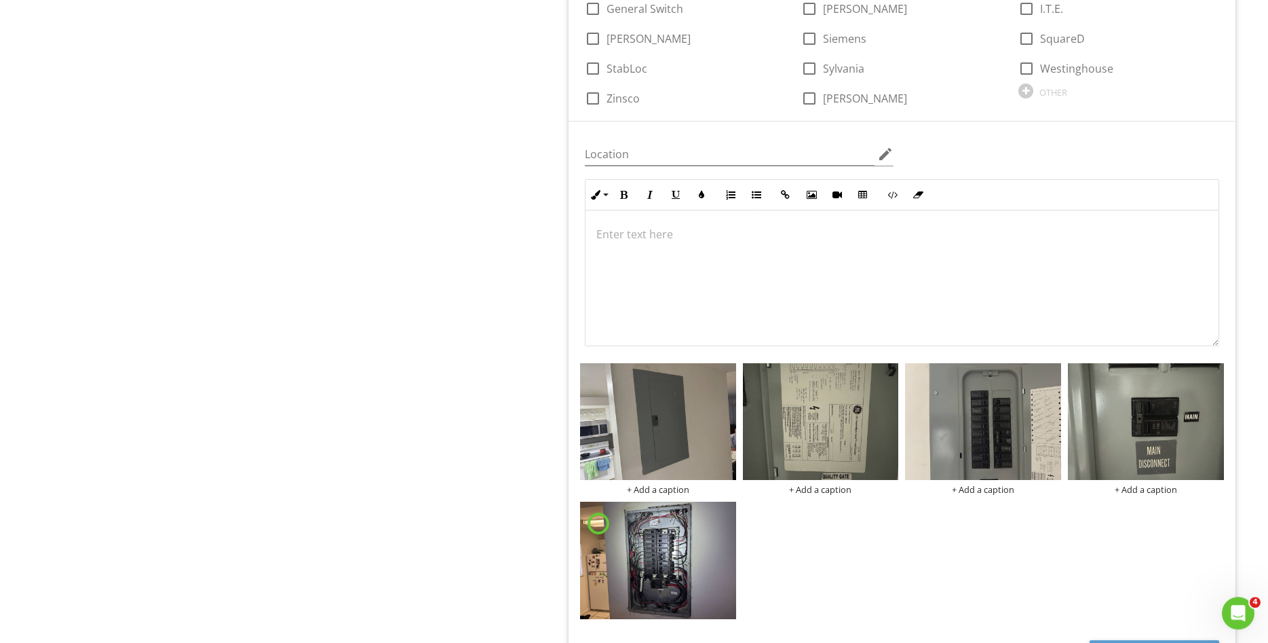
scroll to position [1108, 0]
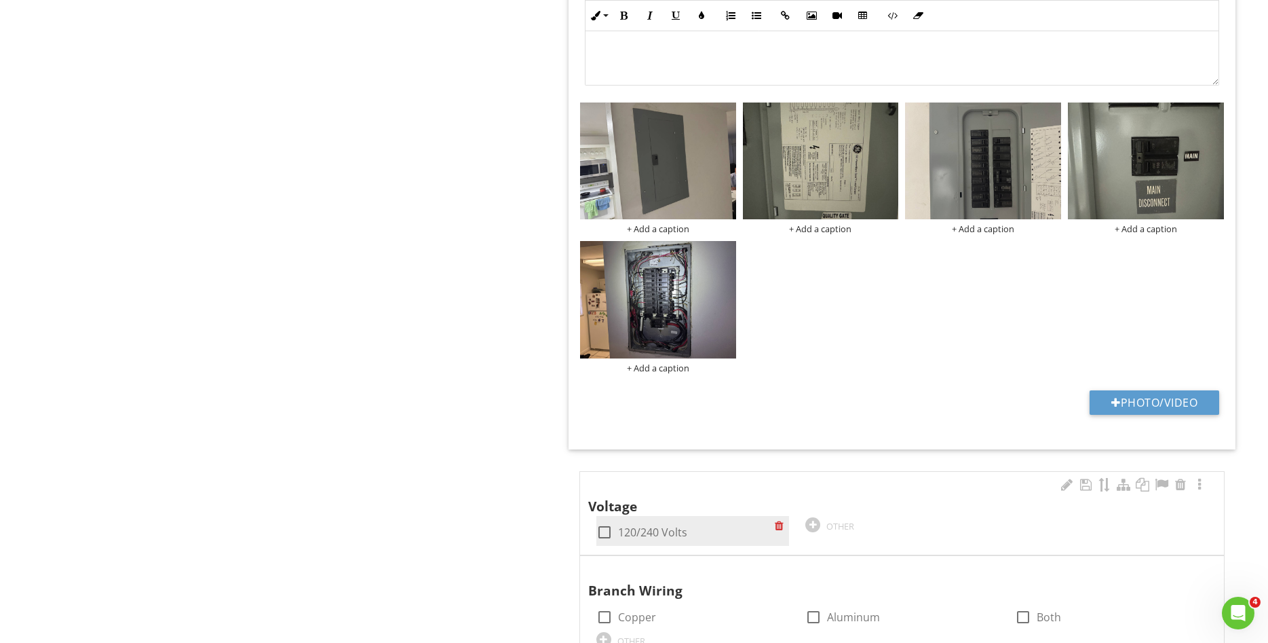
click at [613, 521] on div "check_box_outline_blank 120/240 Volts" at bounding box center [693, 531] width 193 height 30
click at [609, 530] on div at bounding box center [604, 532] width 23 height 23
checkbox input "true"
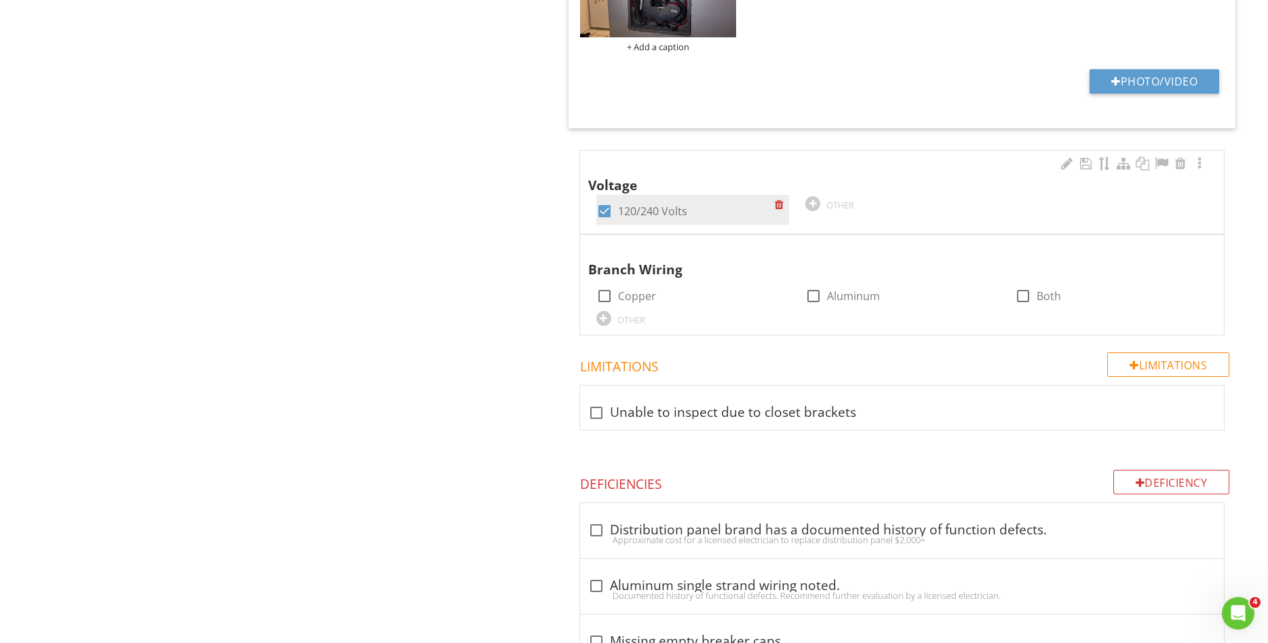
scroll to position [1523, 0]
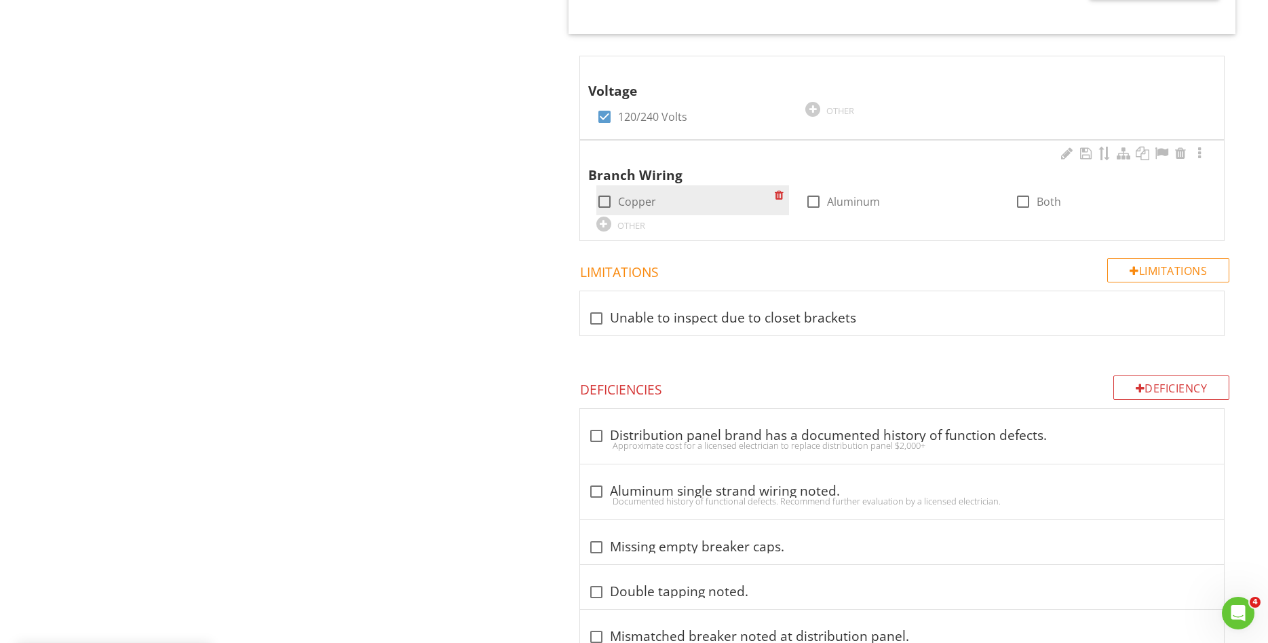
click at [608, 202] on div at bounding box center [604, 201] width 23 height 23
checkbox input "true"
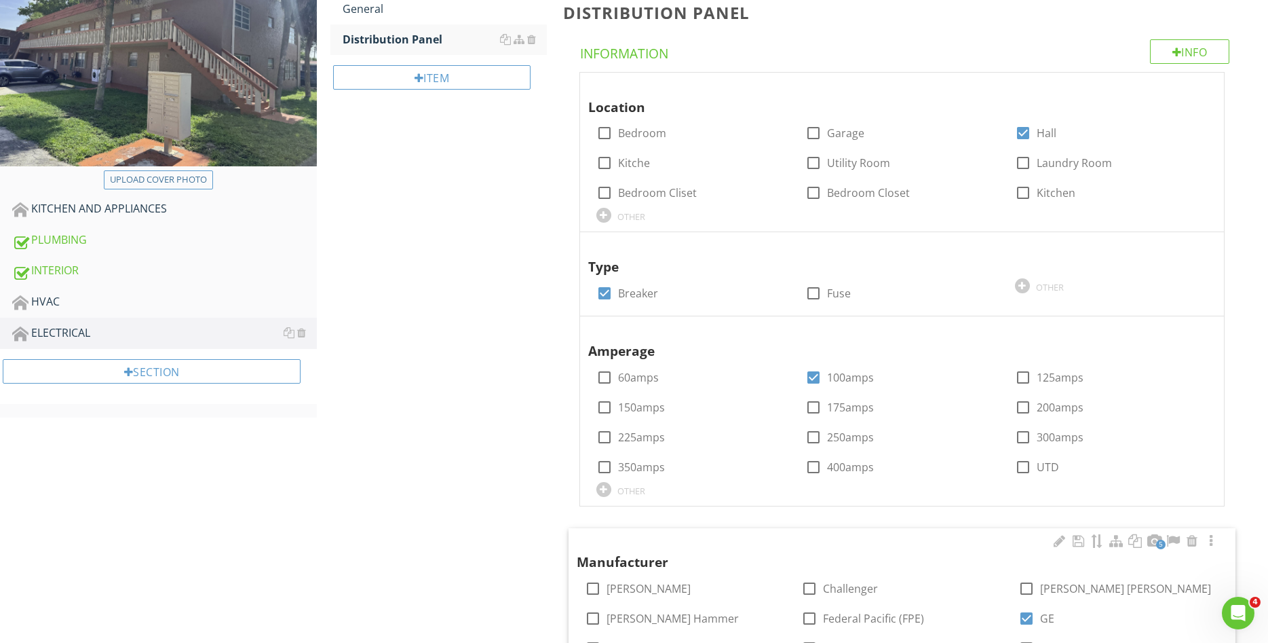
scroll to position [0, 0]
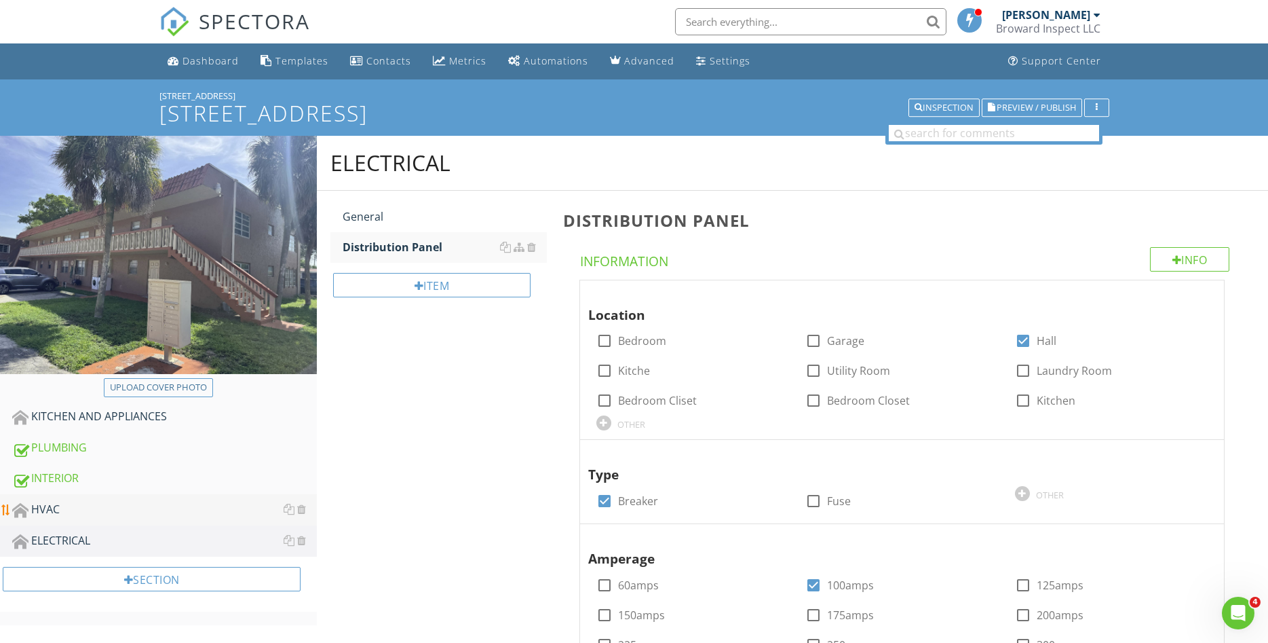
click at [69, 512] on div "HVAC" at bounding box center [164, 510] width 305 height 18
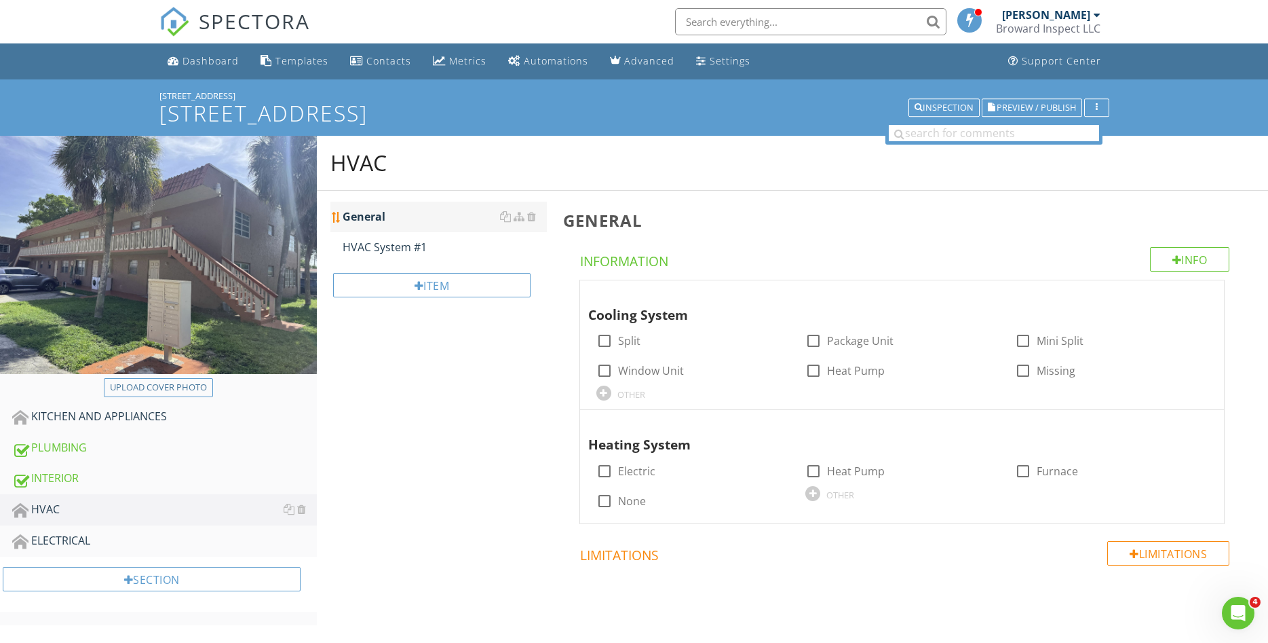
click at [458, 219] on div "General" at bounding box center [445, 216] width 204 height 16
click at [815, 339] on div at bounding box center [813, 340] width 23 height 23
checkbox input "true"
click at [605, 470] on div at bounding box center [604, 470] width 23 height 23
checkbox input "true"
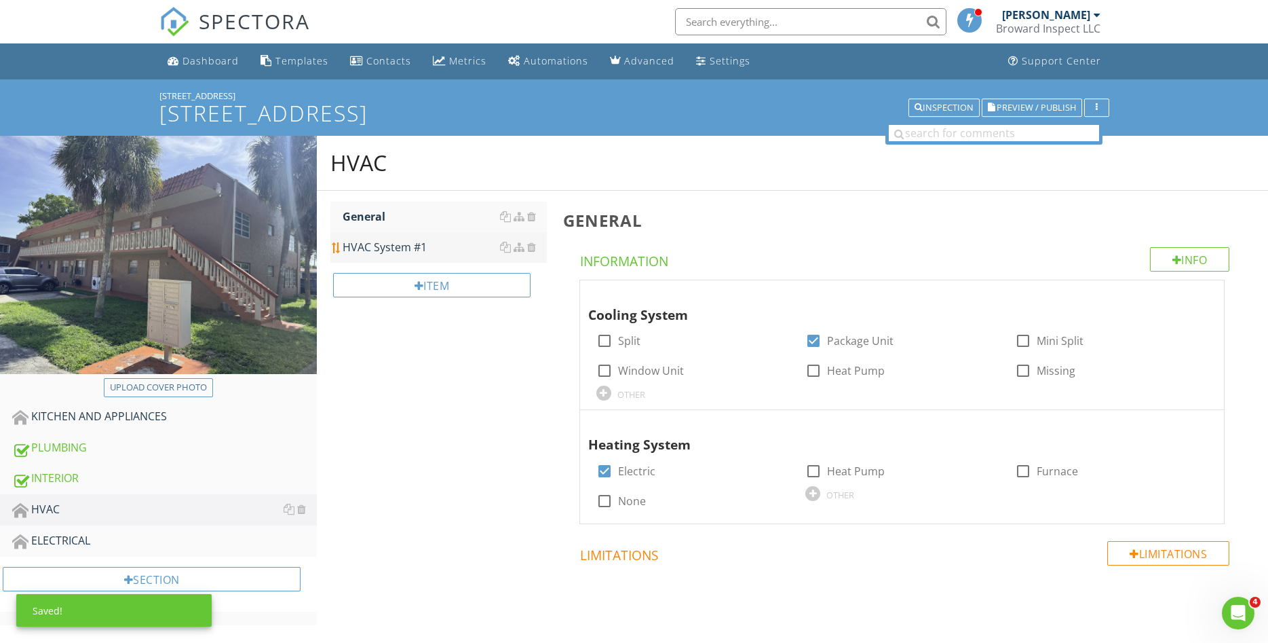
click at [451, 248] on div "HVAC System #1" at bounding box center [445, 247] width 204 height 16
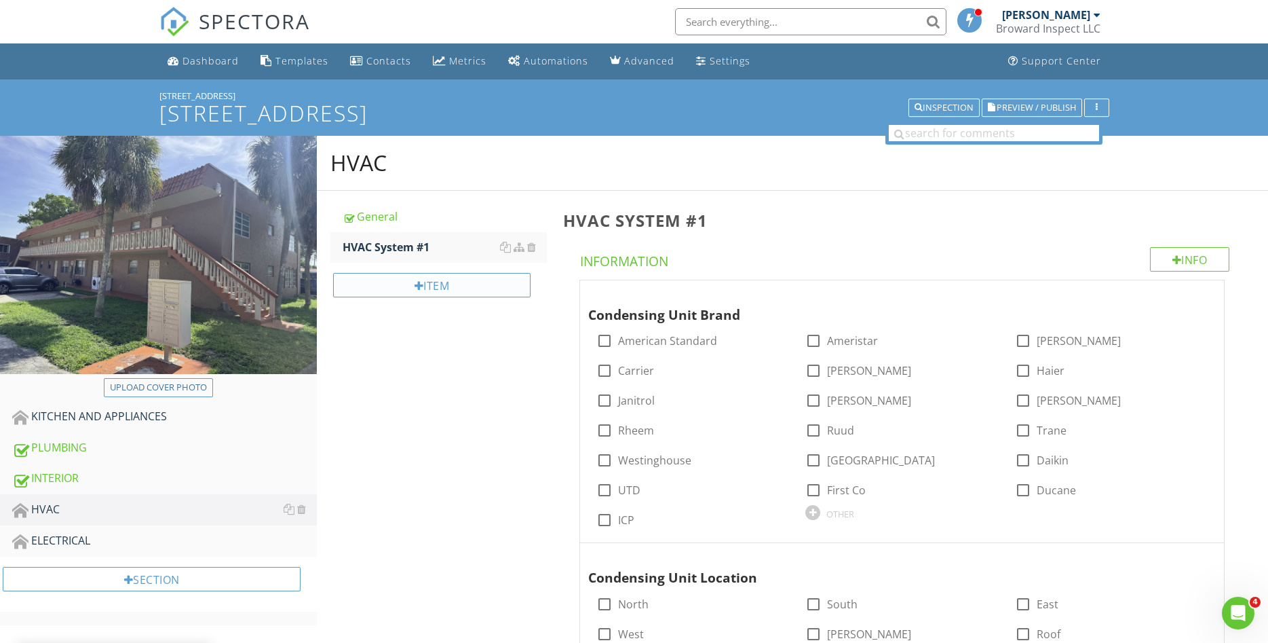
click at [455, 284] on div "Item" at bounding box center [431, 285] width 197 height 24
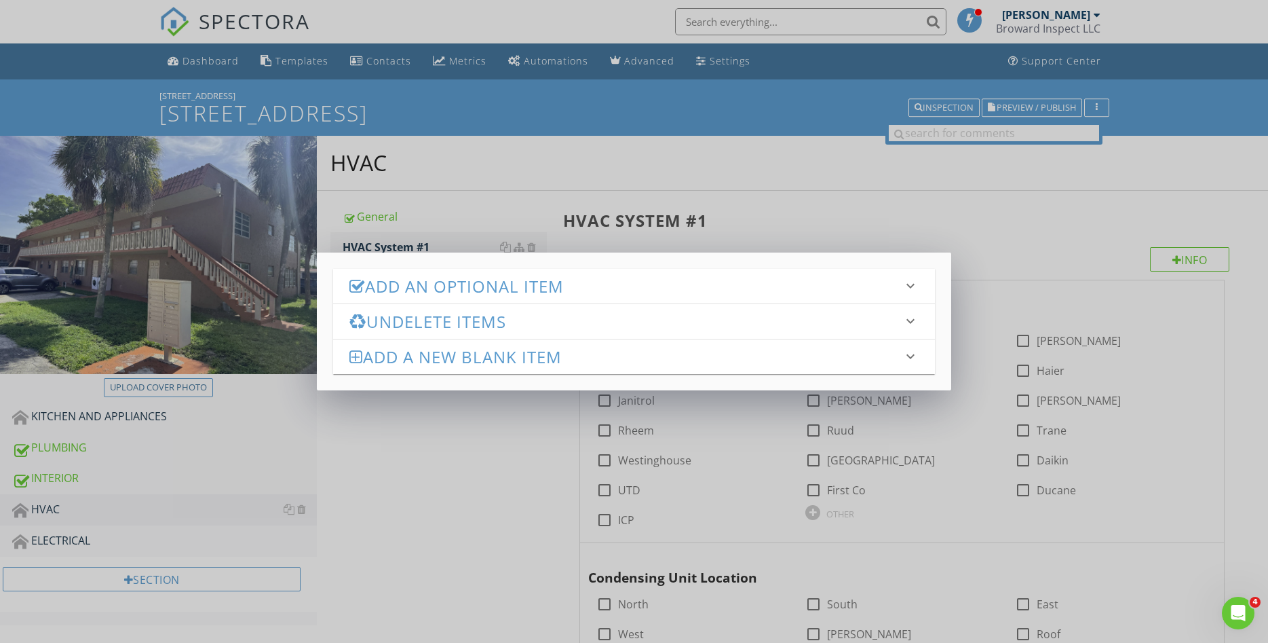
click at [523, 293] on h3 "Add an Optional Item" at bounding box center [626, 286] width 553 height 18
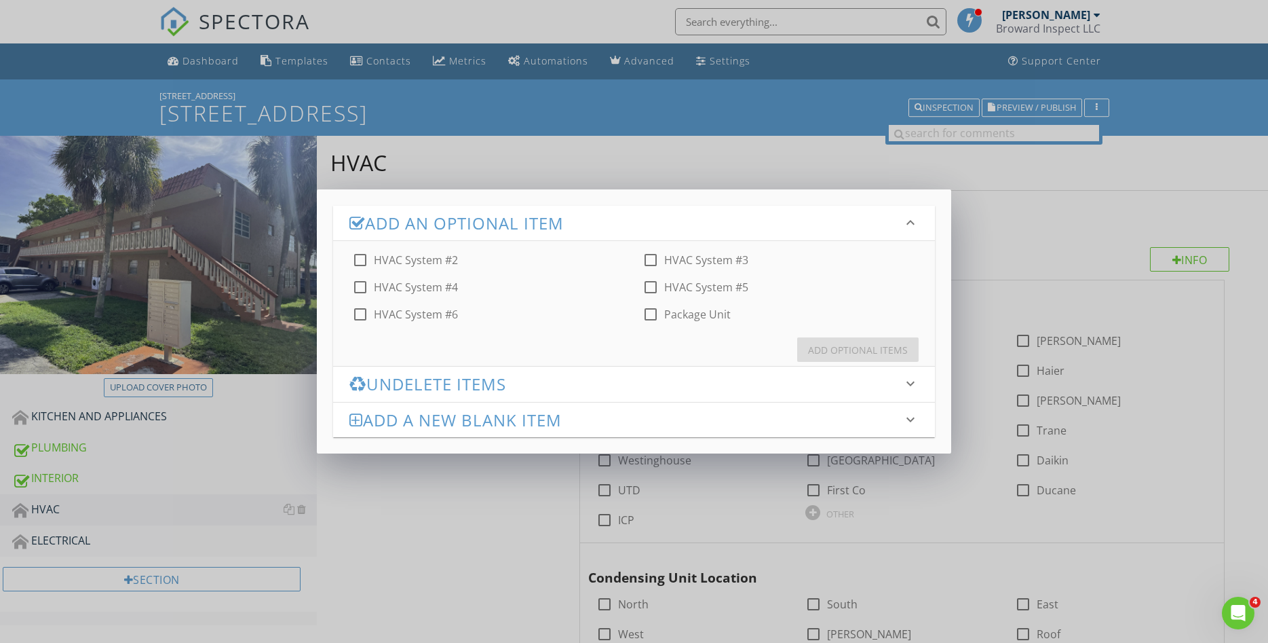
click at [652, 312] on div at bounding box center [650, 314] width 23 height 23
checkbox input "true"
click at [814, 346] on div "Add Optional Items" at bounding box center [858, 350] width 100 height 14
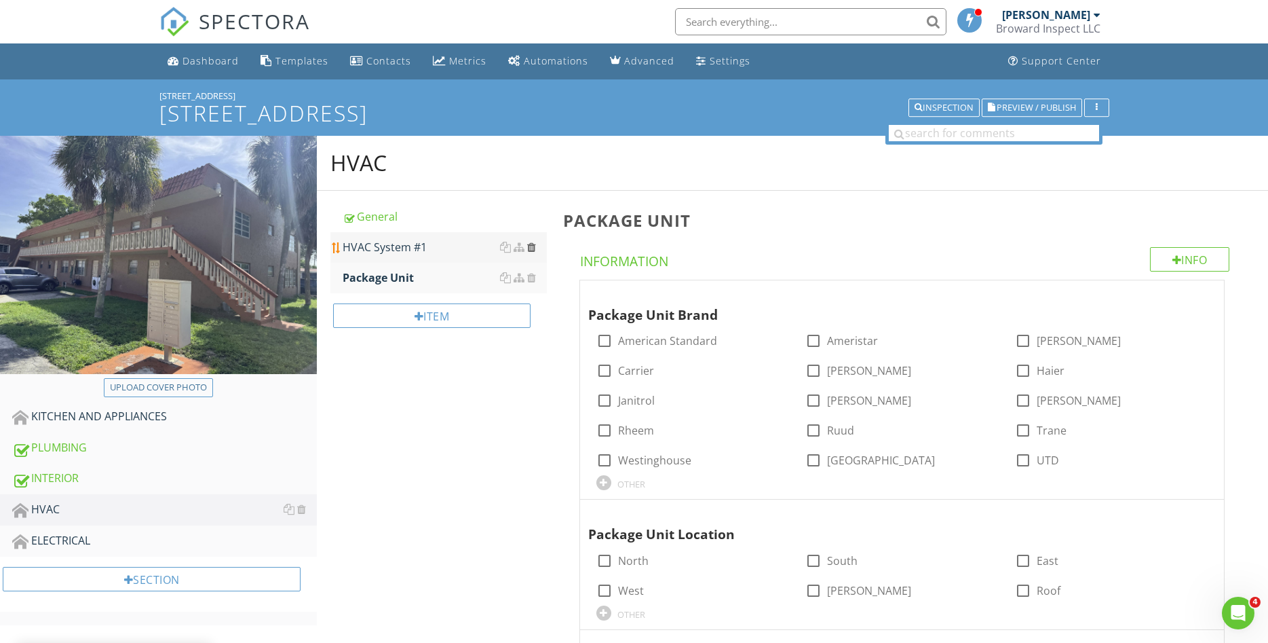
click at [532, 250] on div at bounding box center [531, 247] width 9 height 11
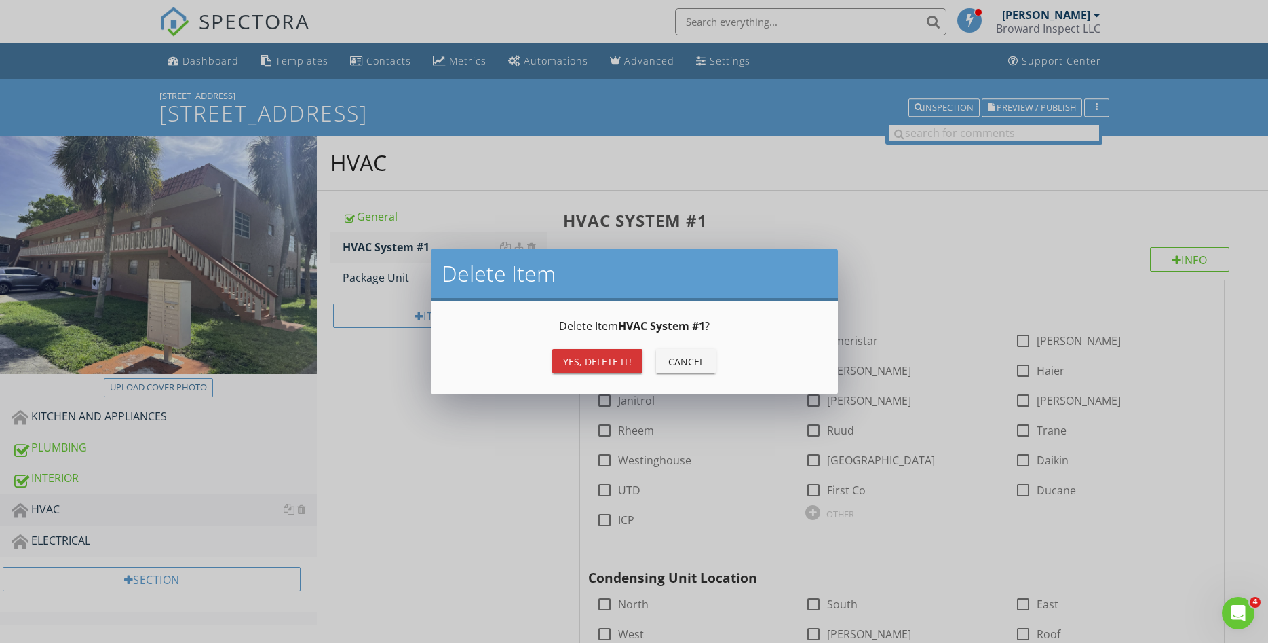
click at [576, 358] on div "Yes, Delete it!" at bounding box center [597, 361] width 69 height 14
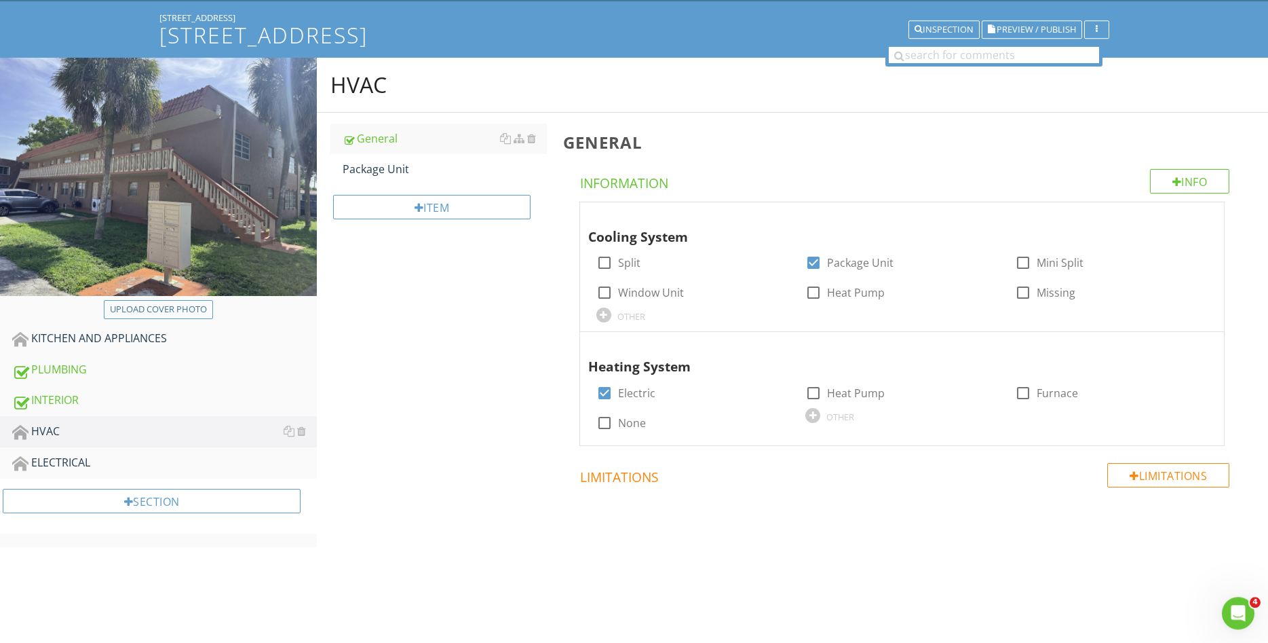
scroll to position [79, 0]
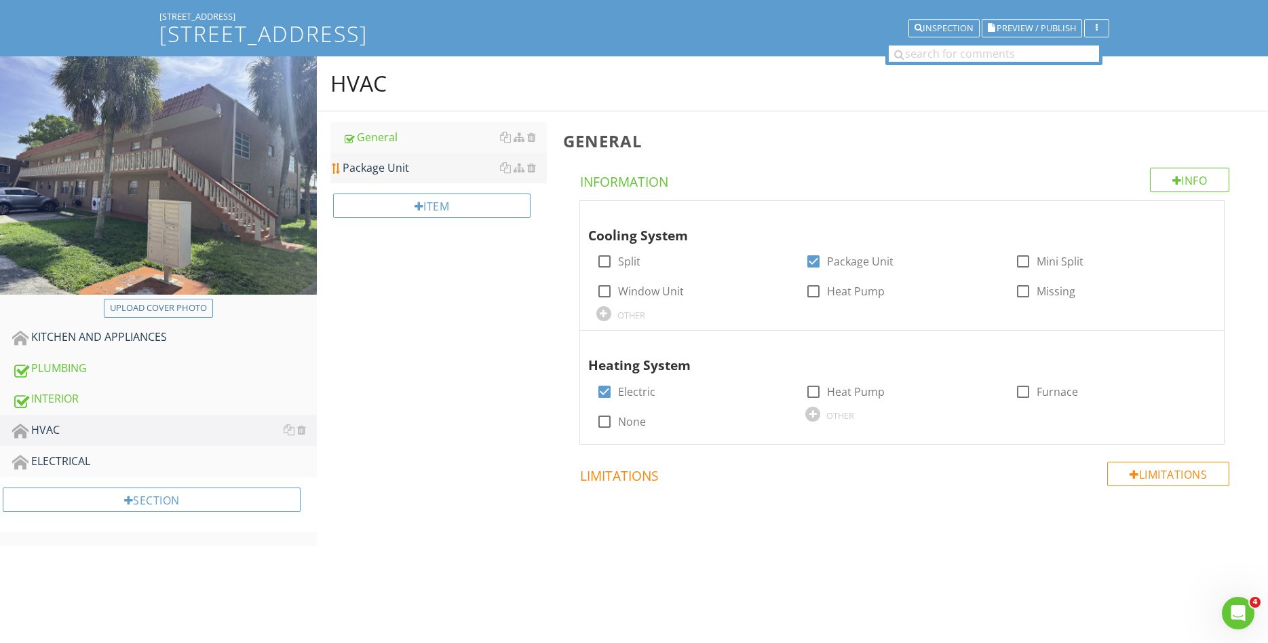
click at [436, 178] on link "Package Unit" at bounding box center [445, 168] width 204 height 30
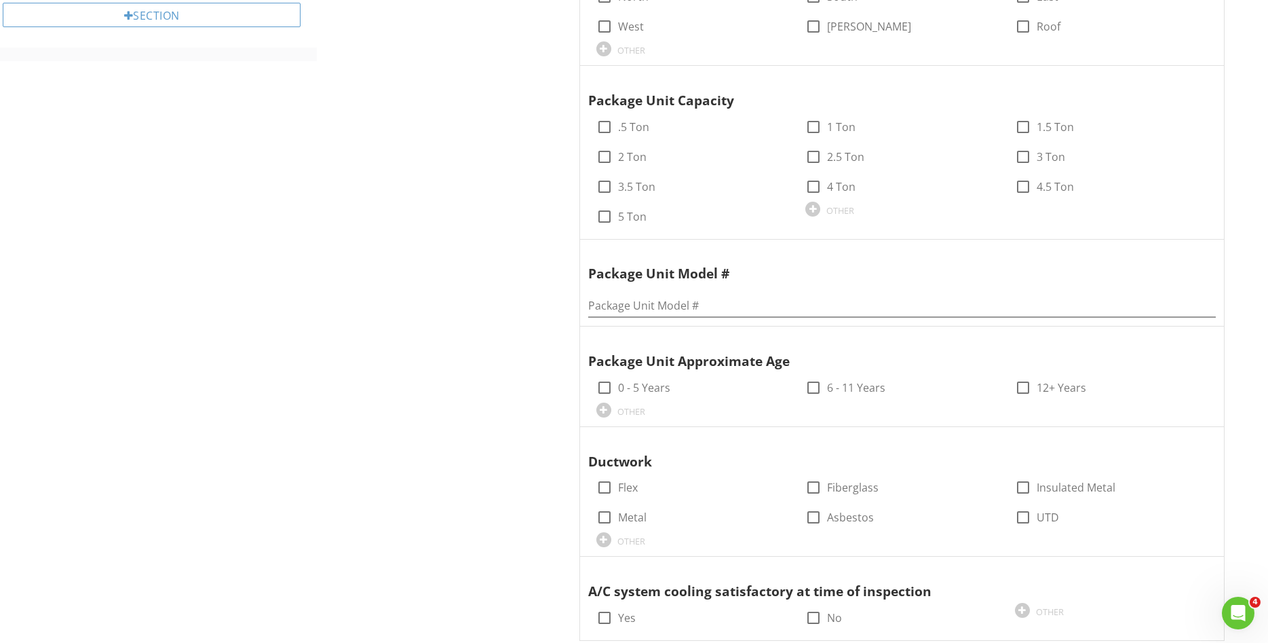
scroll to position [979, 0]
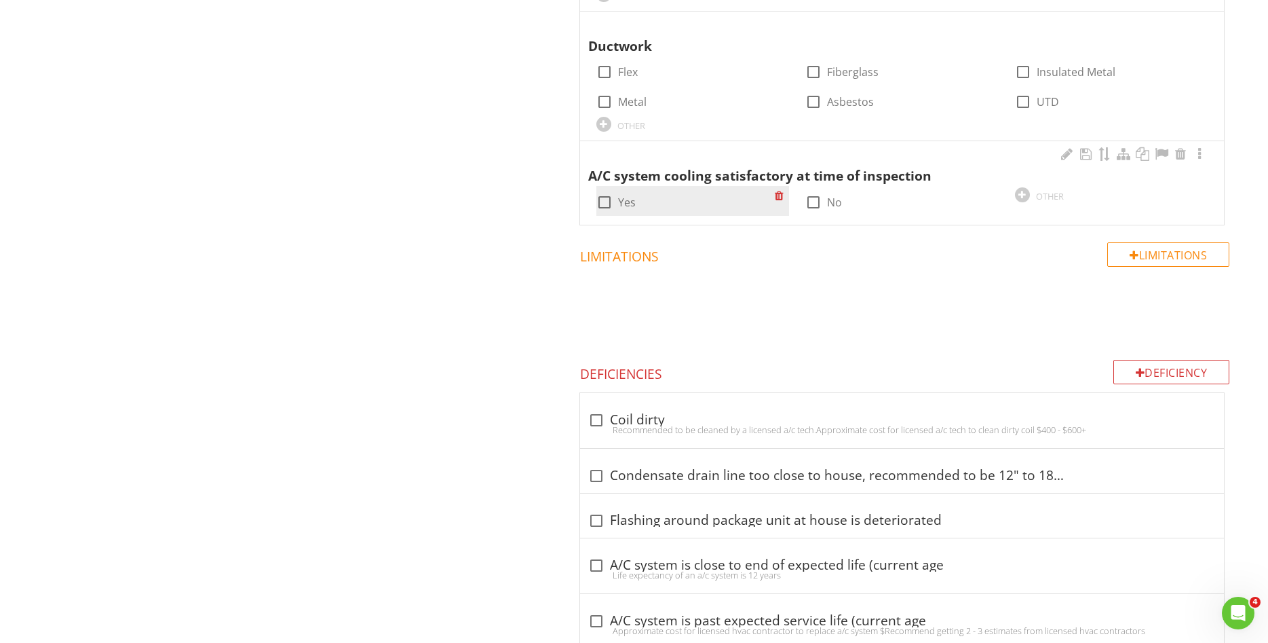
click at [609, 200] on div at bounding box center [604, 202] width 23 height 23
checkbox input "false"
click at [1201, 157] on div at bounding box center [1200, 154] width 16 height 14
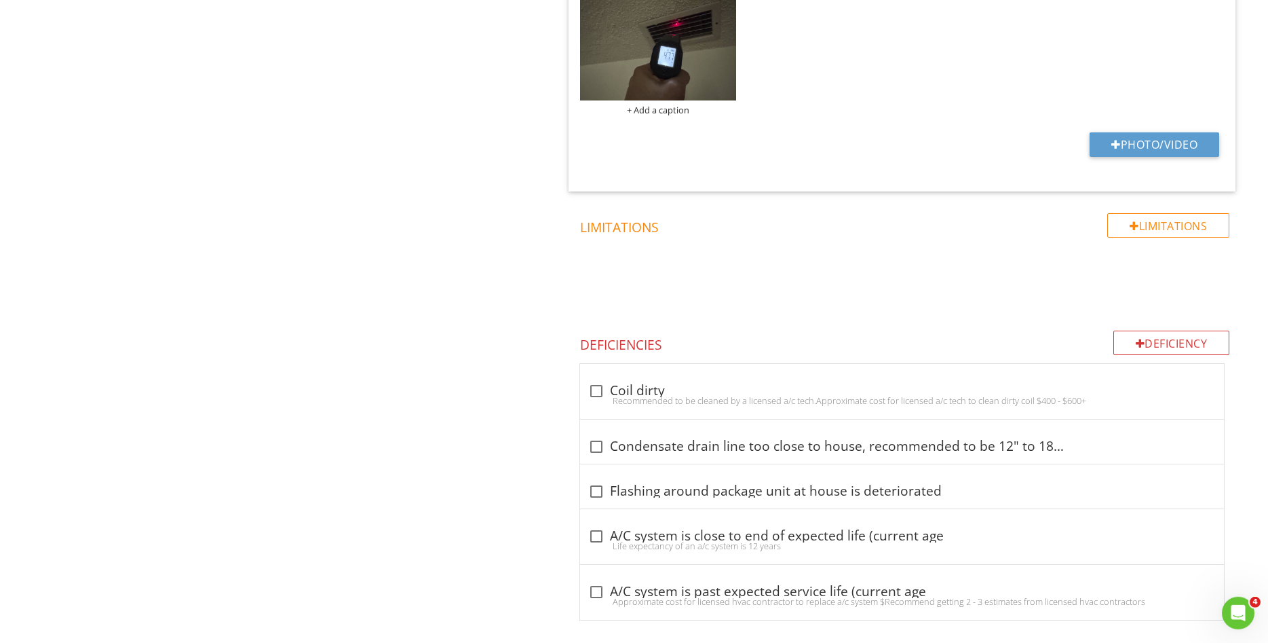
scroll to position [1635, 0]
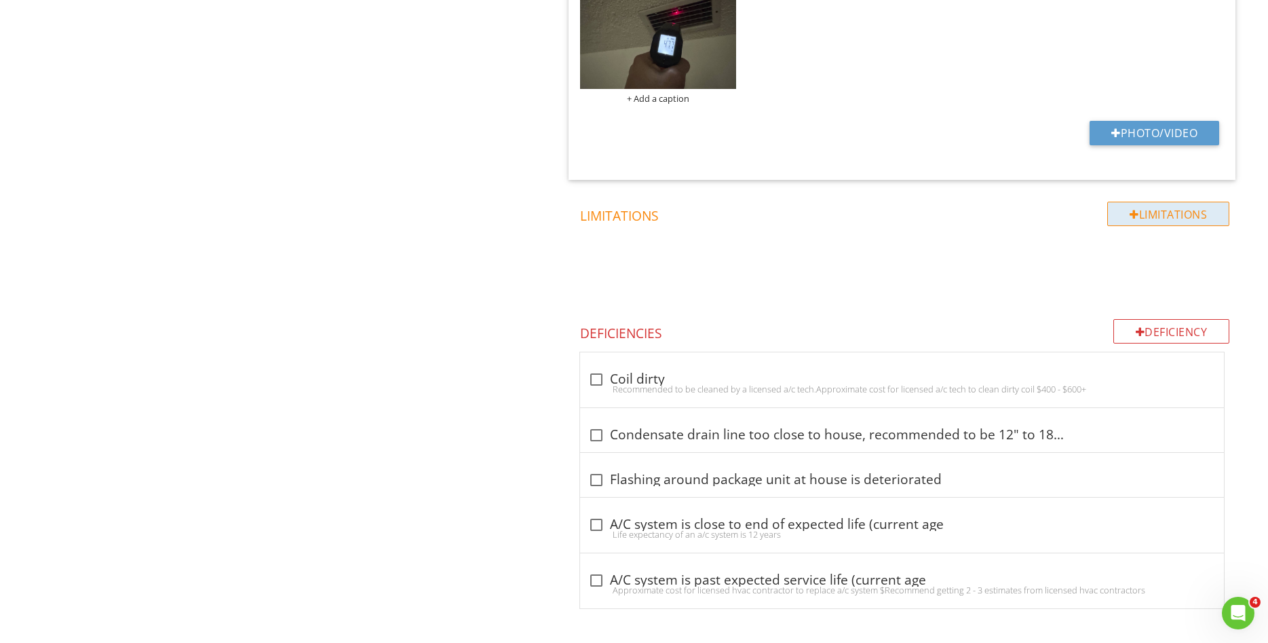
click at [1151, 216] on div "Limitations" at bounding box center [1169, 214] width 122 height 24
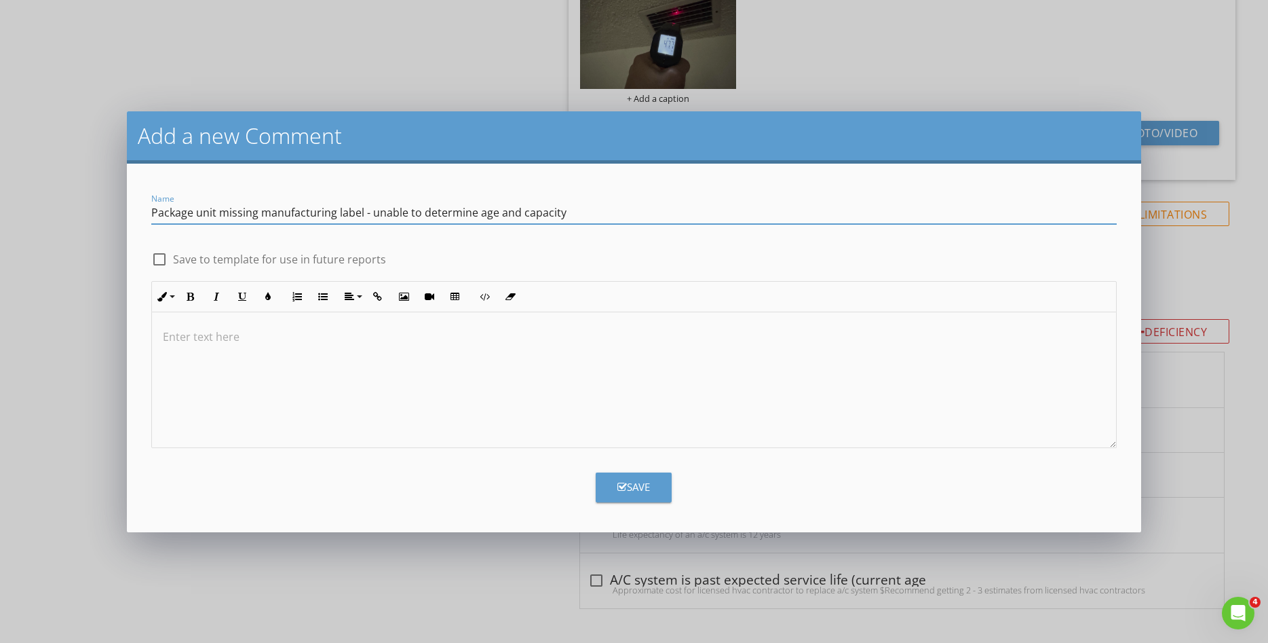
type input "Package unit missing manufacturing label - unable to determine age and capacity"
click at [627, 492] on div "Save" at bounding box center [634, 487] width 33 height 16
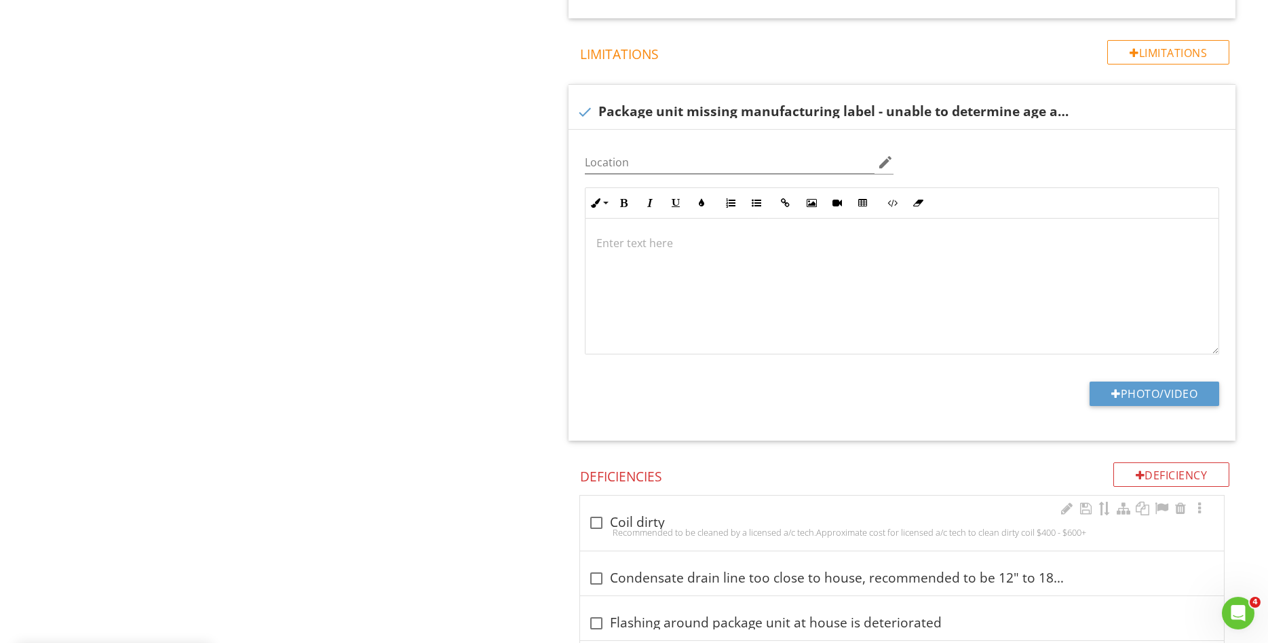
scroll to position [1742, 0]
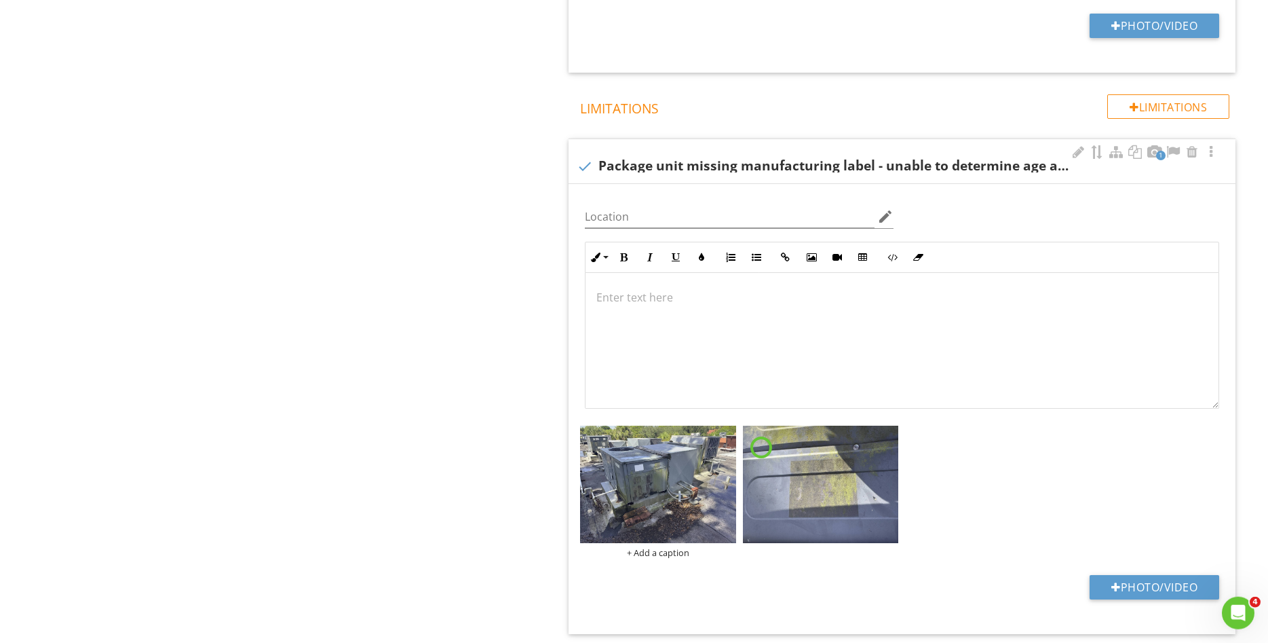
click at [631, 302] on p at bounding box center [903, 297] width 612 height 16
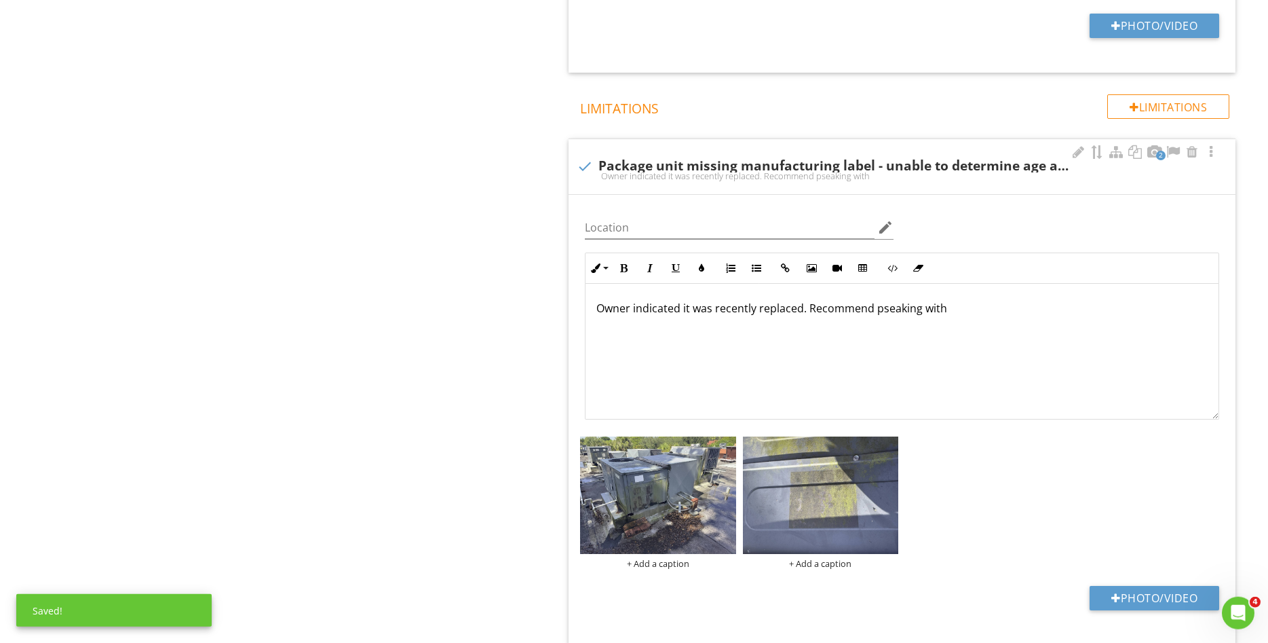
click at [884, 312] on p "Owner indicated it was recently replaced. Recommend pseaking with" at bounding box center [903, 308] width 612 height 16
click at [966, 307] on p "Owner indicated it was recently replaced. Recommend speaking with" at bounding box center [903, 308] width 612 height 16
click at [856, 501] on img at bounding box center [821, 494] width 156 height 117
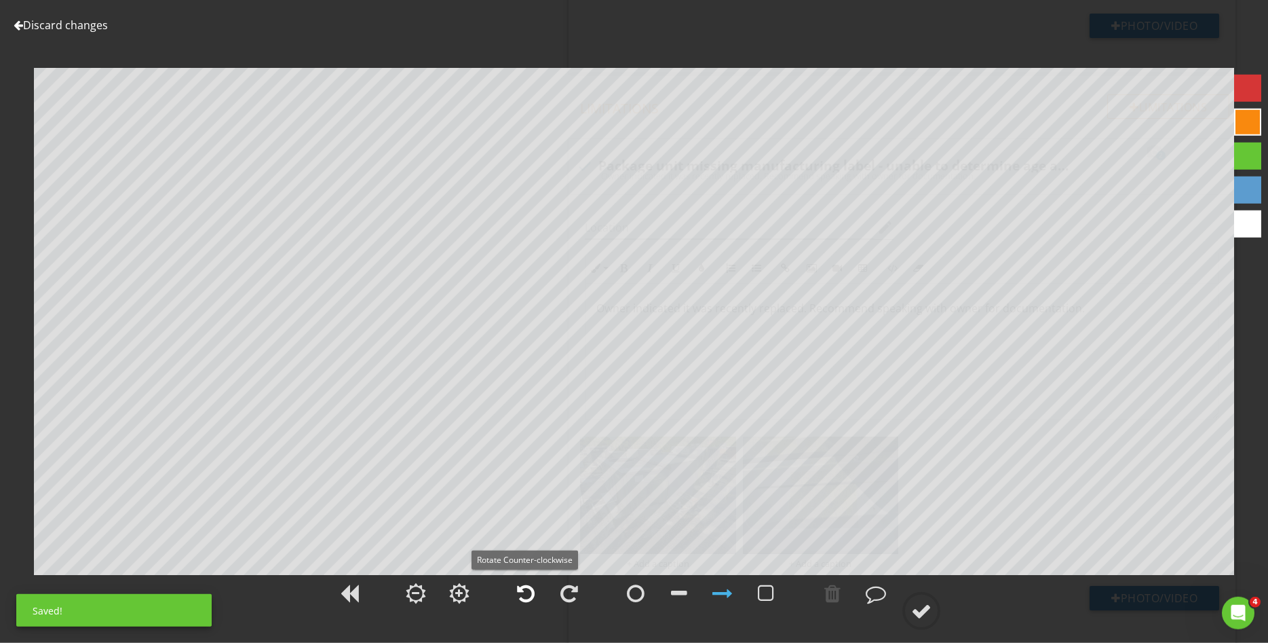
click at [523, 597] on div at bounding box center [526, 593] width 18 height 20
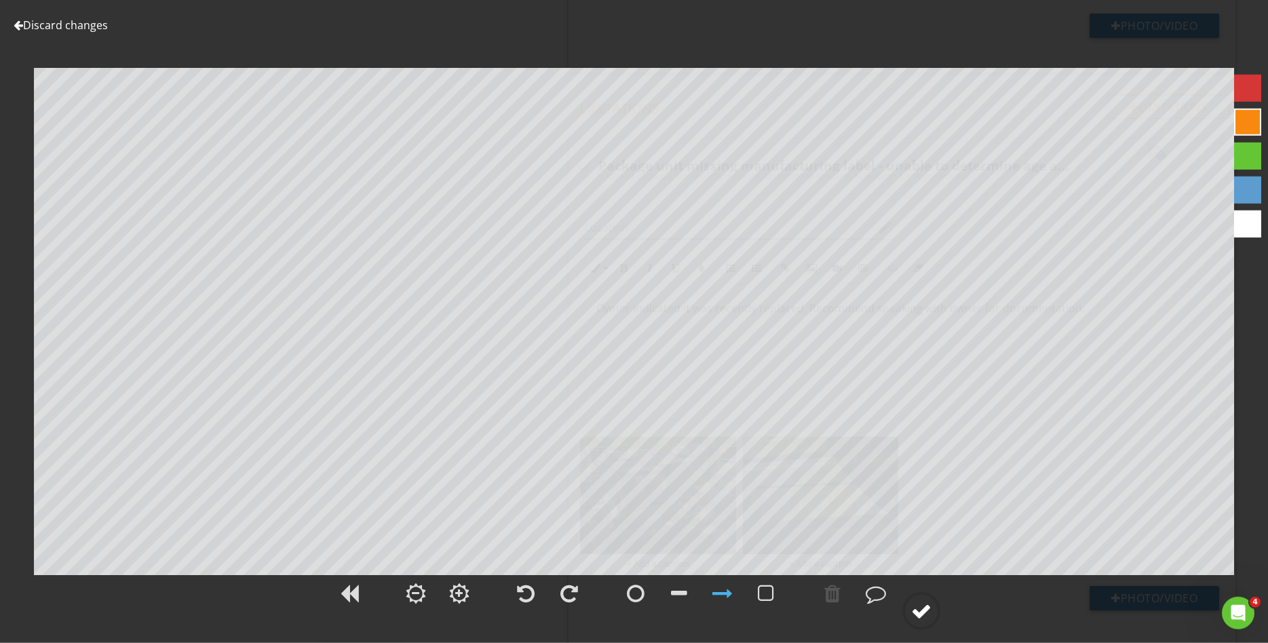
click at [924, 605] on div at bounding box center [921, 611] width 20 height 20
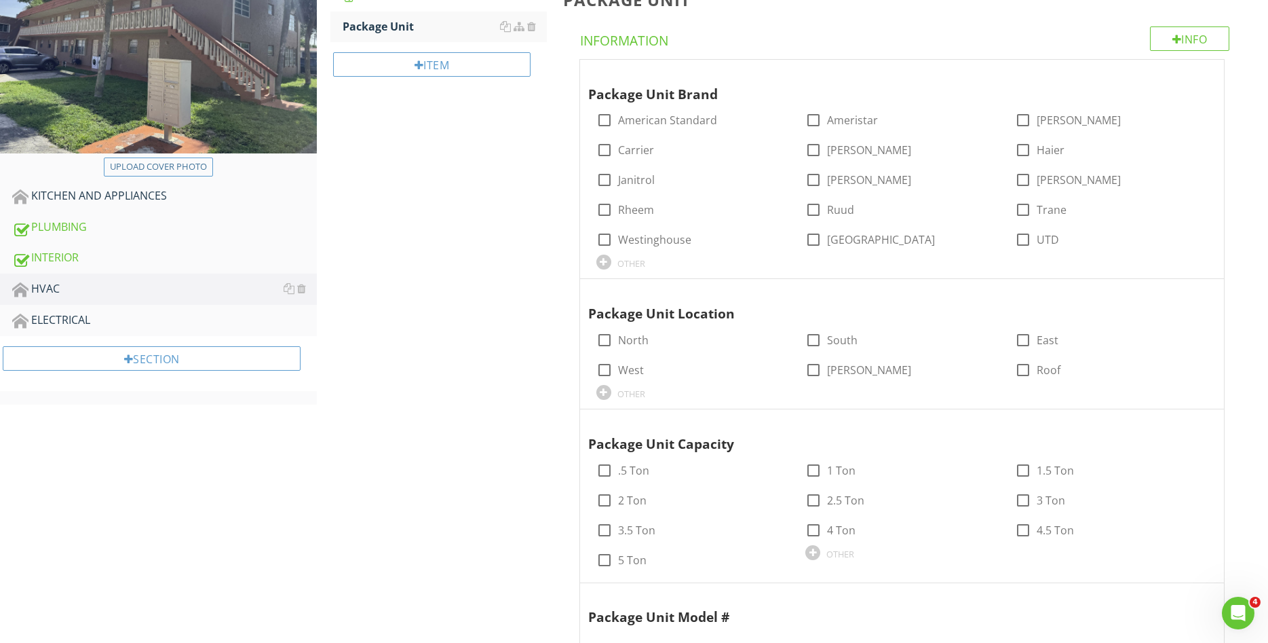
scroll to position [0, 0]
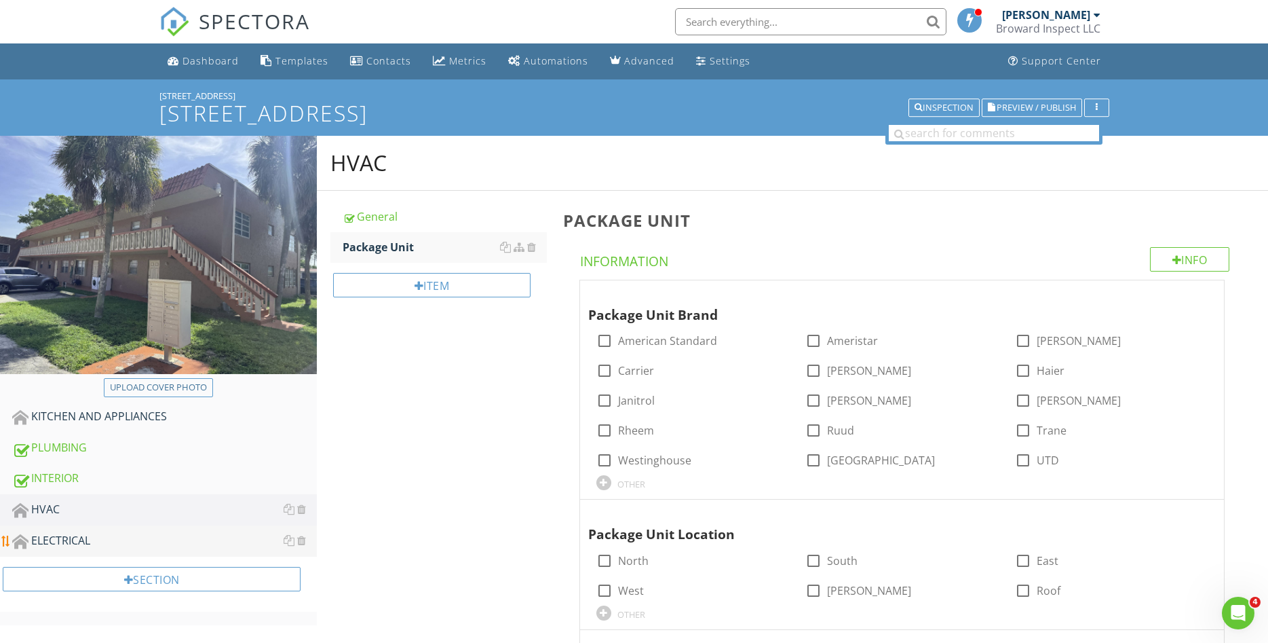
click at [83, 537] on div "ELECTRICAL" at bounding box center [164, 541] width 305 height 18
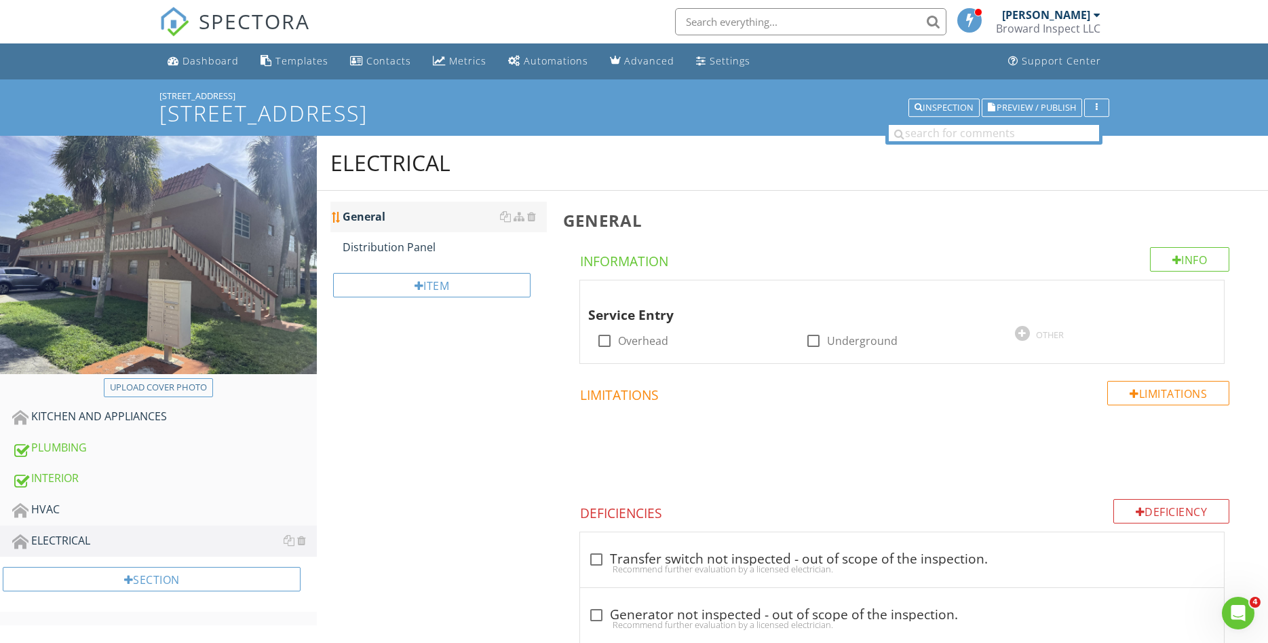
click at [415, 217] on div "General" at bounding box center [445, 216] width 204 height 16
click at [530, 220] on div at bounding box center [531, 216] width 9 height 11
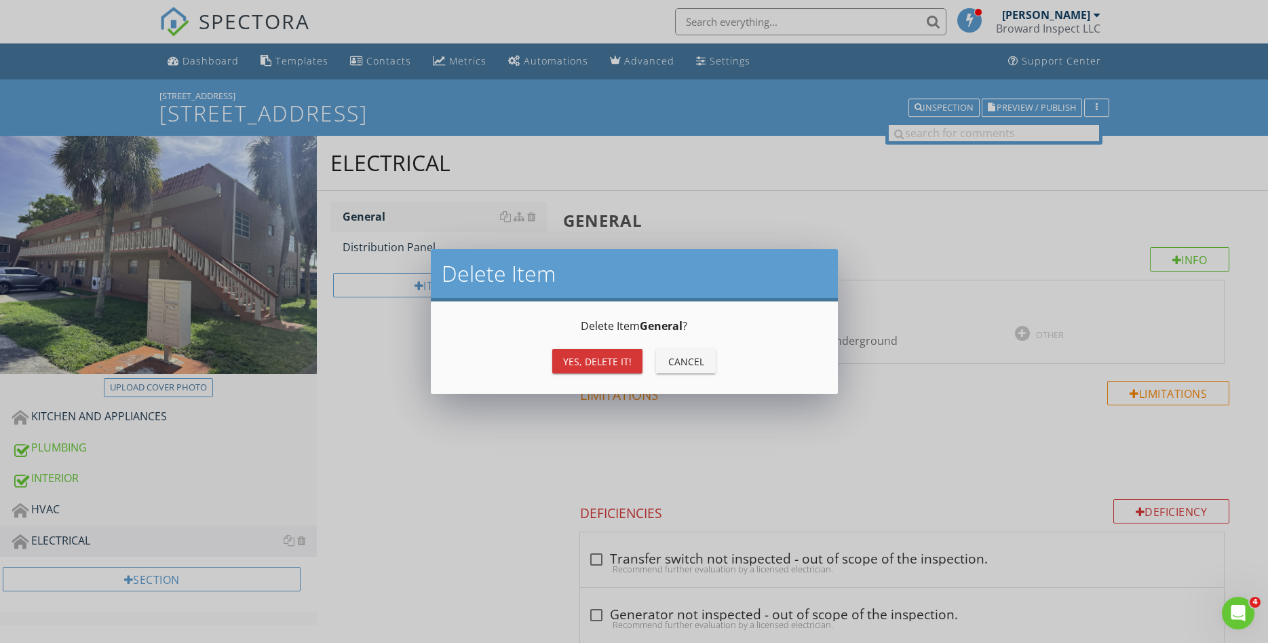
click at [599, 357] on div "Yes, Delete it!" at bounding box center [597, 361] width 69 height 14
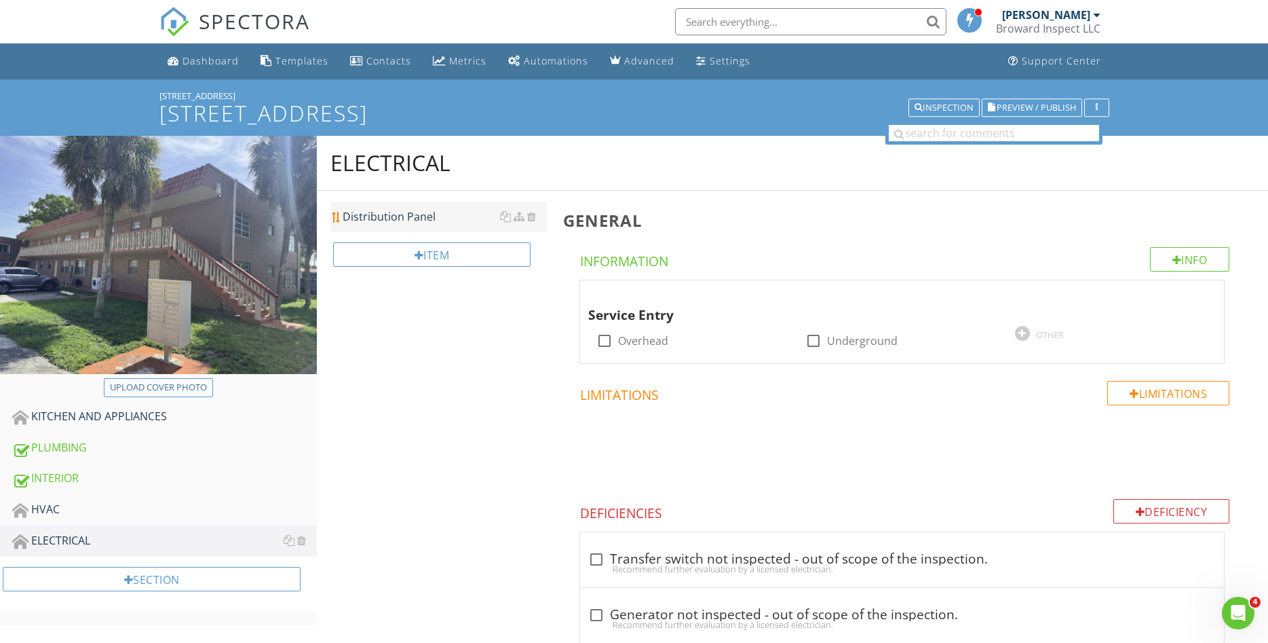
click at [417, 224] on div "Distribution Panel" at bounding box center [445, 216] width 204 height 16
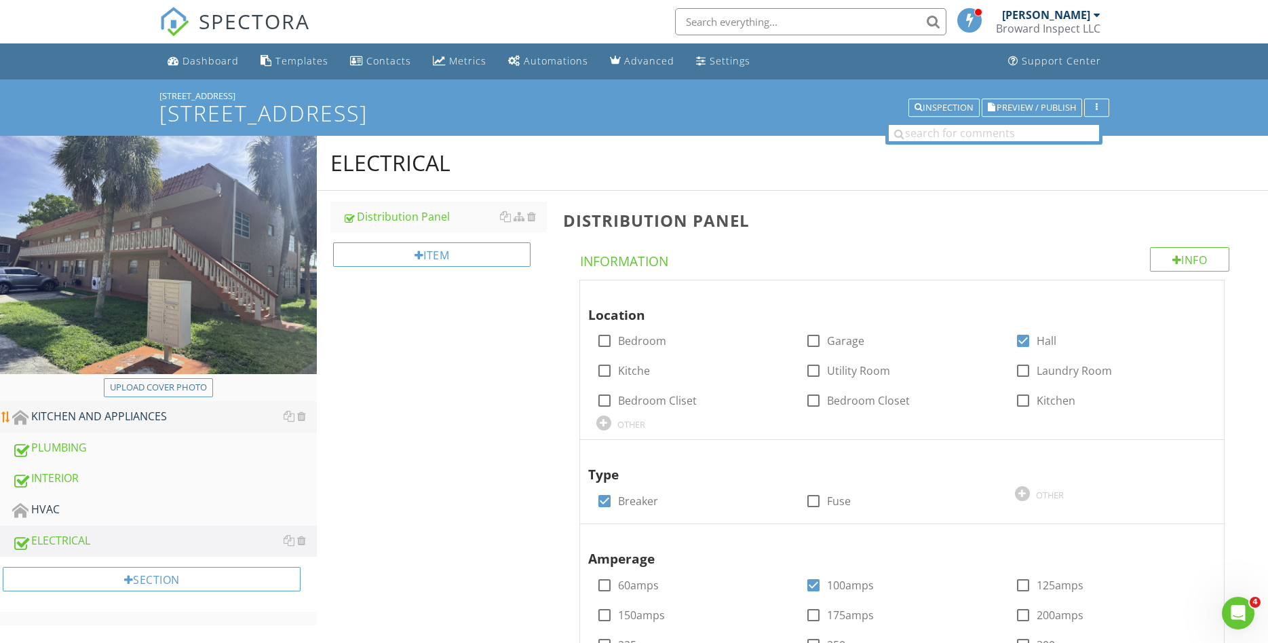
click at [157, 419] on div "KITCHEN AND APPLIANCES" at bounding box center [164, 417] width 305 height 18
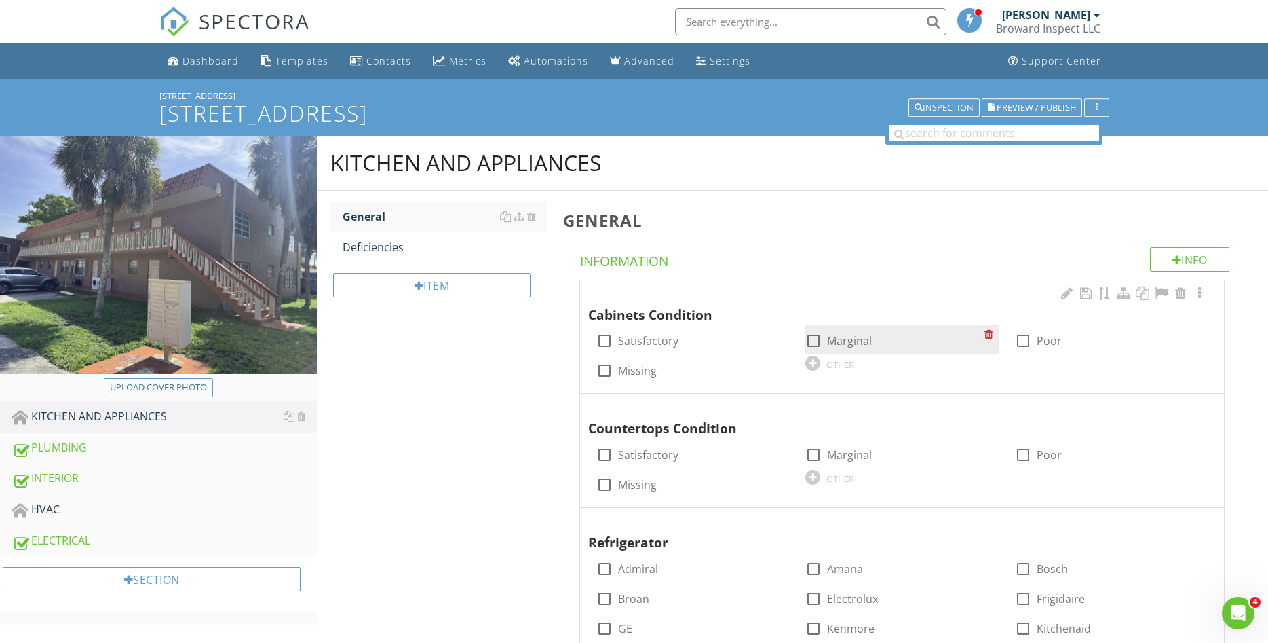
click at [816, 340] on div at bounding box center [813, 340] width 23 height 23
checkbox input "true"
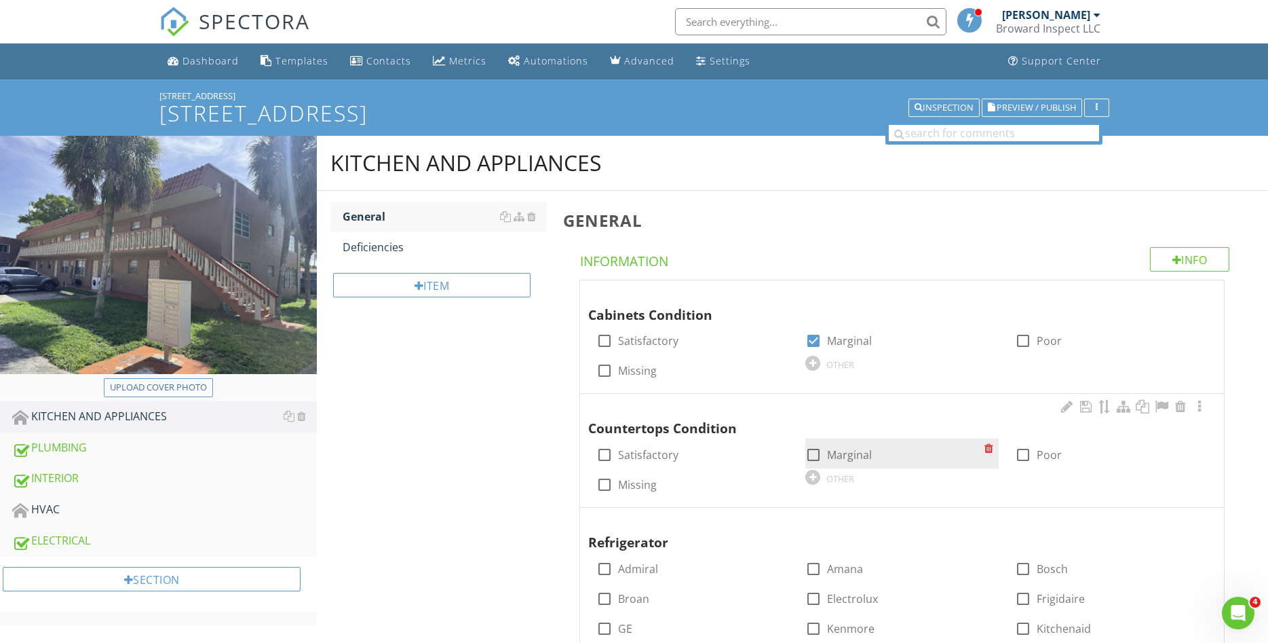
click at [814, 455] on div at bounding box center [813, 454] width 23 height 23
checkbox input "true"
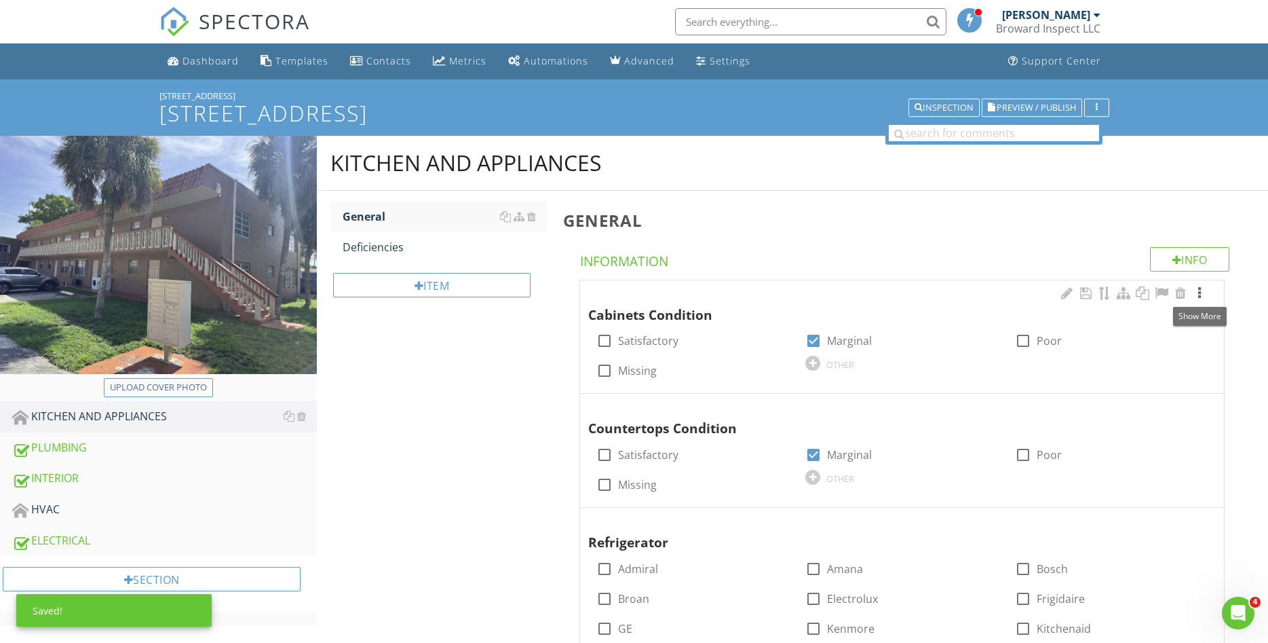
click at [1199, 293] on div at bounding box center [1200, 293] width 16 height 14
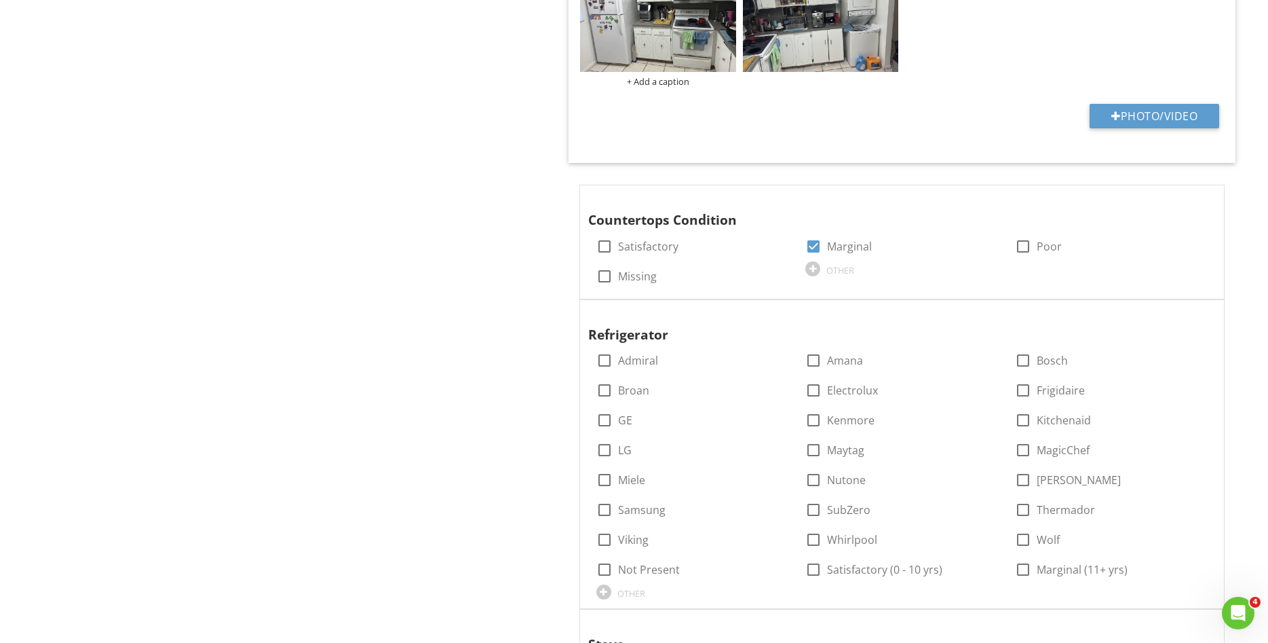
scroll to position [900, 0]
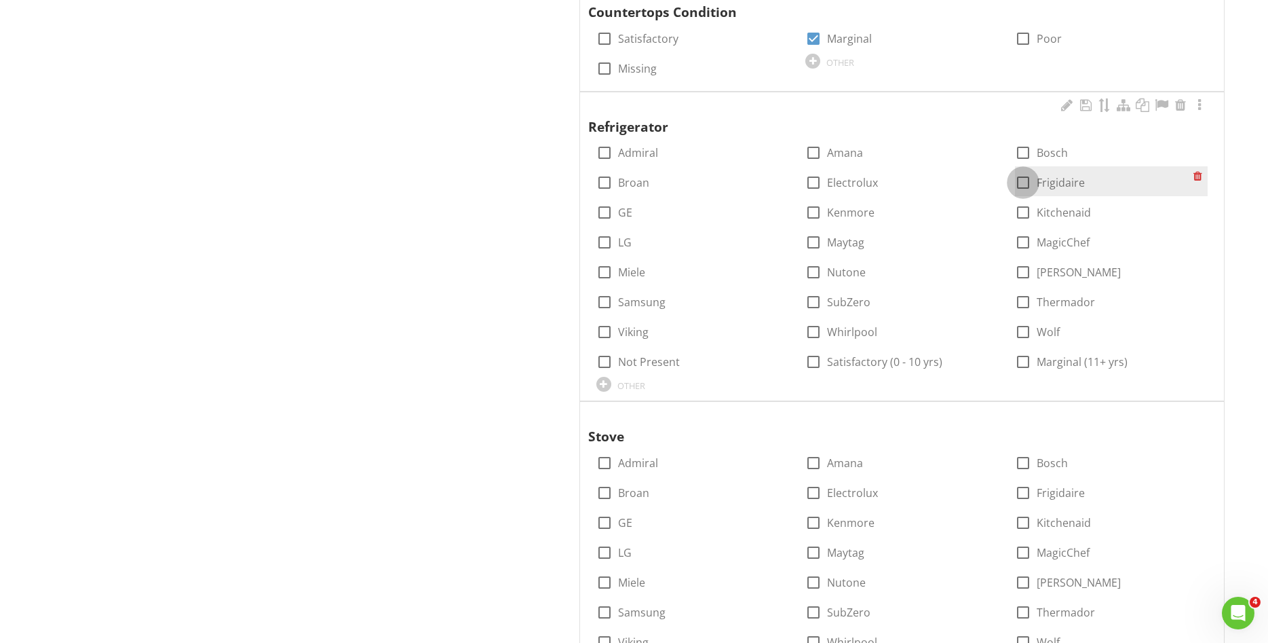
click at [1022, 183] on div at bounding box center [1023, 182] width 23 height 23
checkbox input "true"
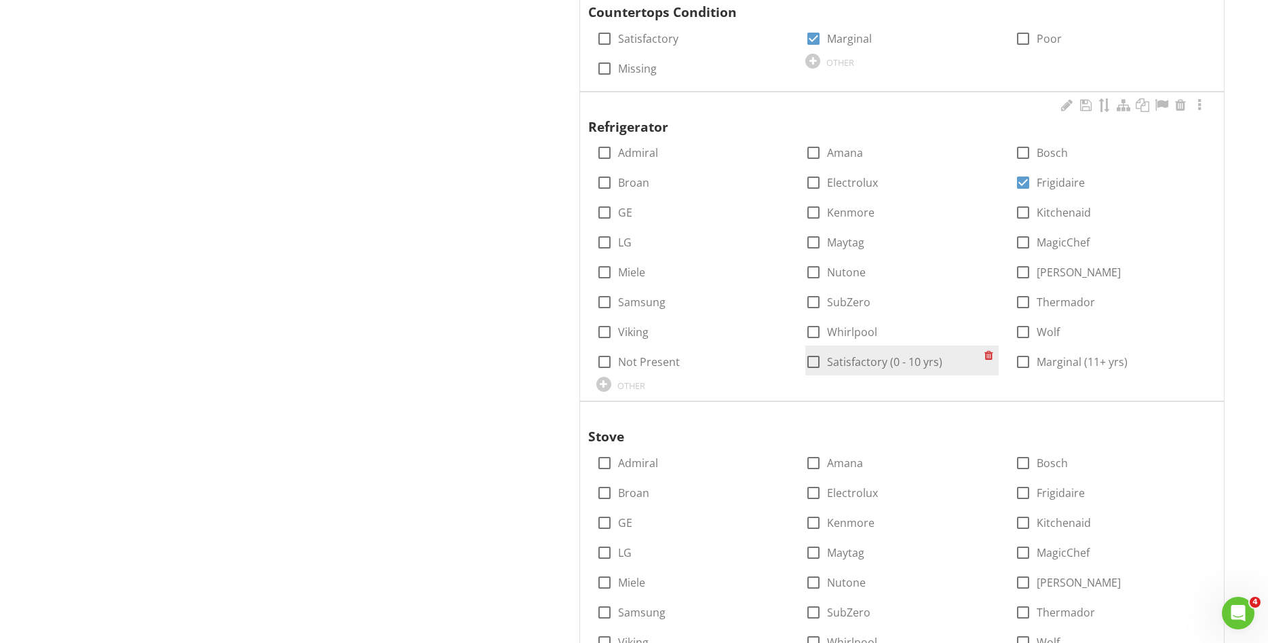
click at [816, 364] on div at bounding box center [813, 361] width 23 height 23
checkbox input "true"
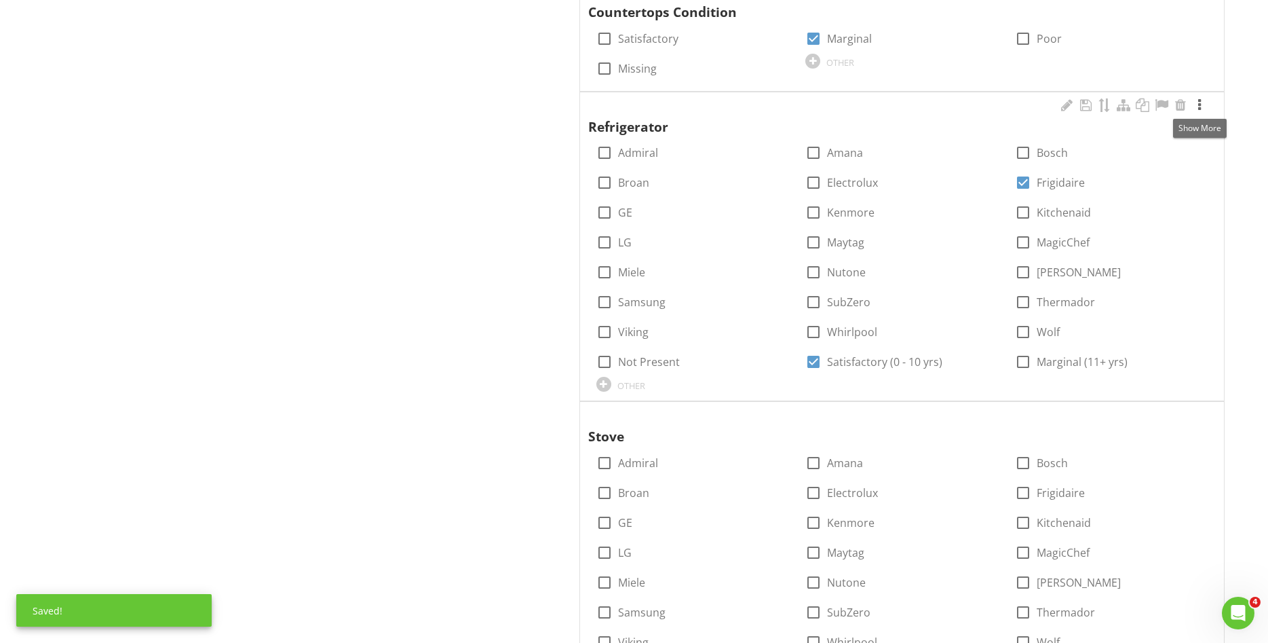
click at [1200, 108] on div at bounding box center [1200, 105] width 16 height 14
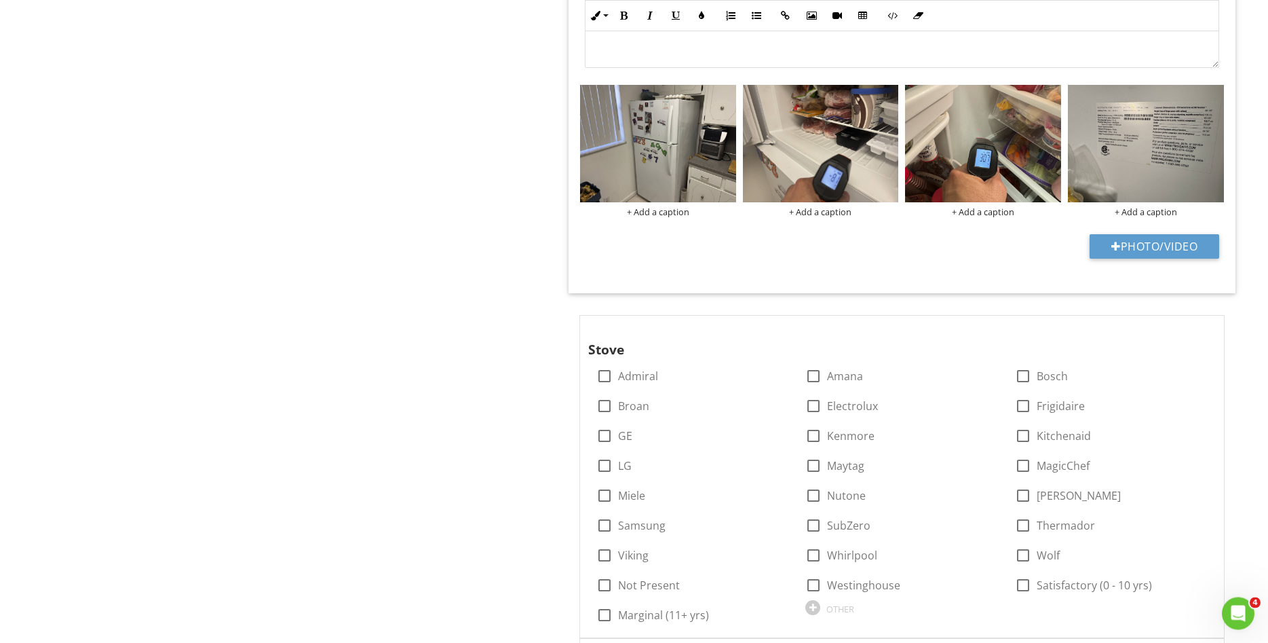
scroll to position [1661, 0]
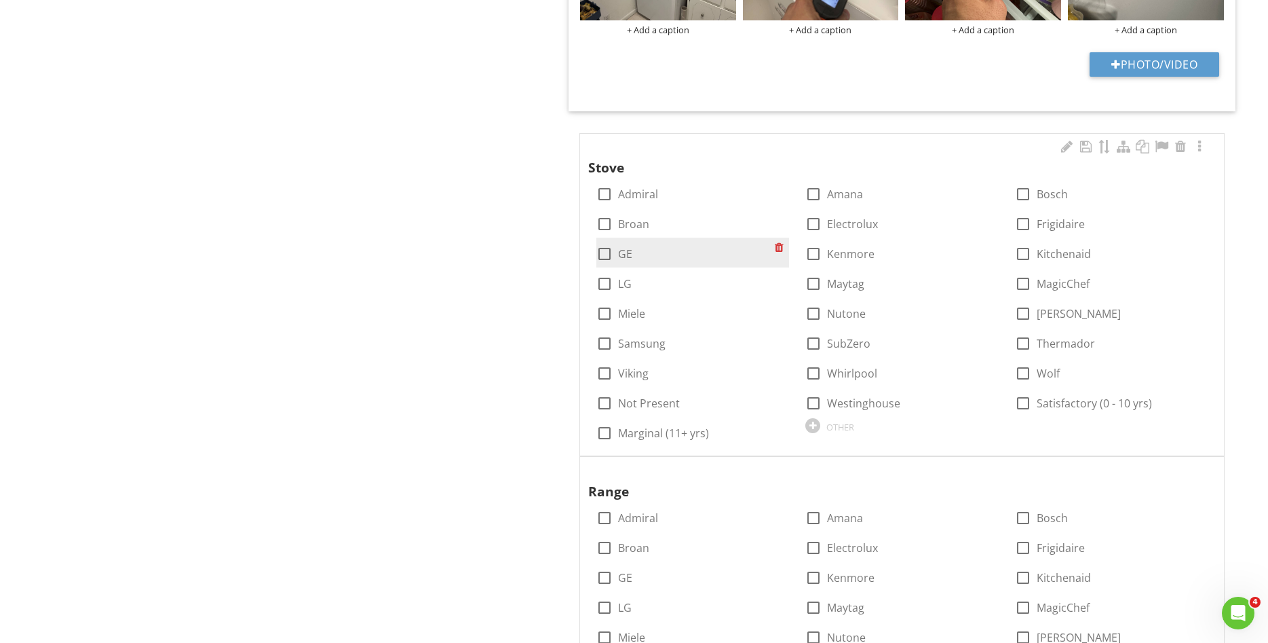
click at [605, 249] on div at bounding box center [604, 253] width 23 height 23
checkbox input "true"
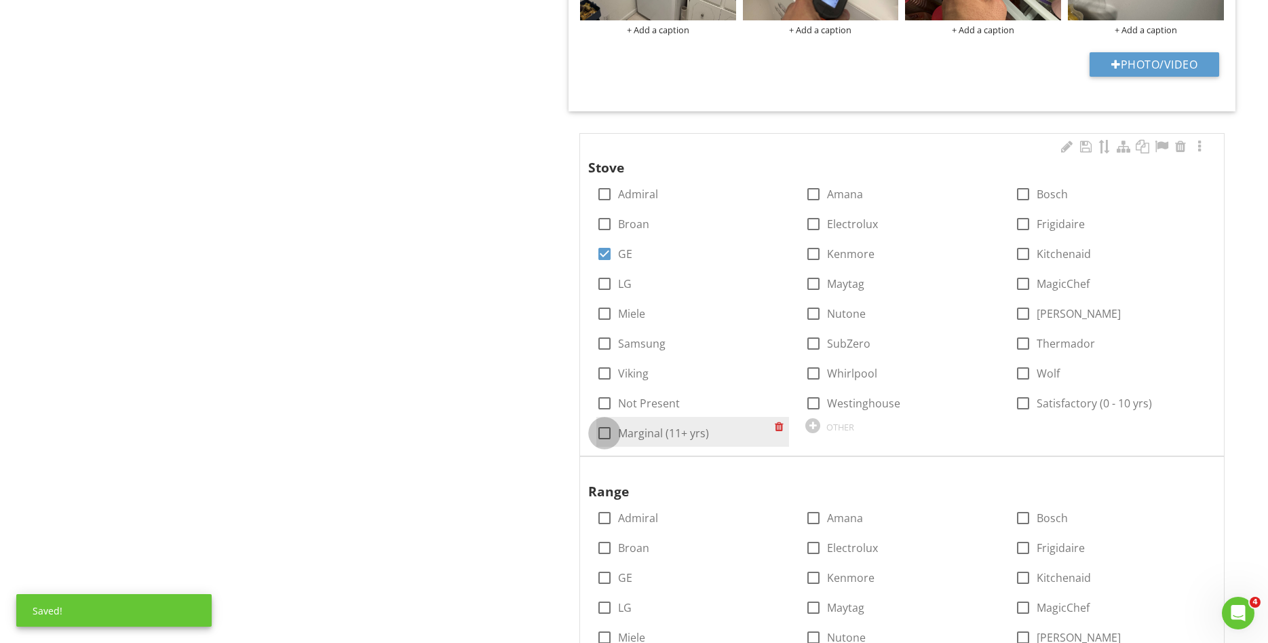
click at [613, 437] on div at bounding box center [604, 432] width 23 height 23
checkbox input "true"
click at [1199, 149] on div at bounding box center [1200, 147] width 16 height 14
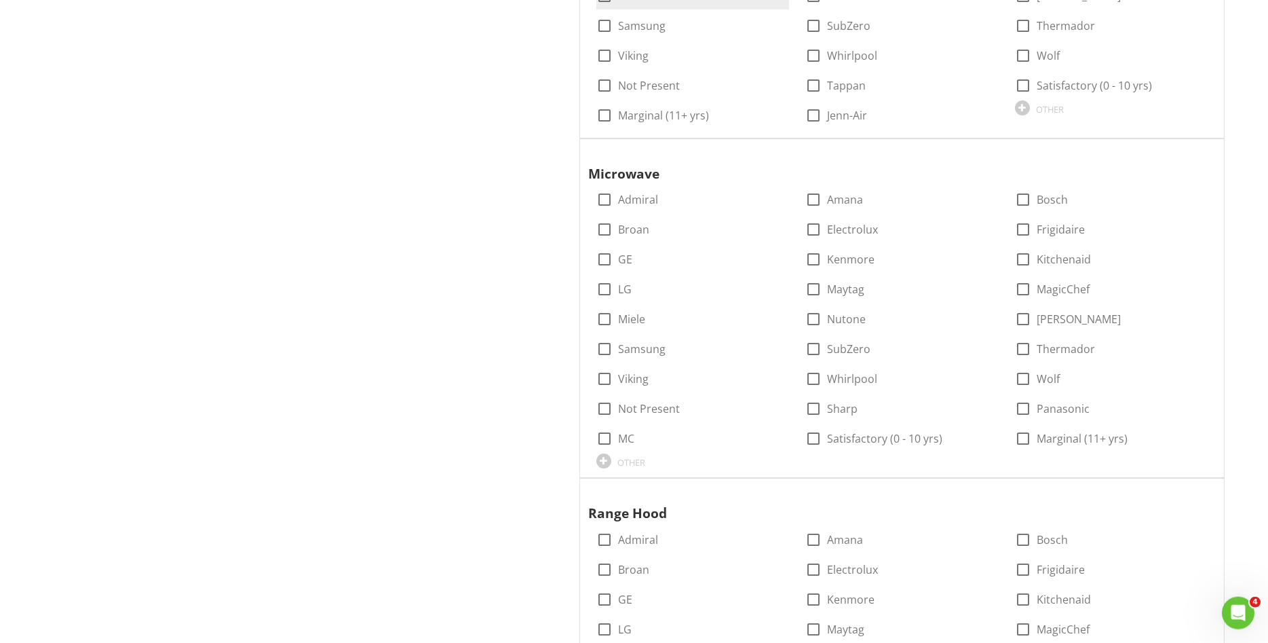
scroll to position [3184, 0]
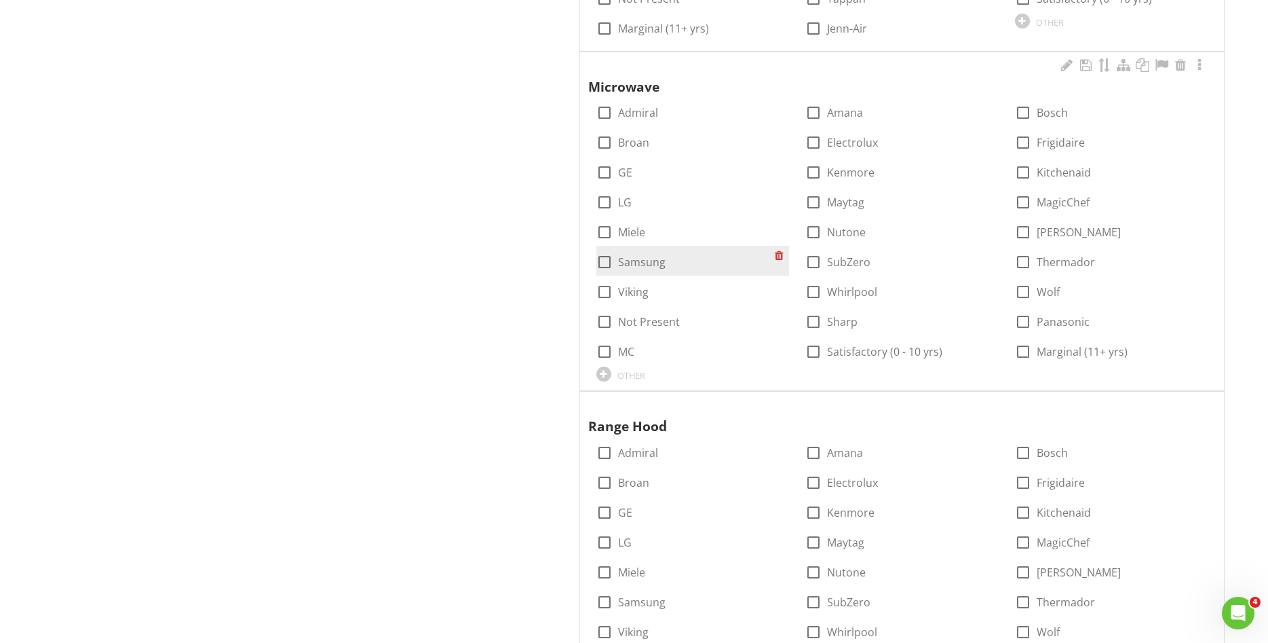
click at [603, 265] on div at bounding box center [604, 261] width 23 height 23
checkbox input "true"
click at [819, 352] on div at bounding box center [813, 351] width 23 height 23
checkbox input "true"
click at [1204, 65] on div at bounding box center [1200, 65] width 16 height 14
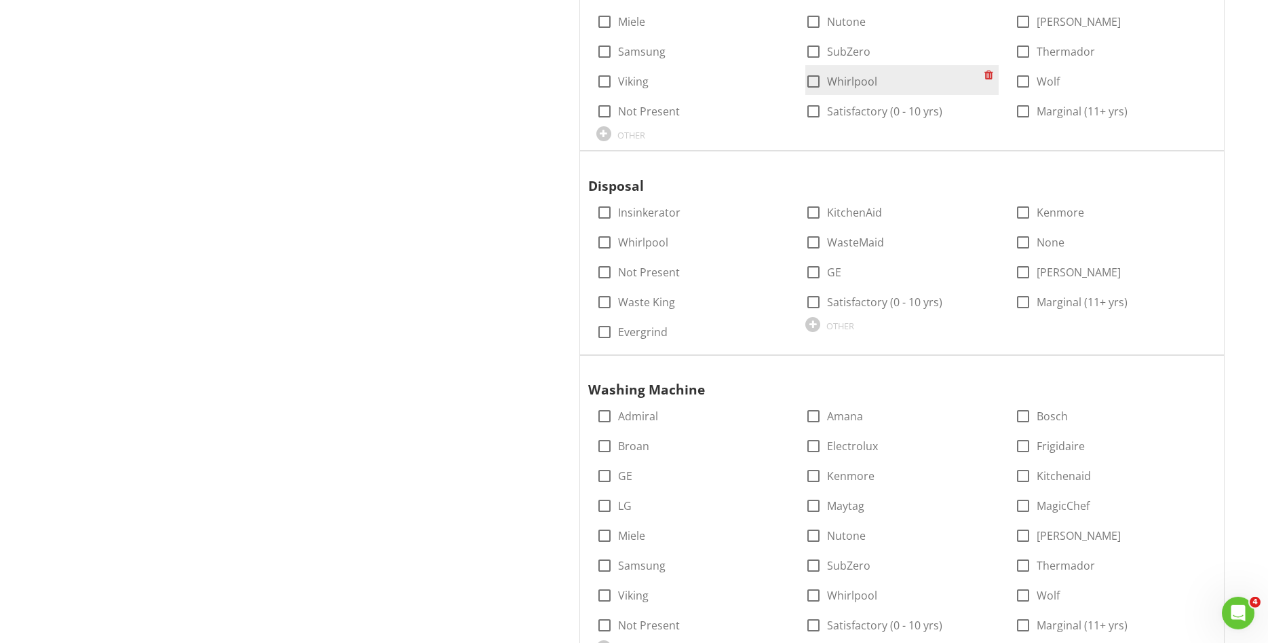
scroll to position [4569, 0]
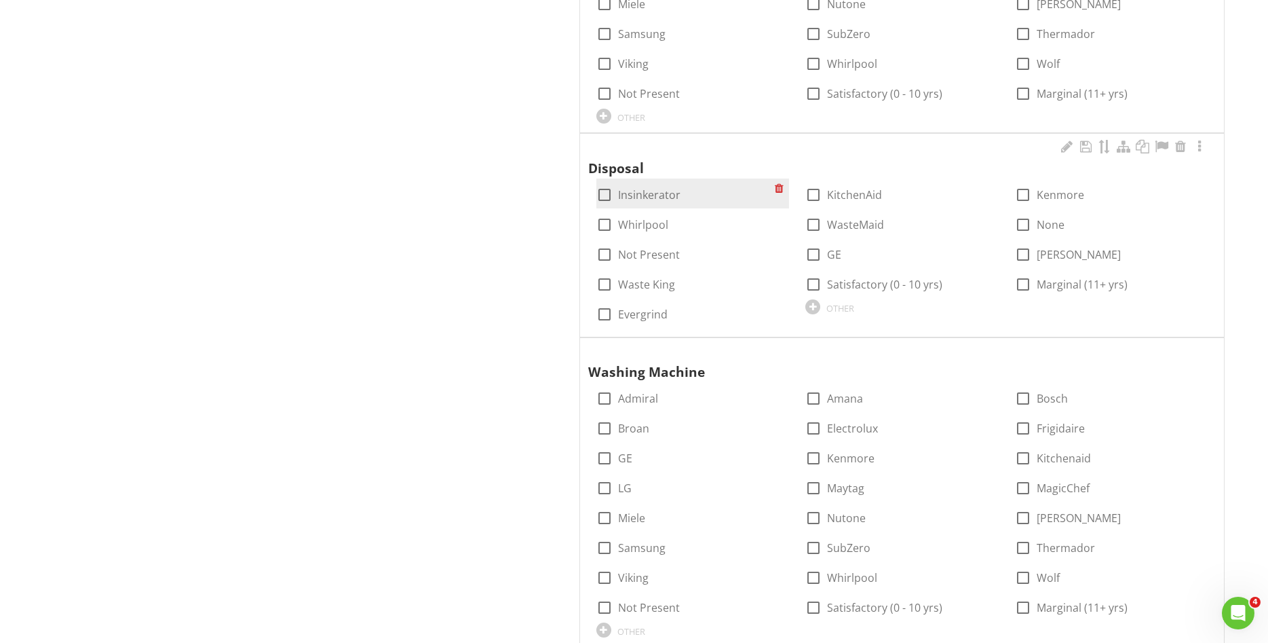
click at [608, 191] on div at bounding box center [604, 194] width 23 height 23
checkbox input "true"
click at [1200, 149] on div at bounding box center [1200, 147] width 16 height 14
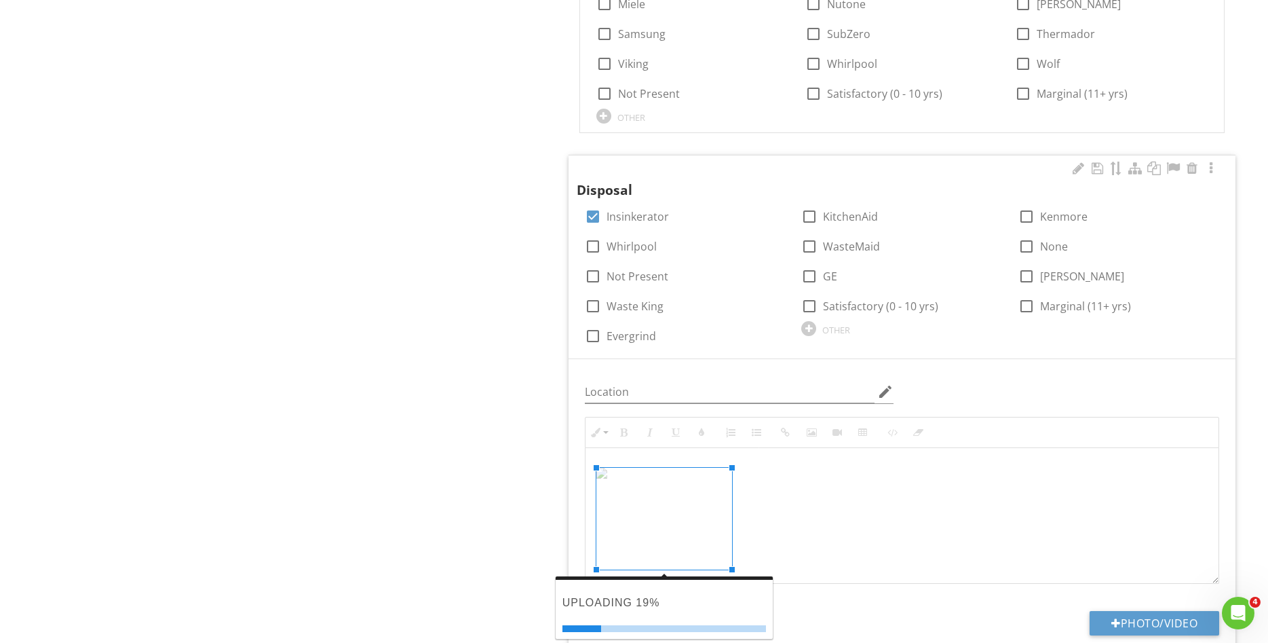
click at [863, 512] on div at bounding box center [902, 516] width 633 height 136
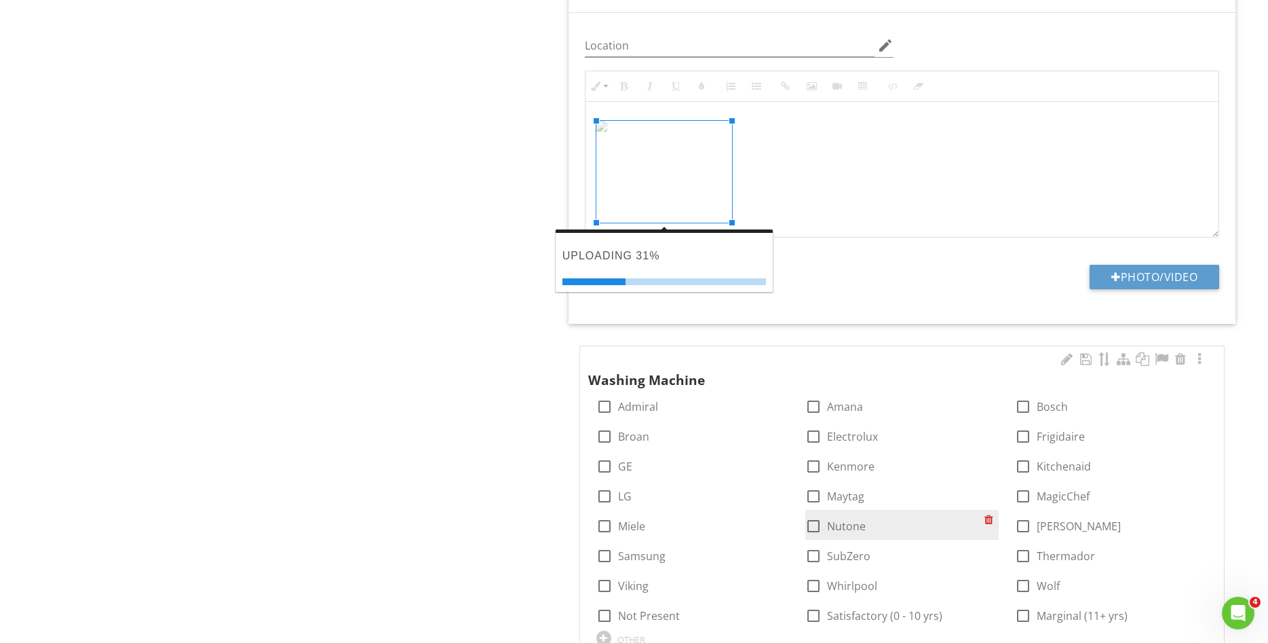
scroll to position [4777, 0]
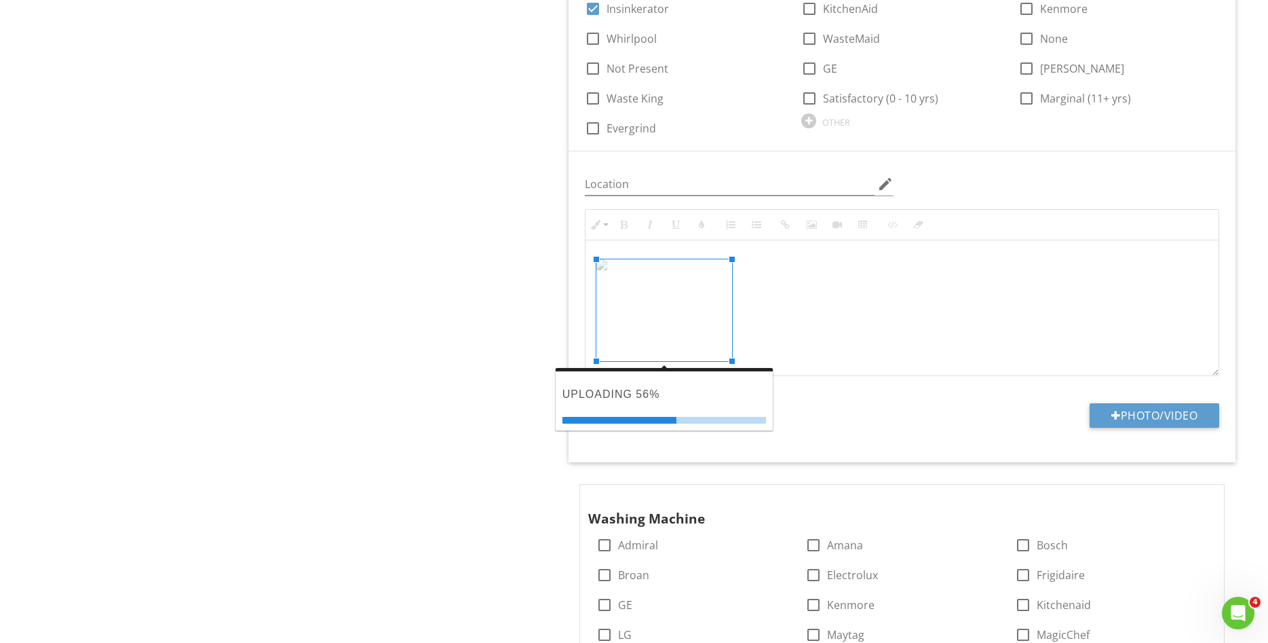
click at [709, 396] on h3 "Uploading 56%" at bounding box center [665, 394] width 204 height 18
click at [672, 270] on img at bounding box center [665, 264] width 136 height 11
click at [890, 308] on div at bounding box center [902, 308] width 633 height 136
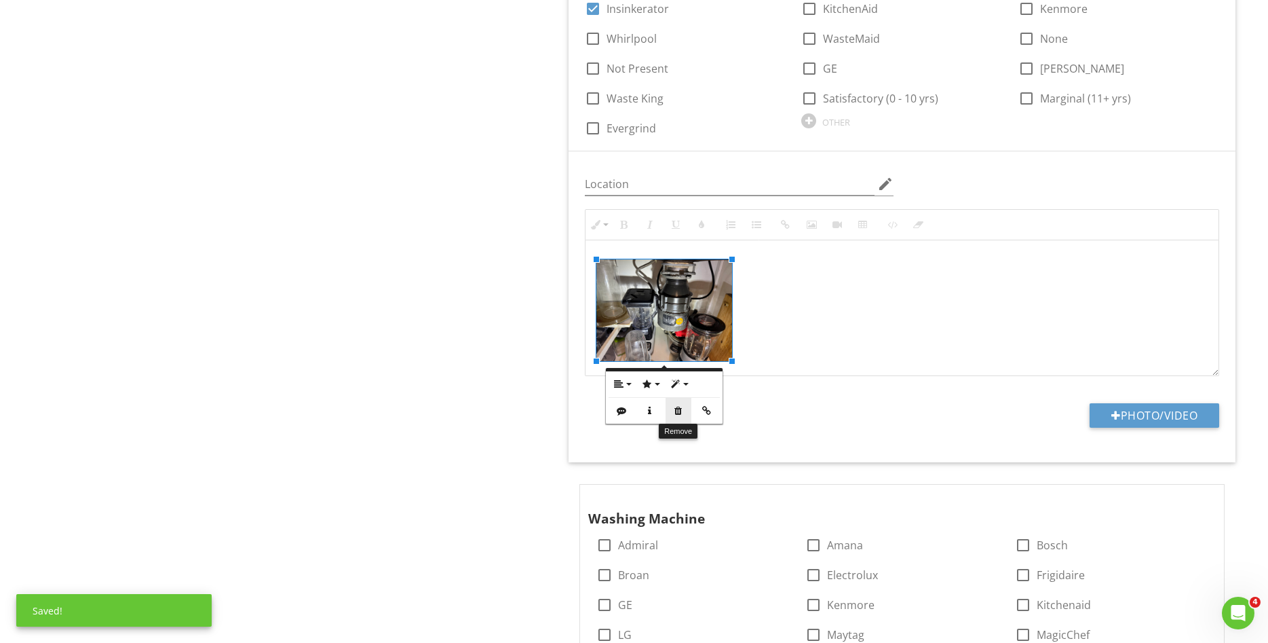
click at [681, 411] on icon "button" at bounding box center [679, 411] width 10 height 10
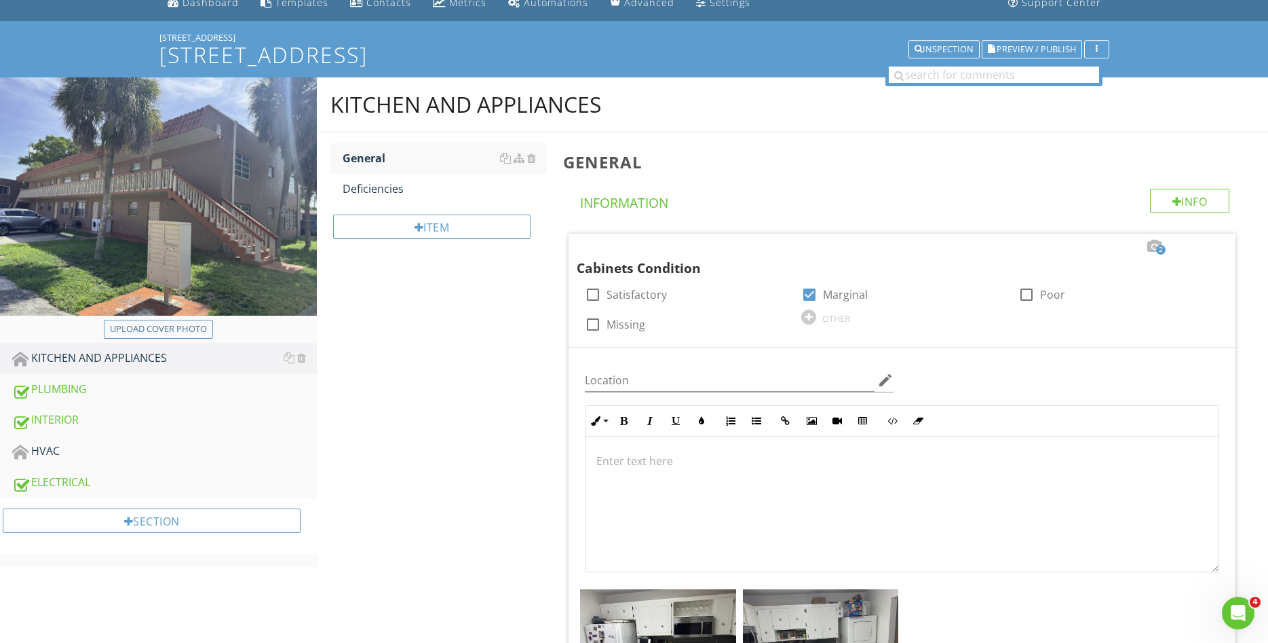
scroll to position [0, 0]
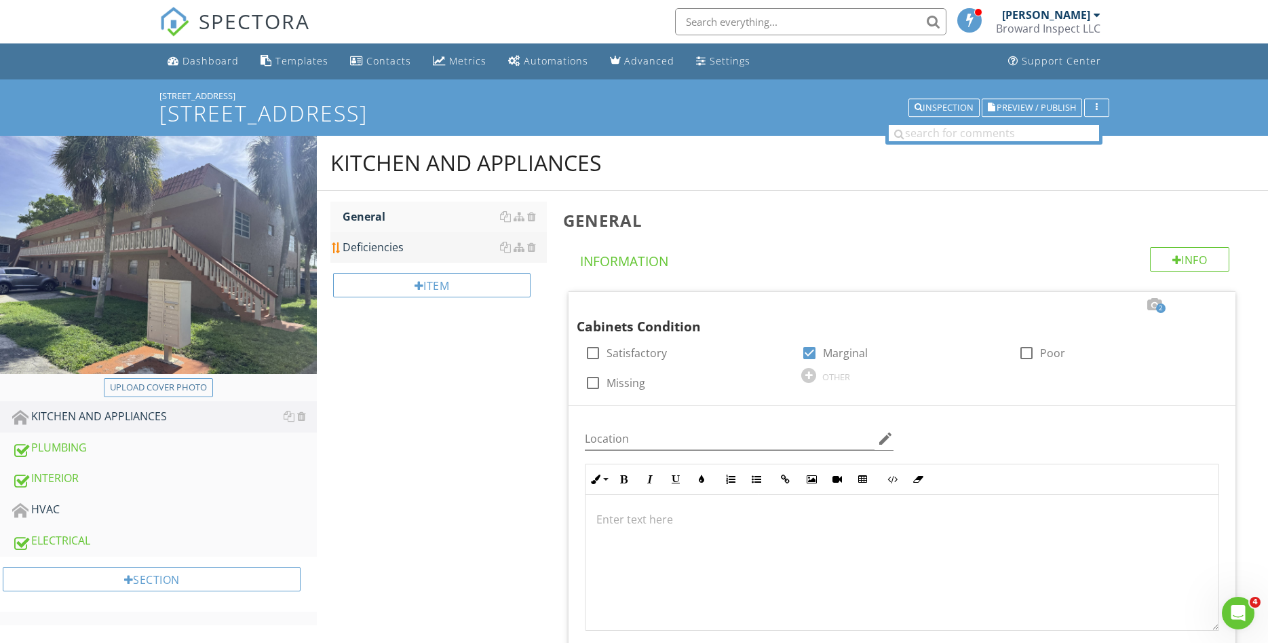
click at [468, 246] on div "Deficiencies" at bounding box center [445, 247] width 204 height 16
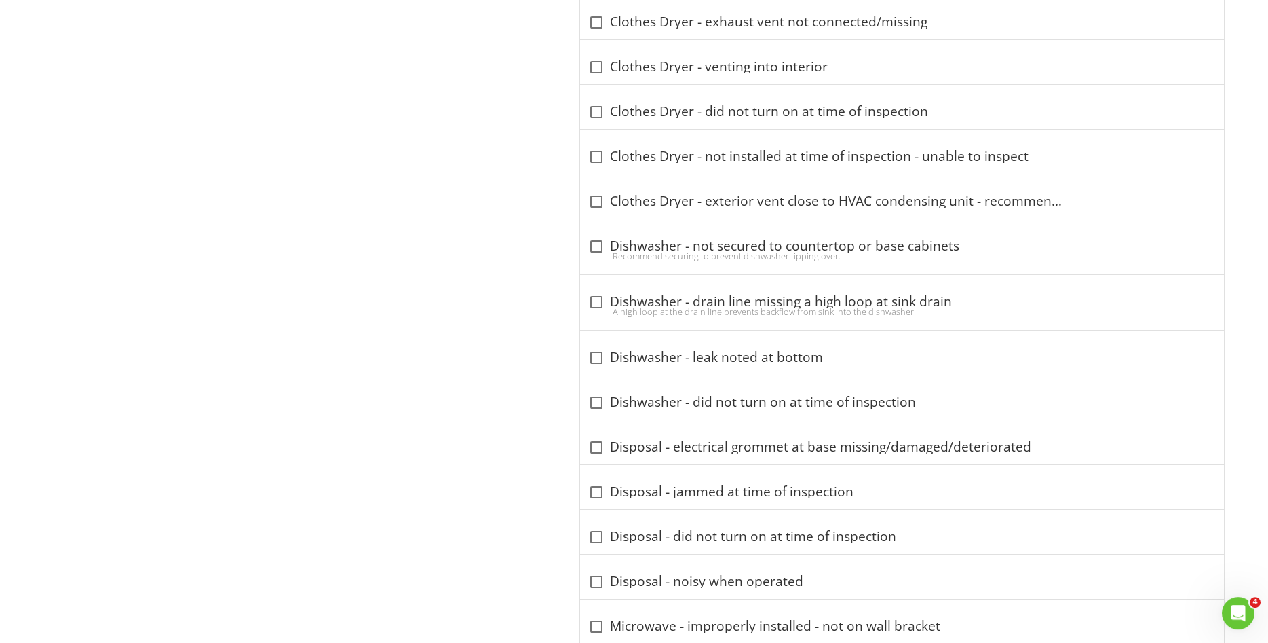
scroll to position [831, 0]
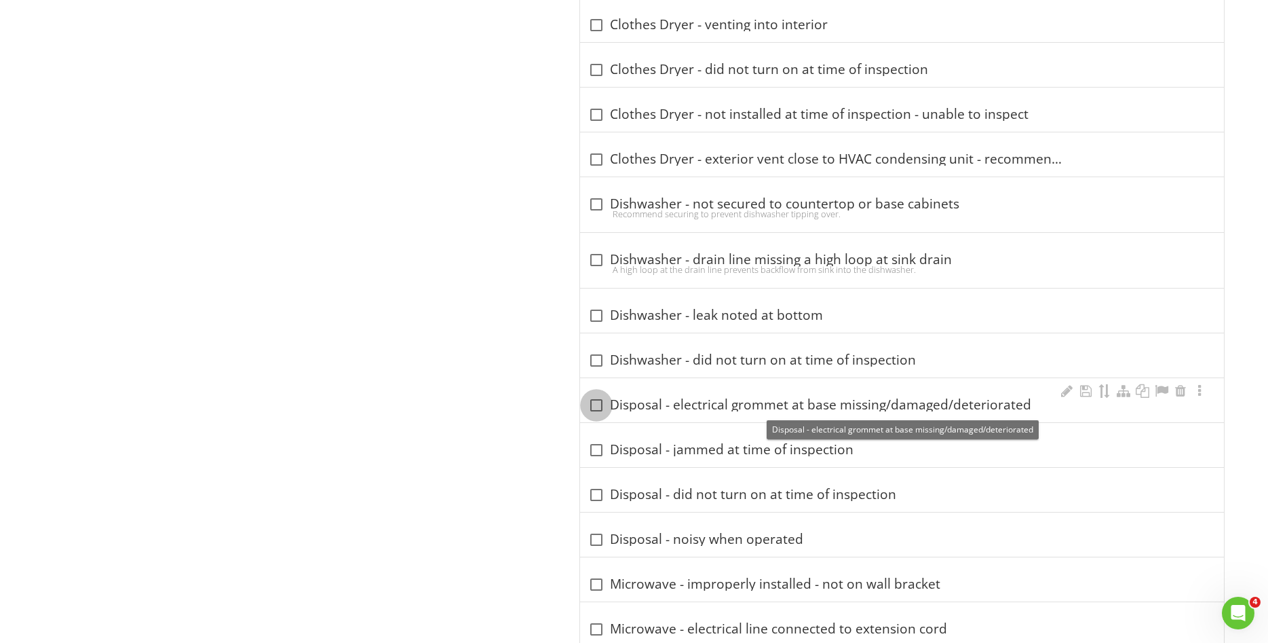
click at [596, 407] on div at bounding box center [596, 405] width 23 height 23
checkbox input "true"
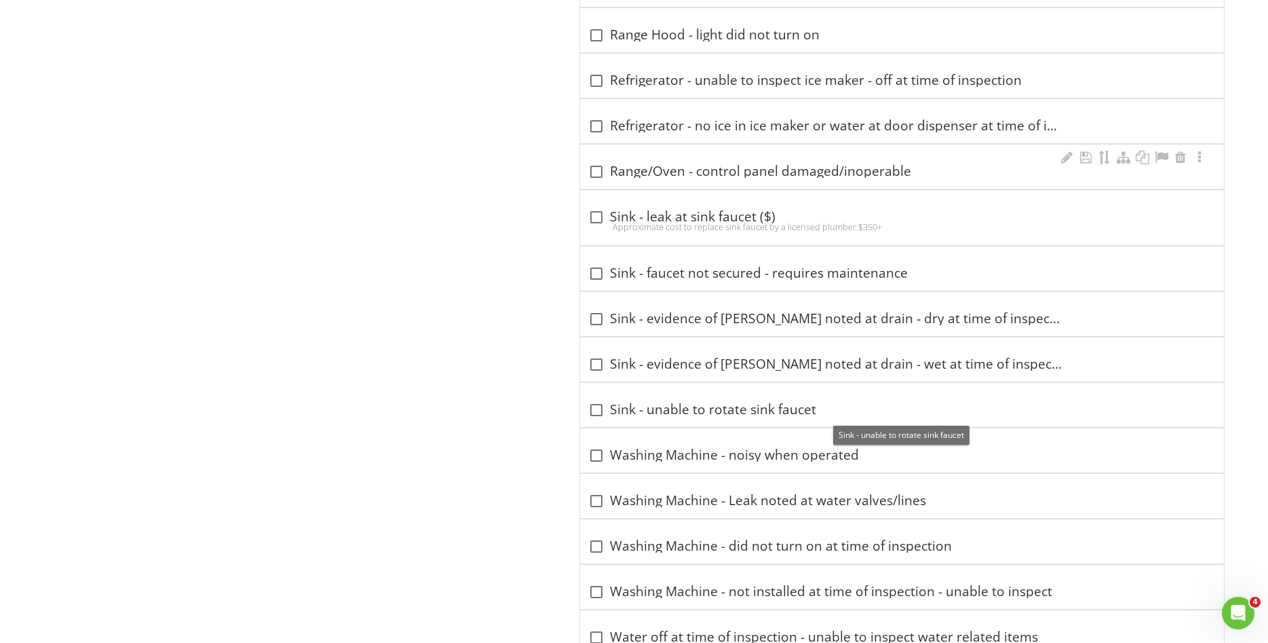
scroll to position [2331, 0]
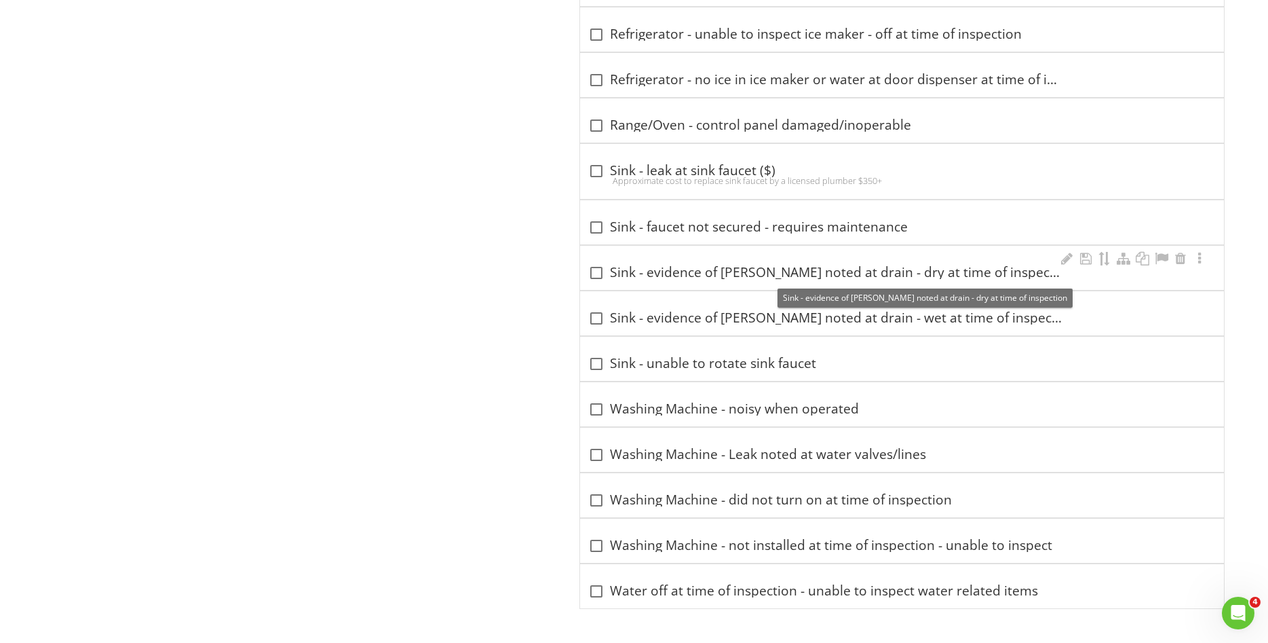
click at [595, 275] on div at bounding box center [596, 272] width 23 height 23
checkbox input "true"
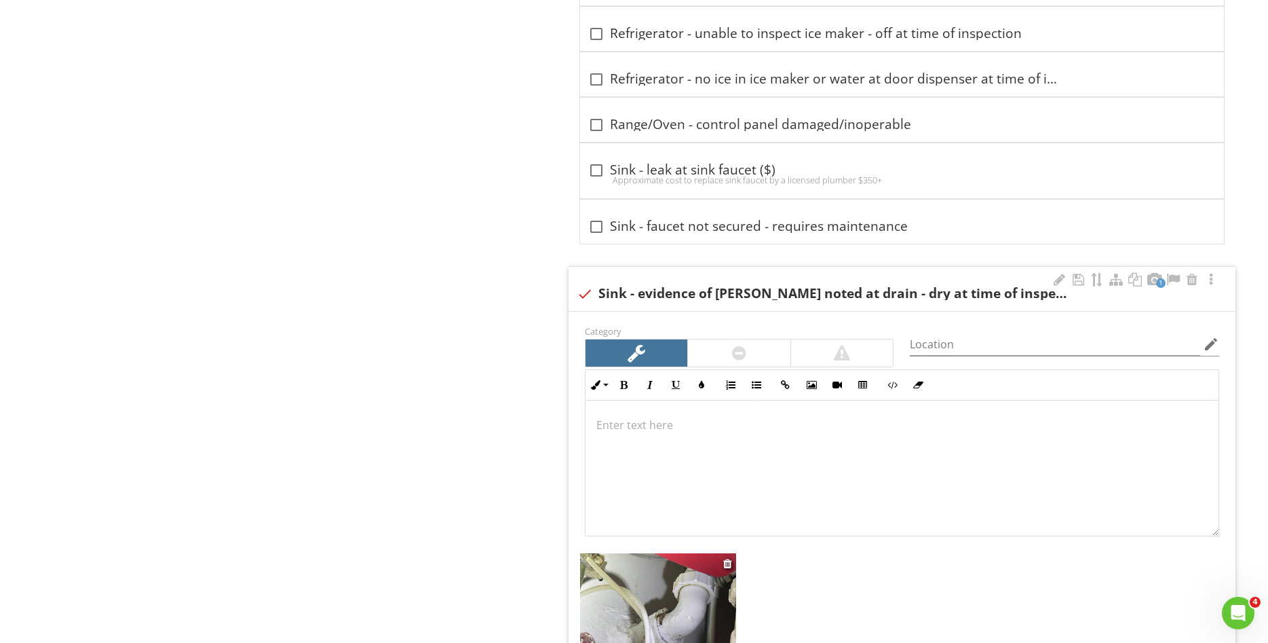
click at [669, 586] on img at bounding box center [658, 611] width 156 height 117
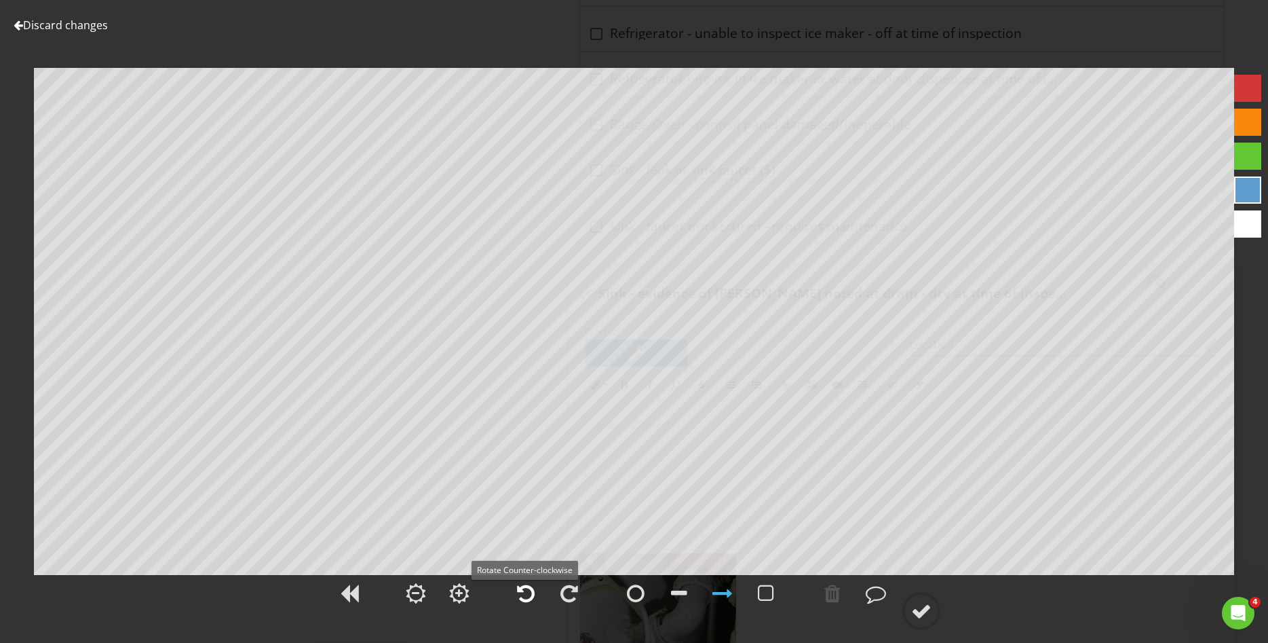
click at [523, 589] on div at bounding box center [526, 593] width 18 height 20
click at [580, 586] on div at bounding box center [569, 593] width 34 height 34
click at [639, 597] on div at bounding box center [636, 593] width 18 height 20
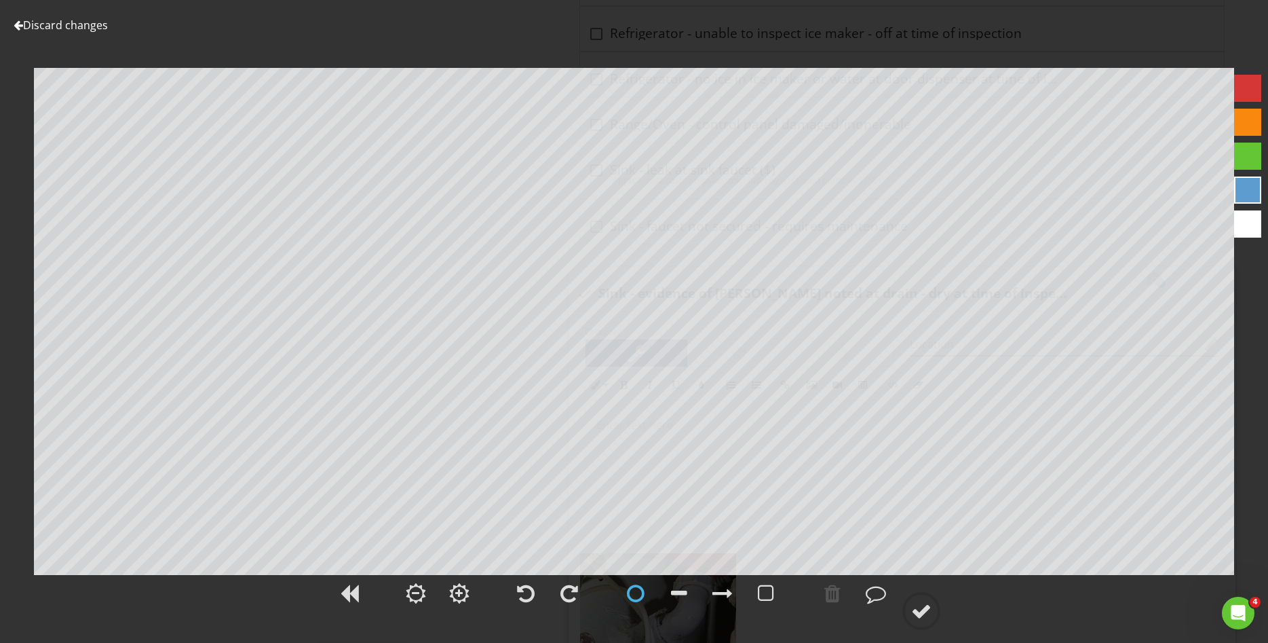
click at [1258, 86] on div at bounding box center [1248, 88] width 27 height 27
click at [924, 613] on div at bounding box center [921, 611] width 20 height 20
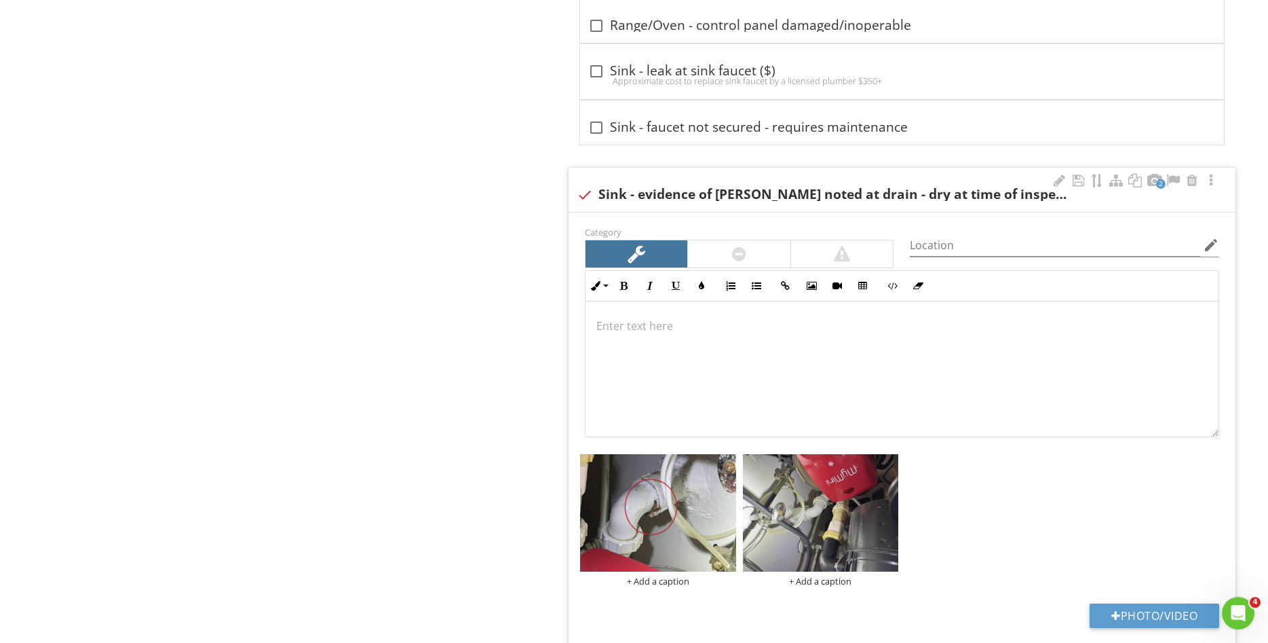
scroll to position [2608, 0]
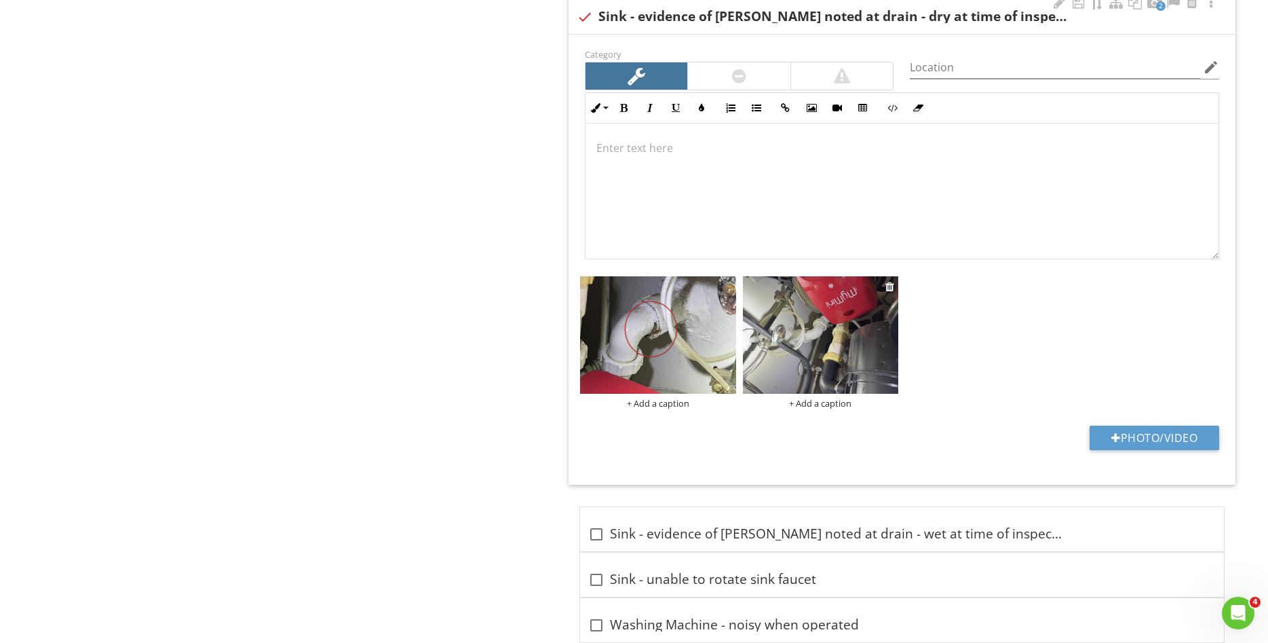
click at [793, 336] on img at bounding box center [821, 334] width 156 height 117
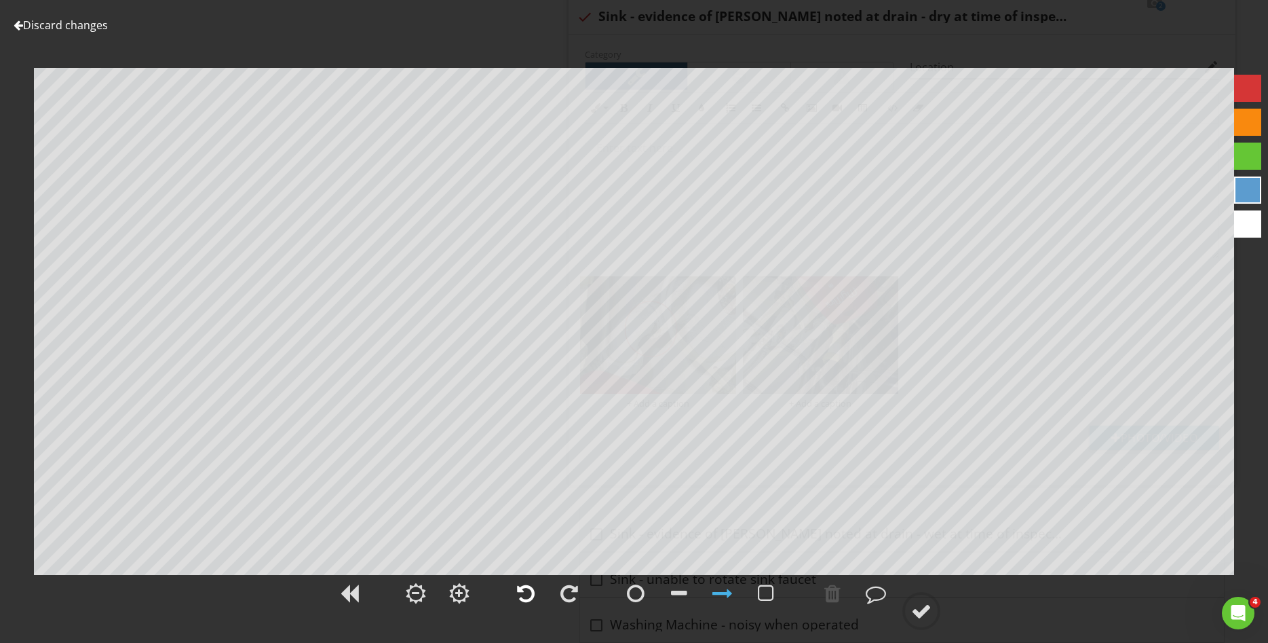
click at [521, 594] on div at bounding box center [526, 593] width 18 height 20
click at [1245, 86] on div at bounding box center [1248, 88] width 27 height 27
click at [920, 618] on div at bounding box center [921, 611] width 20 height 20
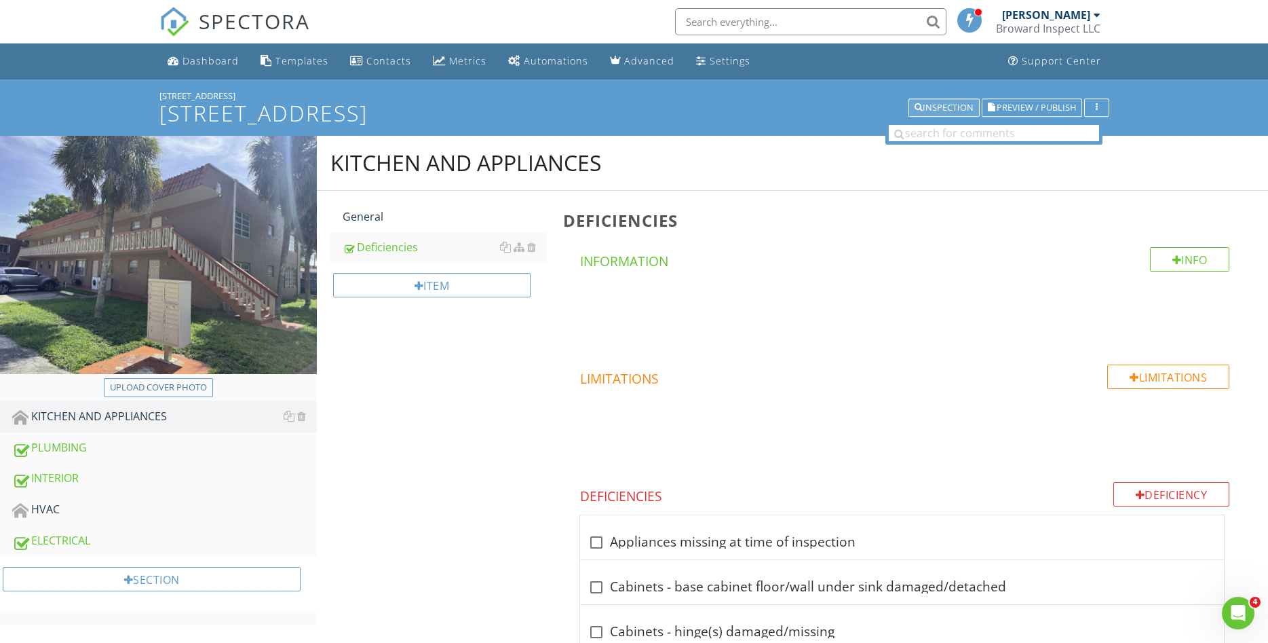
click at [953, 107] on div "Inspection" at bounding box center [944, 108] width 59 height 10
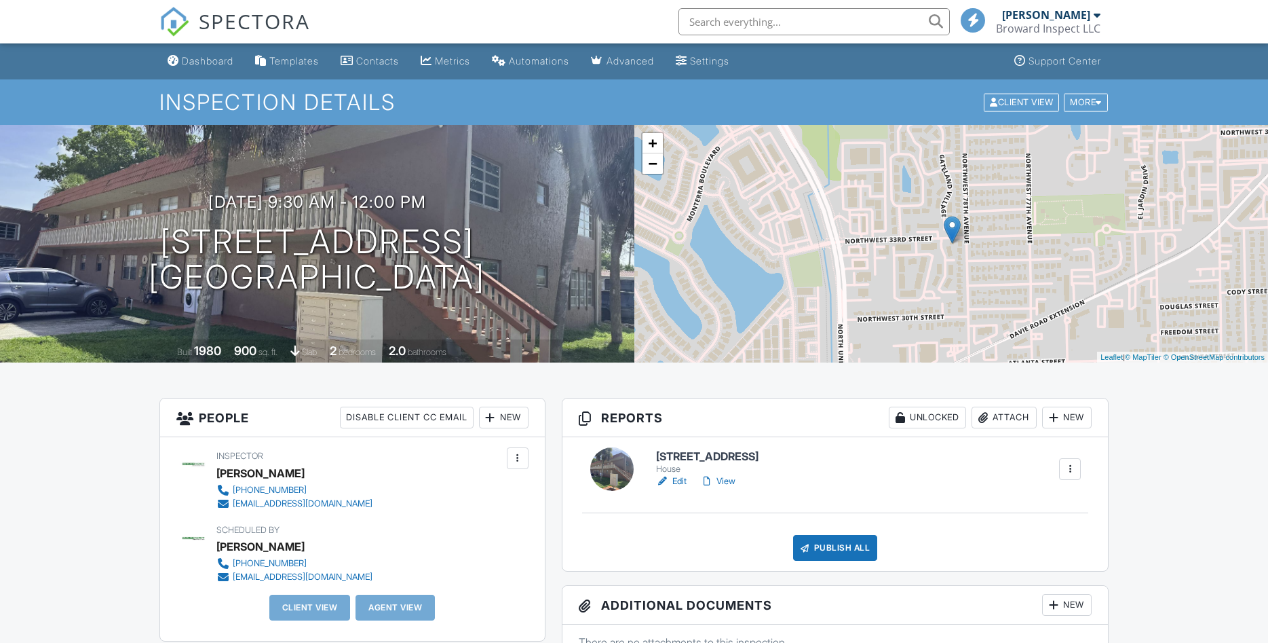
click at [730, 482] on link "View" at bounding box center [717, 481] width 35 height 14
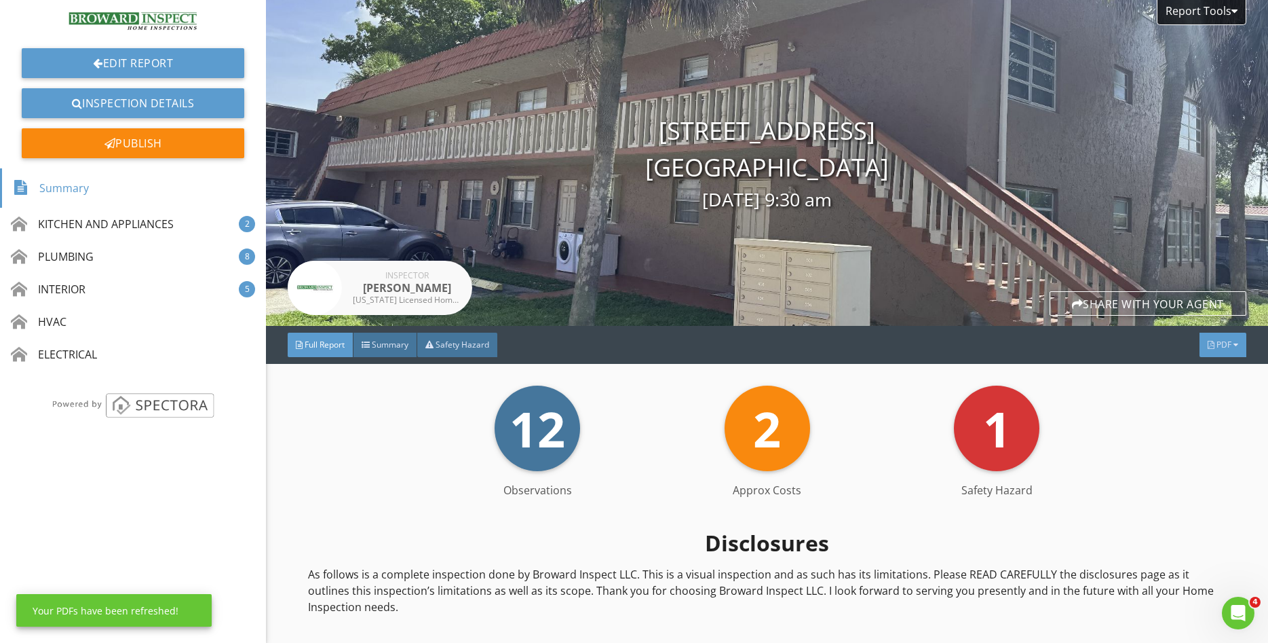
click at [1220, 351] on div "PDF" at bounding box center [1223, 345] width 47 height 24
click at [1207, 408] on div "Full Report" at bounding box center [1206, 405] width 87 height 16
